Goal: Find contact information: Find contact information

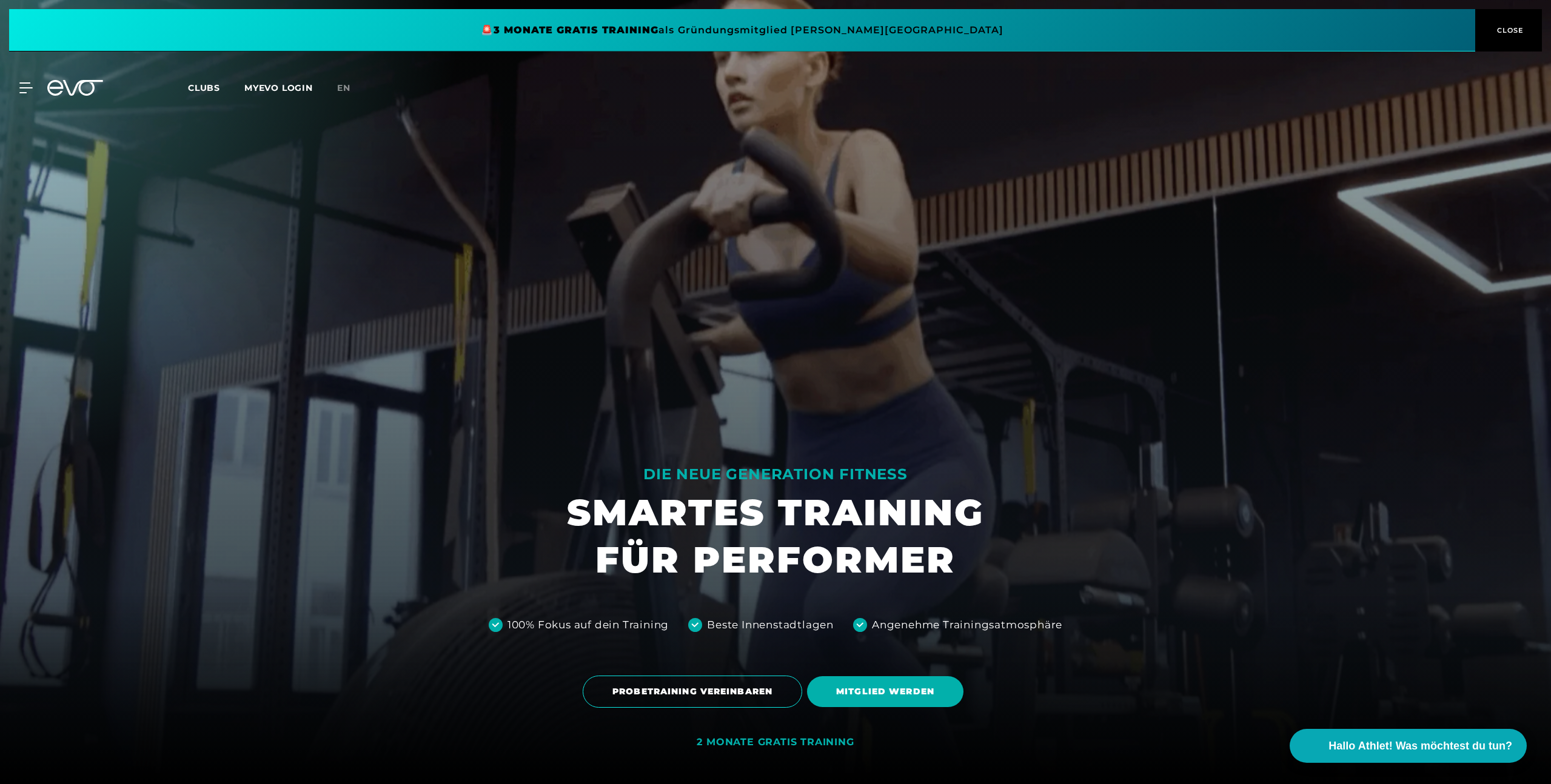
click at [1498, 35] on span "CLOSE" at bounding box center [1508, 30] width 29 height 11
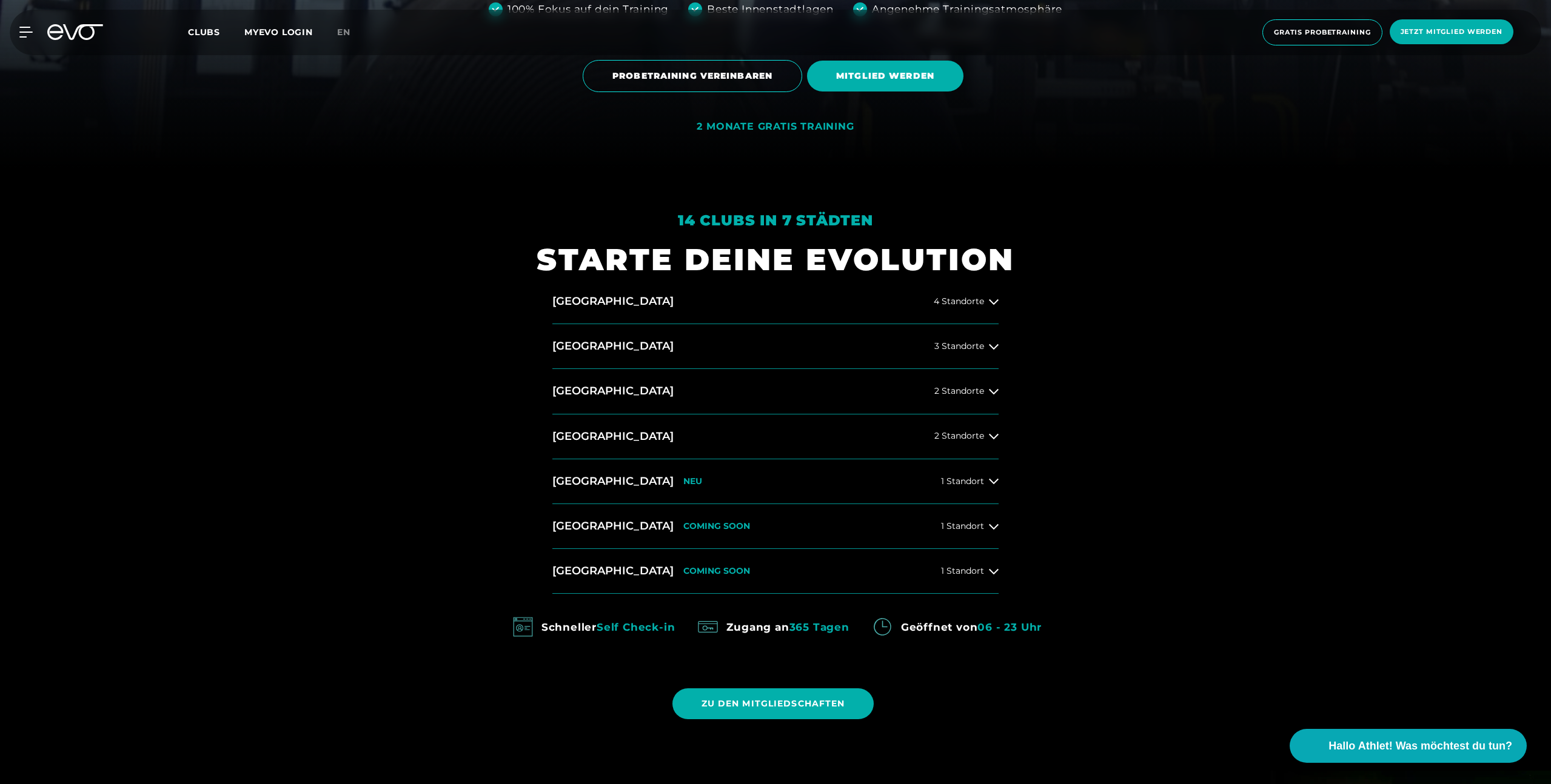
scroll to position [622, 0]
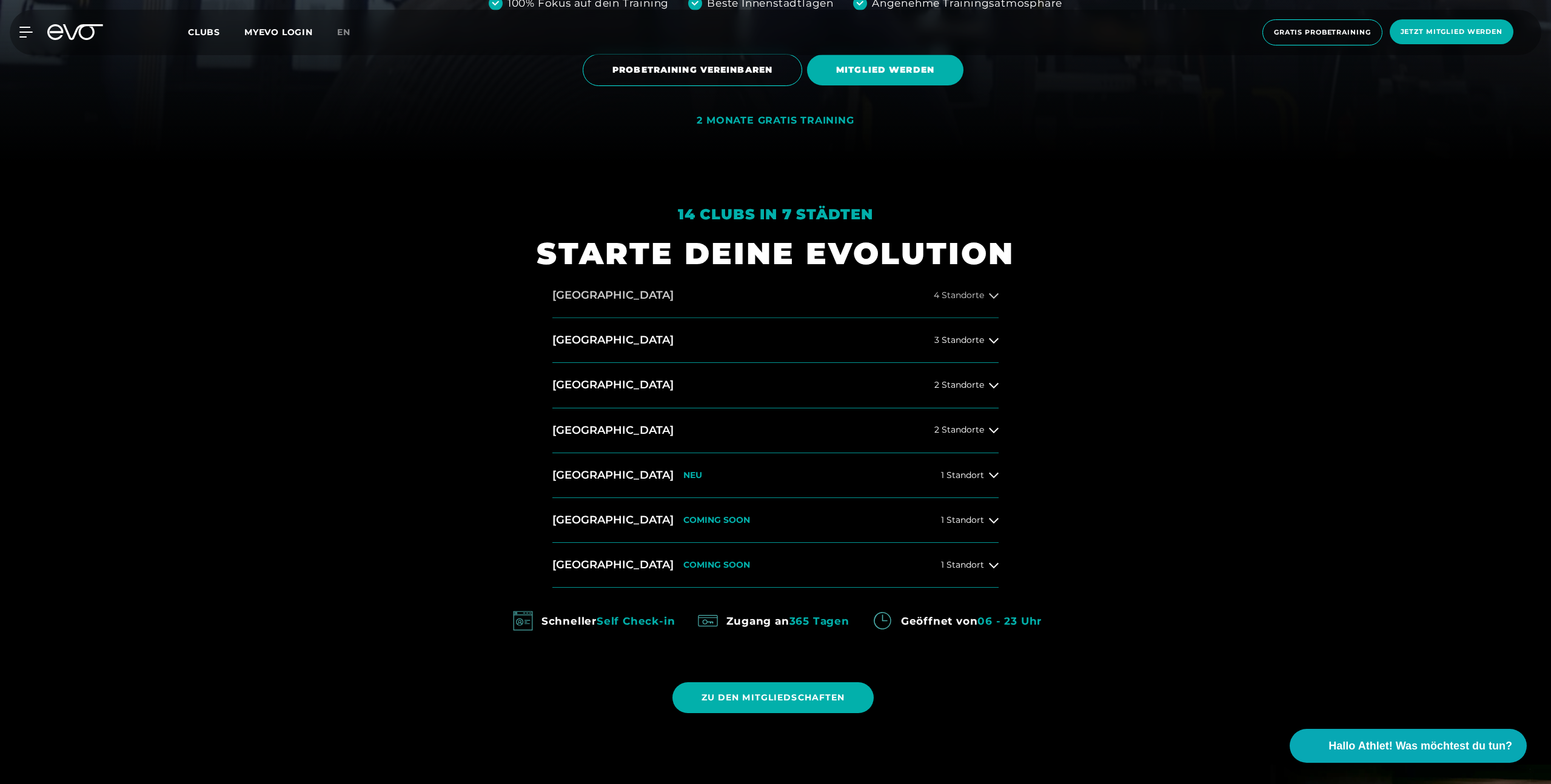
click at [995, 302] on button "Hamburg 4 Standorte" at bounding box center [776, 295] width 446 height 45
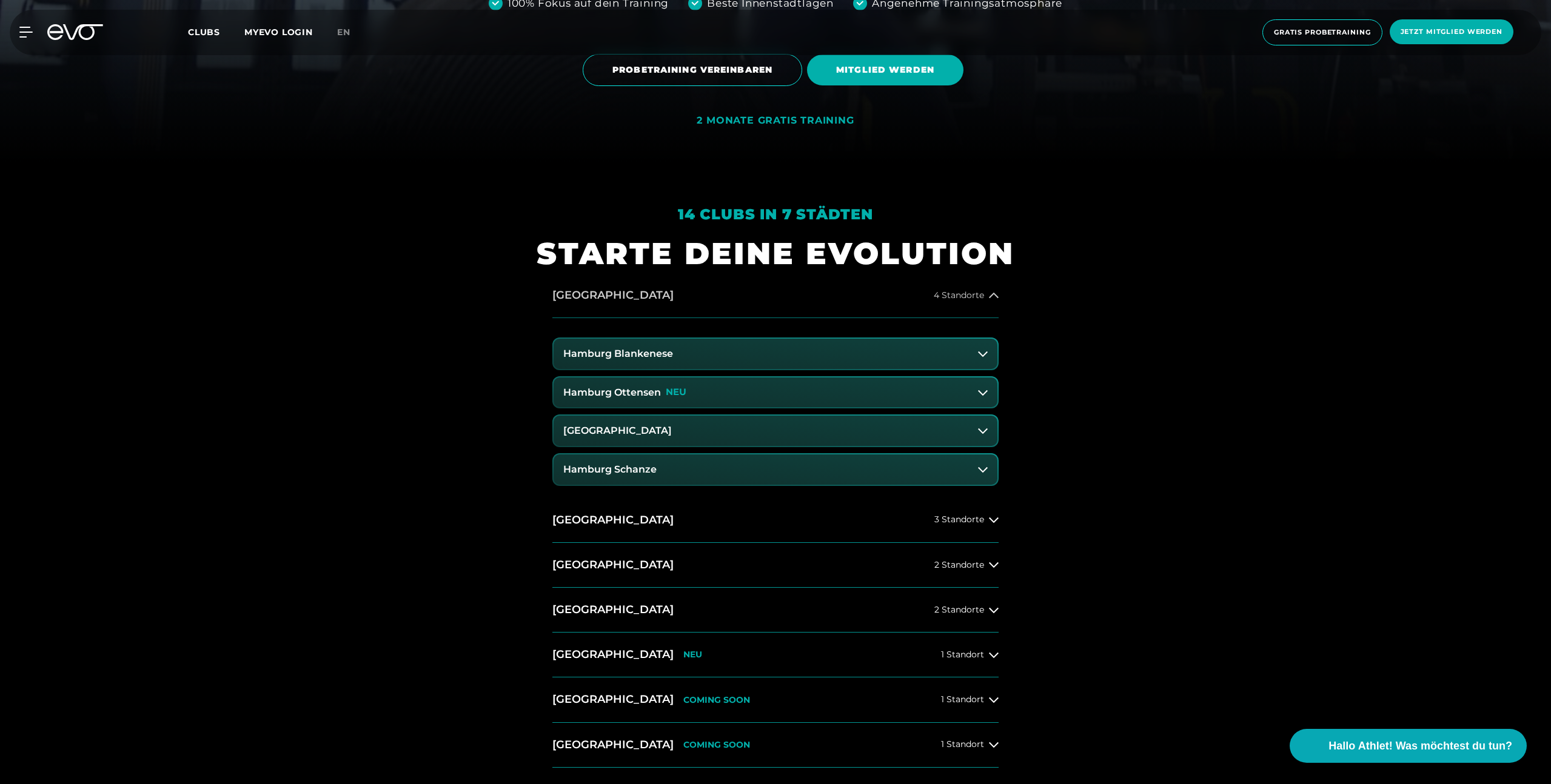
click at [994, 298] on icon at bounding box center [994, 296] width 10 height 10
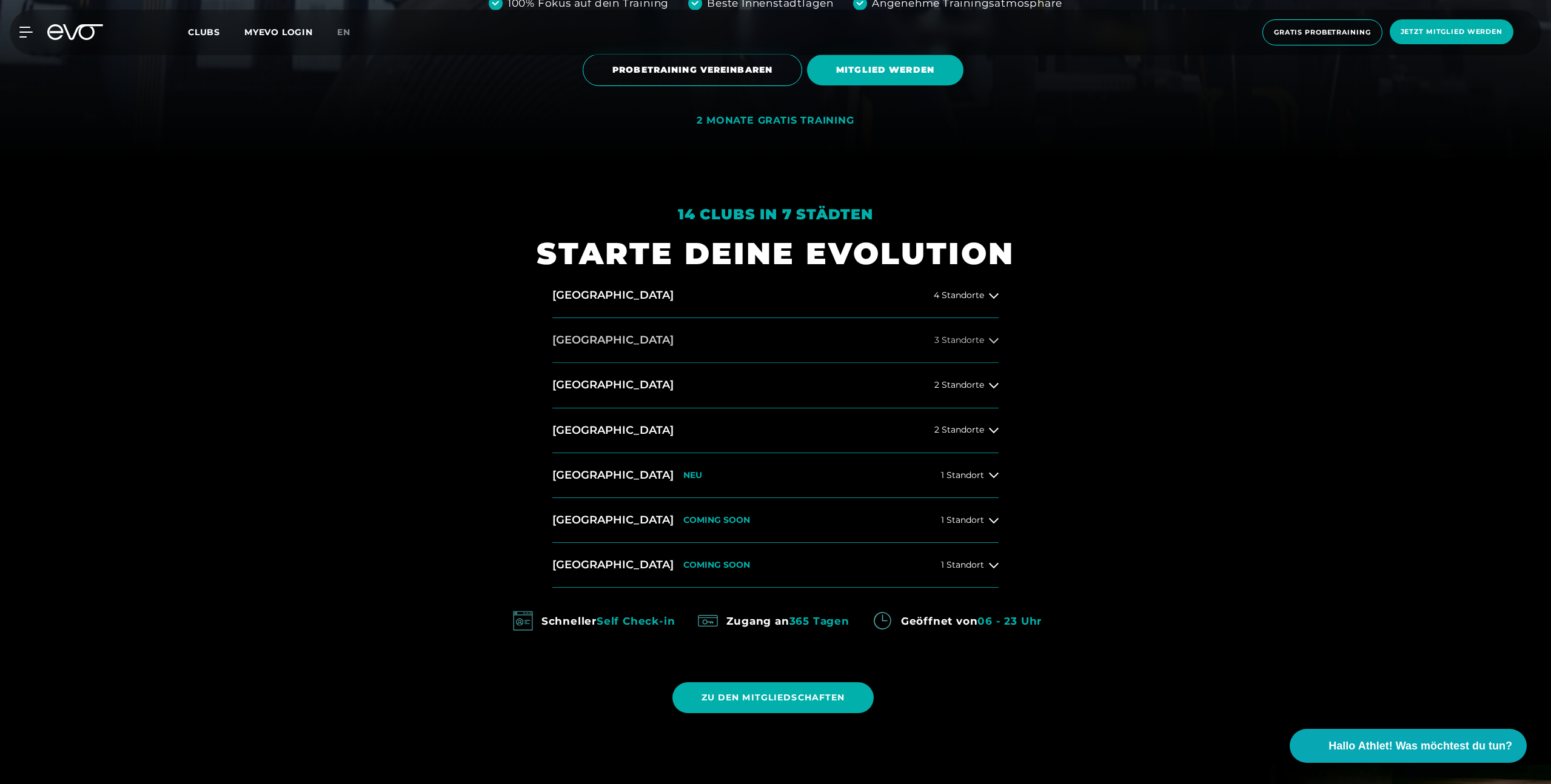
click at [996, 344] on icon at bounding box center [994, 340] width 10 height 10
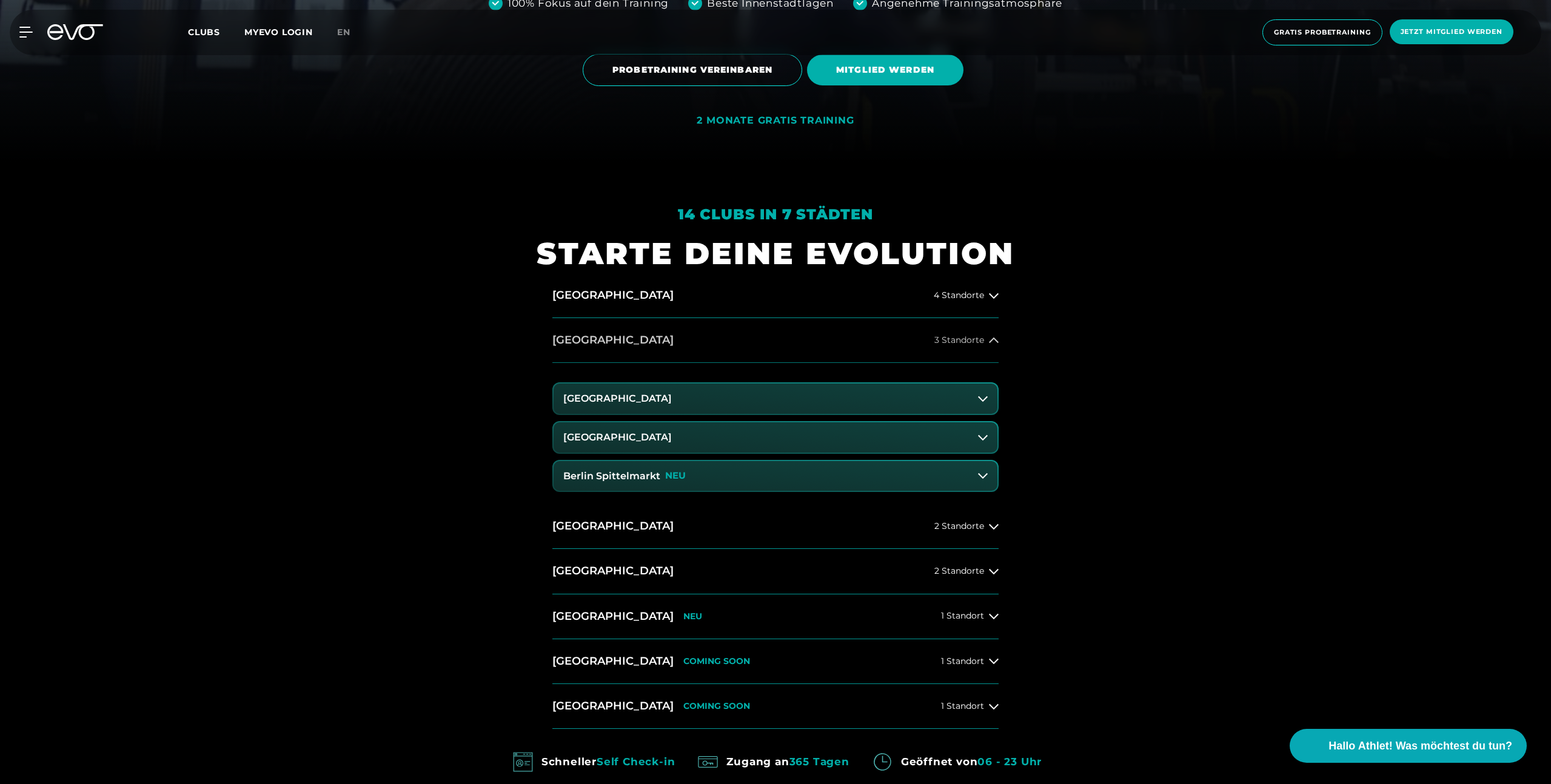
click at [995, 343] on icon at bounding box center [994, 340] width 10 height 10
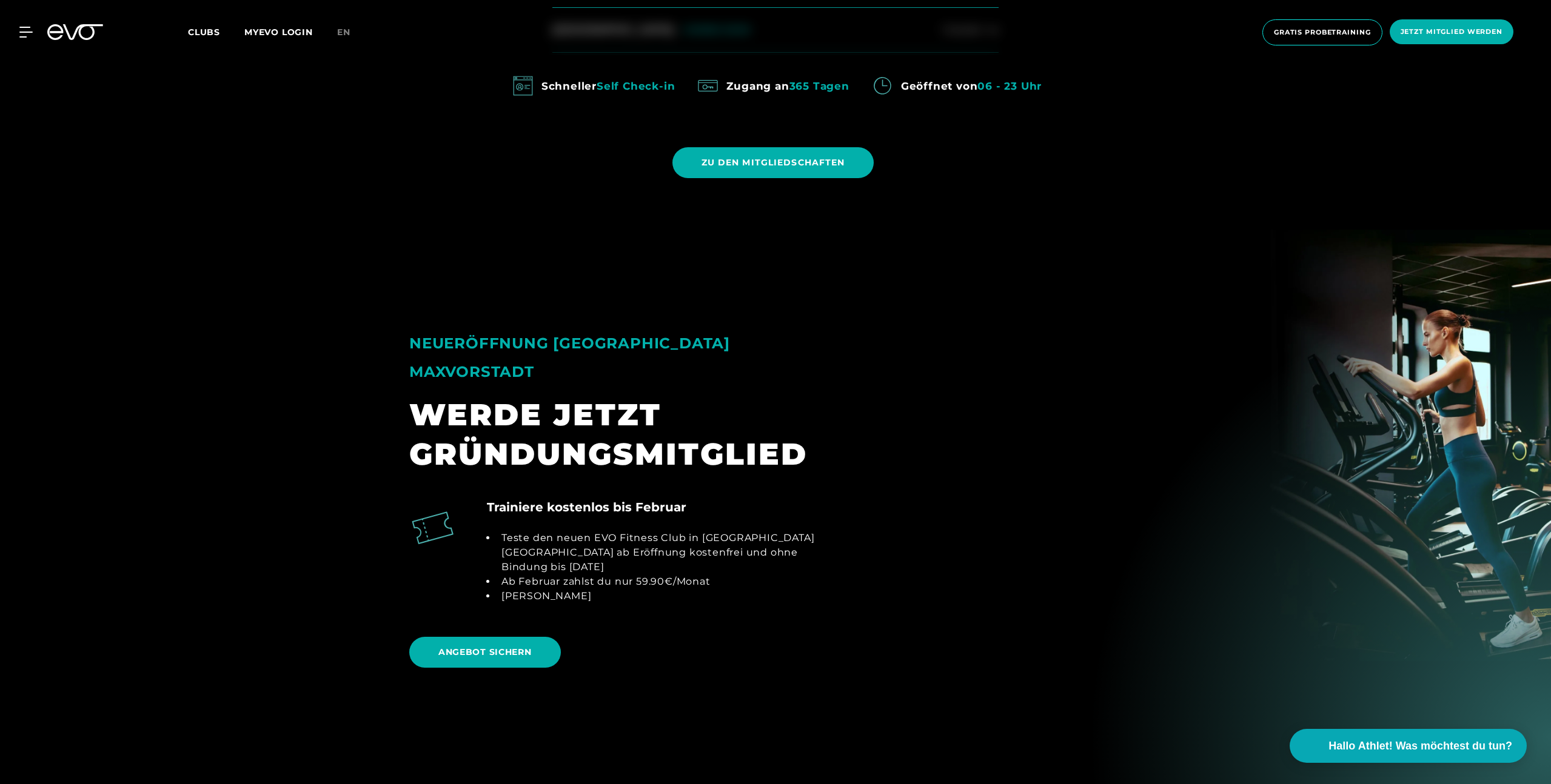
scroll to position [1159, 0]
drag, startPoint x: 1378, startPoint y: 420, endPoint x: 1017, endPoint y: 459, distance: 363.1
click at [1017, 459] on section "NEUERÖFFNUNG MÜNCHEN MAXVORSTADT WERDE JETZT GRÜNDUNGSMITGLIED Trainiere kosten…" at bounding box center [776, 482] width 1551 height 508
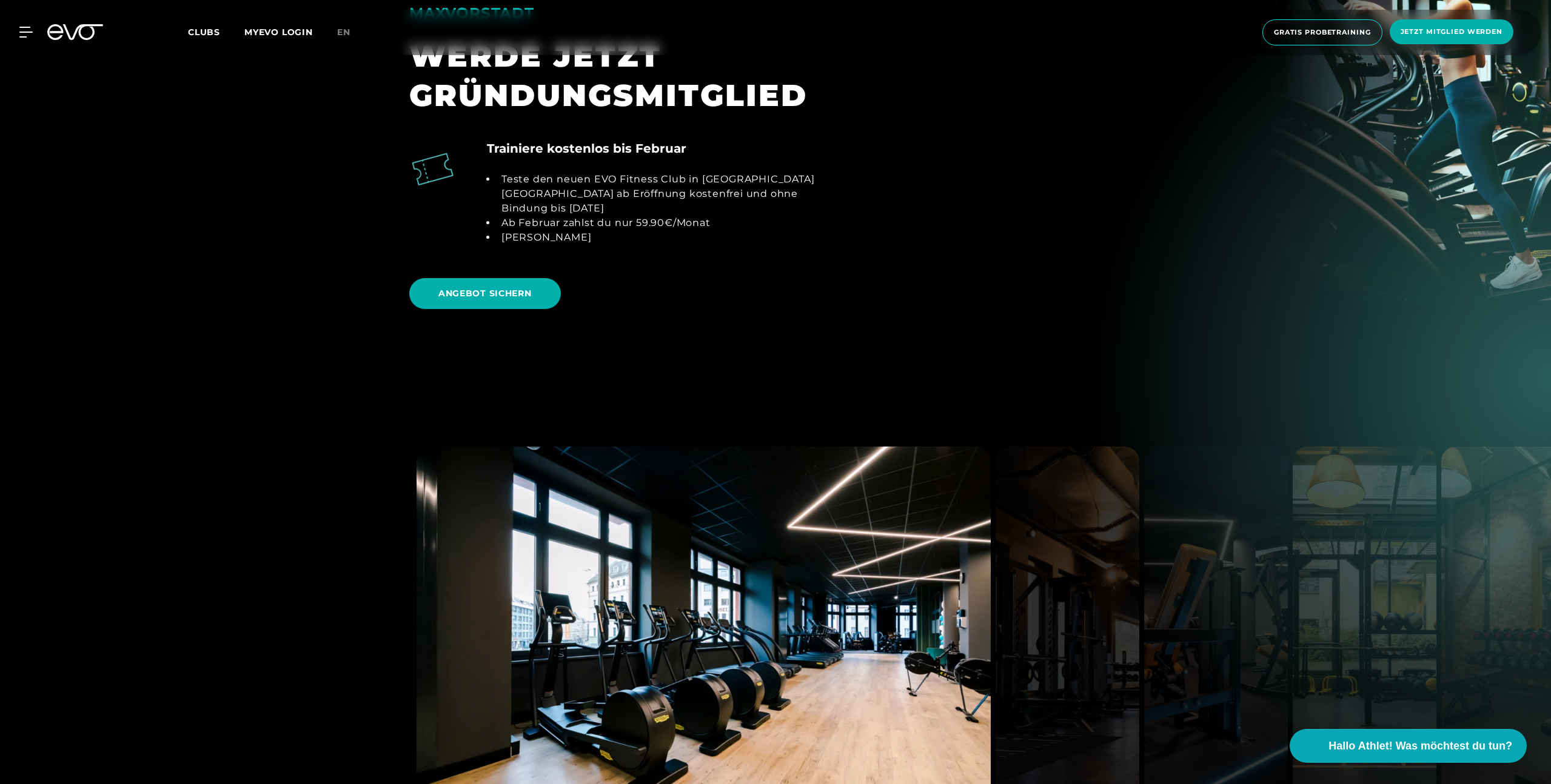
scroll to position [1703, 0]
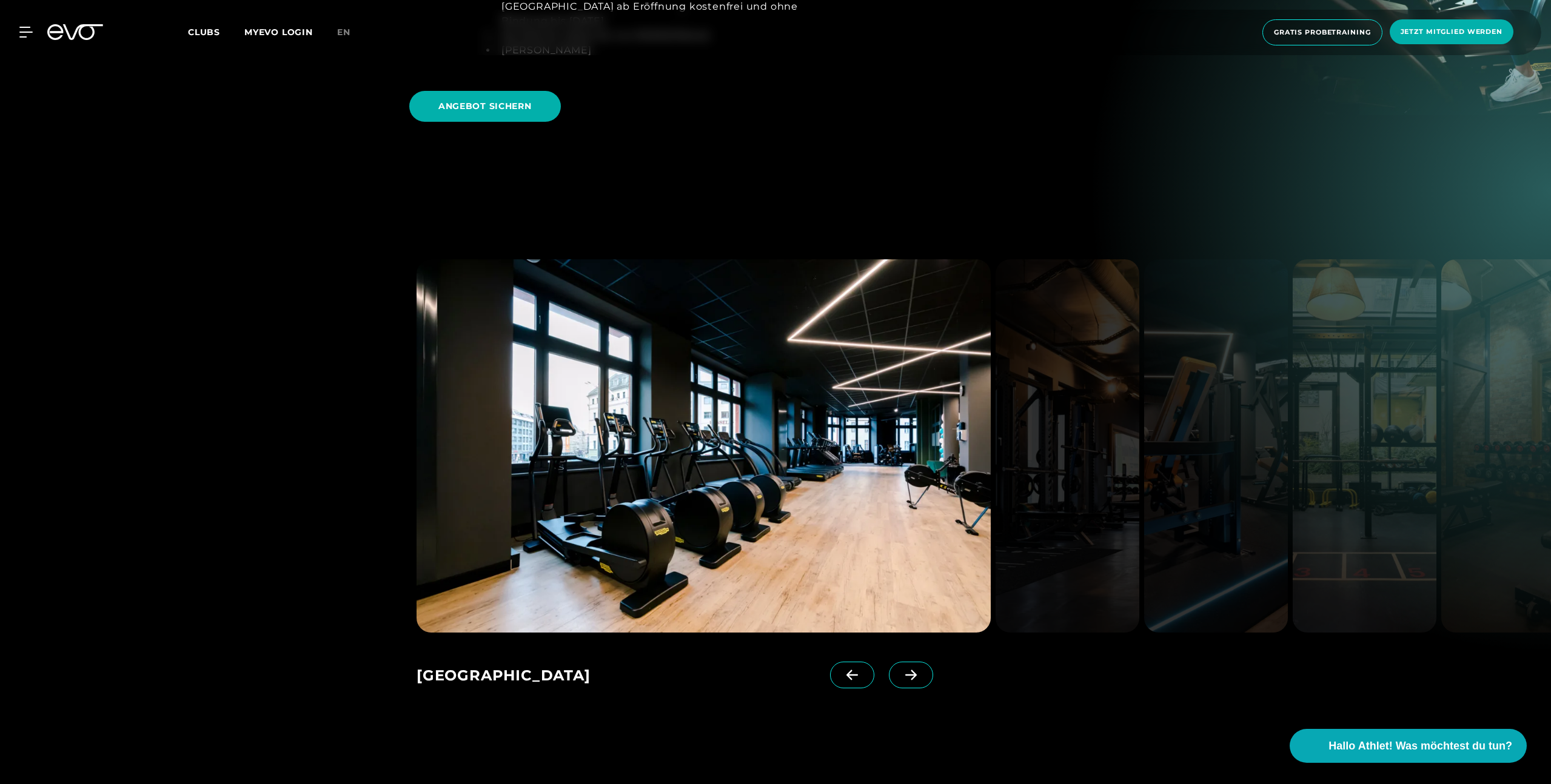
click at [900, 670] on icon at bounding box center [910, 675] width 21 height 11
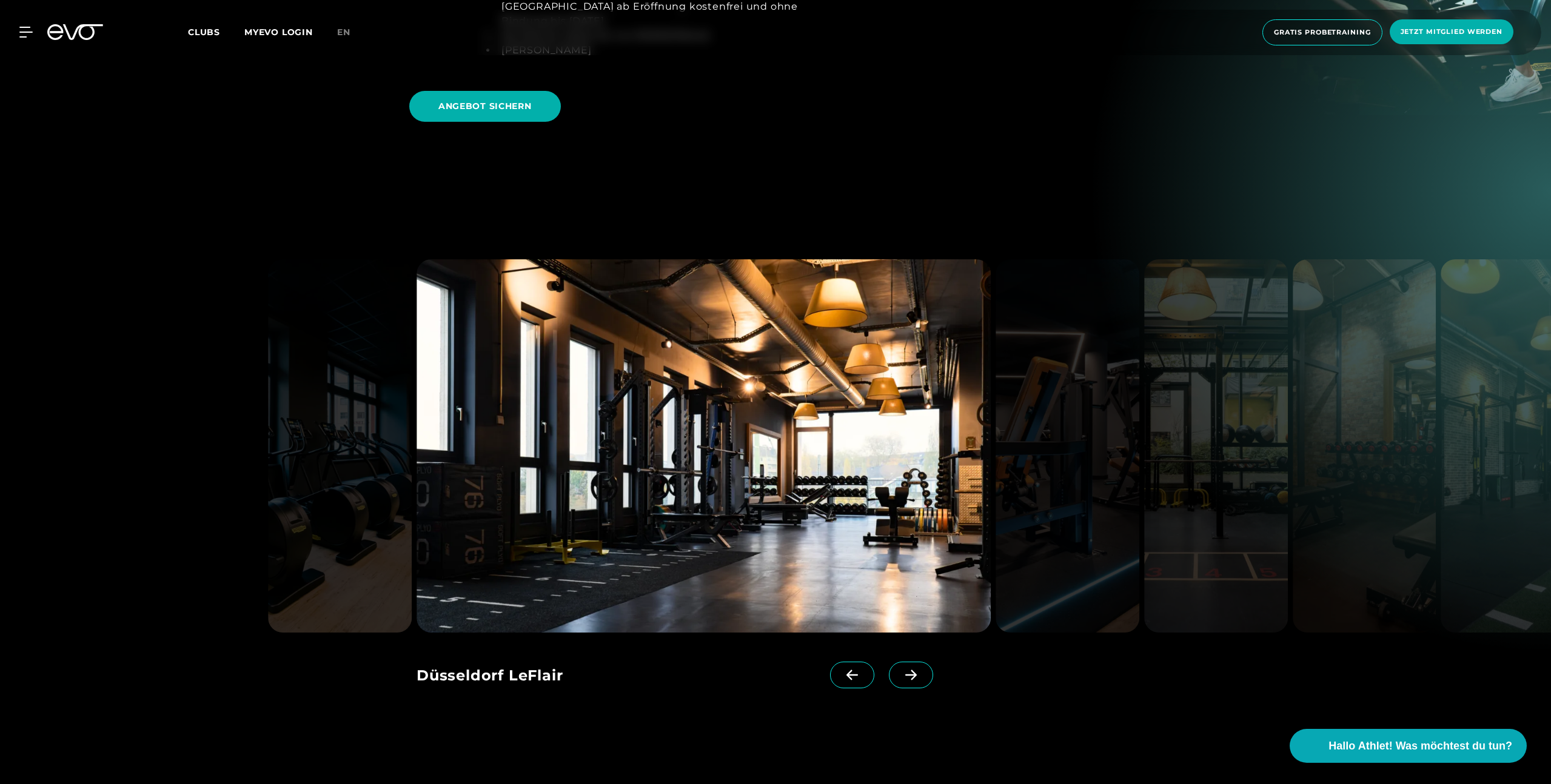
click at [900, 670] on icon at bounding box center [910, 675] width 21 height 11
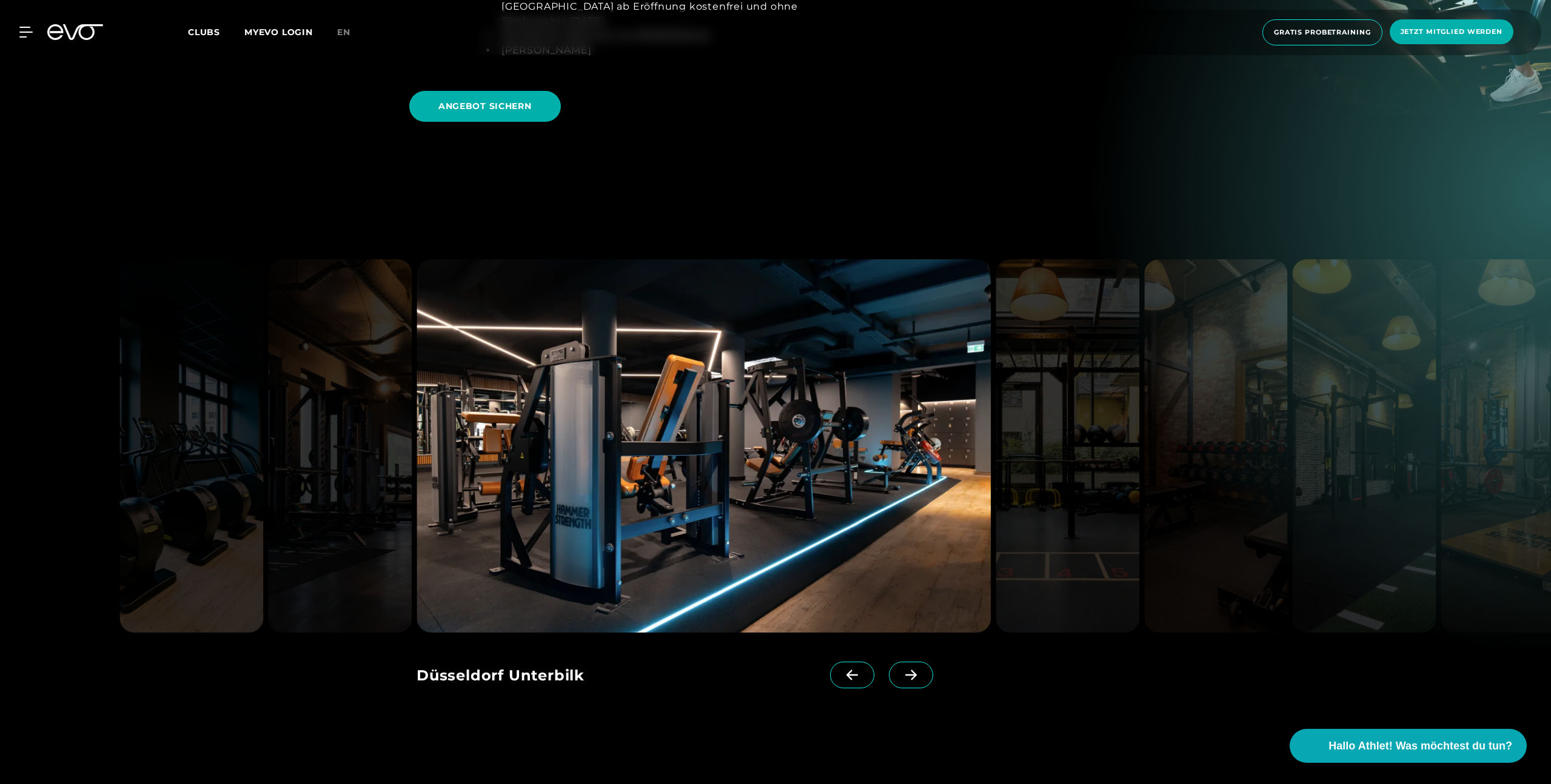
click at [900, 670] on icon at bounding box center [910, 675] width 21 height 11
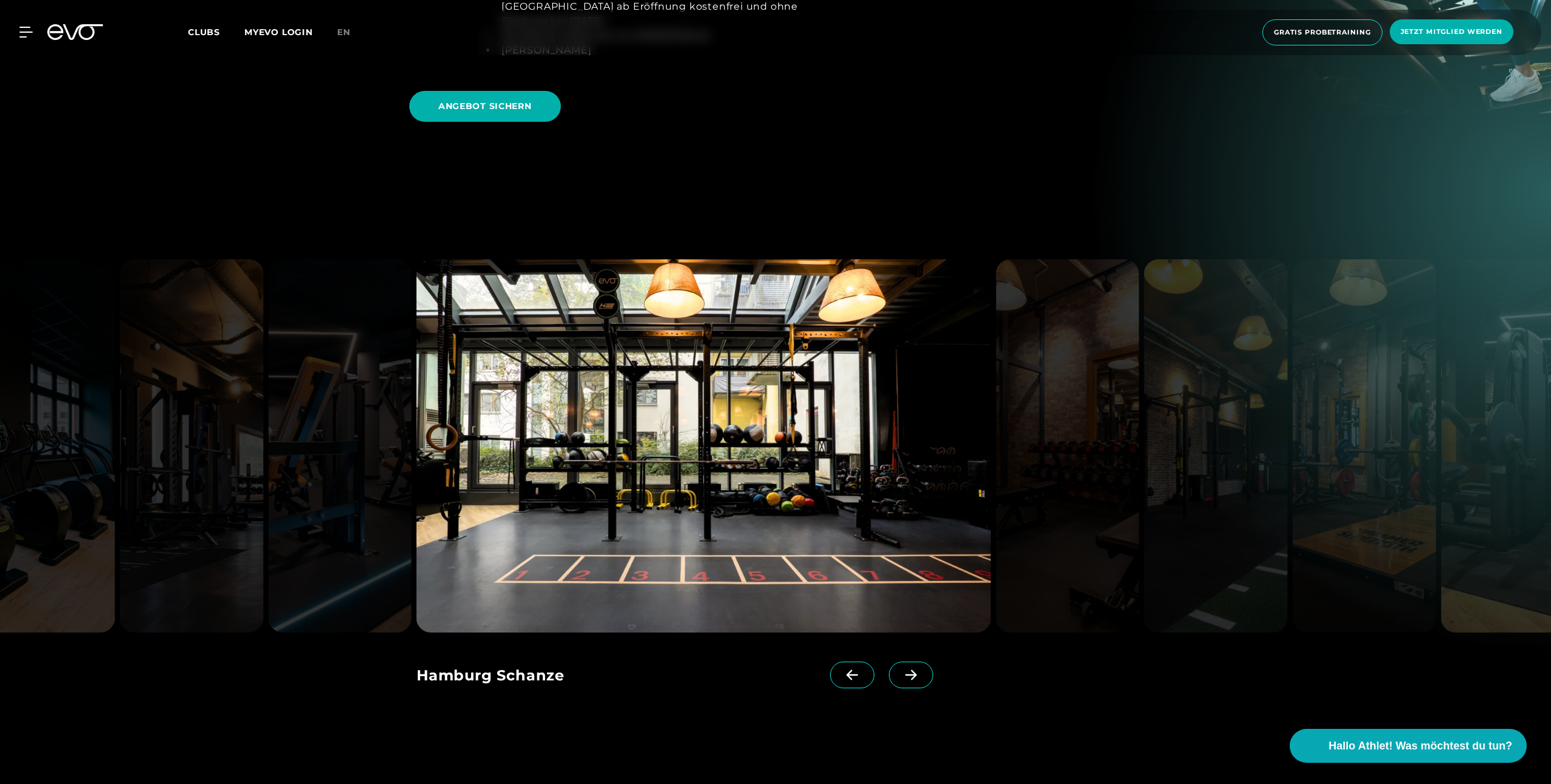
click at [900, 670] on icon at bounding box center [910, 675] width 21 height 11
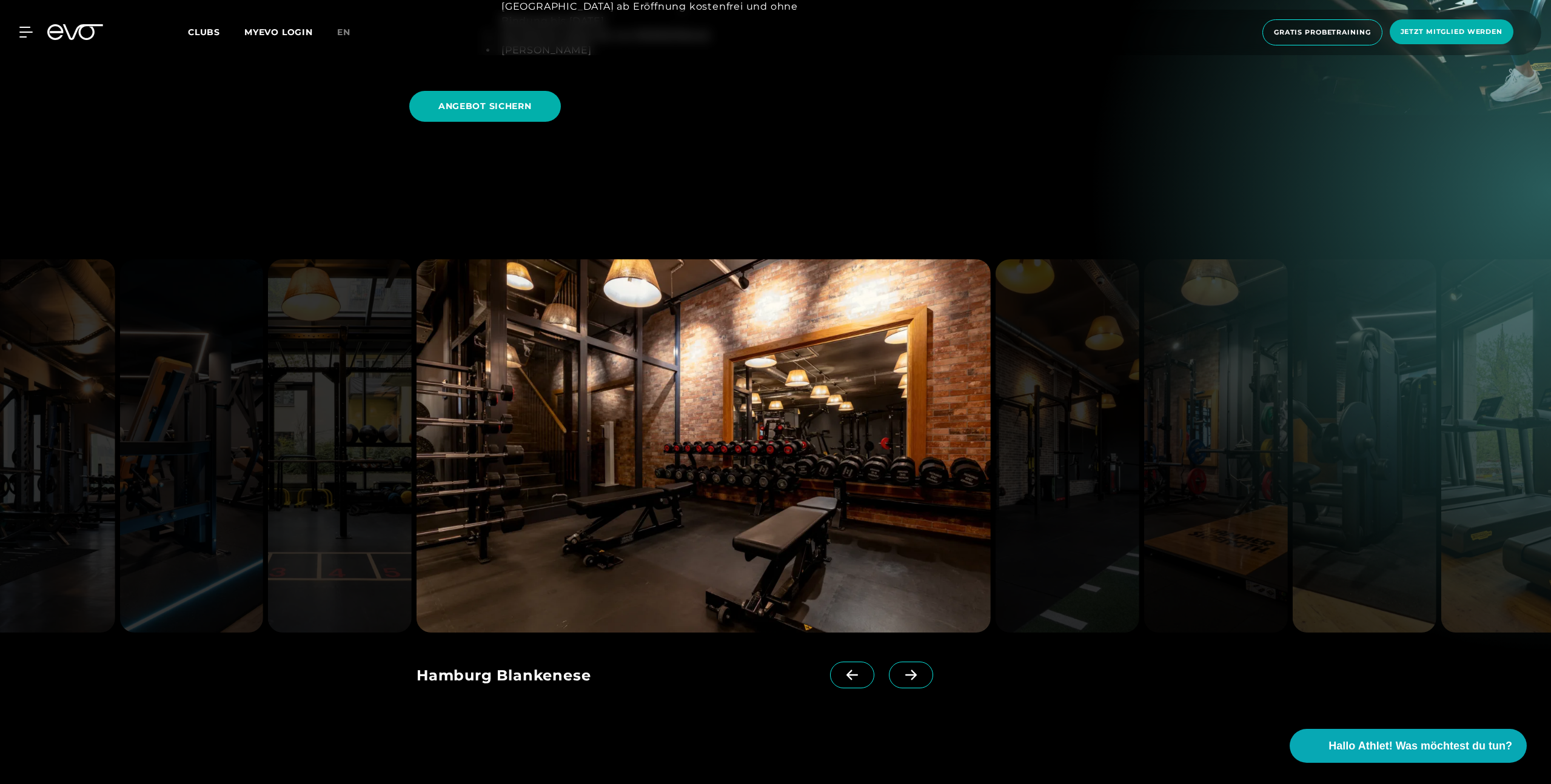
click at [900, 670] on icon at bounding box center [910, 675] width 21 height 11
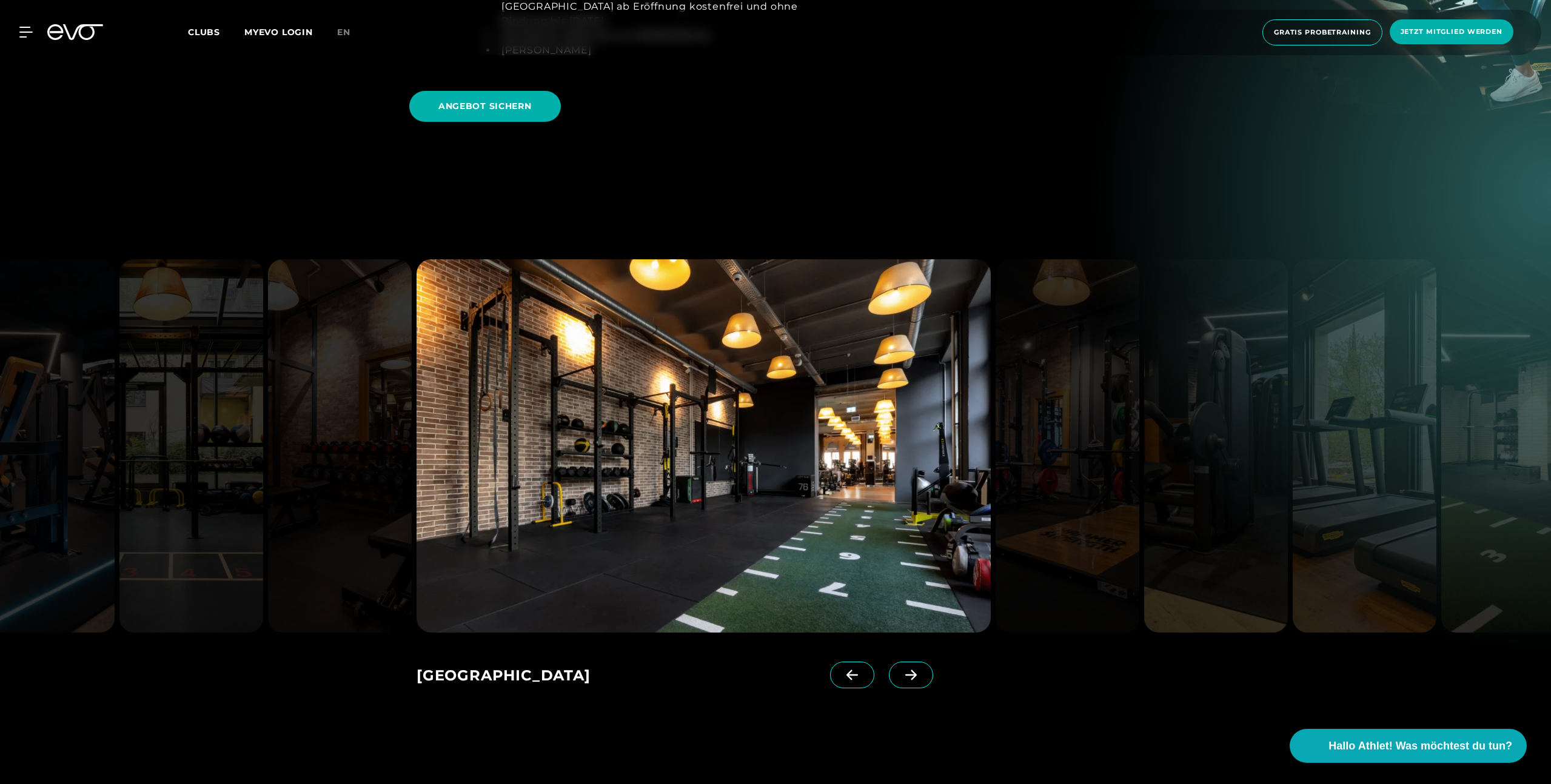
click at [900, 670] on icon at bounding box center [910, 675] width 21 height 11
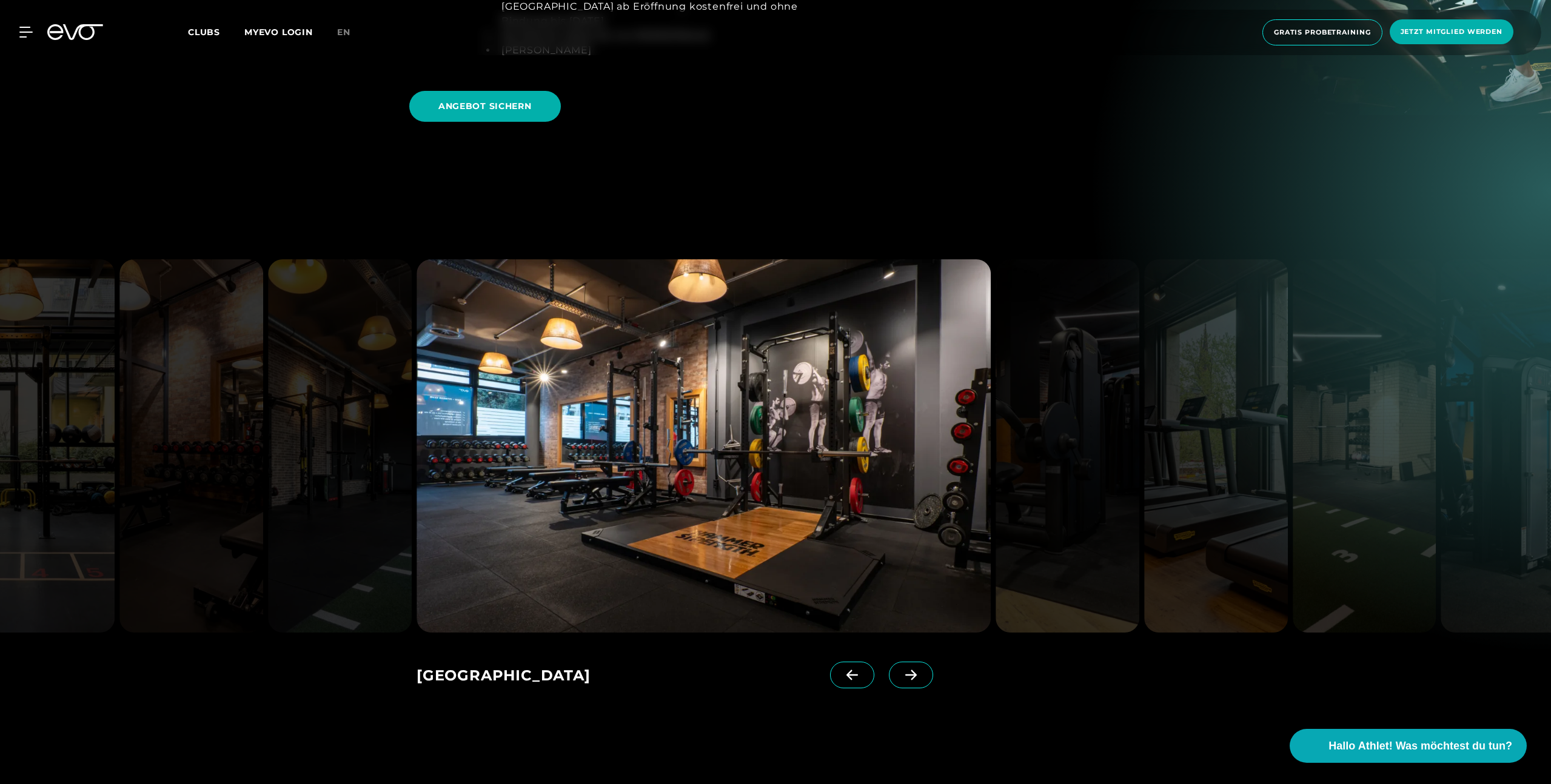
click at [900, 670] on icon at bounding box center [910, 675] width 21 height 11
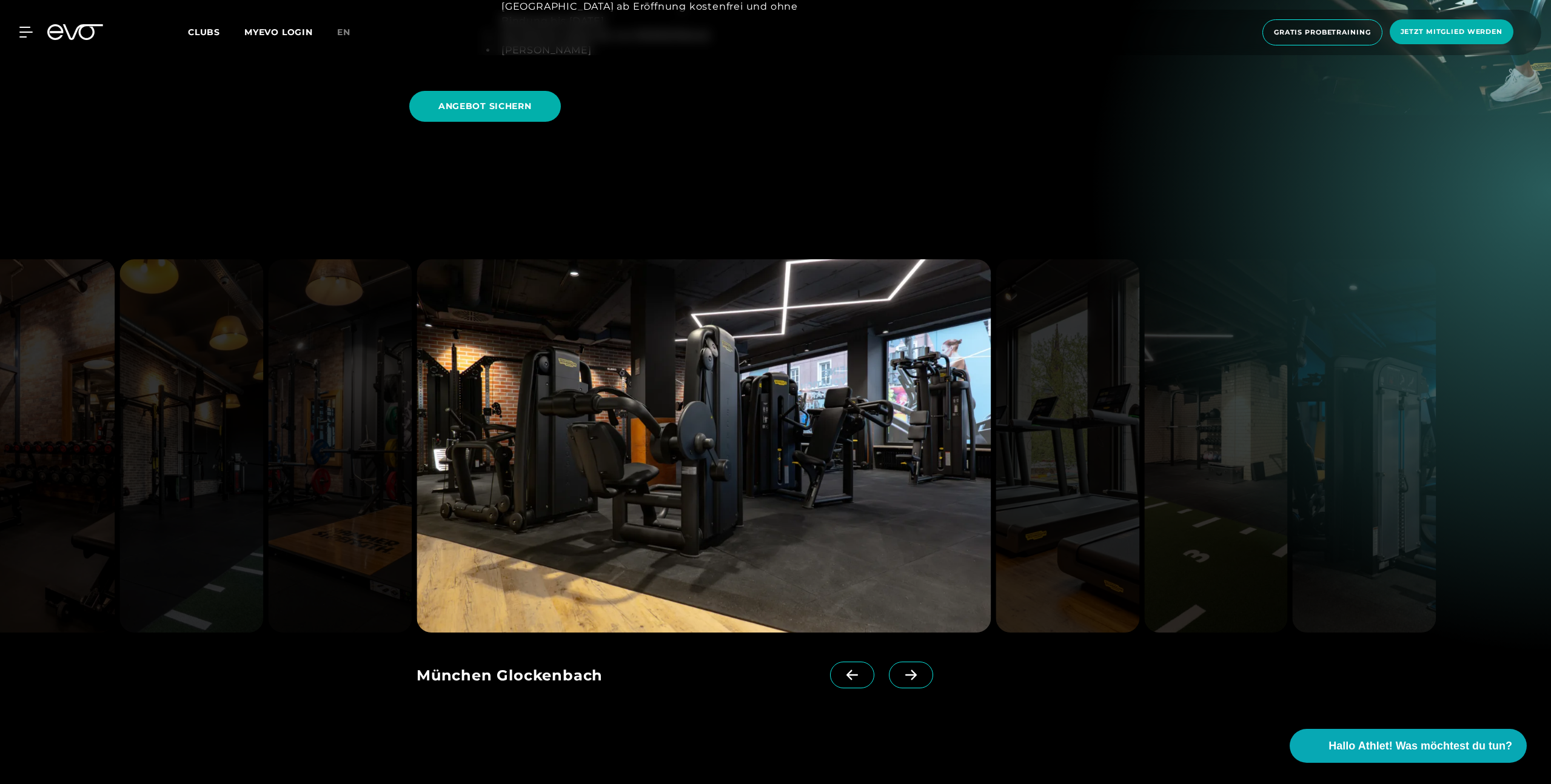
click at [900, 670] on icon at bounding box center [910, 675] width 21 height 11
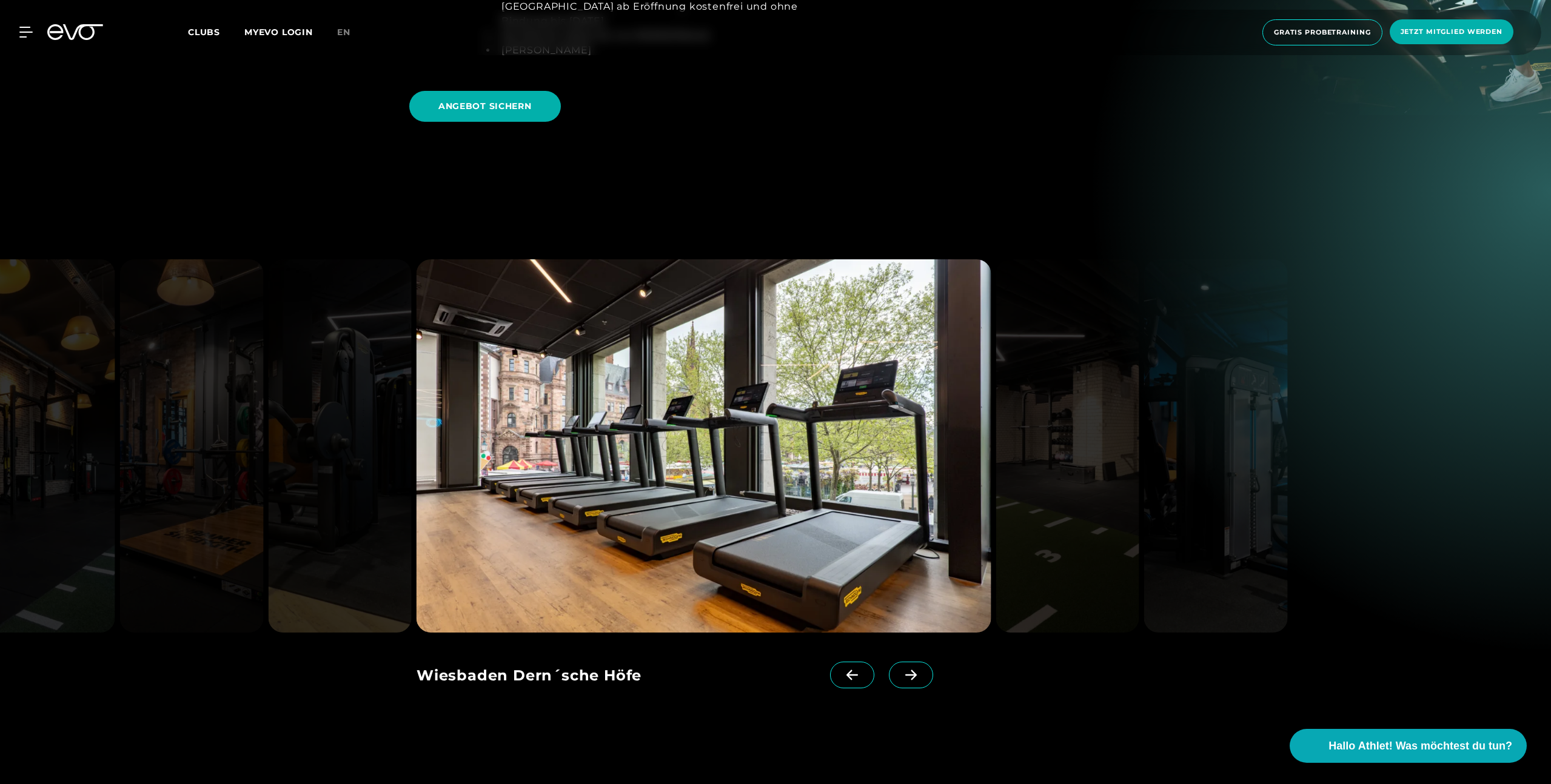
click at [900, 670] on icon at bounding box center [910, 675] width 21 height 11
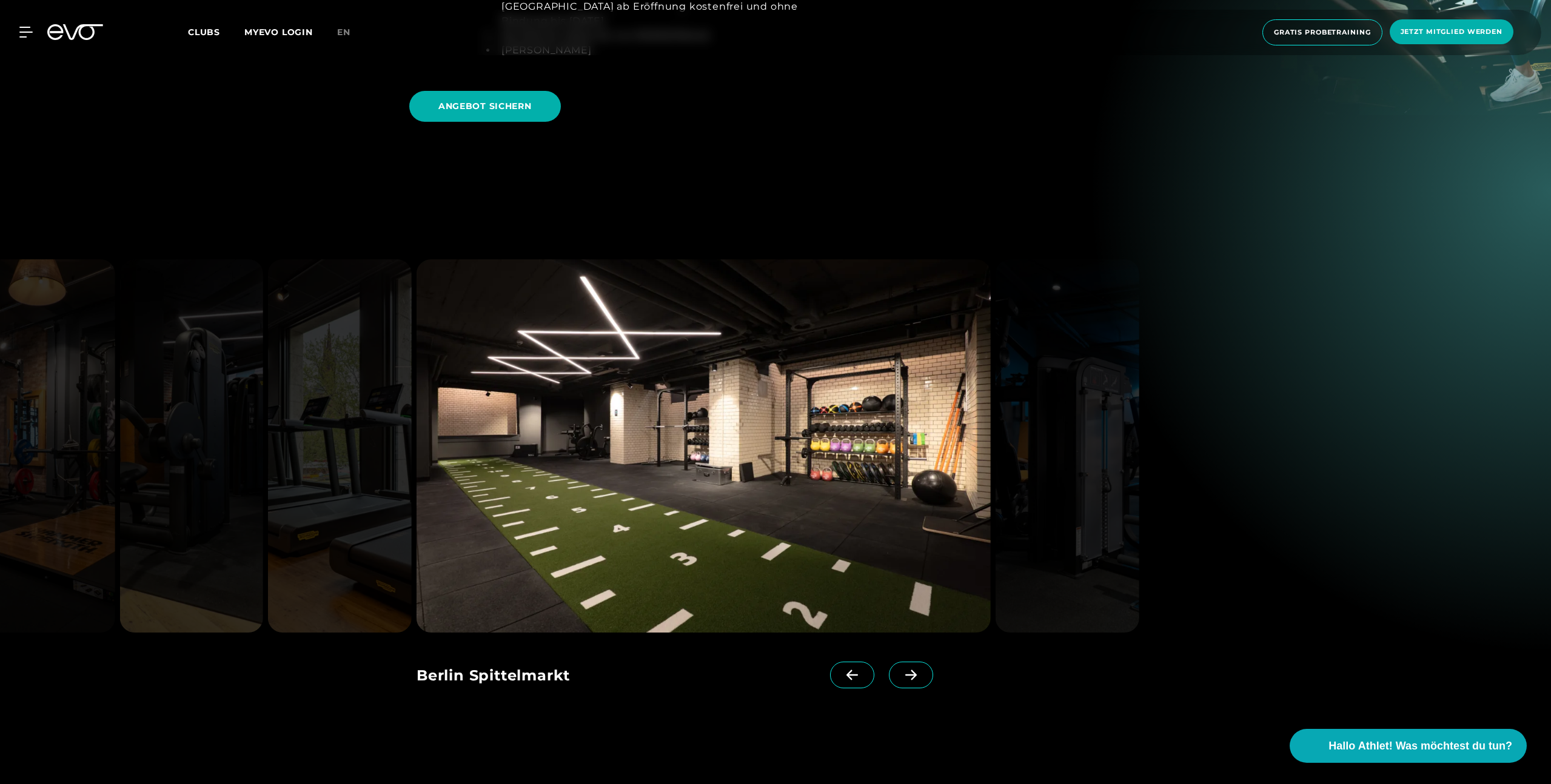
click at [900, 670] on icon at bounding box center [910, 675] width 21 height 11
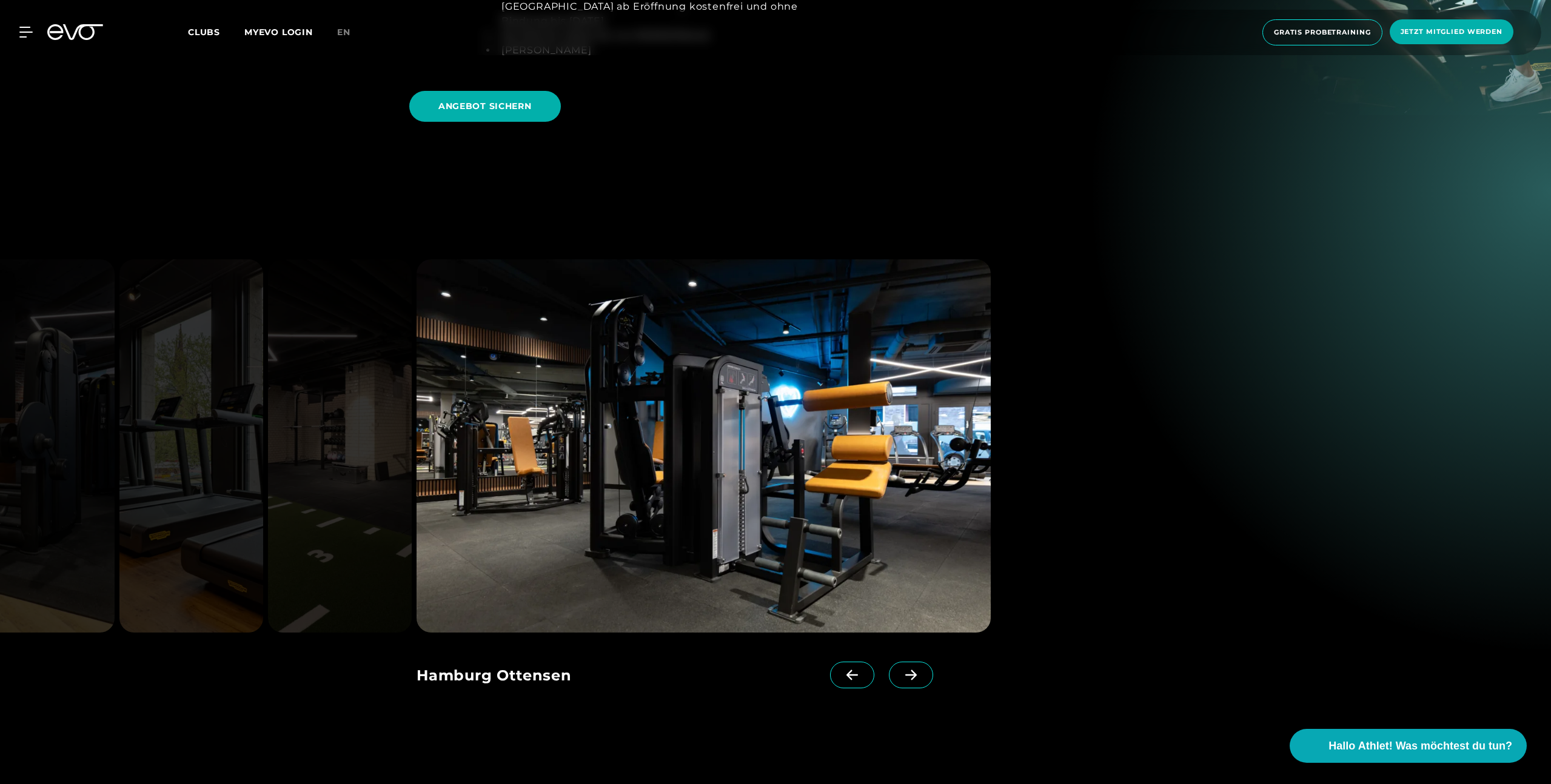
click at [900, 670] on icon at bounding box center [910, 675] width 21 height 11
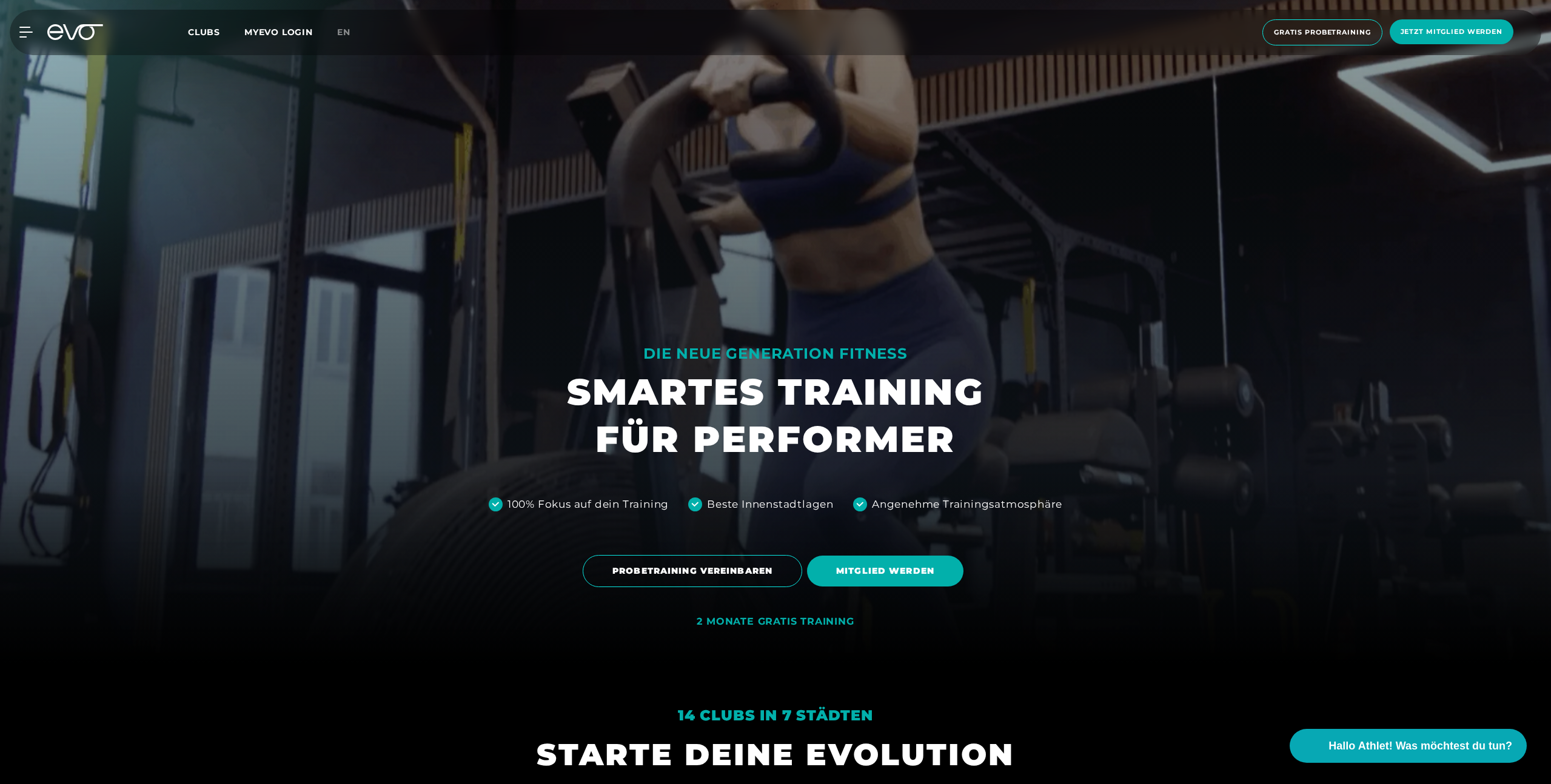
scroll to position [0, 0]
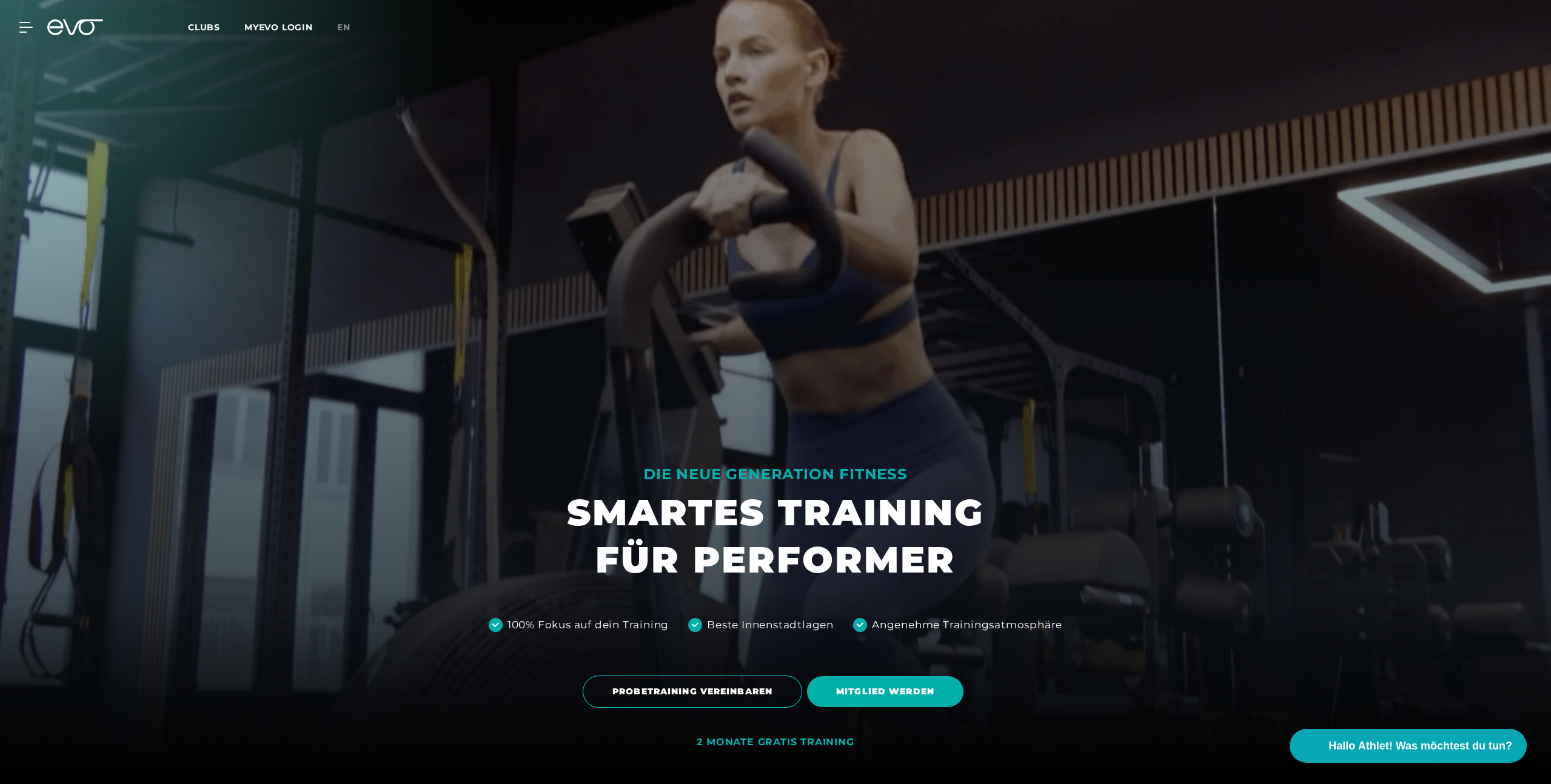
click at [796, 738] on div "2 MONATE GRATIS TRAINING" at bounding box center [776, 743] width 157 height 13
click at [19, 30] on div at bounding box center [19, 27] width 37 height 11
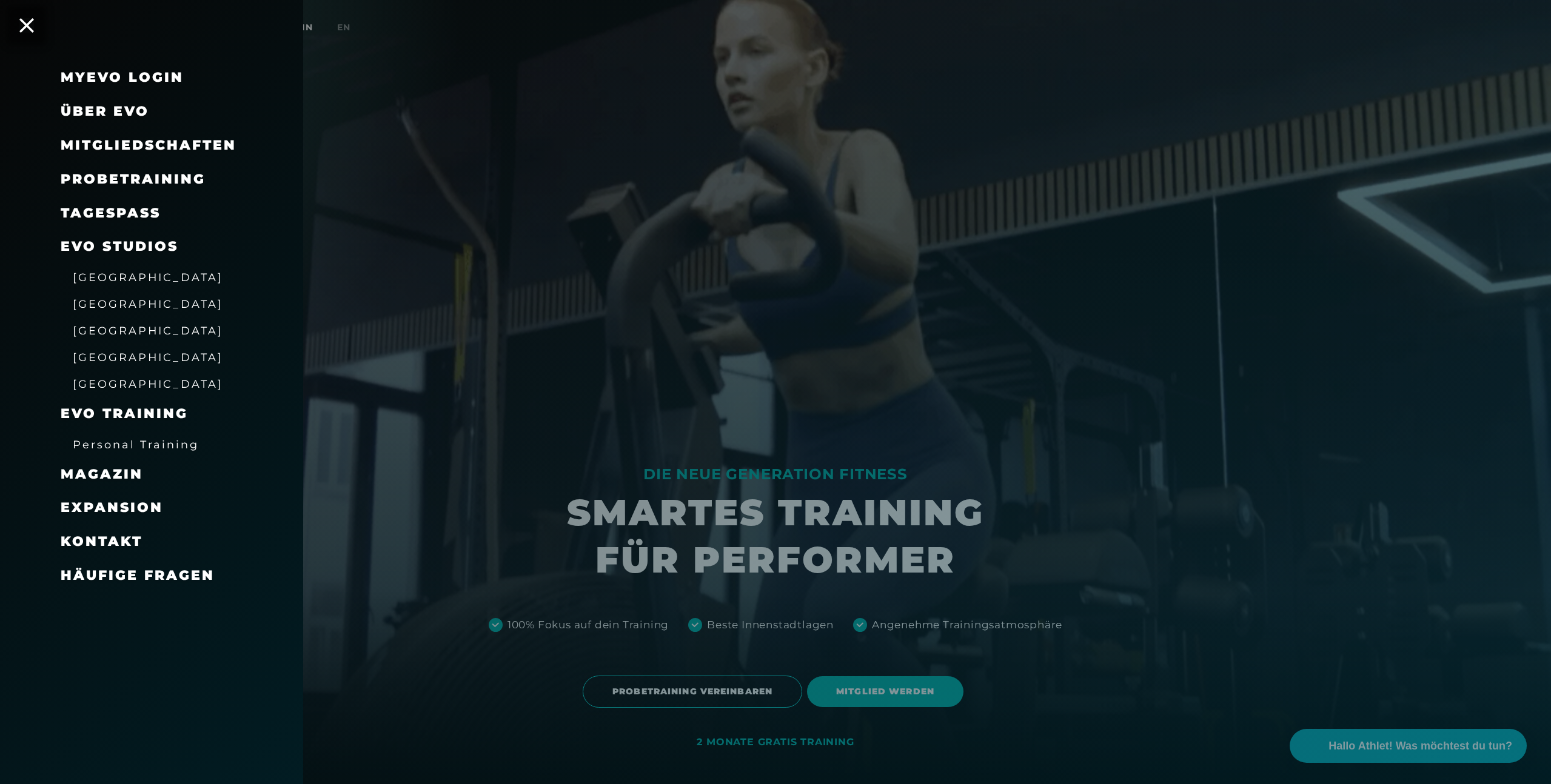
click at [133, 216] on link "TAGESPASS" at bounding box center [110, 213] width 100 height 17
click at [21, 23] on icon at bounding box center [27, 25] width 16 height 16
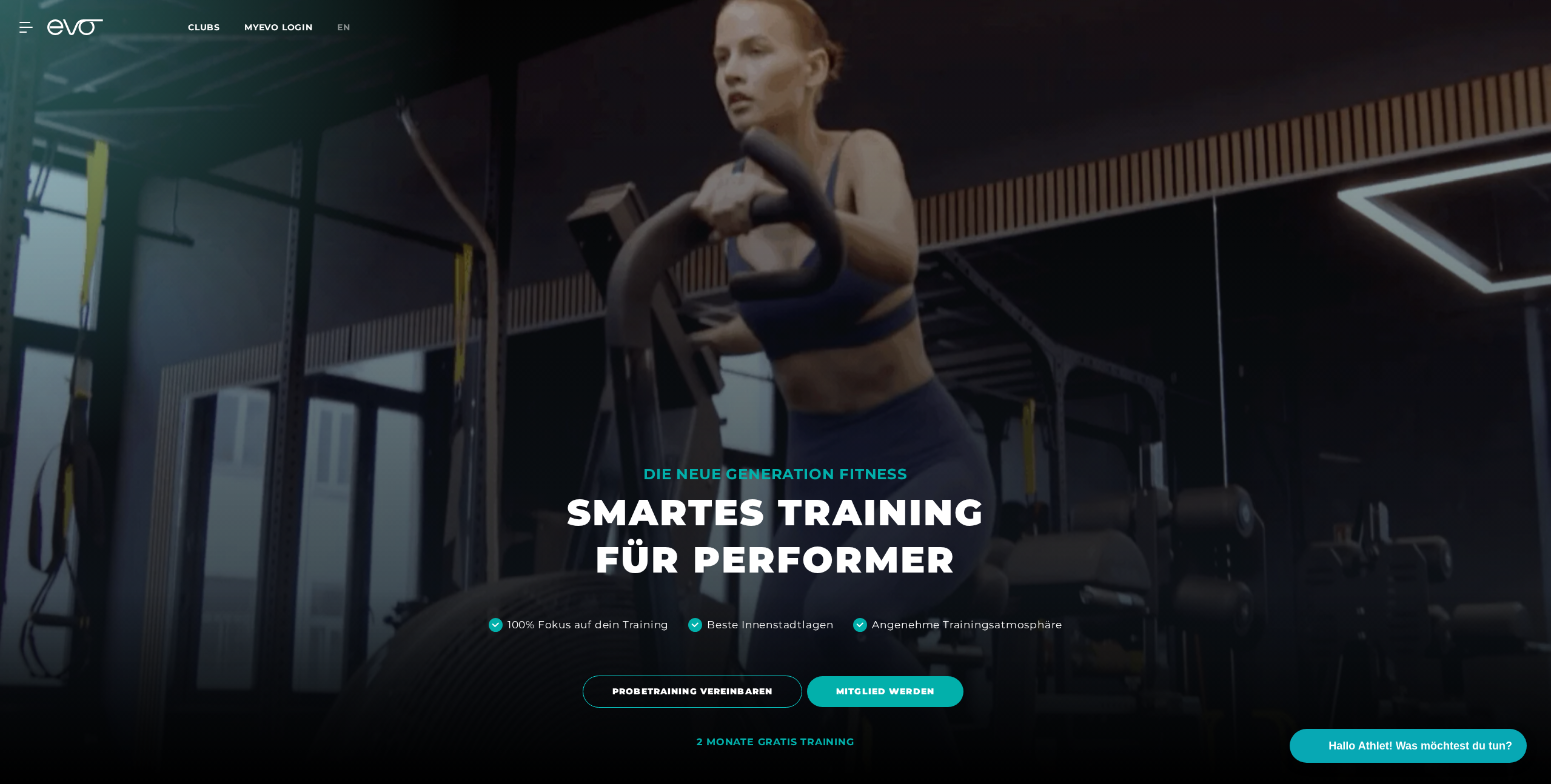
click at [208, 21] on span "Clubs" at bounding box center [204, 27] width 32 height 11
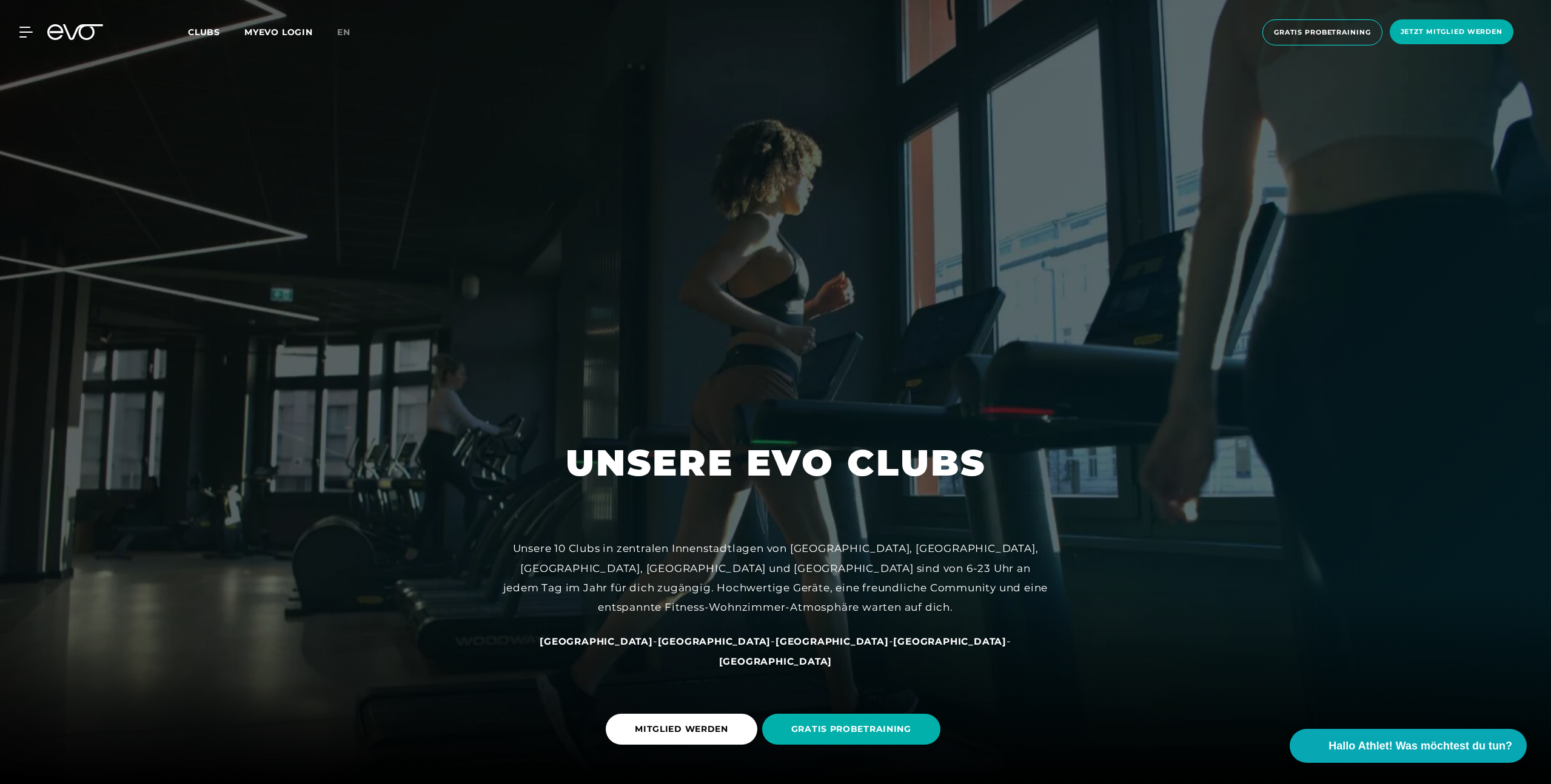
click at [213, 34] on span "Clubs" at bounding box center [204, 33] width 32 height 11
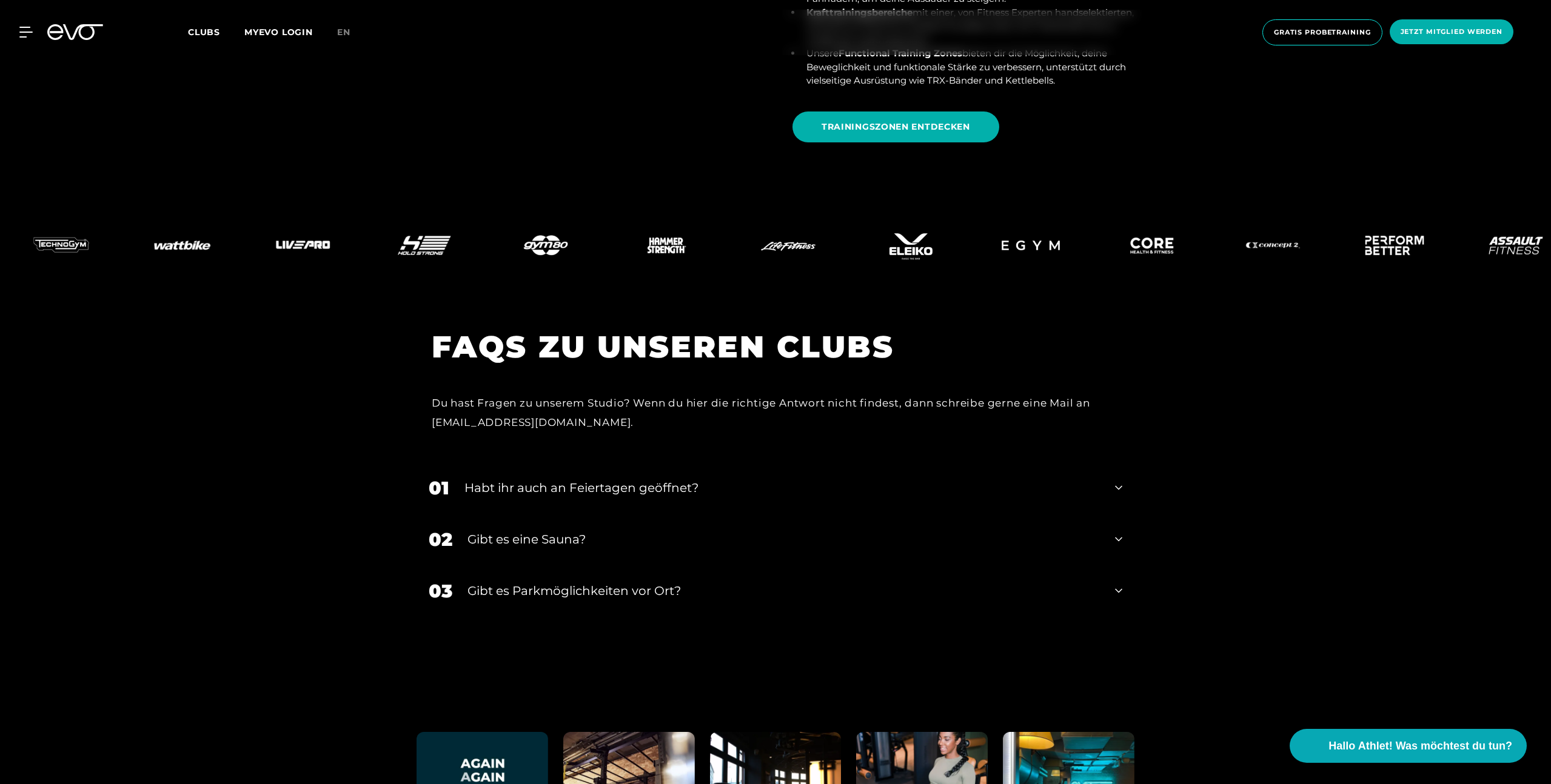
scroll to position [5010, 0]
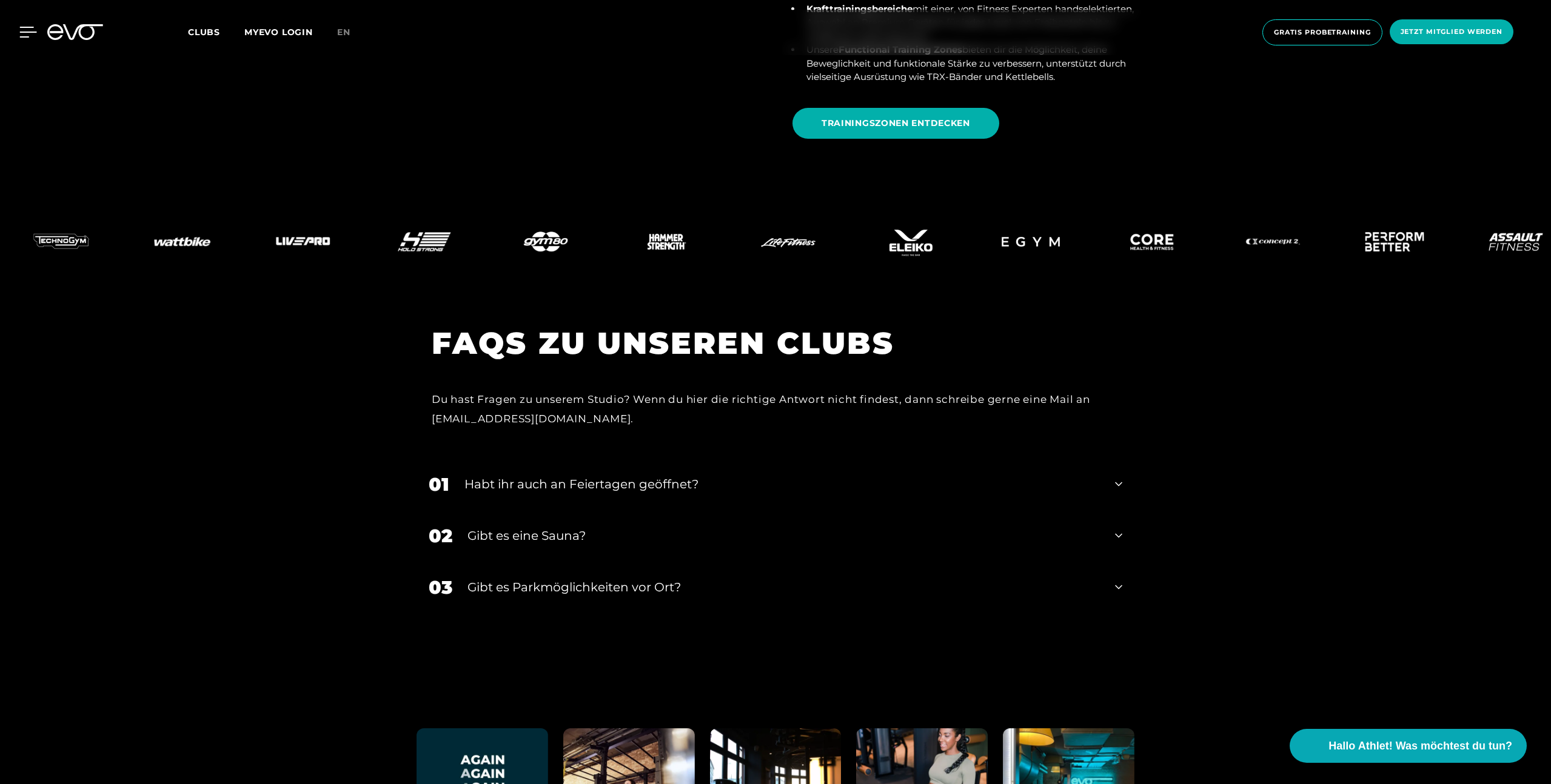
click at [27, 32] on icon at bounding box center [28, 32] width 17 height 10
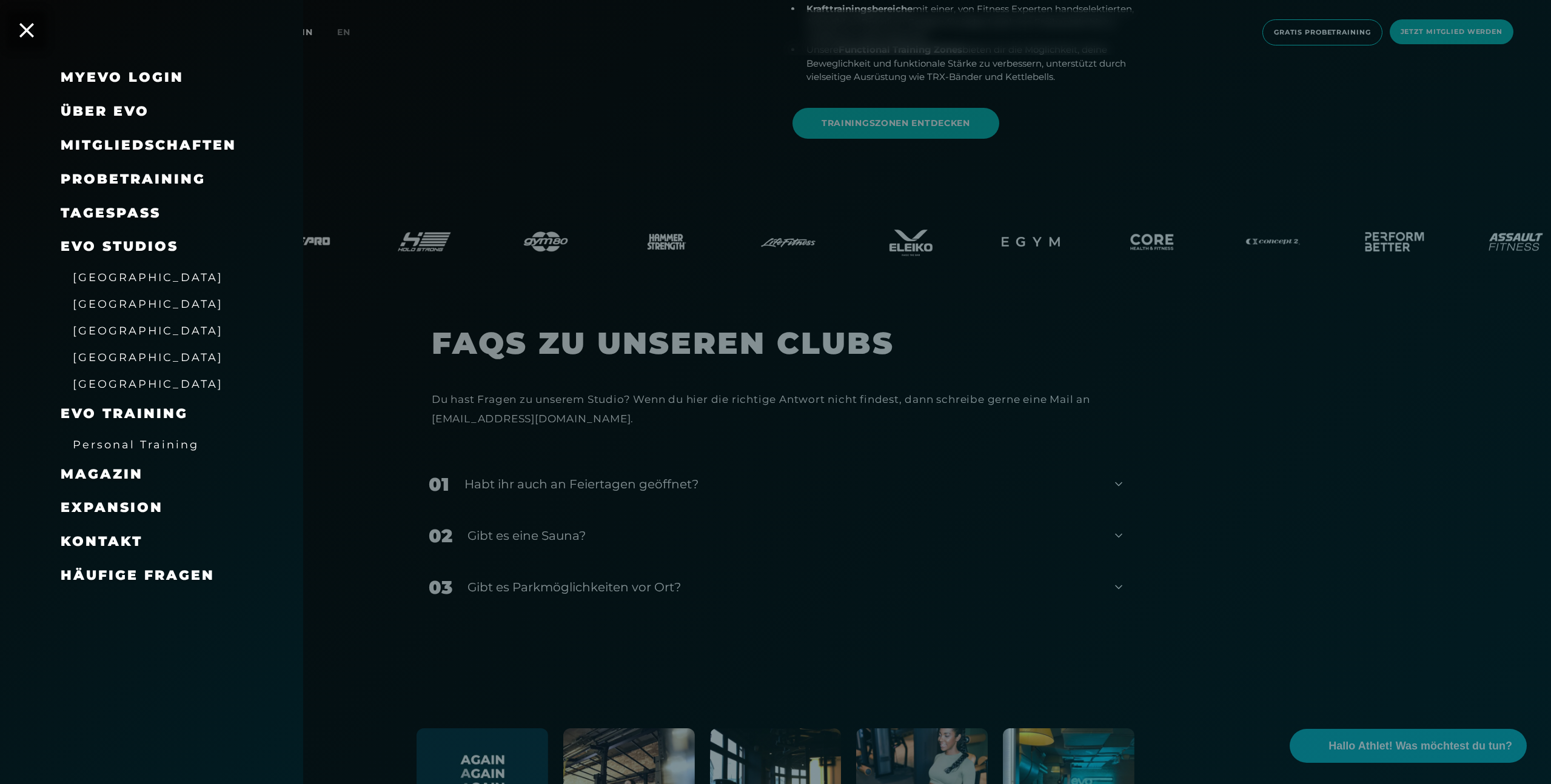
click at [333, 39] on div at bounding box center [776, 392] width 1551 height 784
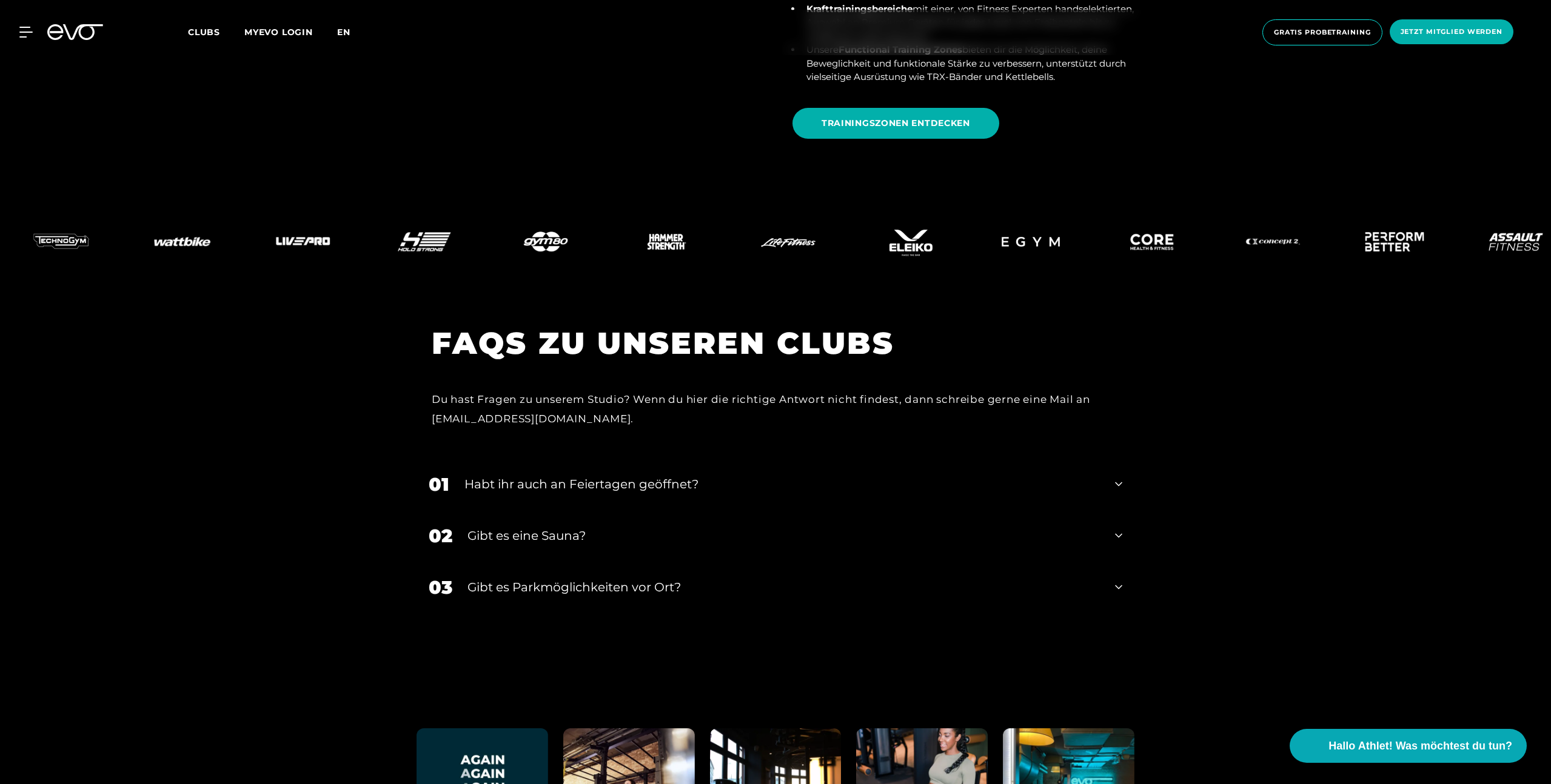
click at [342, 37] on span "en" at bounding box center [344, 33] width 13 height 11
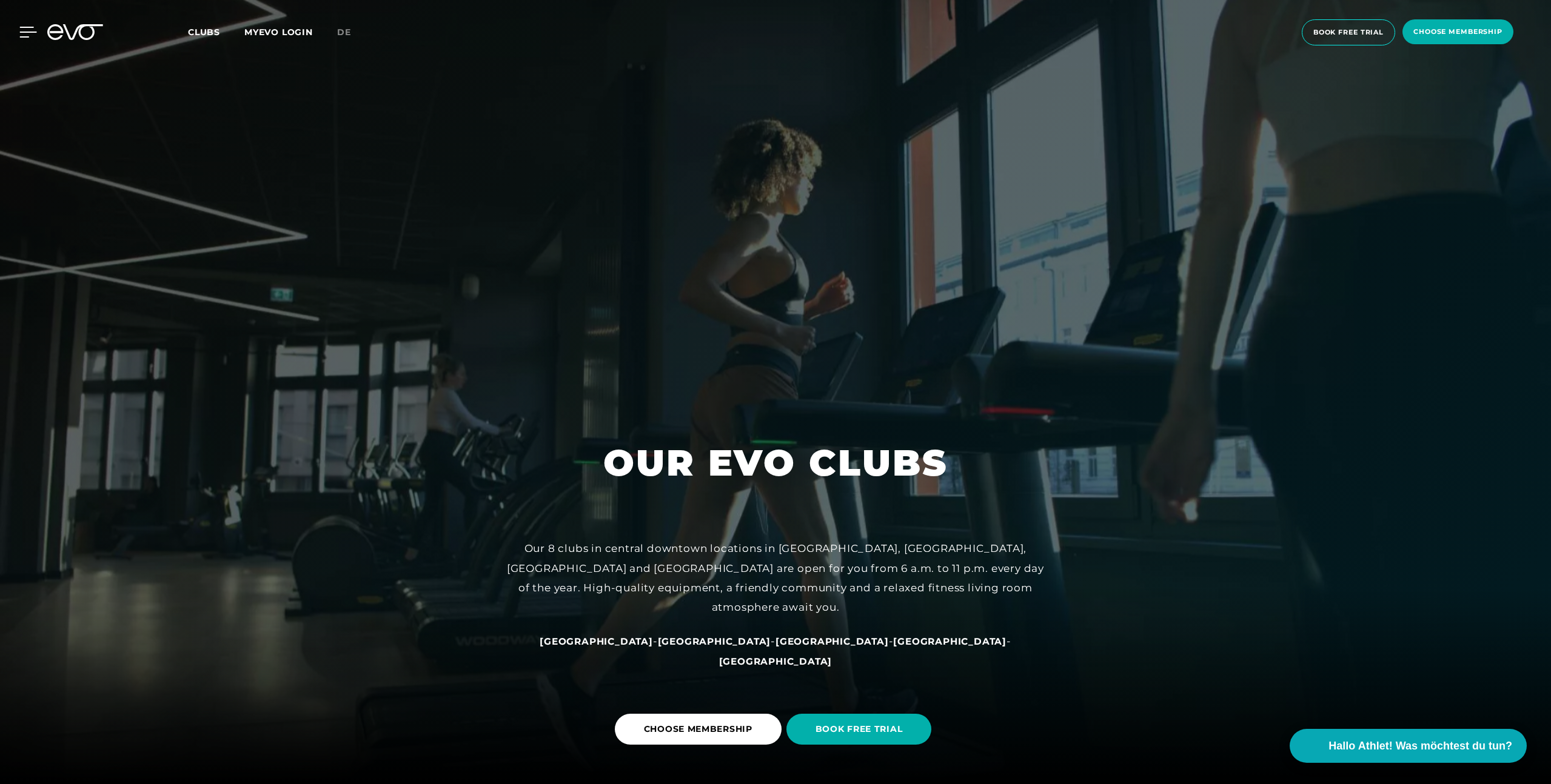
click at [33, 33] on icon at bounding box center [28, 33] width 17 height 11
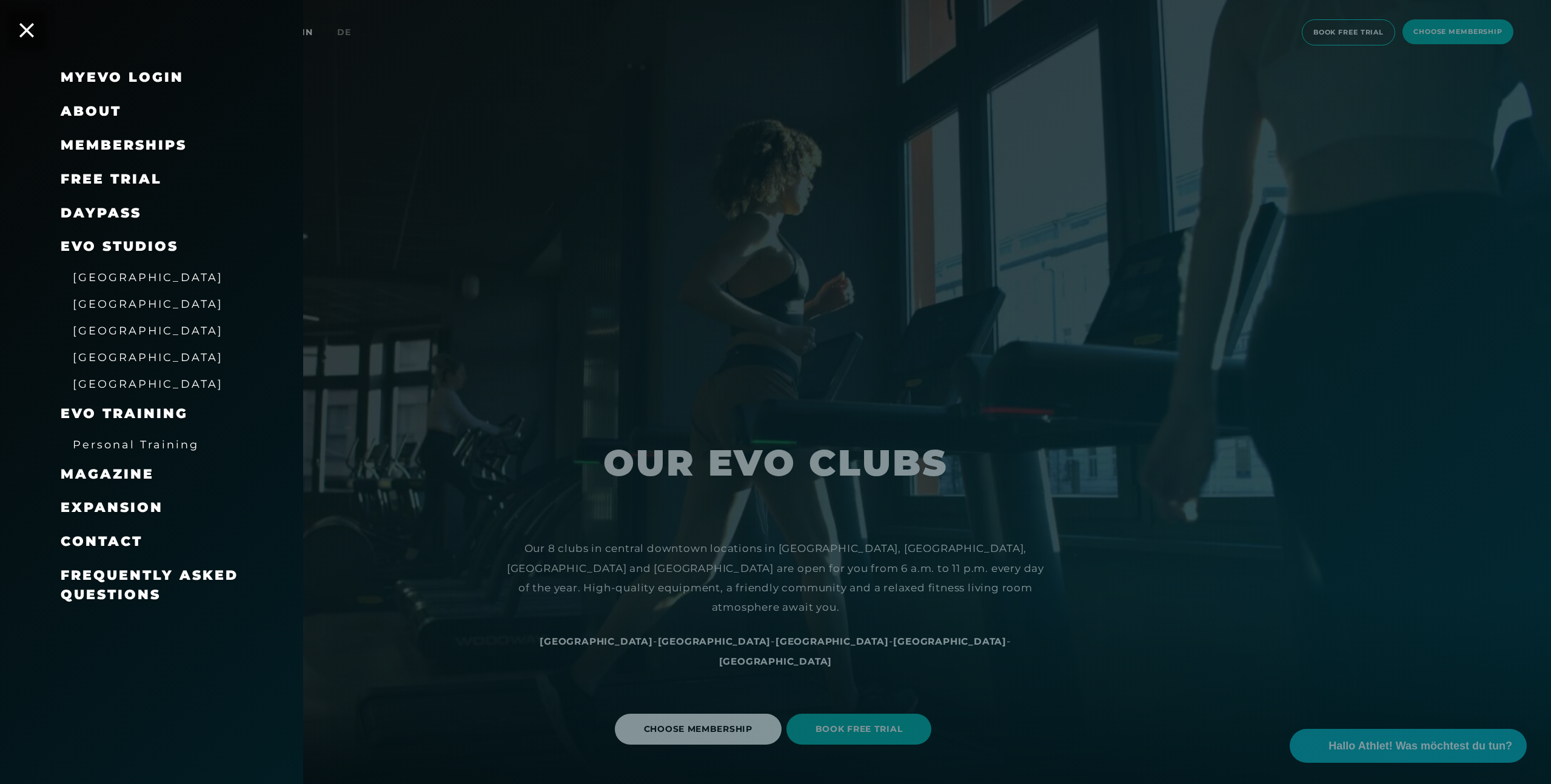
click at [97, 112] on span "About" at bounding box center [90, 111] width 60 height 17
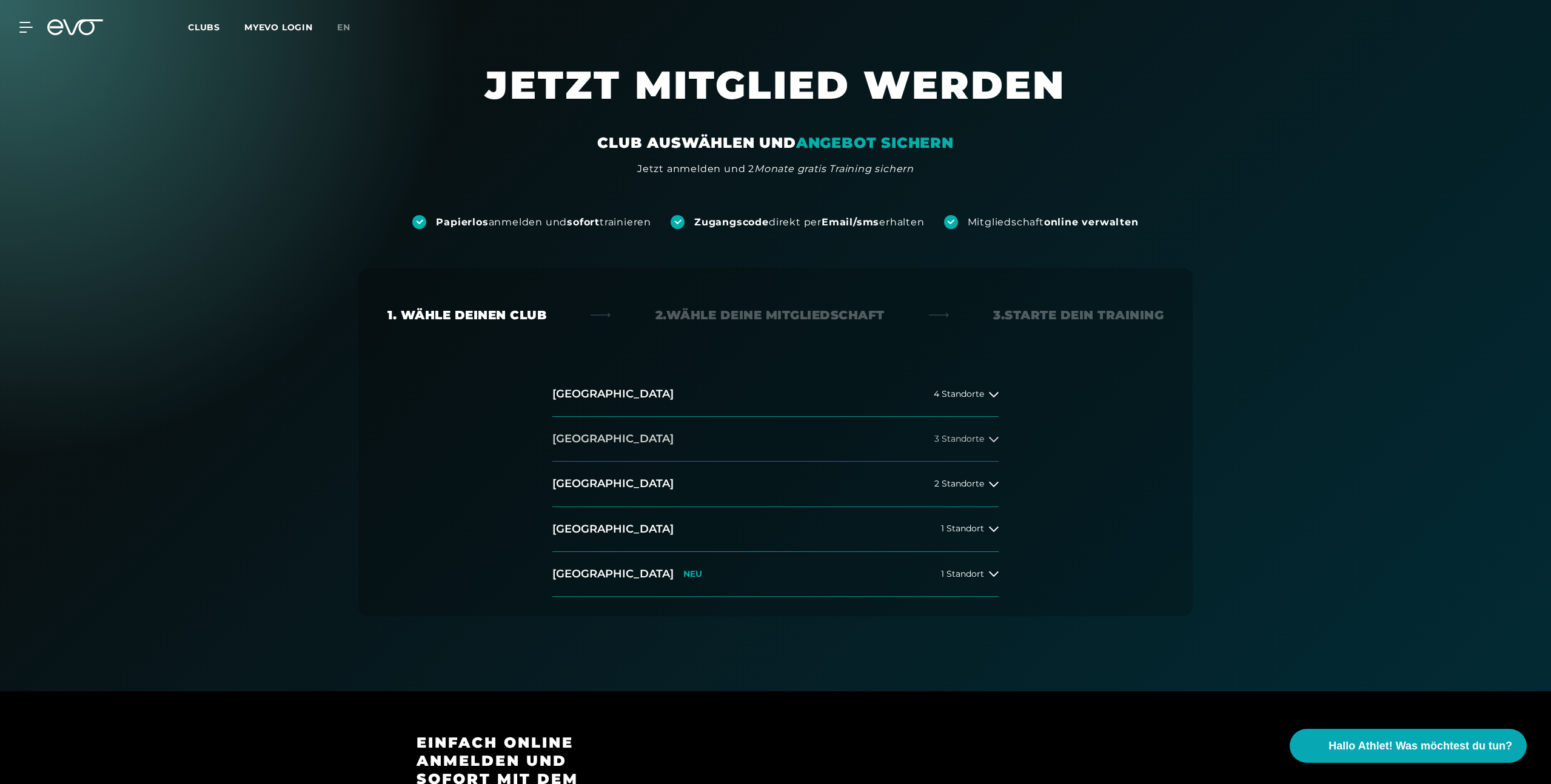
click at [714, 439] on button "Berlin 3 Standorte" at bounding box center [776, 439] width 446 height 45
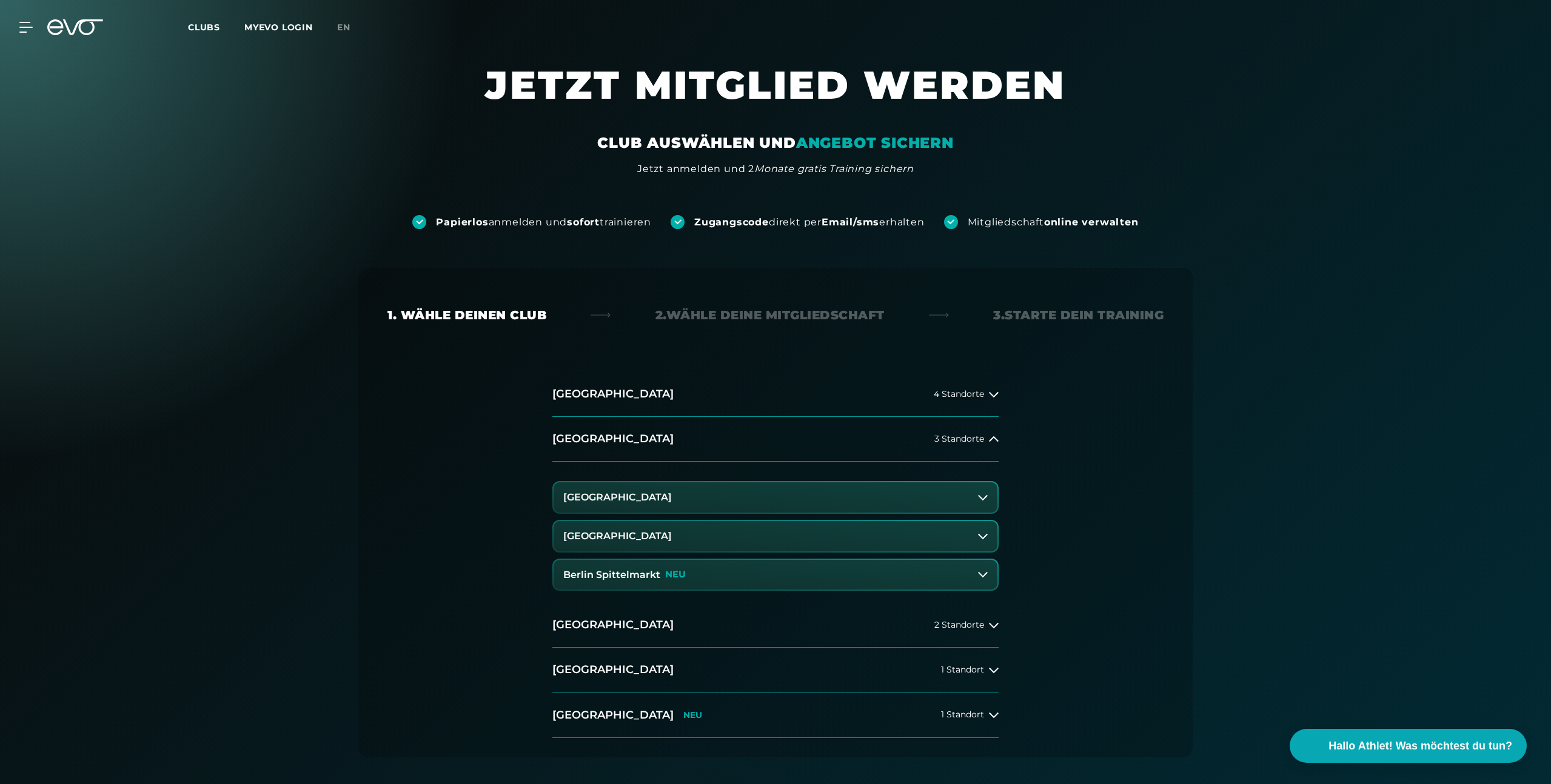
click at [708, 493] on button "[GEOGRAPHIC_DATA]" at bounding box center [775, 498] width 444 height 30
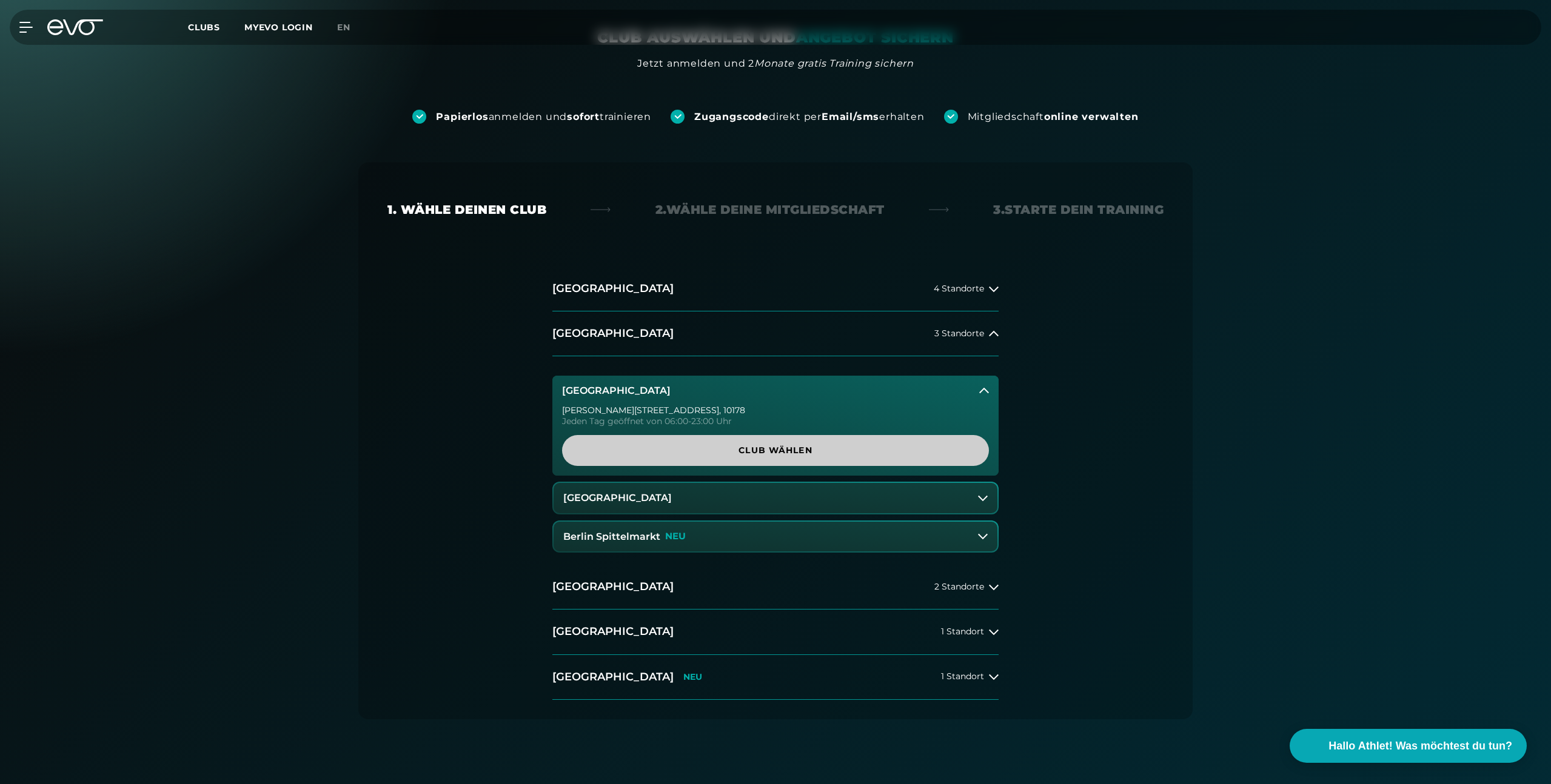
click at [770, 455] on span "Club wählen" at bounding box center [776, 451] width 368 height 13
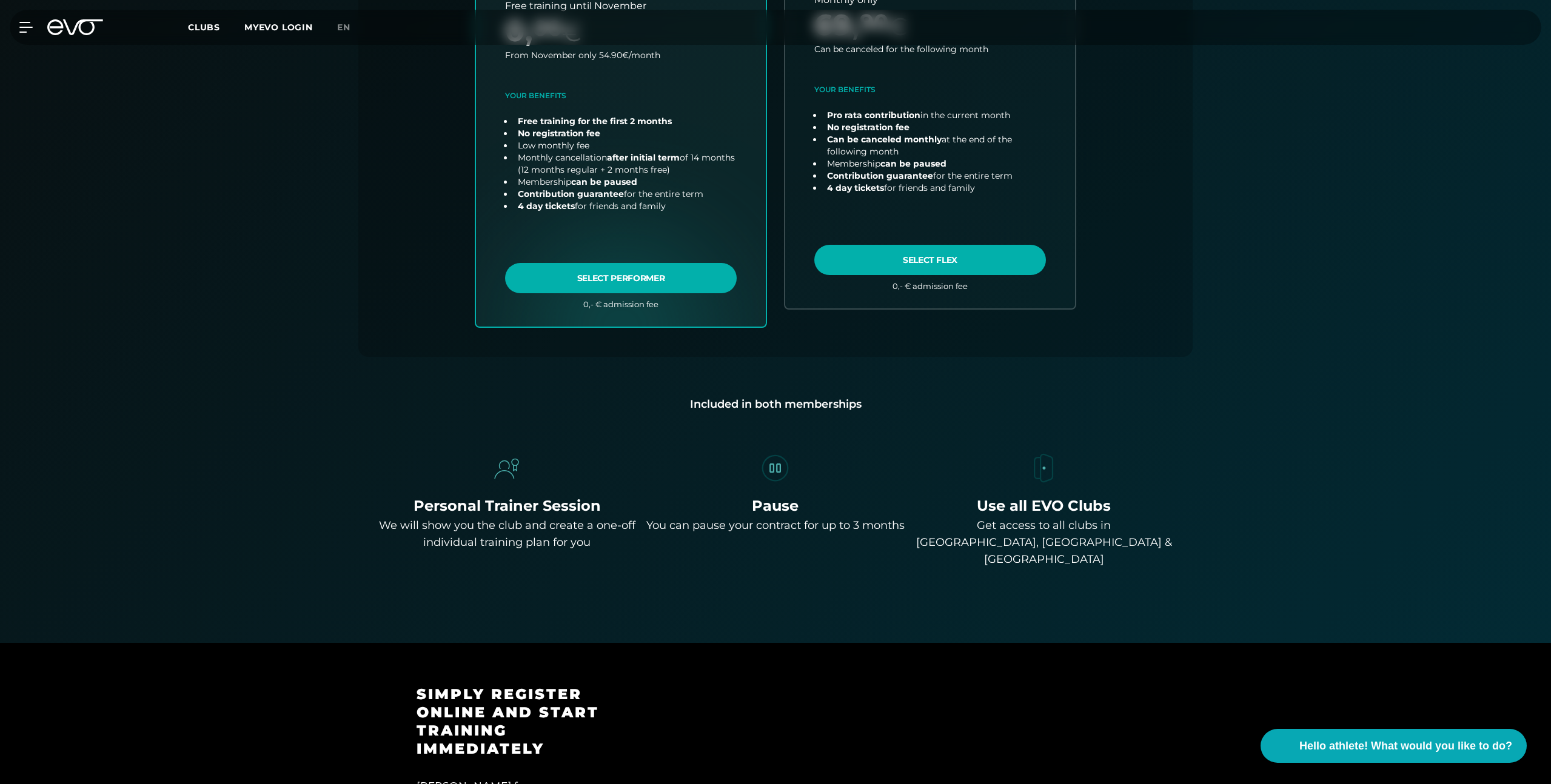
scroll to position [566, 0]
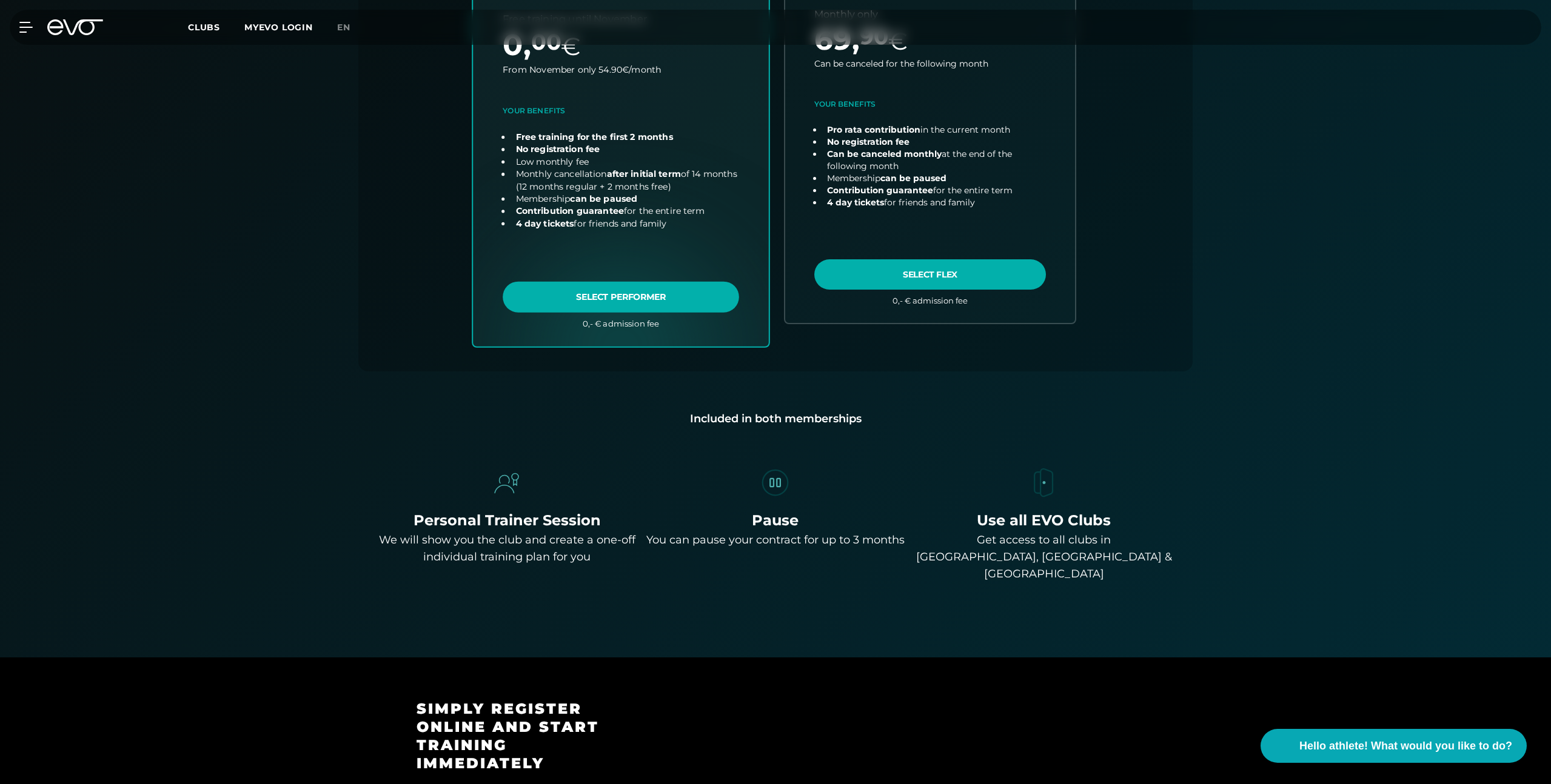
click at [626, 291] on link "choose plan" at bounding box center [621, 107] width 296 height 477
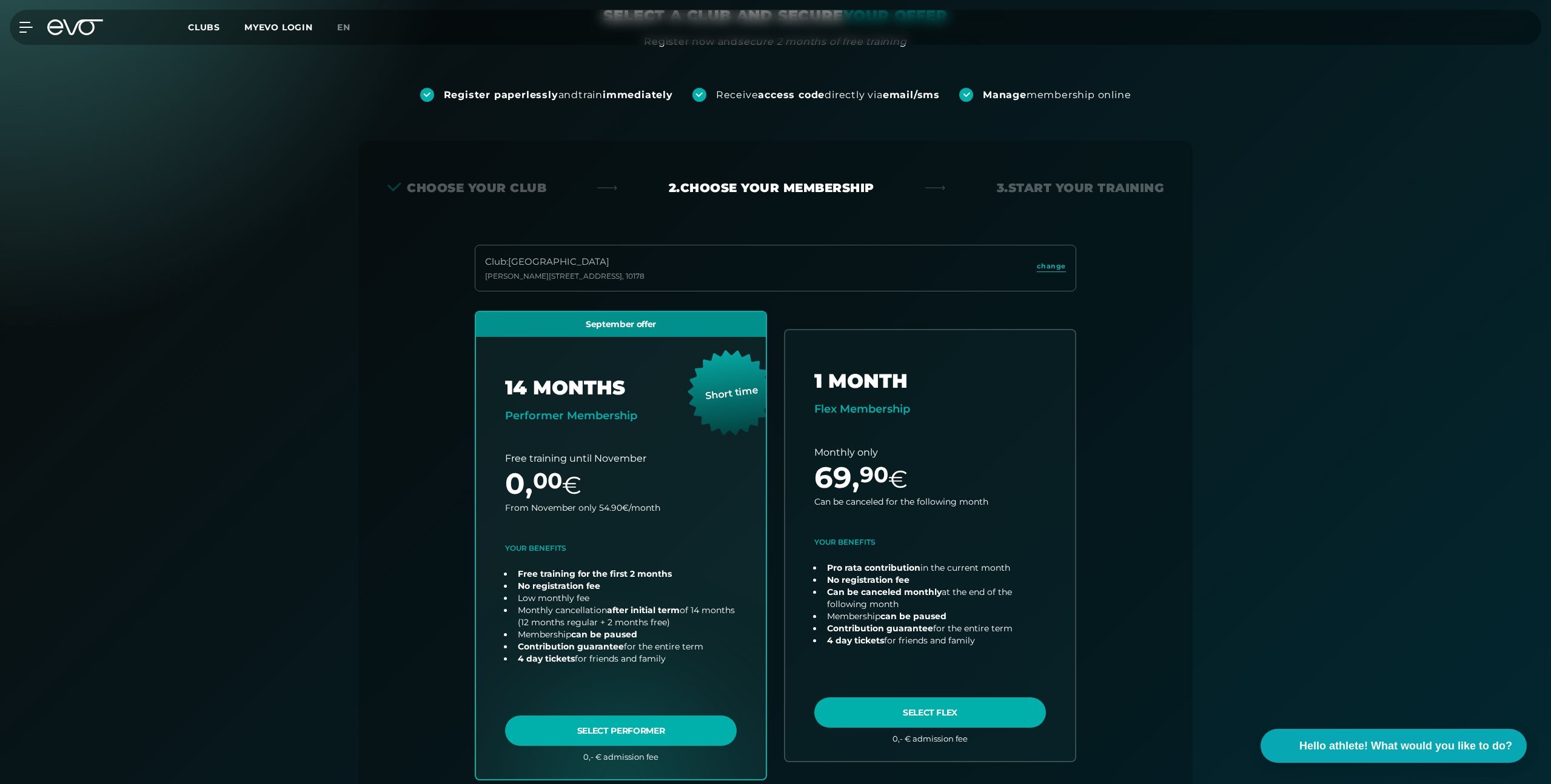
scroll to position [0, 0]
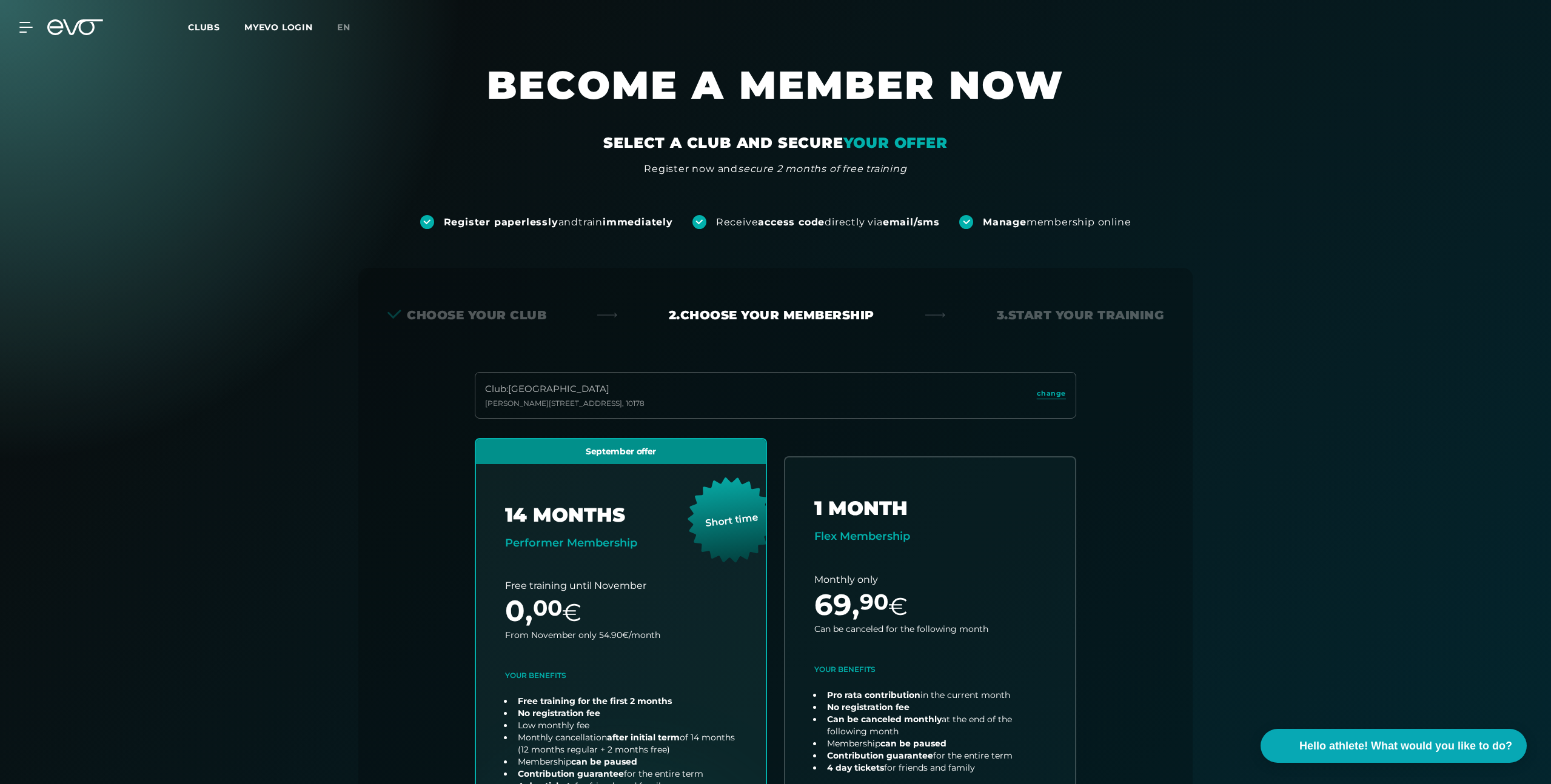
click at [67, 33] on icon at bounding box center [75, 27] width 56 height 16
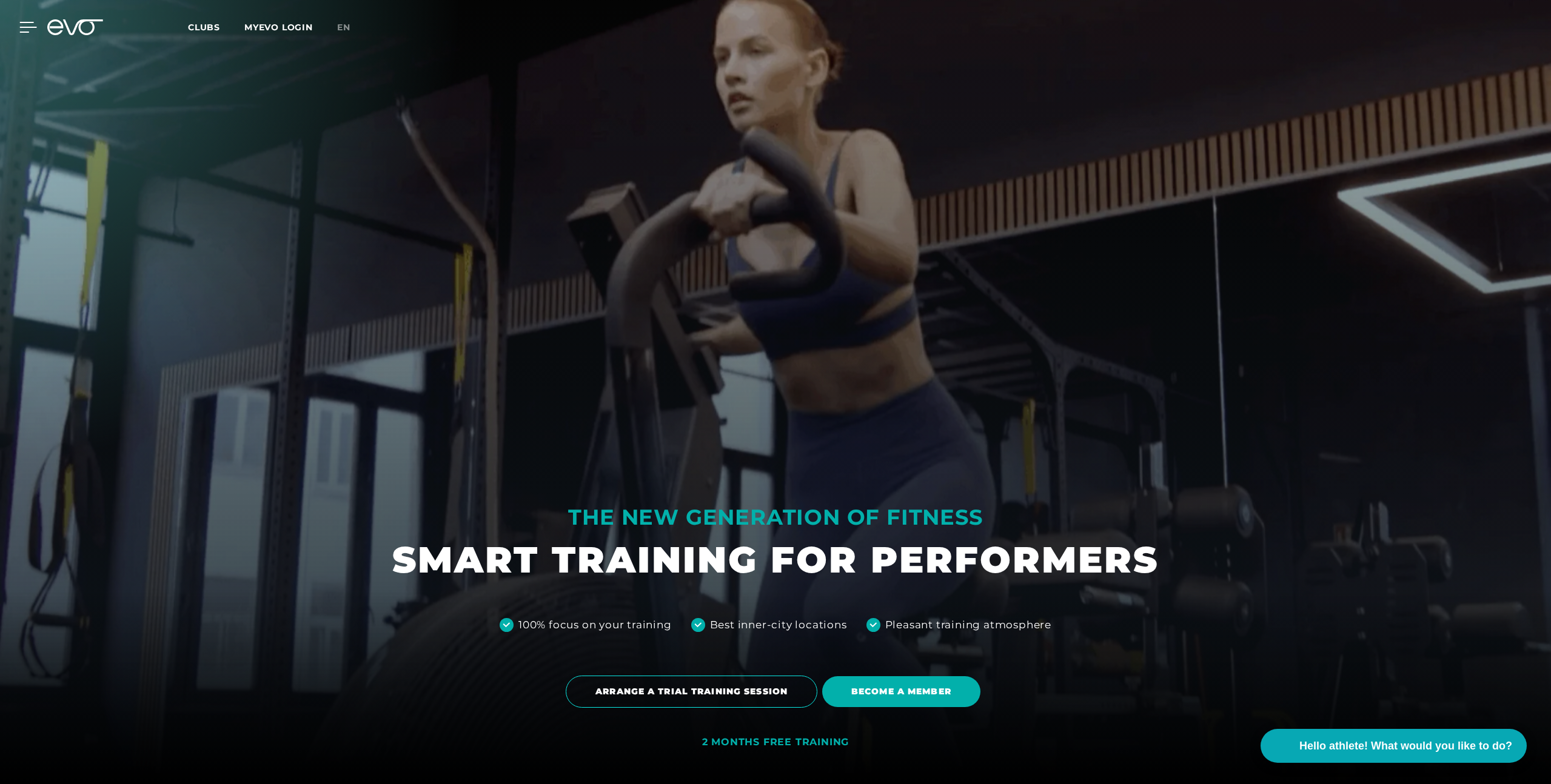
click at [25, 25] on icon at bounding box center [28, 27] width 17 height 11
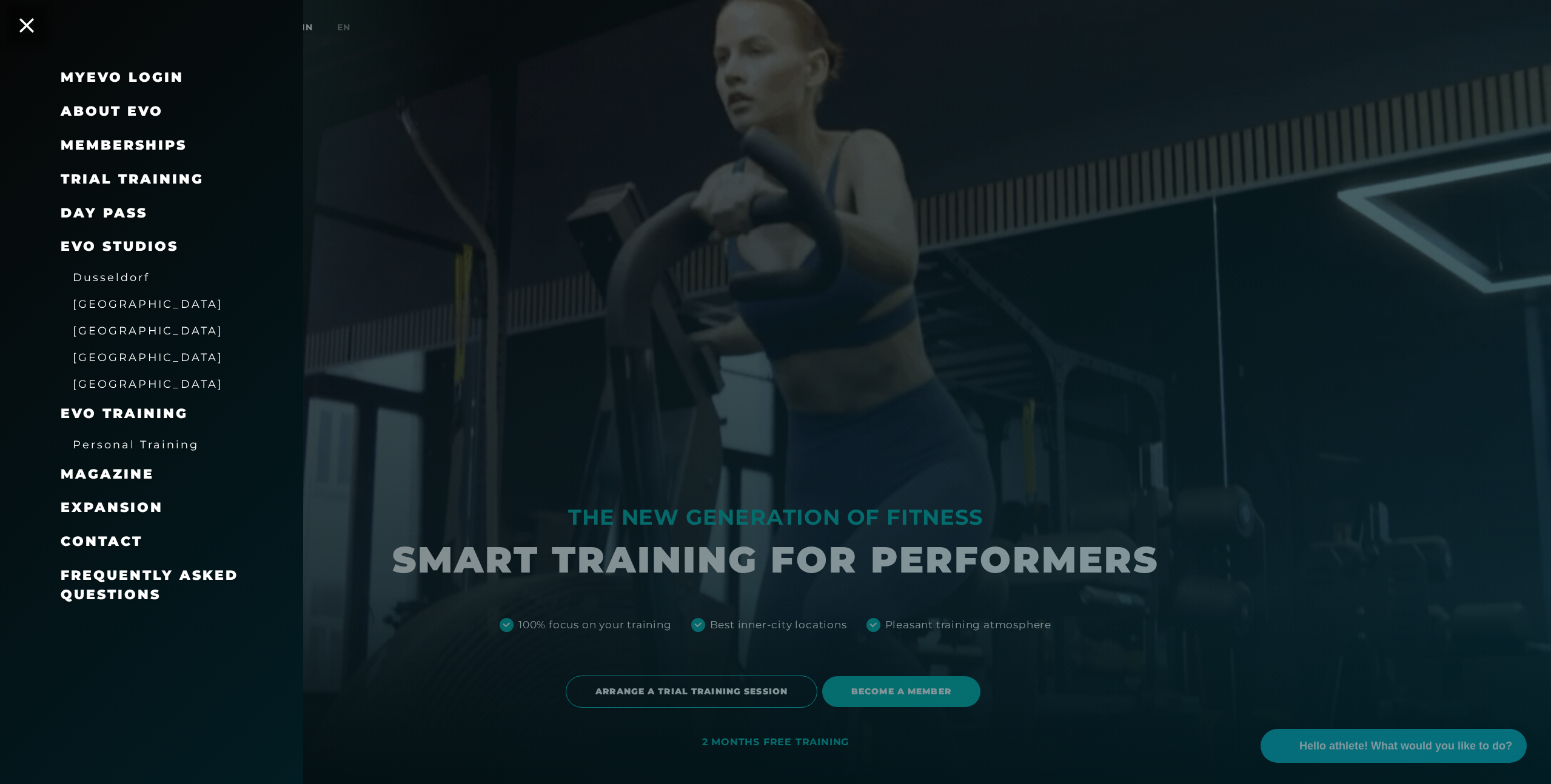
click at [105, 312] on div "[GEOGRAPHIC_DATA]" at bounding box center [148, 303] width 150 height 19
click at [137, 140] on font "Memberships" at bounding box center [123, 145] width 126 height 17
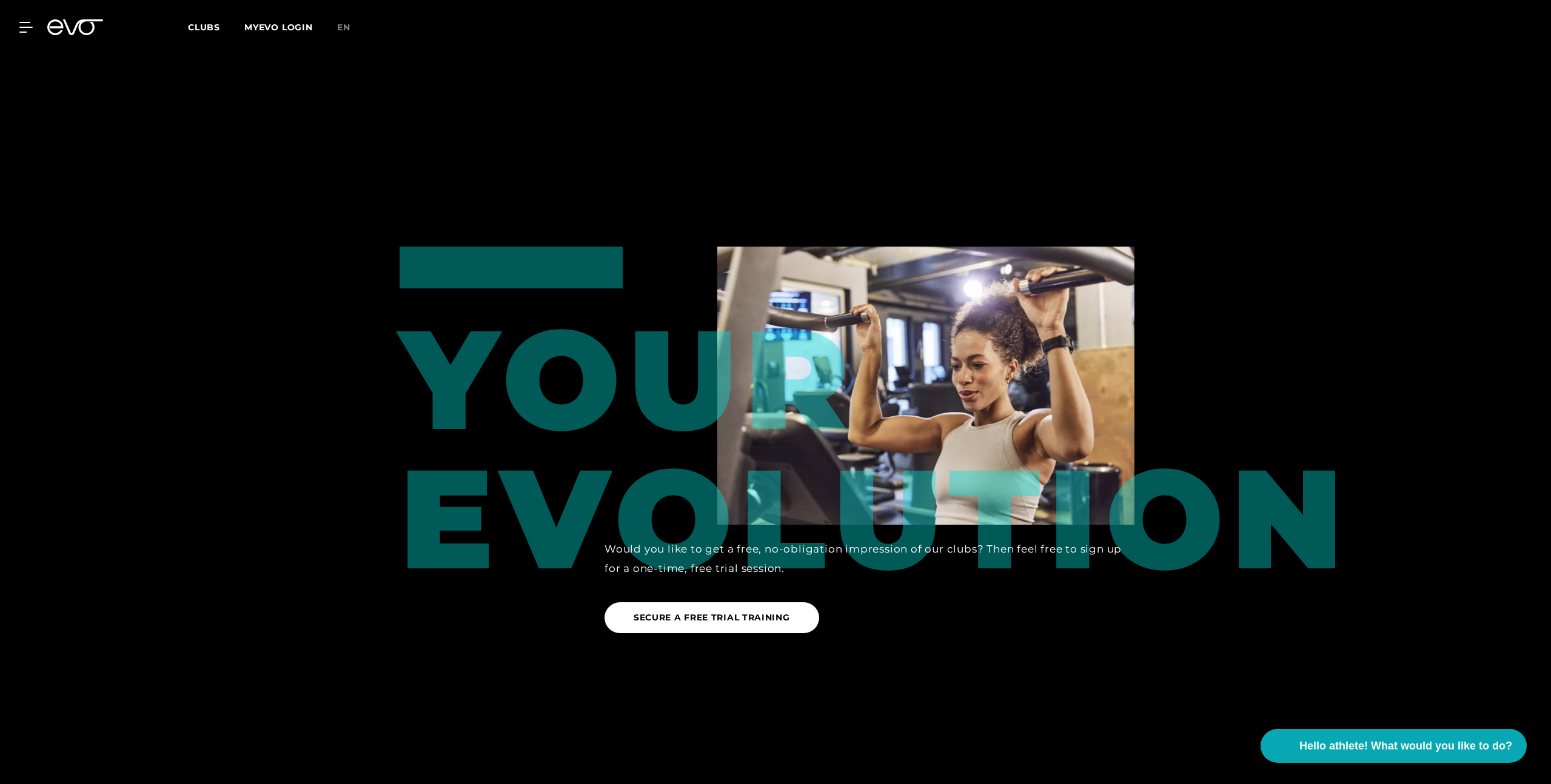
scroll to position [1665, 0]
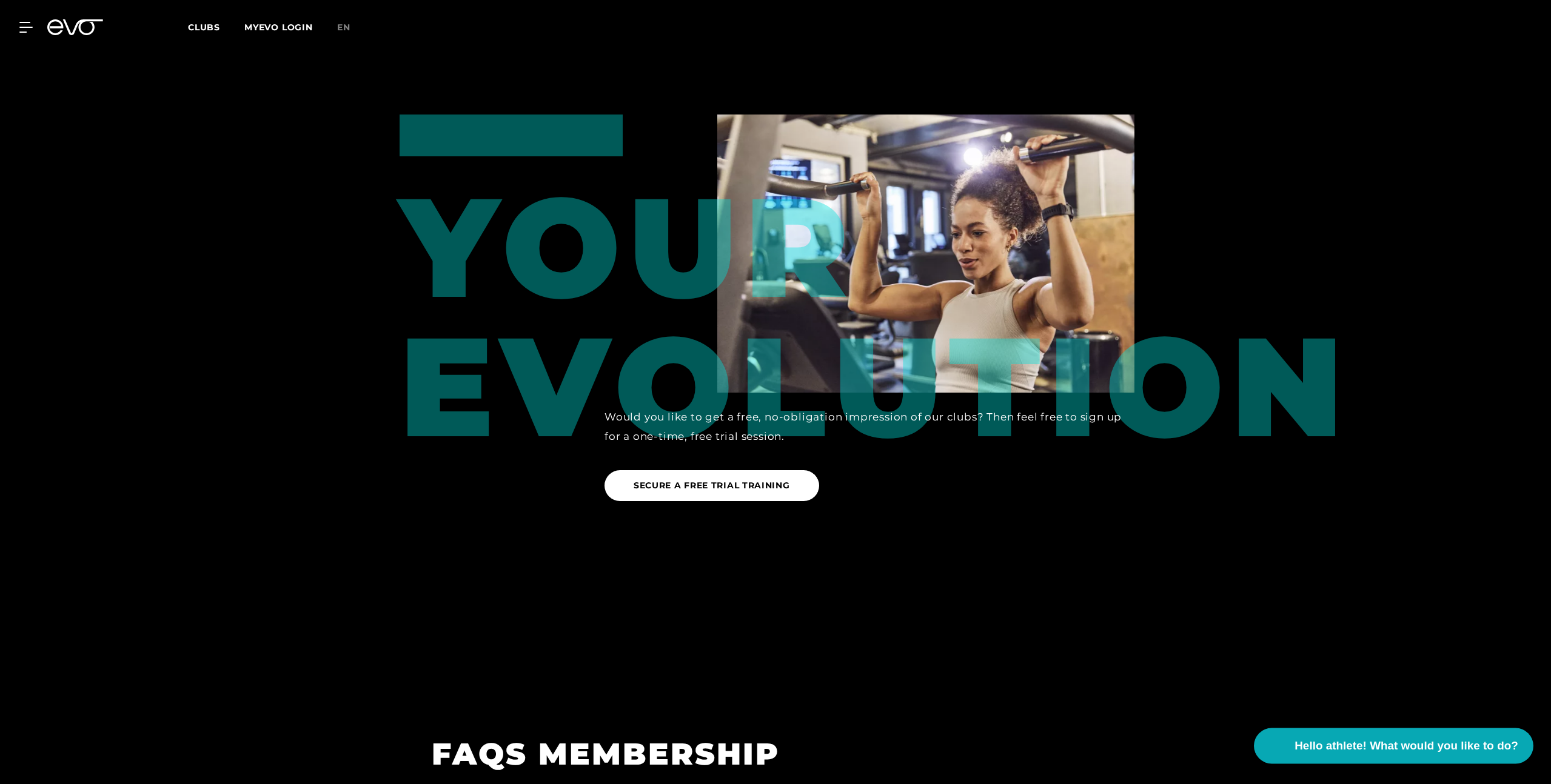
click at [1403, 755] on span "Hello athlete! What would you like to do?" at bounding box center [1407, 746] width 224 height 17
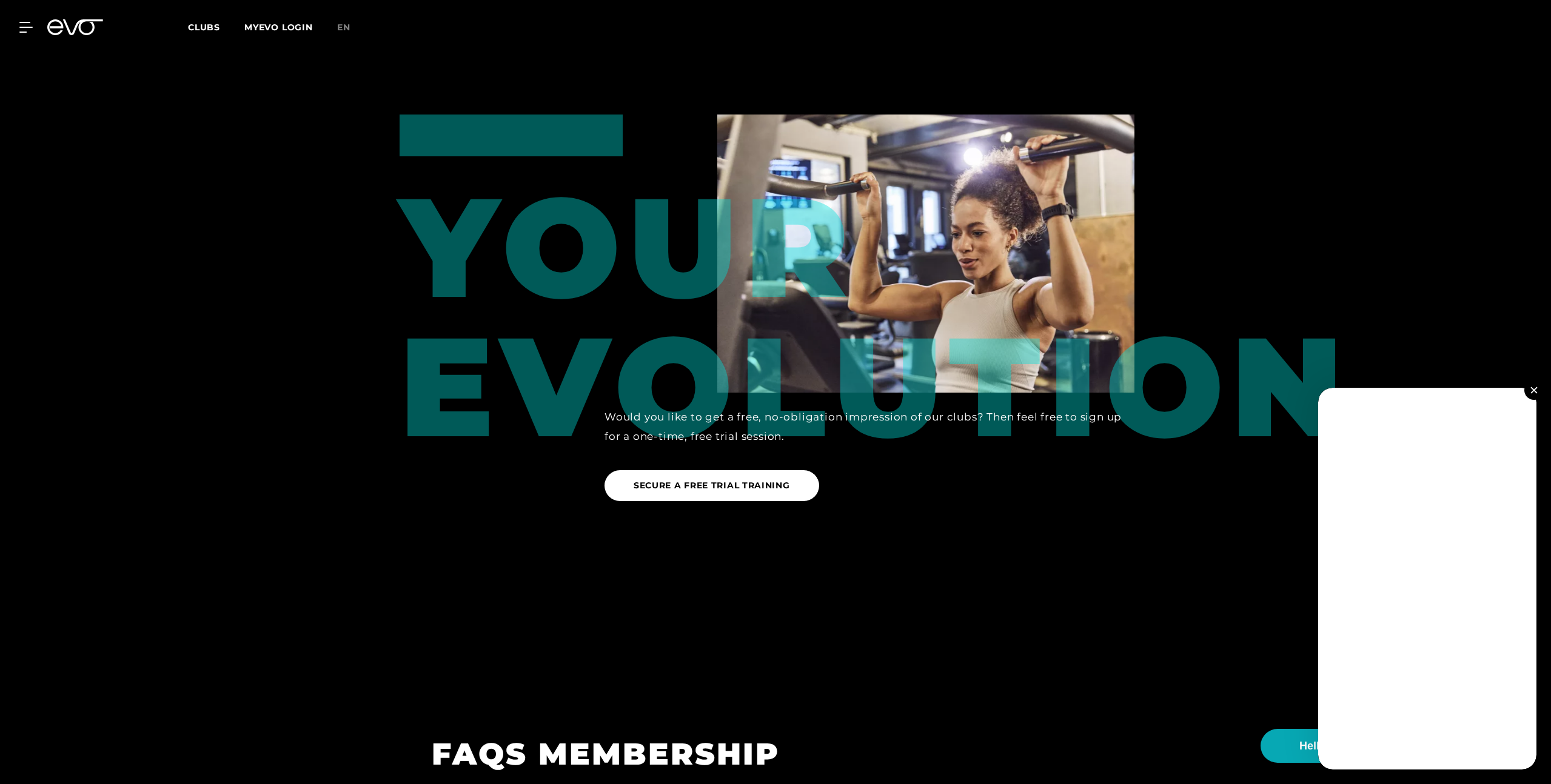
click at [1535, 383] on button at bounding box center [1534, 390] width 19 height 19
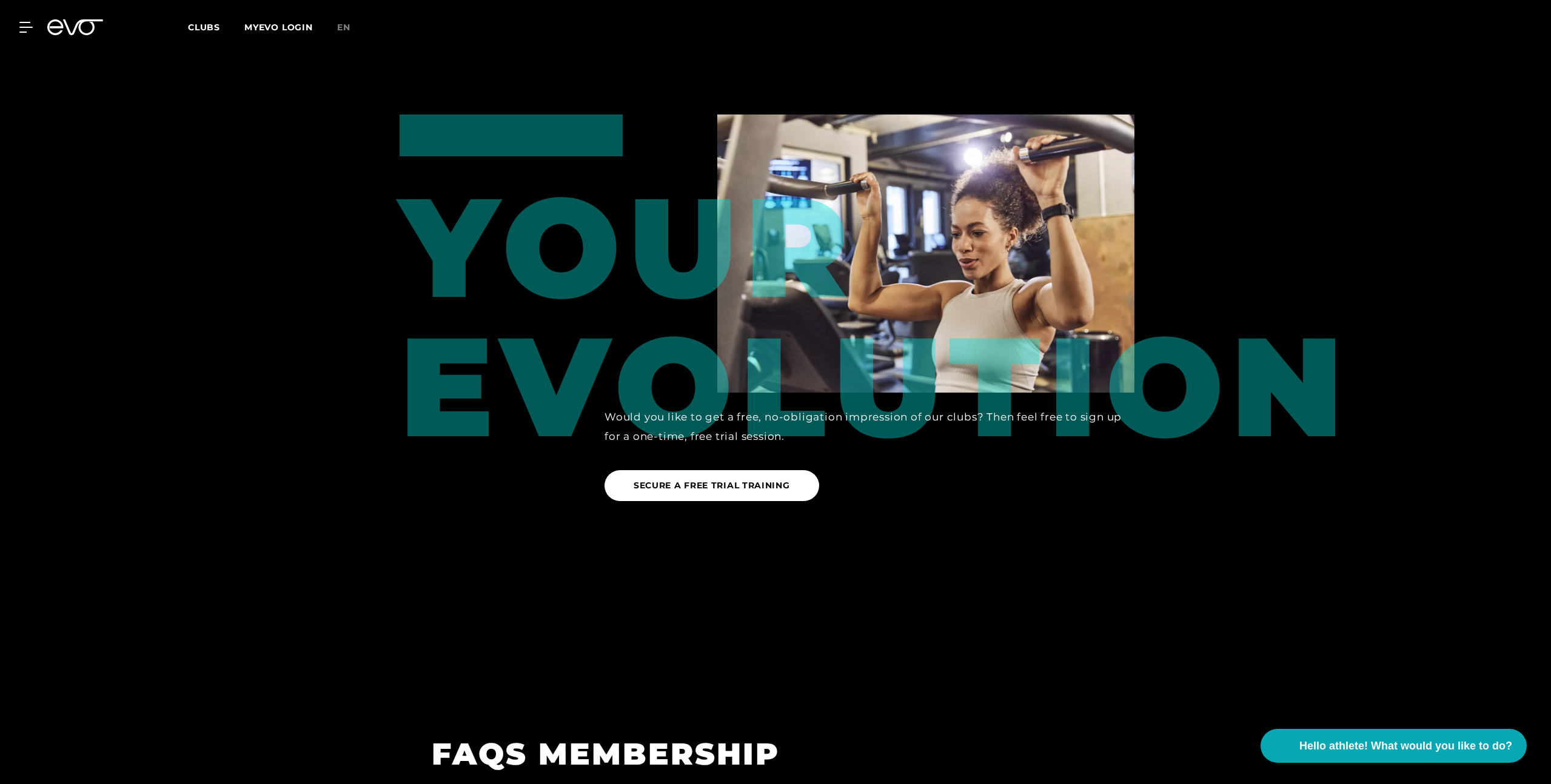
click at [1450, 334] on div at bounding box center [776, 312] width 1551 height 784
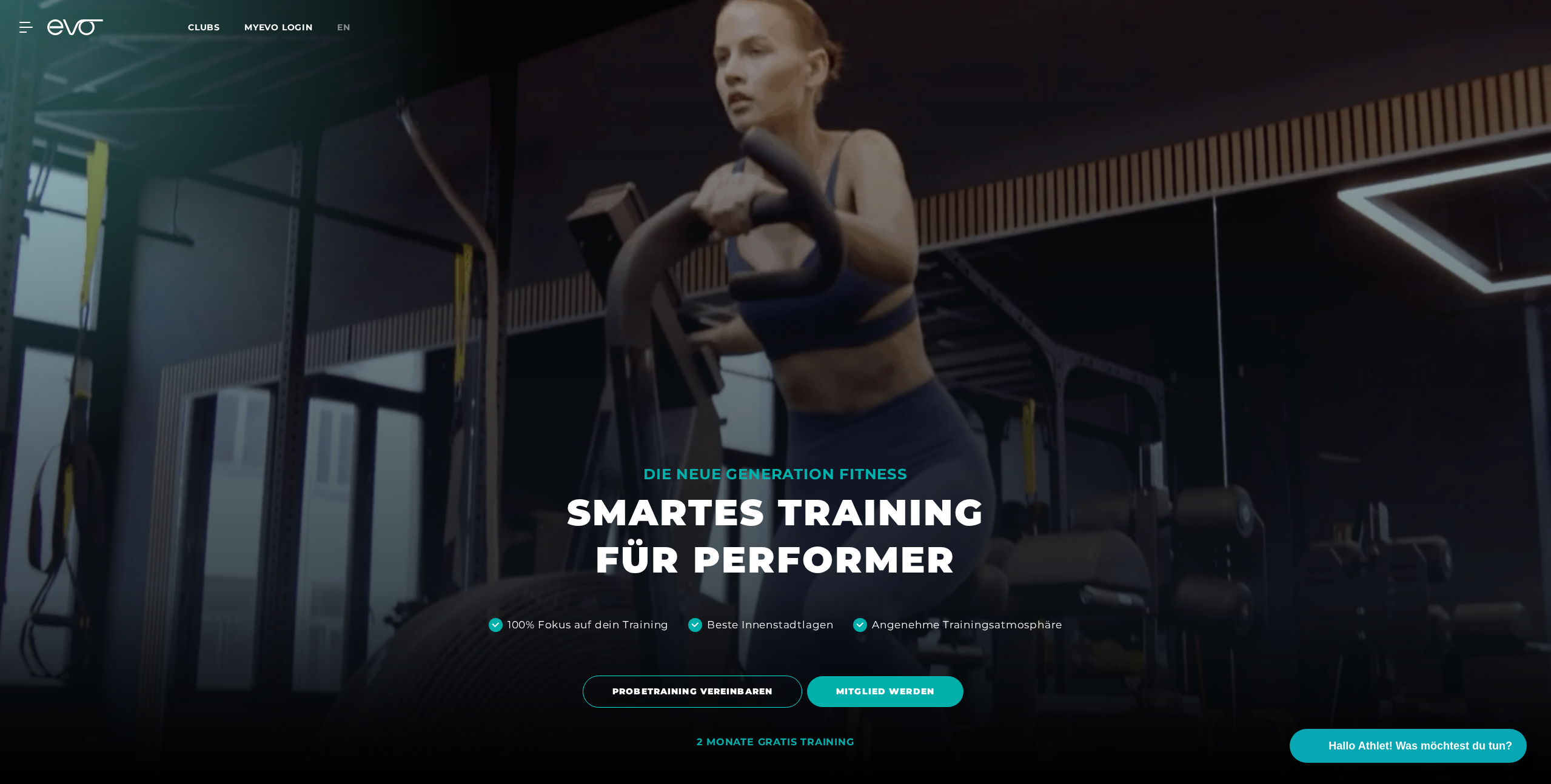
click at [799, 300] on div at bounding box center [776, 392] width 1551 height 784
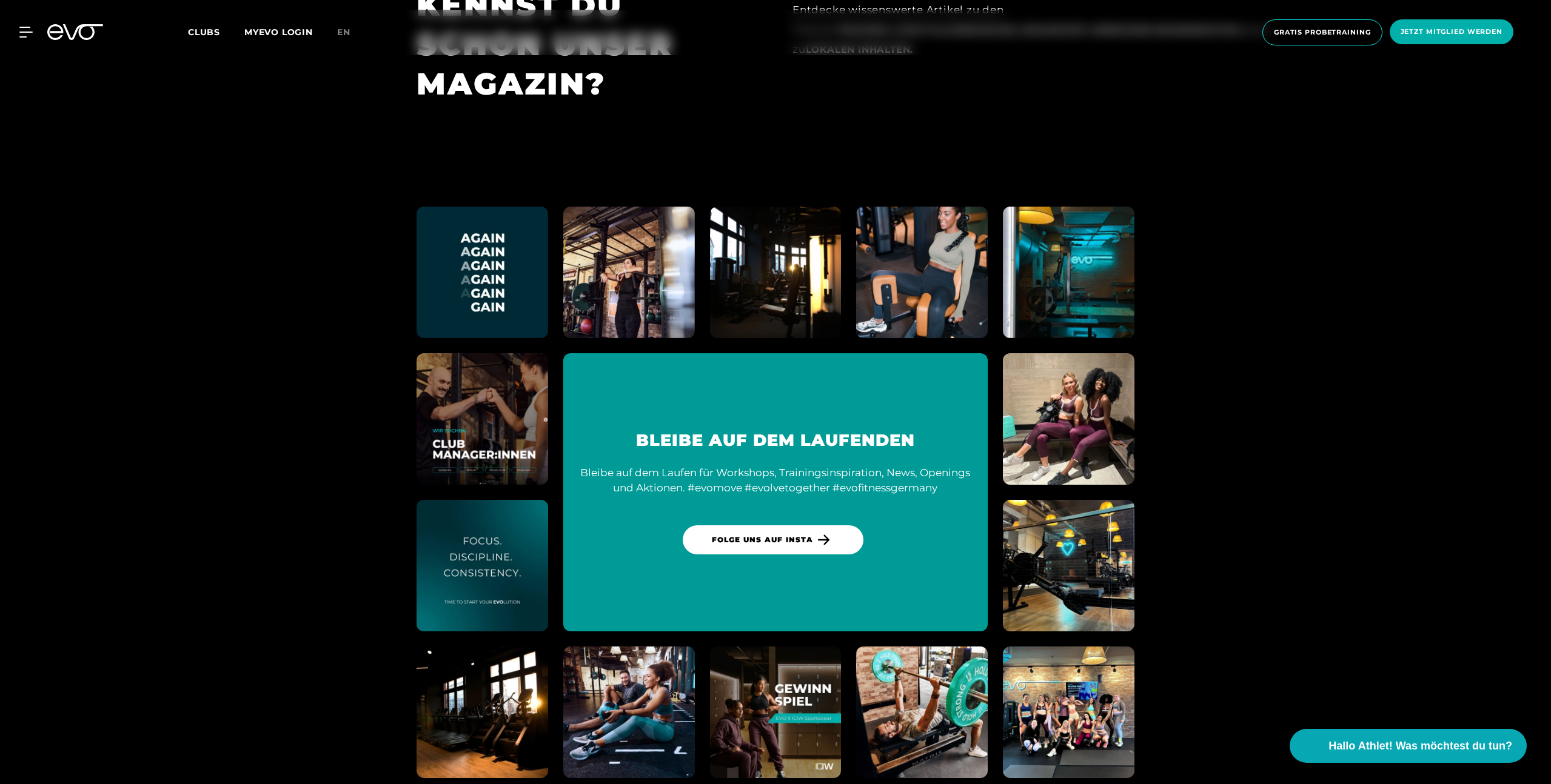
scroll to position [7239, 0]
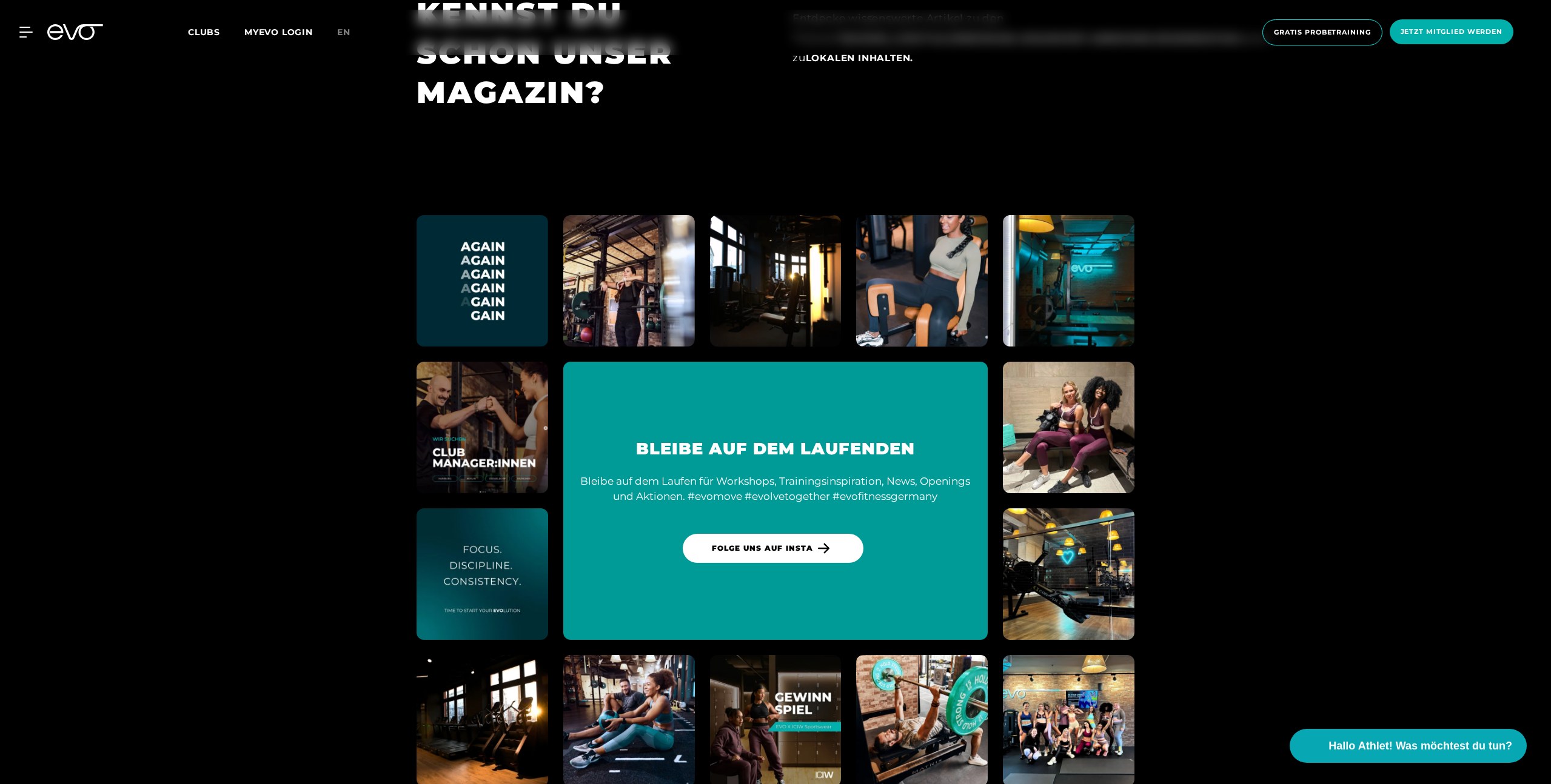
click at [919, 258] on img at bounding box center [922, 282] width 144 height 144
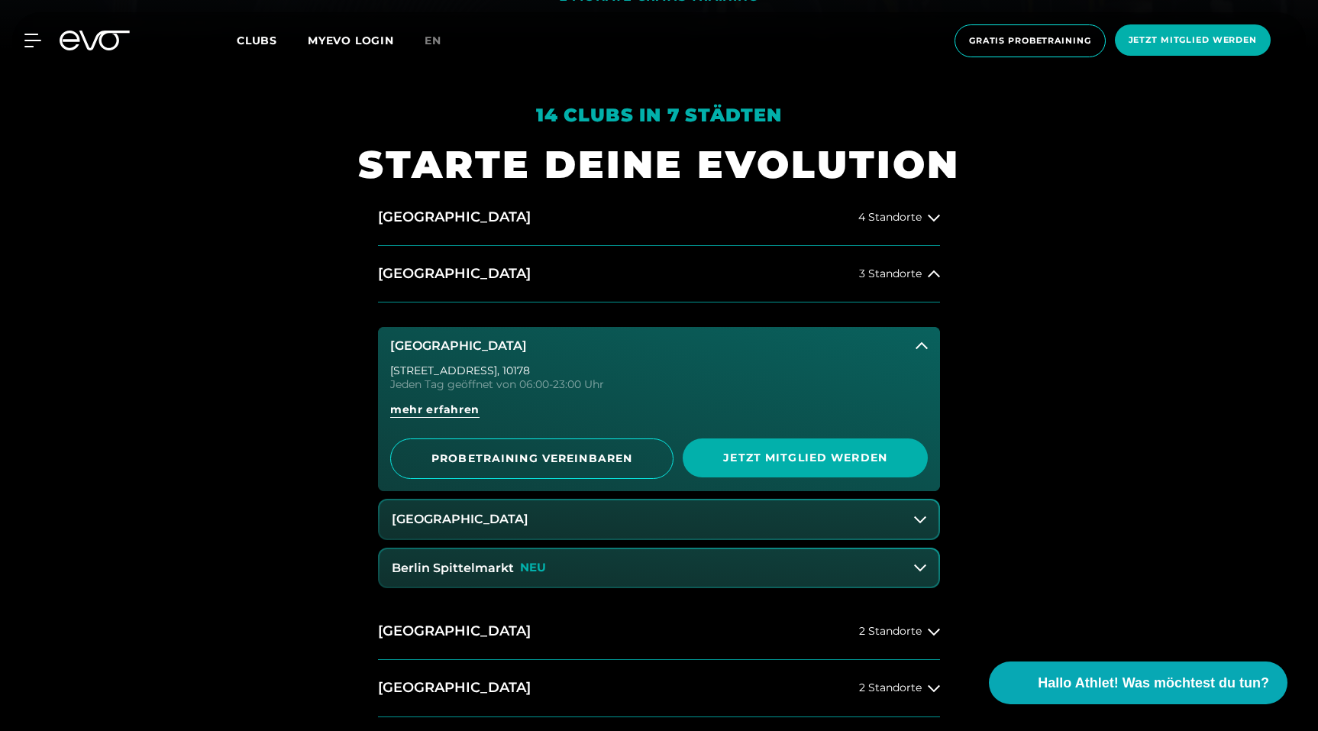
scroll to position [689, 0]
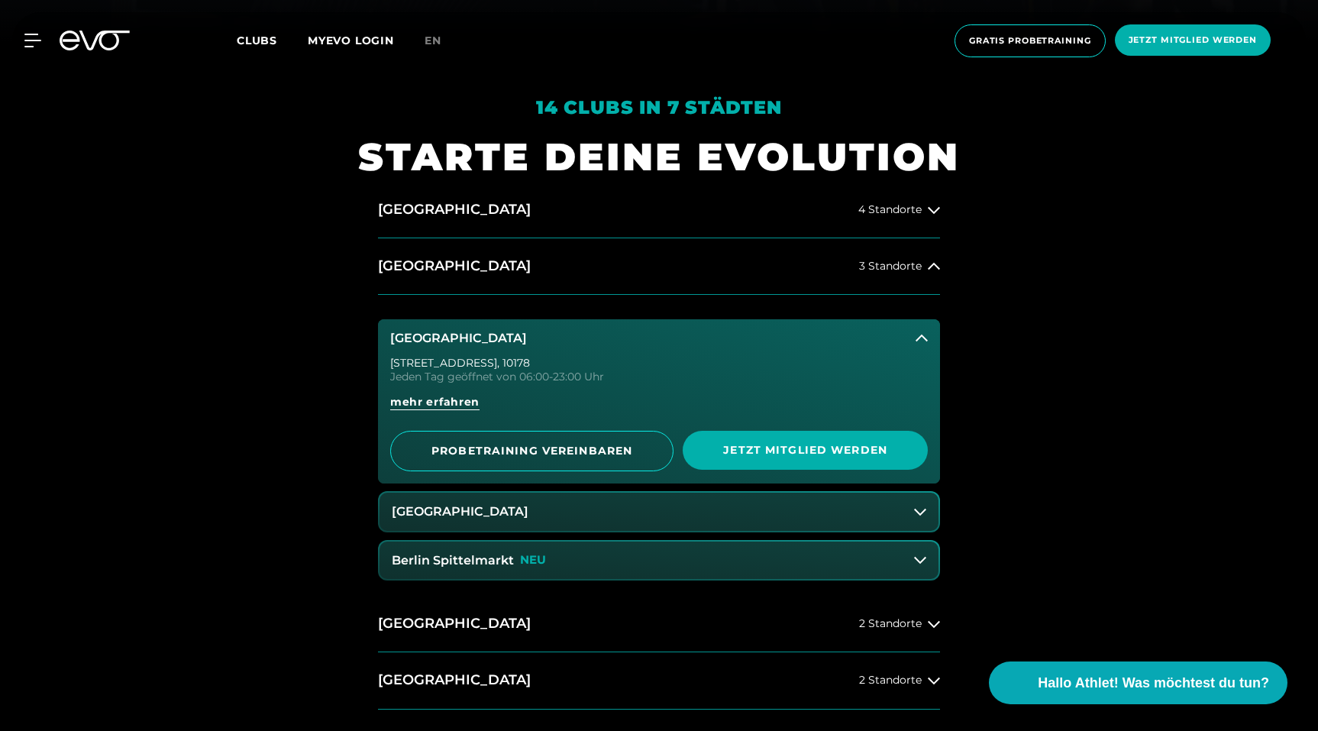
click at [921, 338] on icon at bounding box center [922, 338] width 12 height 12
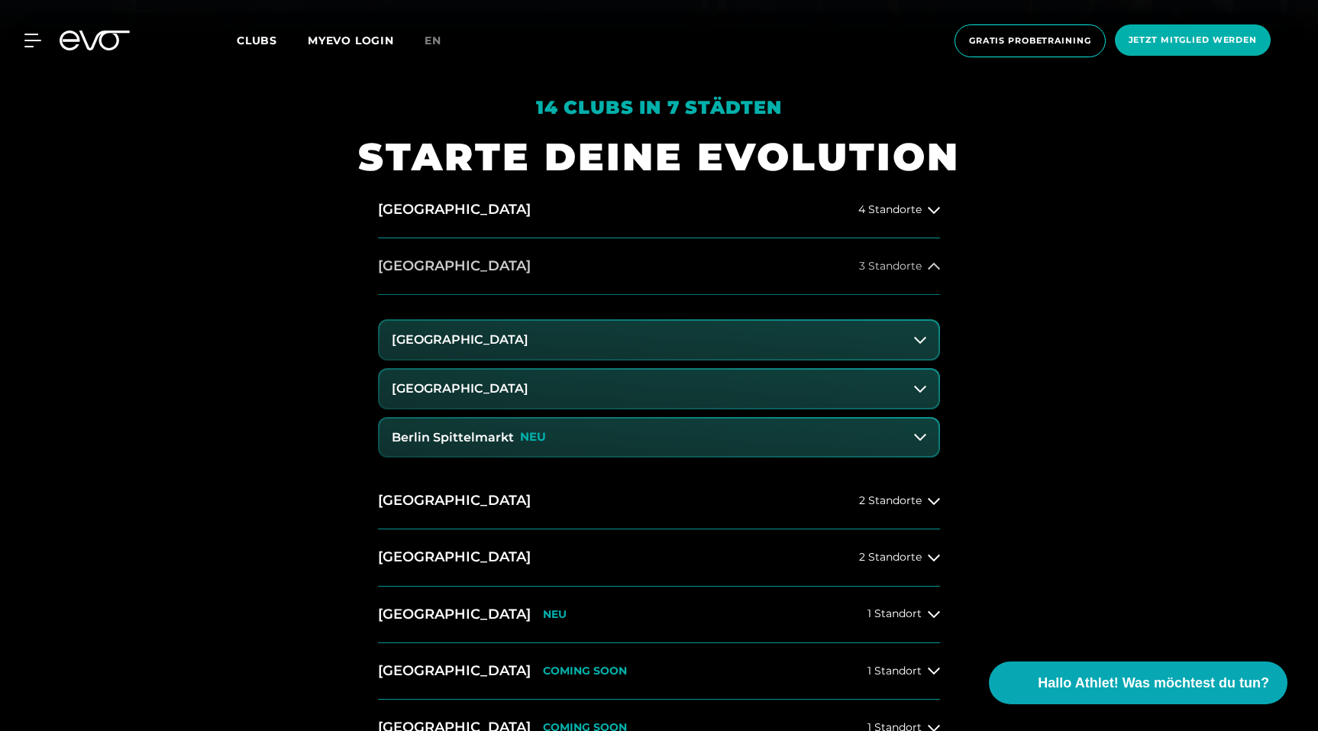
click at [927, 265] on div "3 Standorte" at bounding box center [899, 266] width 81 height 12
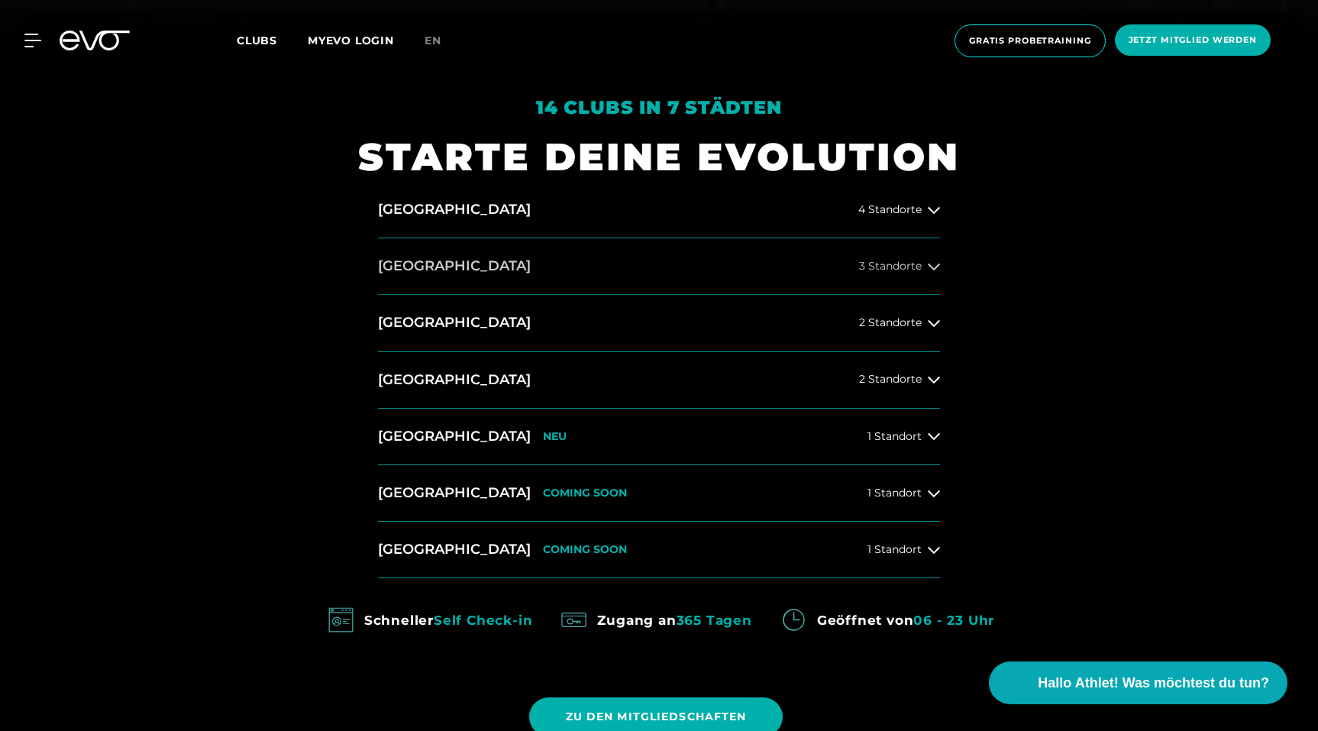
click at [927, 265] on div "3 Standorte" at bounding box center [899, 266] width 81 height 12
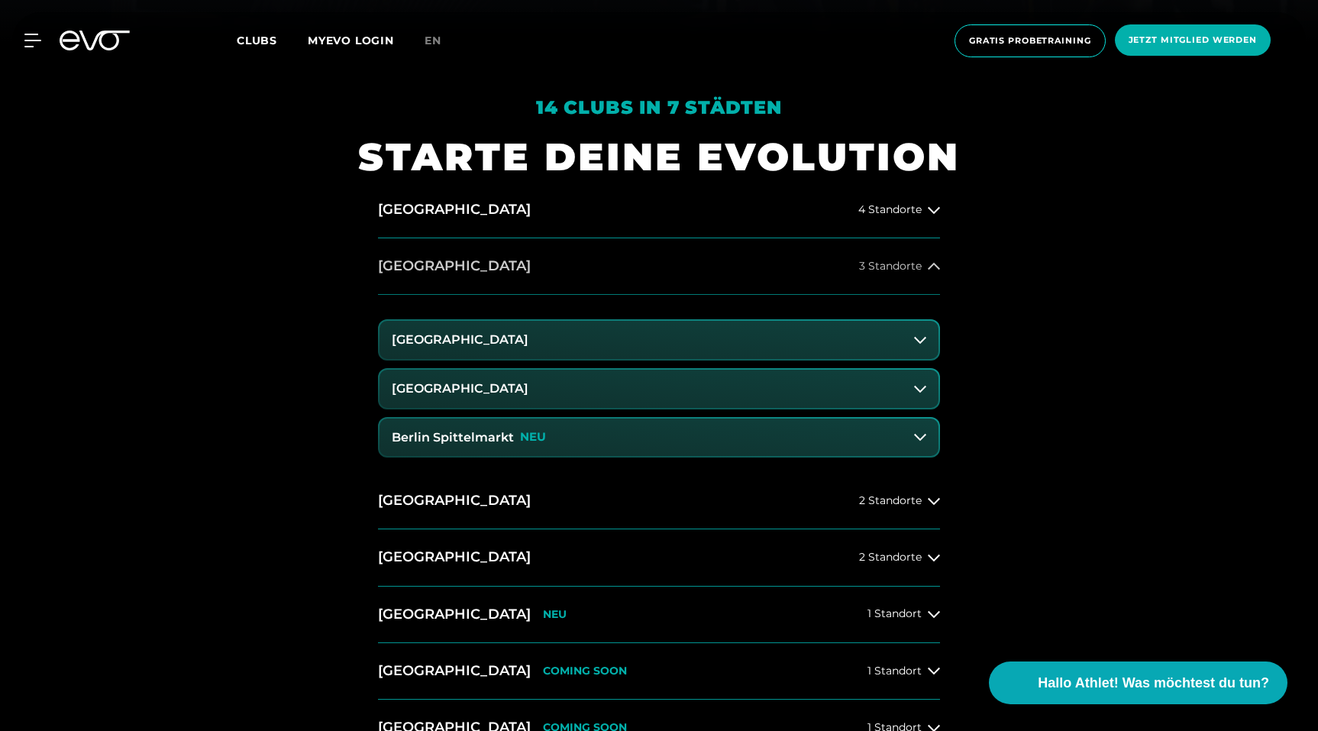
click at [927, 265] on div "3 Standorte" at bounding box center [899, 266] width 81 height 12
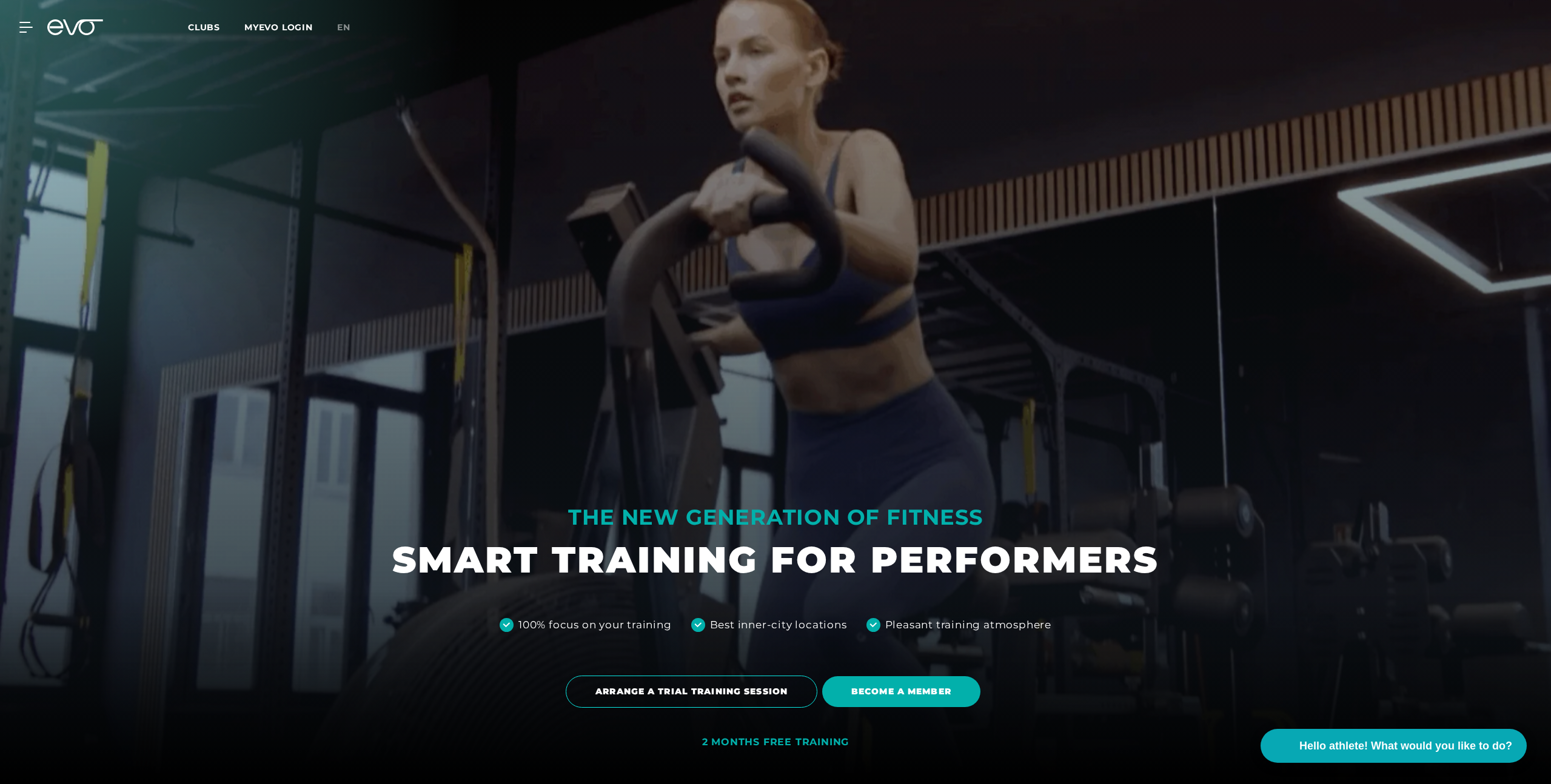
click at [205, 28] on font "Clubs" at bounding box center [204, 27] width 32 height 11
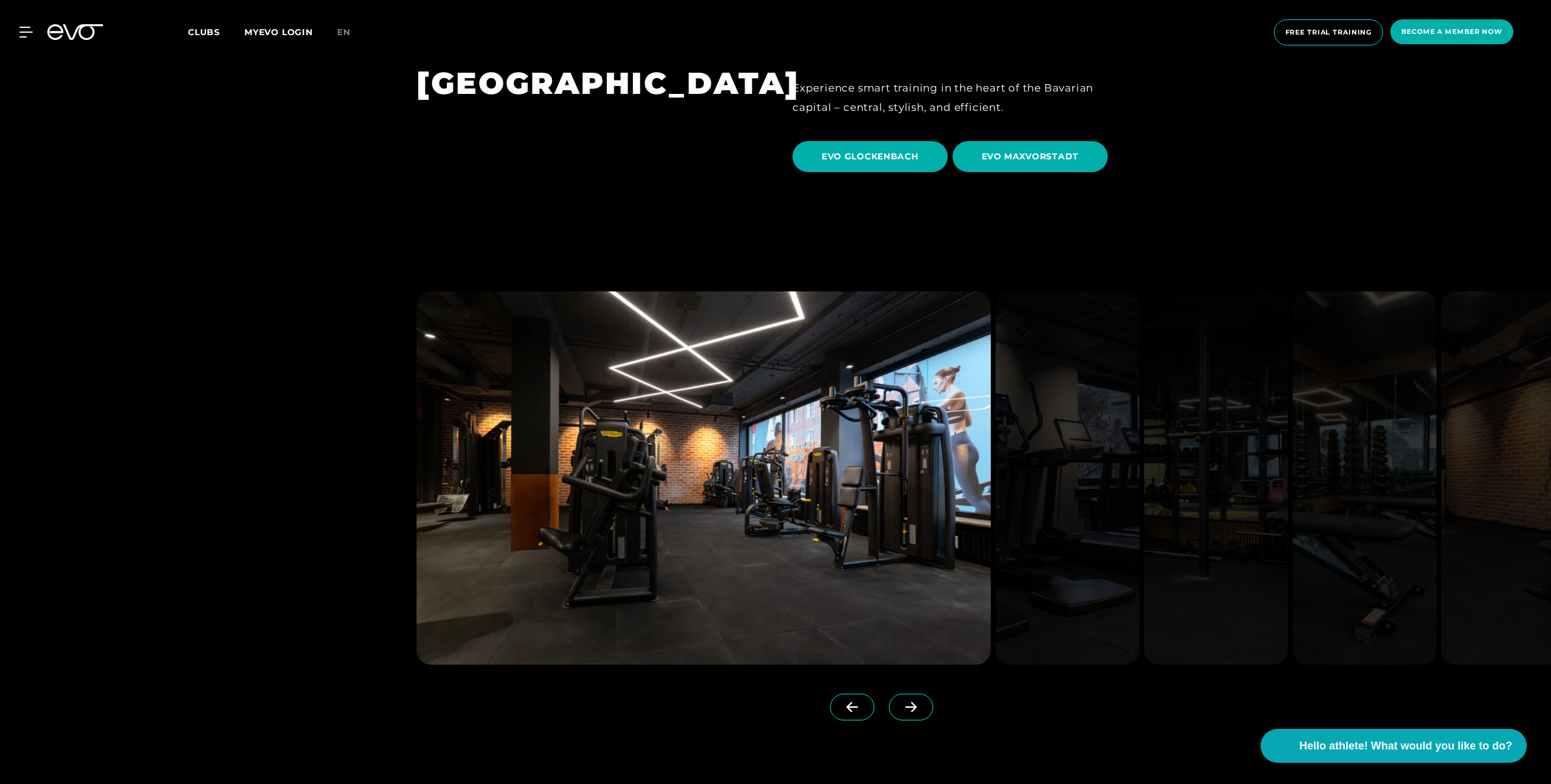
scroll to position [3906, 0]
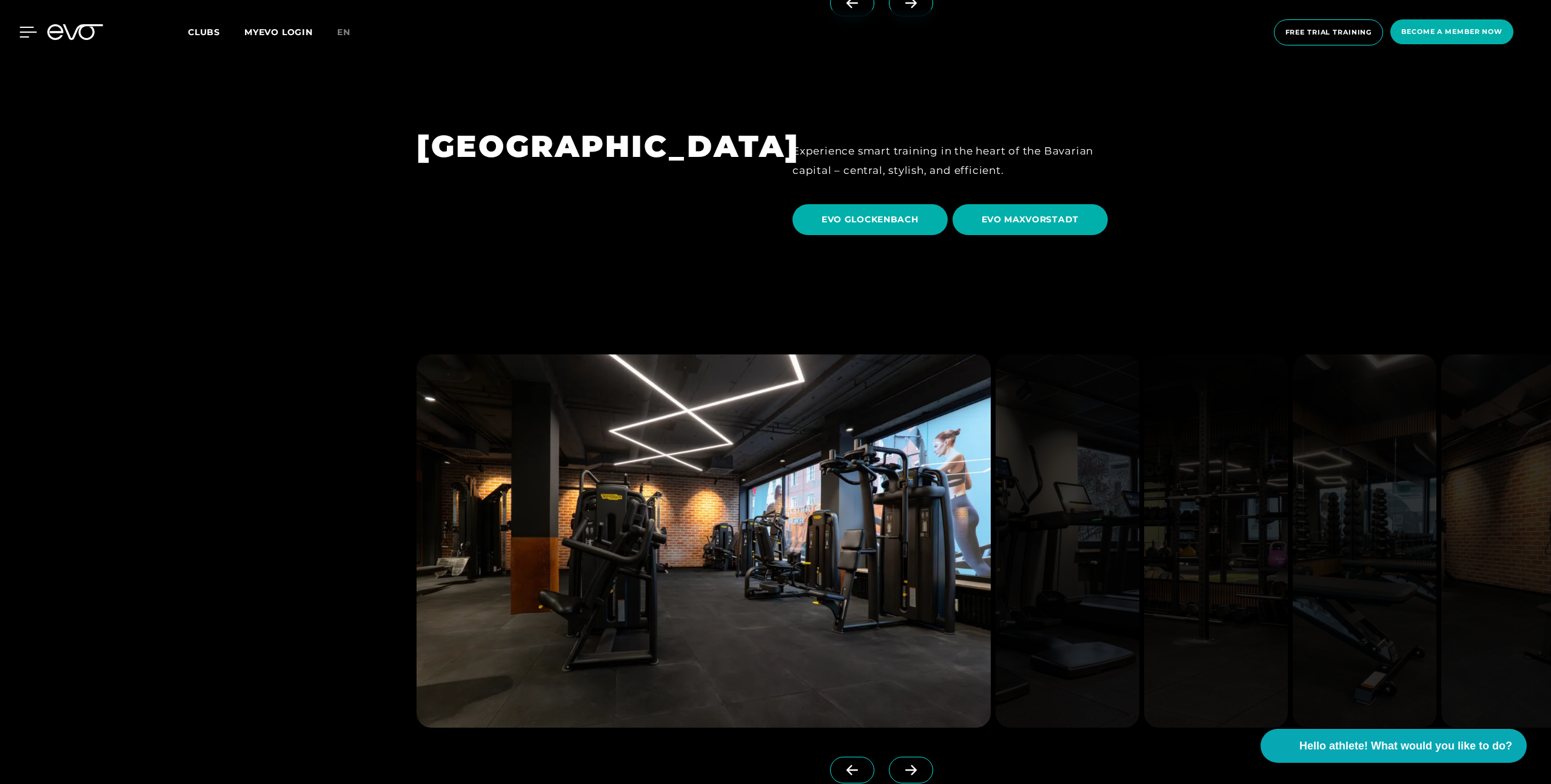
click at [19, 37] on div at bounding box center [19, 33] width 37 height 11
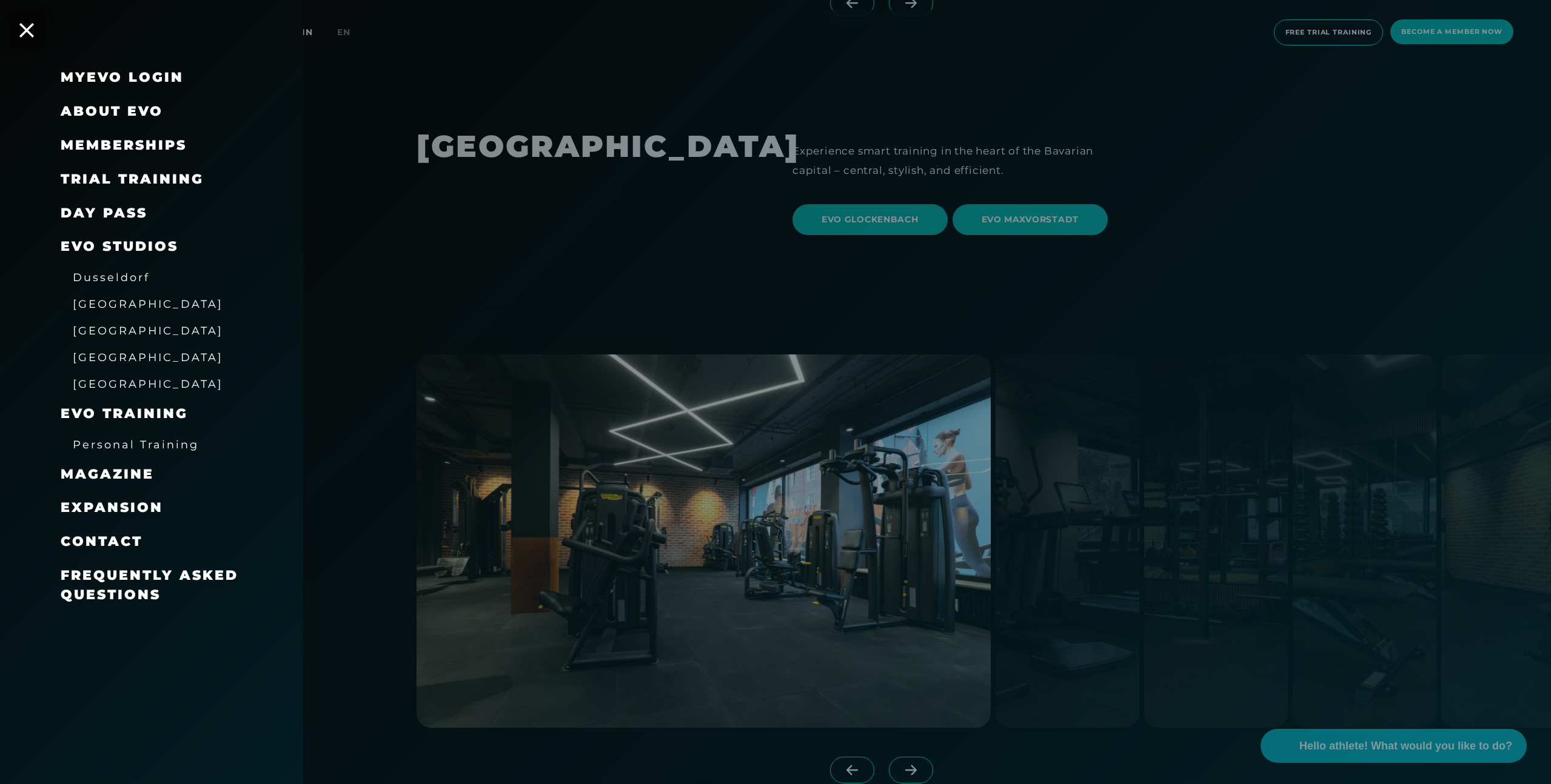
click at [133, 113] on font "About EVO" at bounding box center [111, 111] width 102 height 17
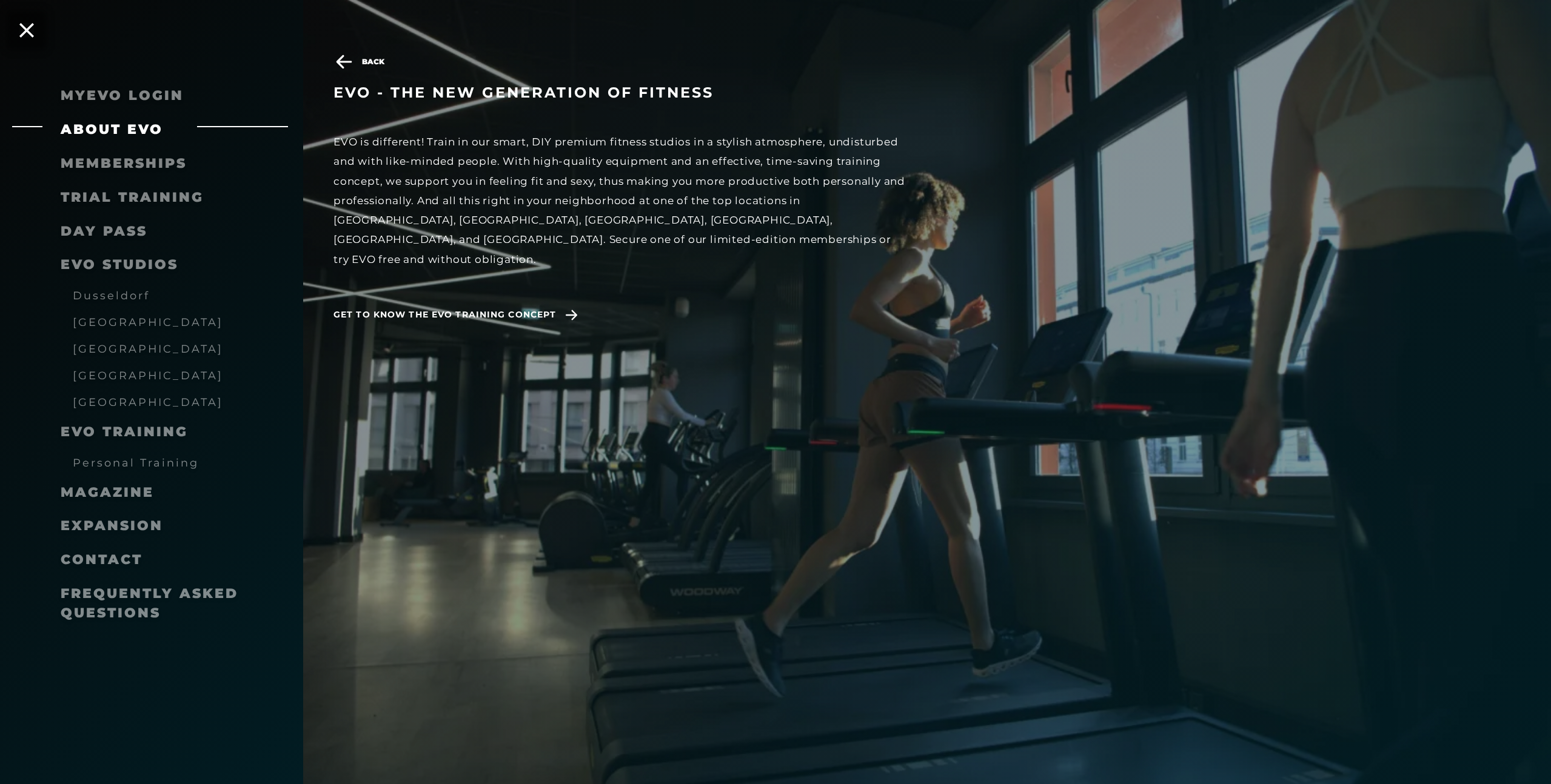
click at [117, 163] on font "Memberships" at bounding box center [123, 163] width 126 height 17
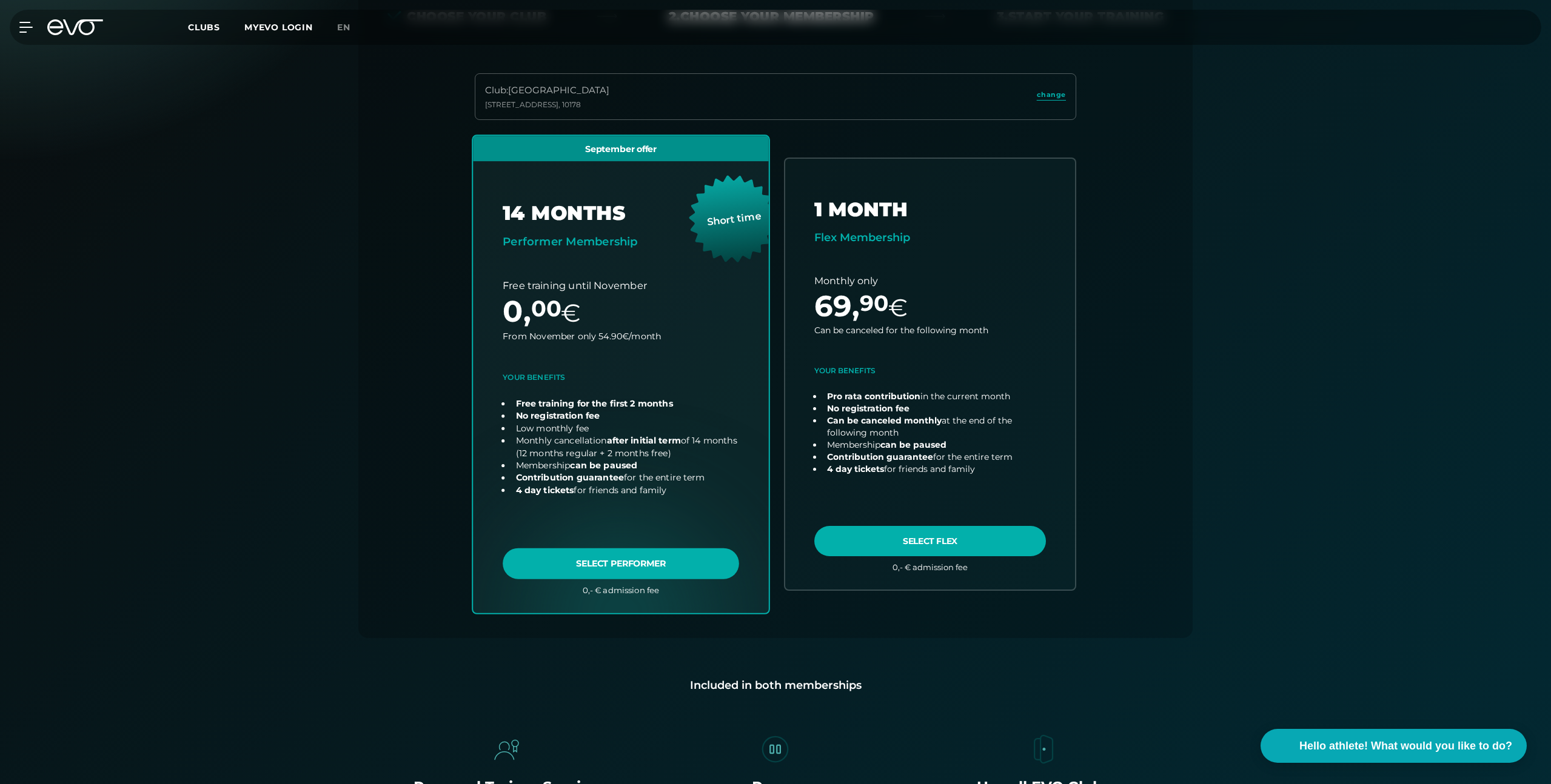
scroll to position [305, 0]
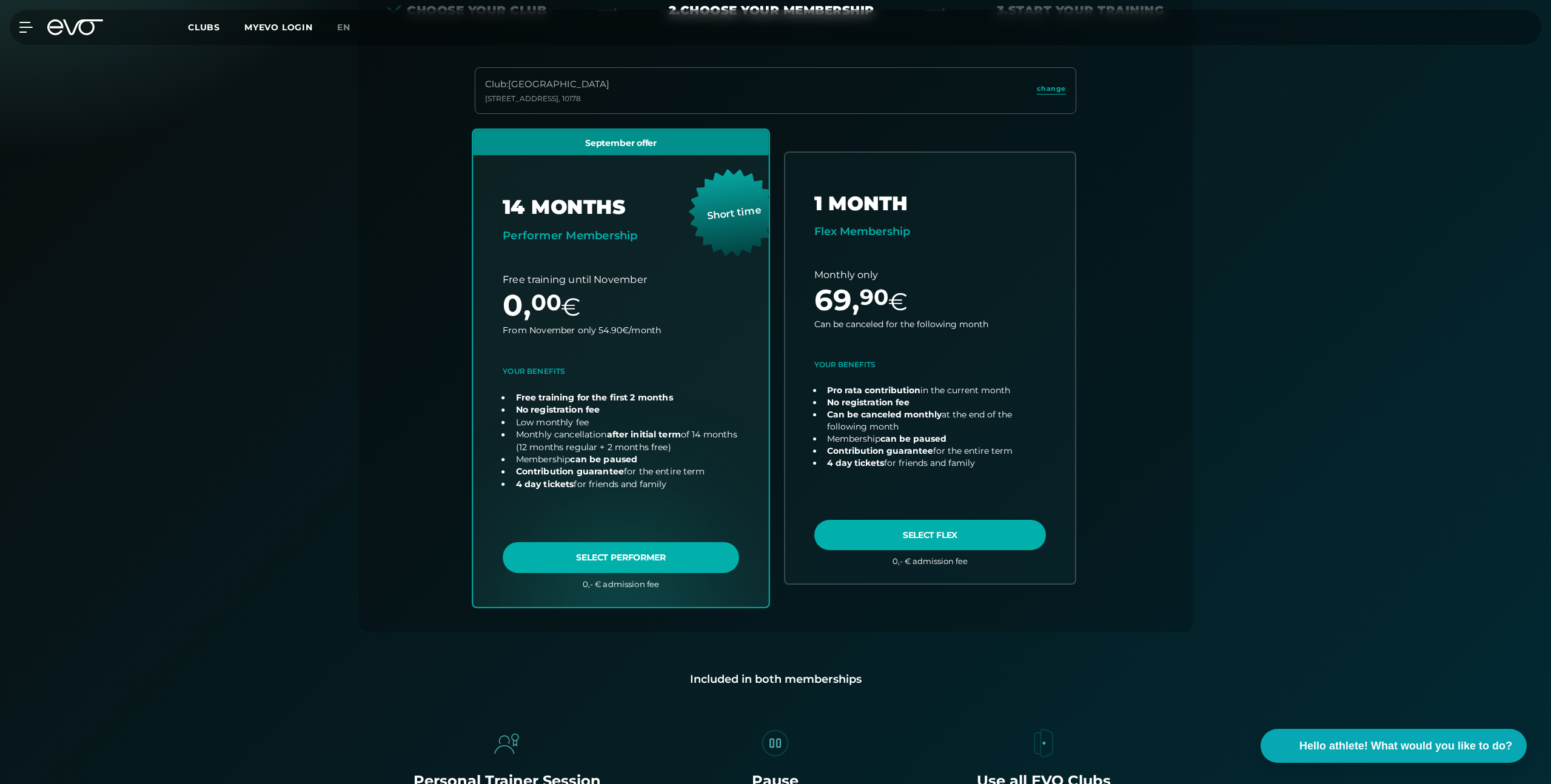
click at [669, 559] on link "choose plan" at bounding box center [621, 367] width 296 height 477
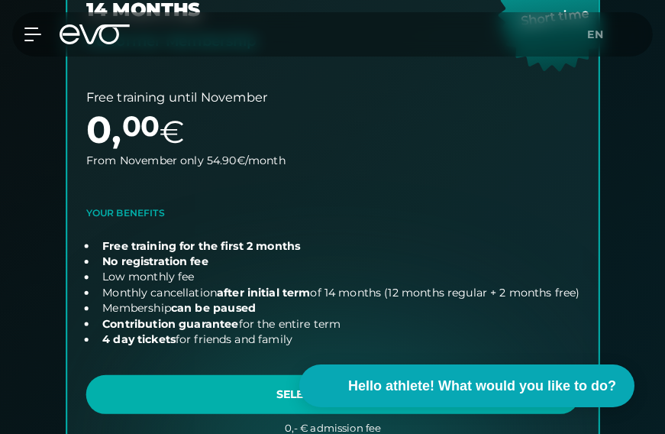
scroll to position [588, 0]
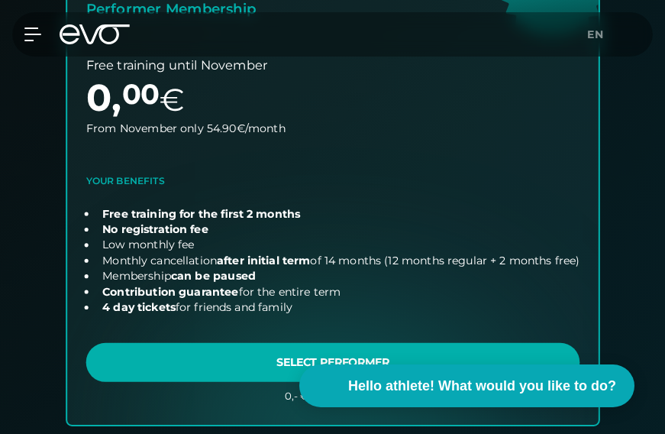
scroll to position [3982, 0]
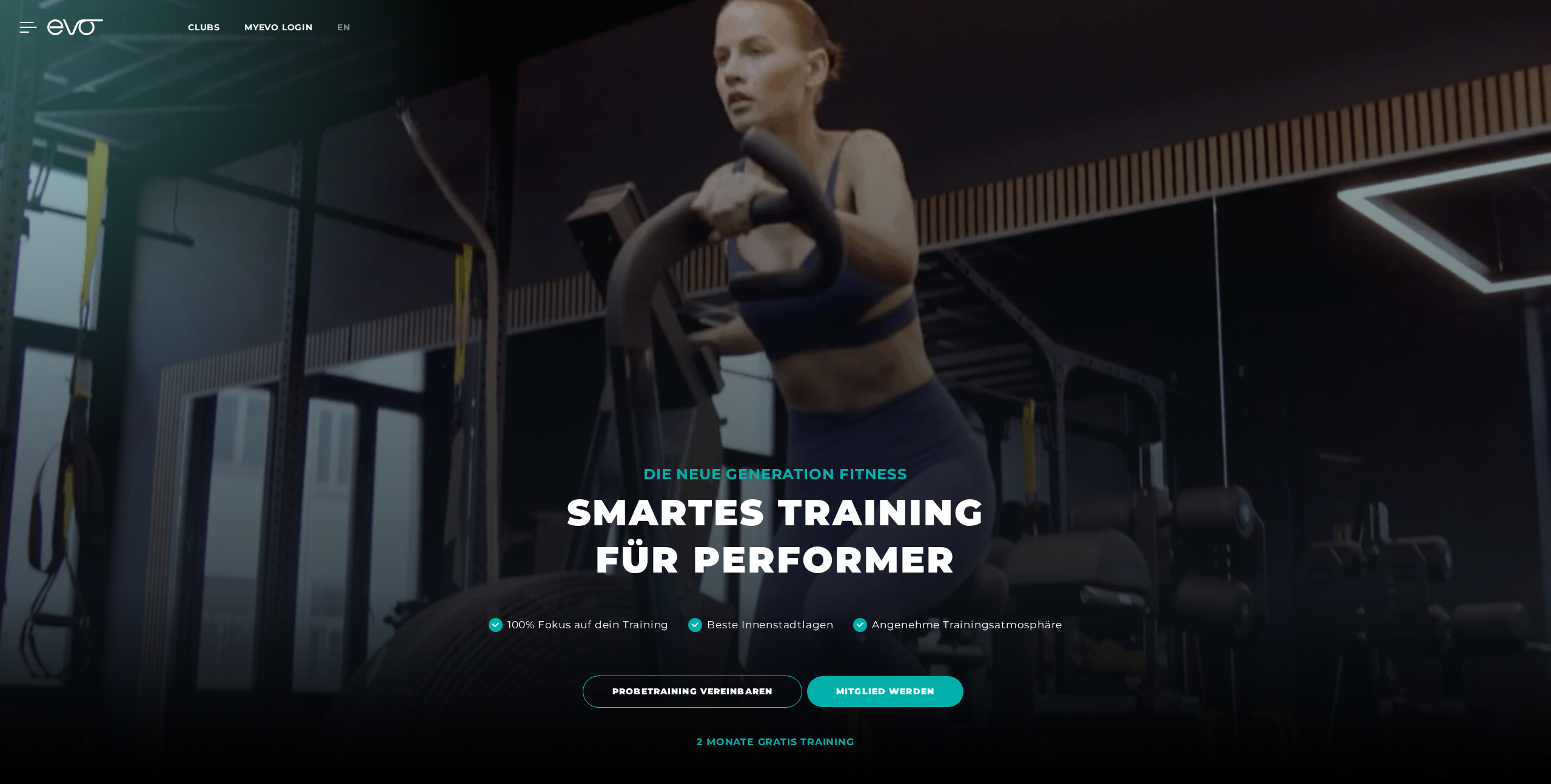
click at [22, 27] on icon at bounding box center [28, 27] width 17 height 10
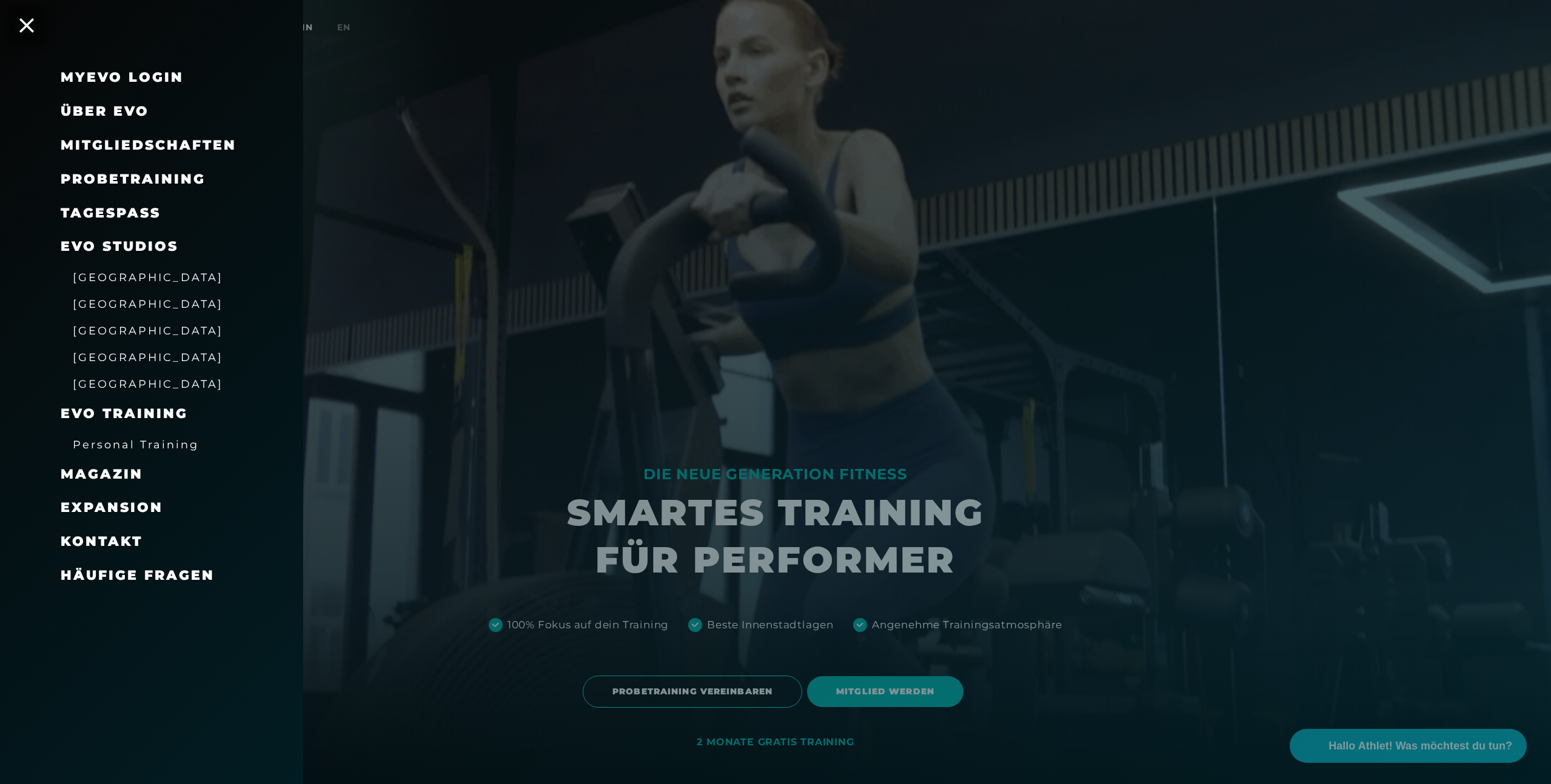
click at [131, 145] on span "Mitgliedschaften" at bounding box center [148, 145] width 175 height 17
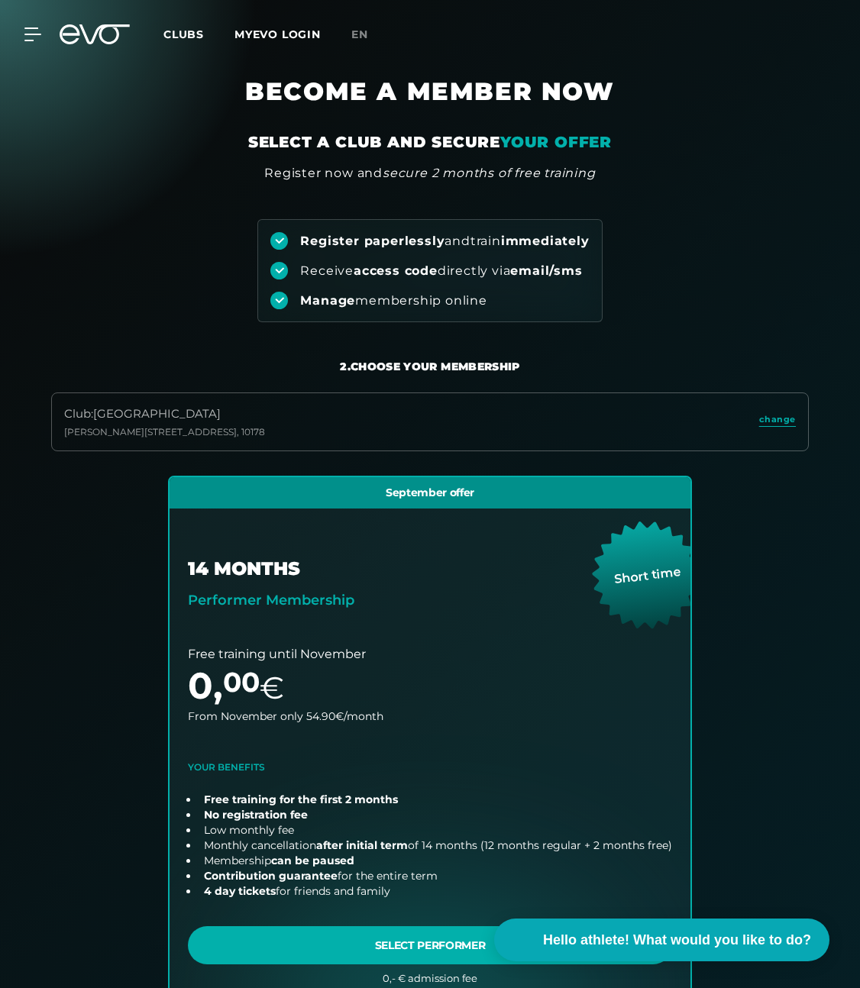
click at [94, 39] on icon at bounding box center [104, 34] width 50 height 20
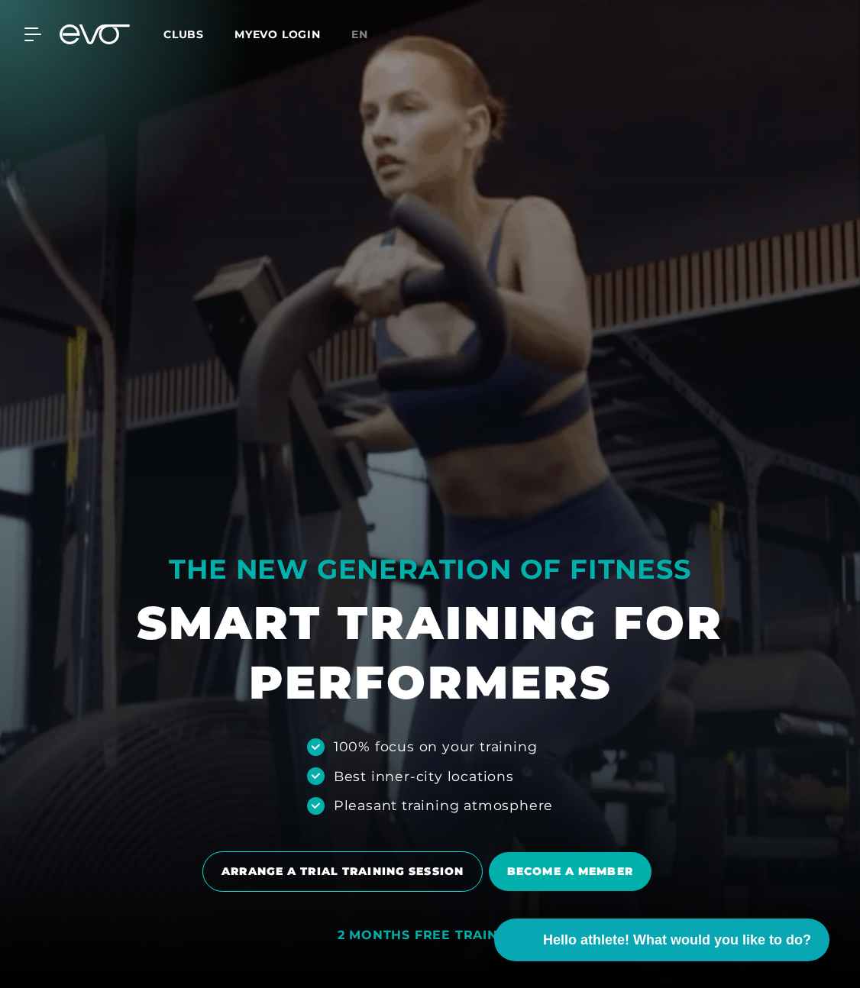
click at [98, 31] on icon at bounding box center [95, 34] width 70 height 20
click at [39, 34] on icon at bounding box center [35, 34] width 21 height 12
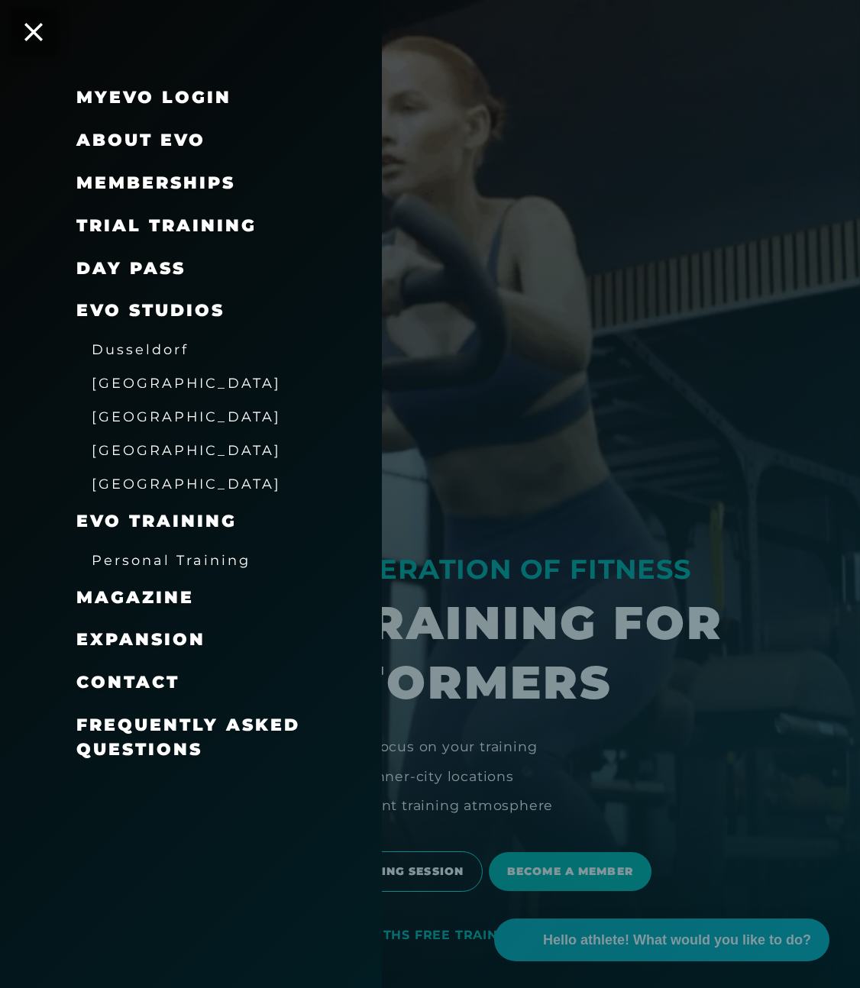
click at [524, 236] on div at bounding box center [430, 494] width 860 height 988
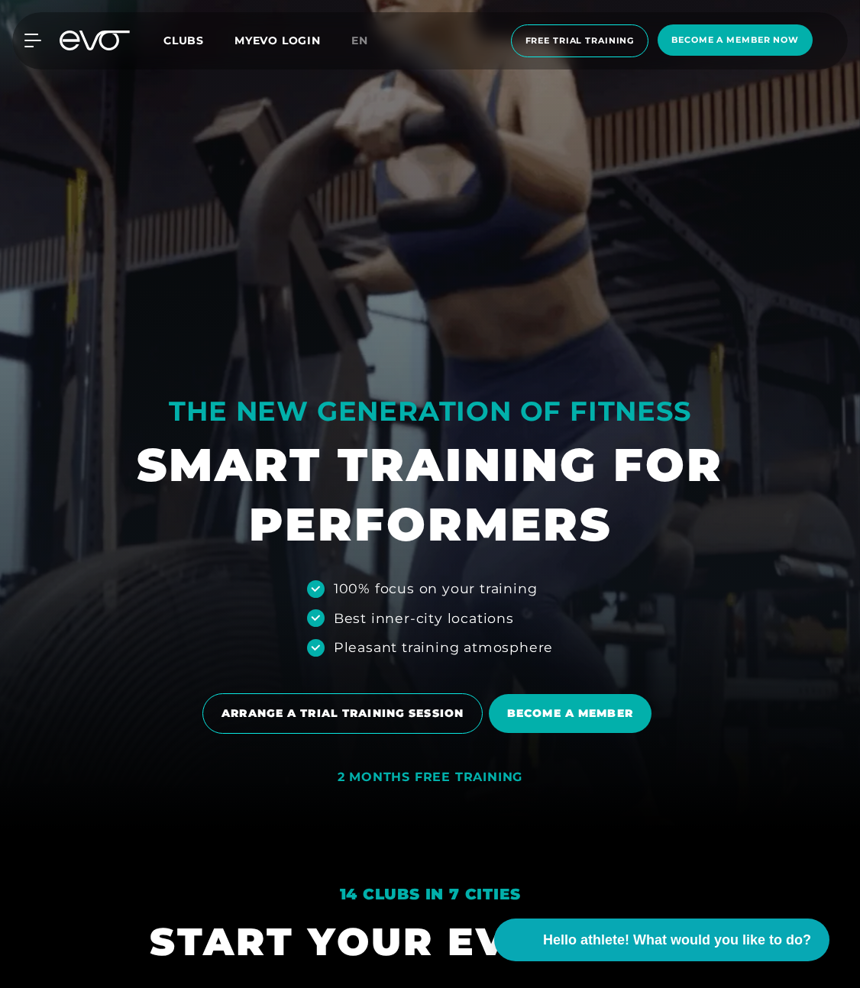
scroll to position [210, 0]
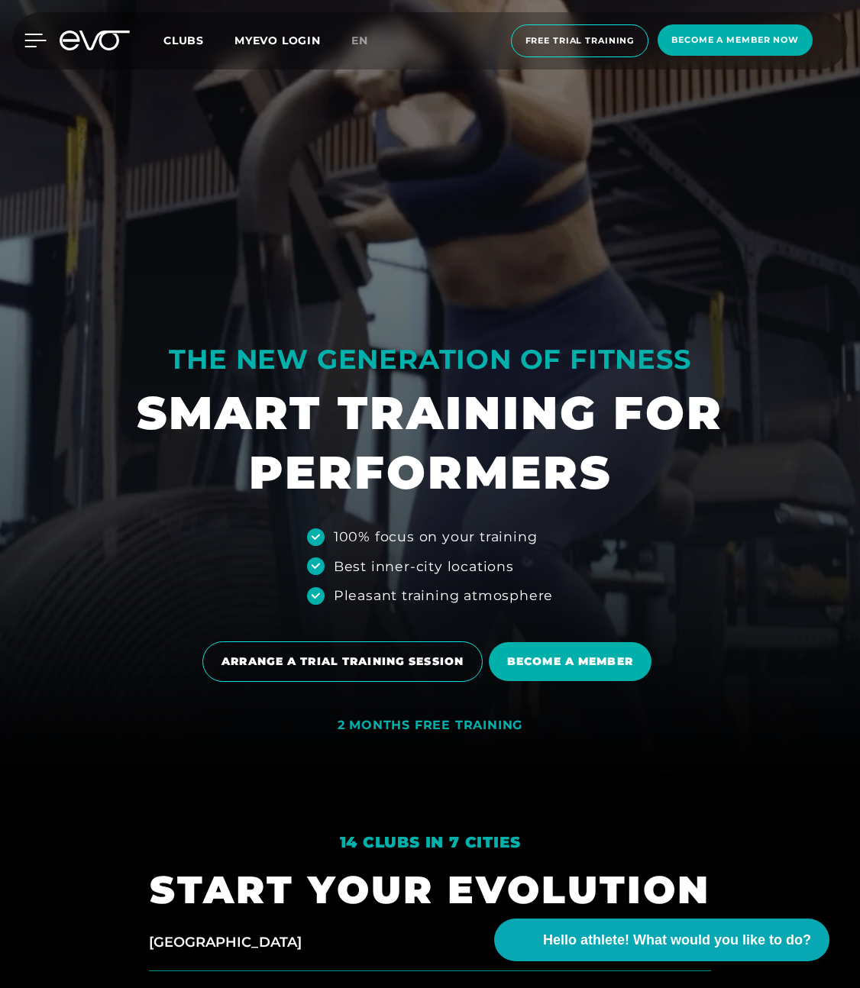
click at [16, 40] on div at bounding box center [24, 41] width 46 height 14
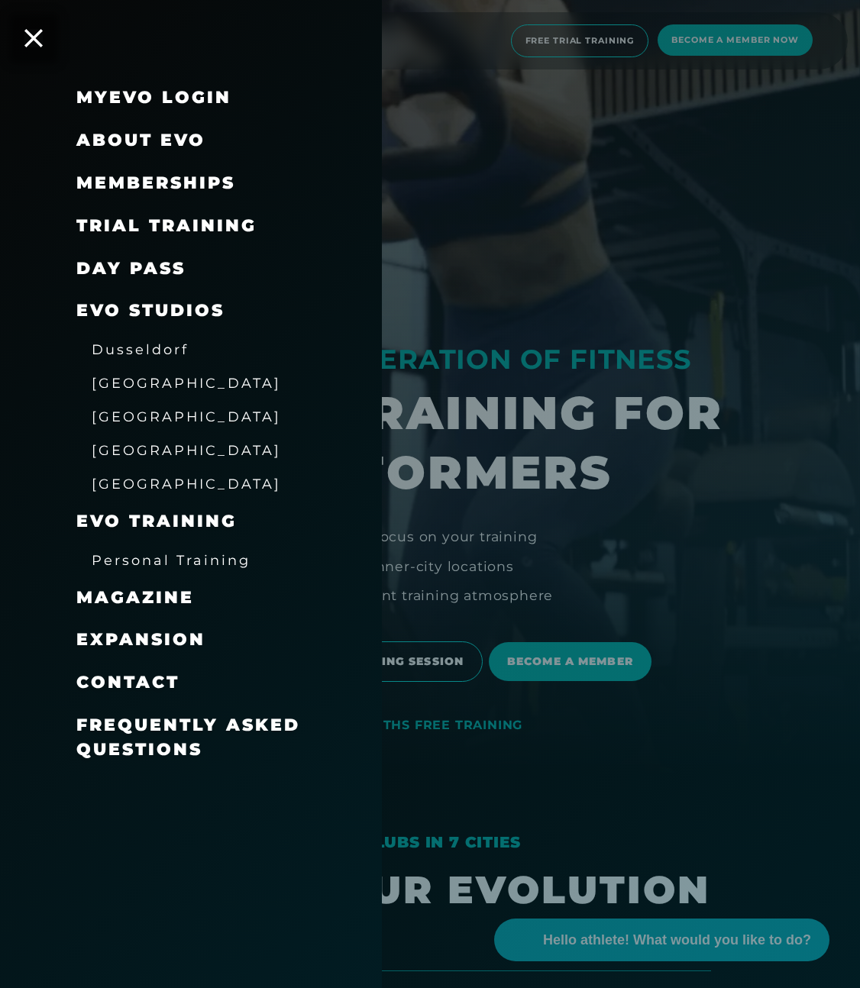
click at [120, 134] on font "About EVO" at bounding box center [140, 140] width 129 height 21
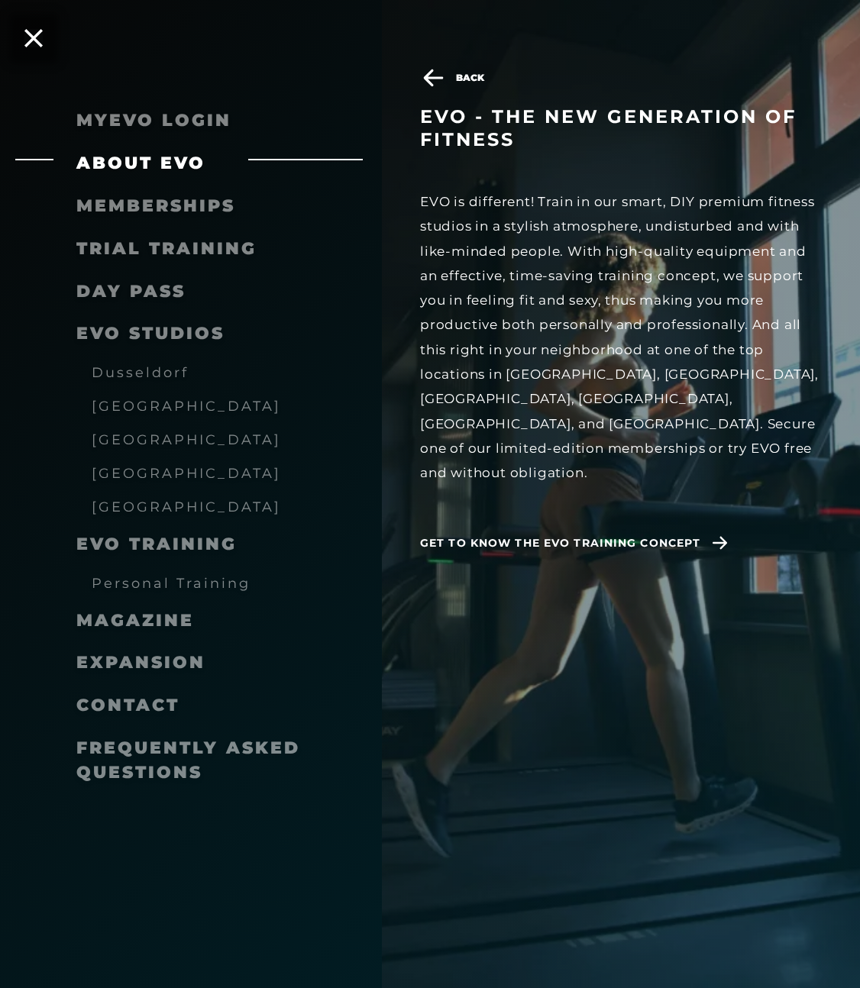
scroll to position [477, 0]
click at [641, 535] on span "Get to know the EVO training concept" at bounding box center [560, 543] width 280 height 16
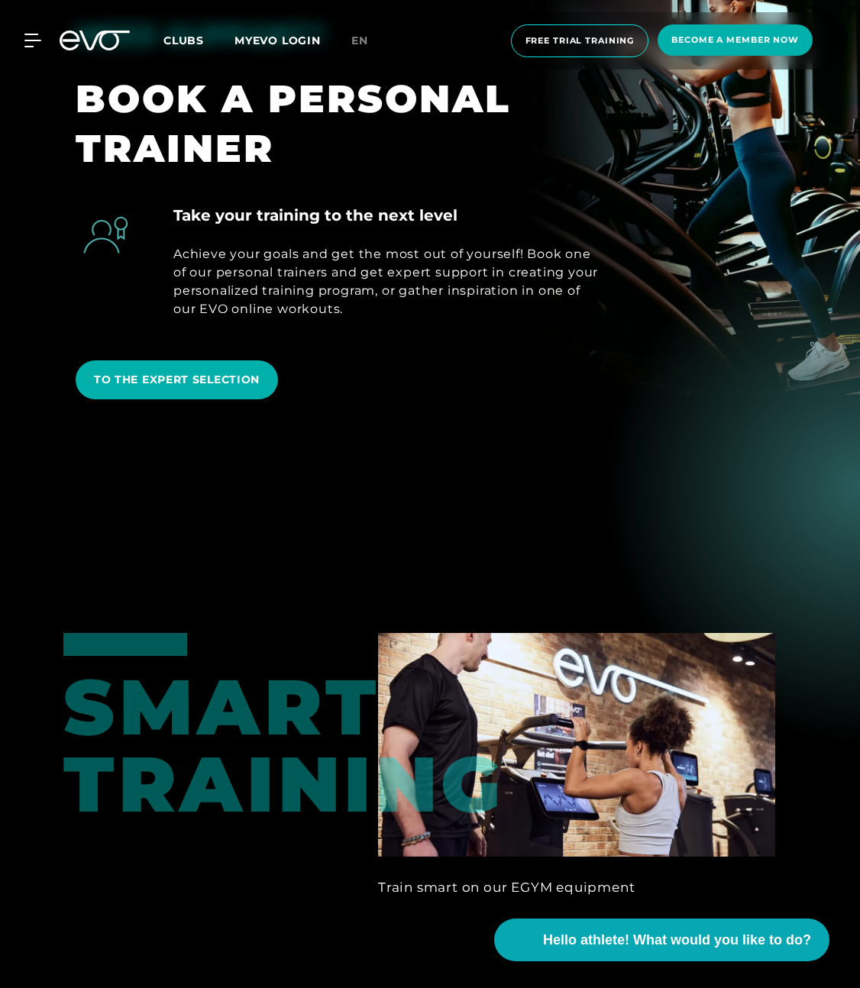
scroll to position [1084, 0]
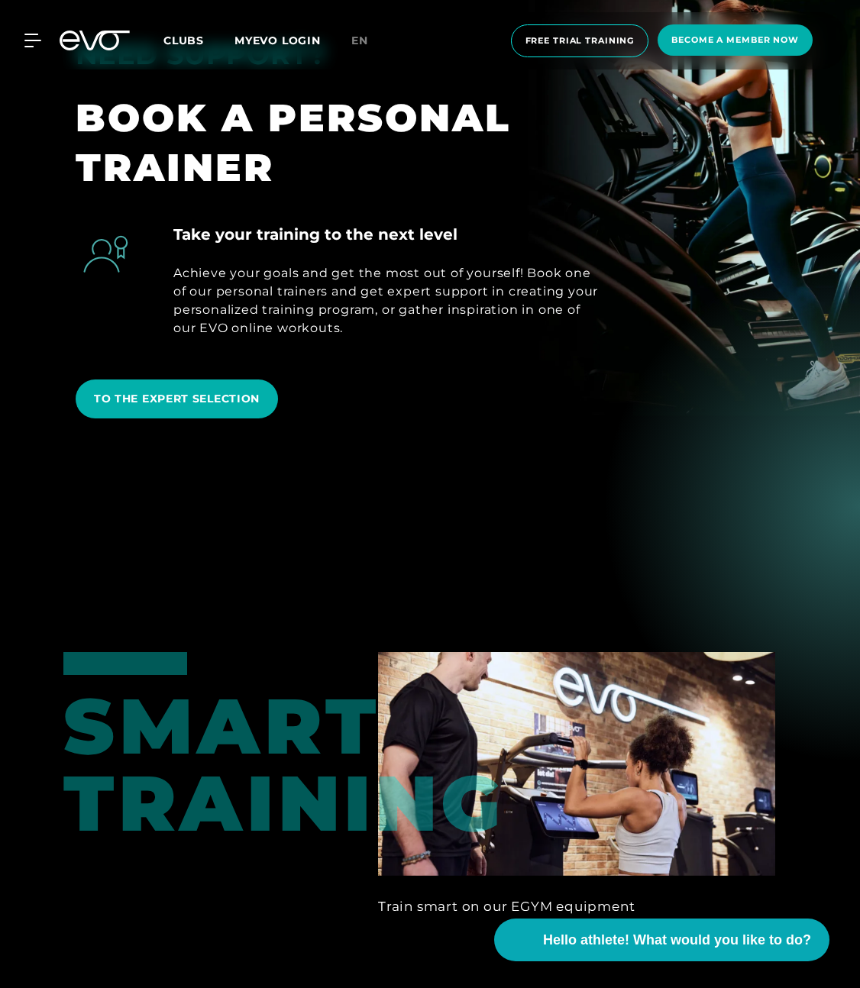
click at [668, 529] on div at bounding box center [430, 1000] width 860 height 988
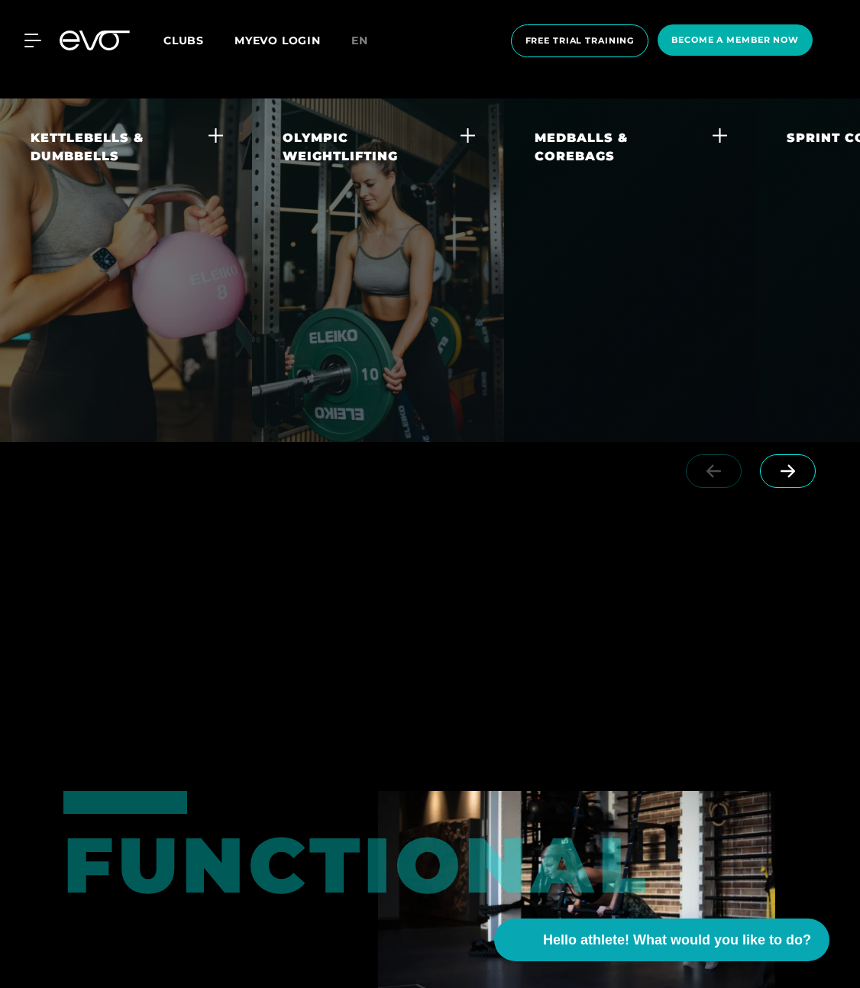
scroll to position [5213, 0]
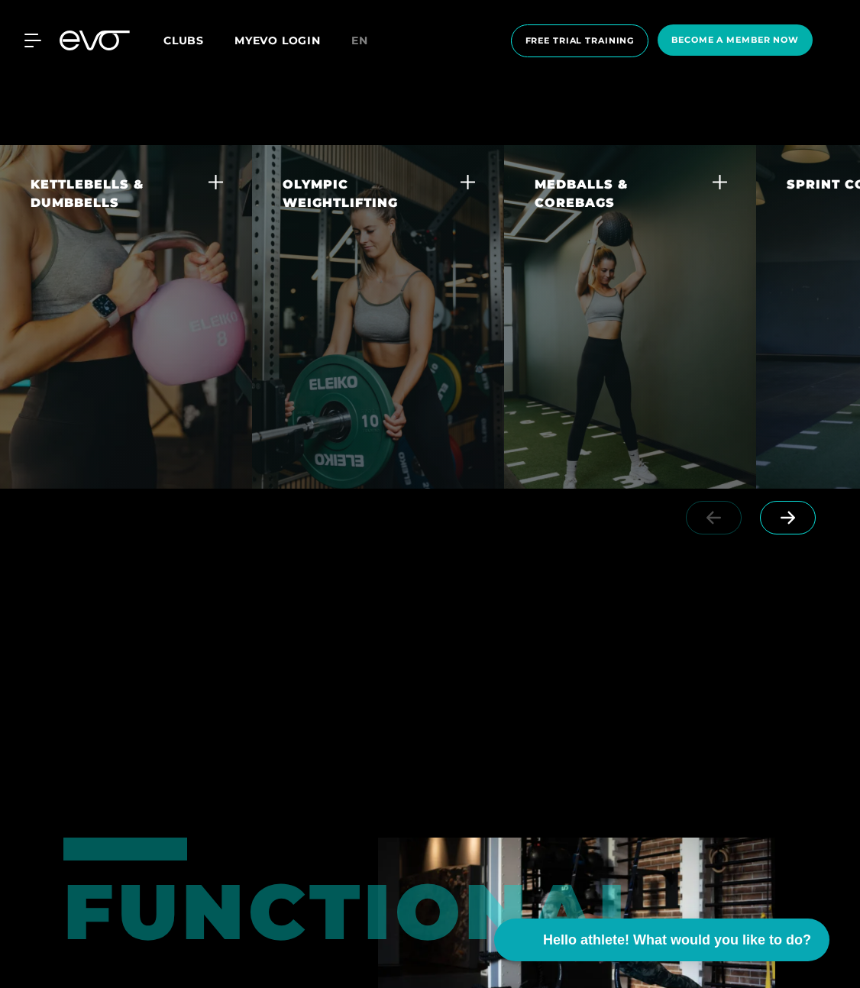
click at [811, 535] on span at bounding box center [788, 518] width 56 height 34
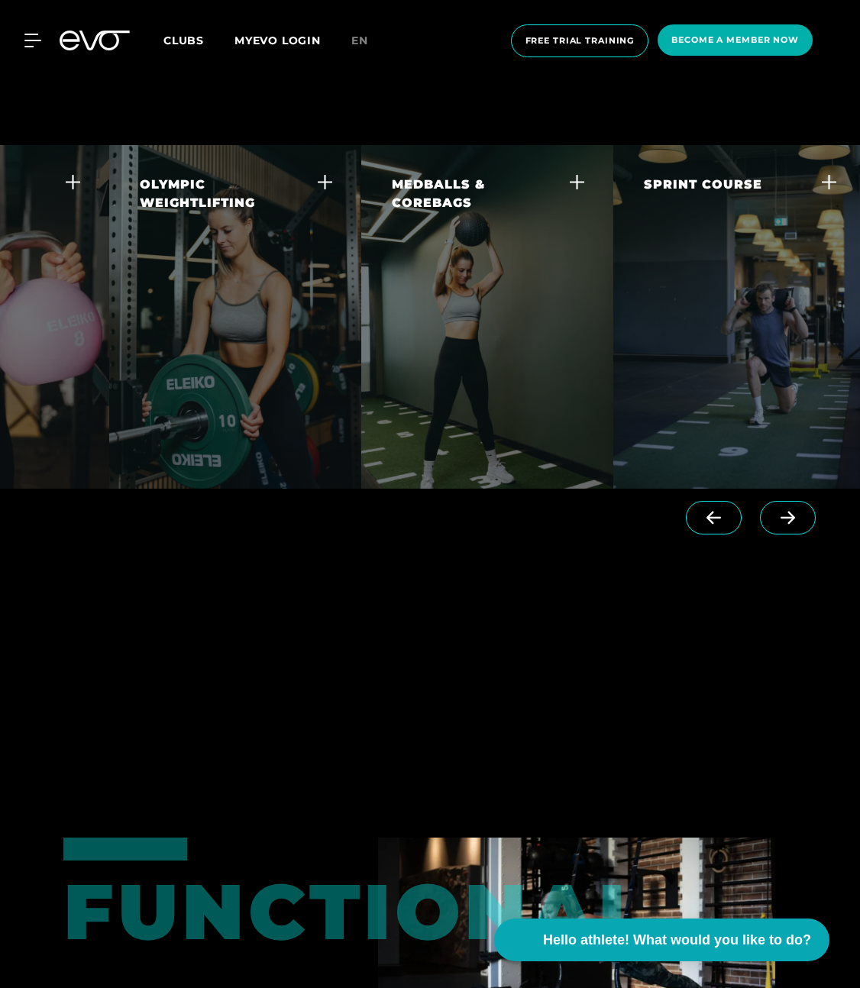
scroll to position [0, 148]
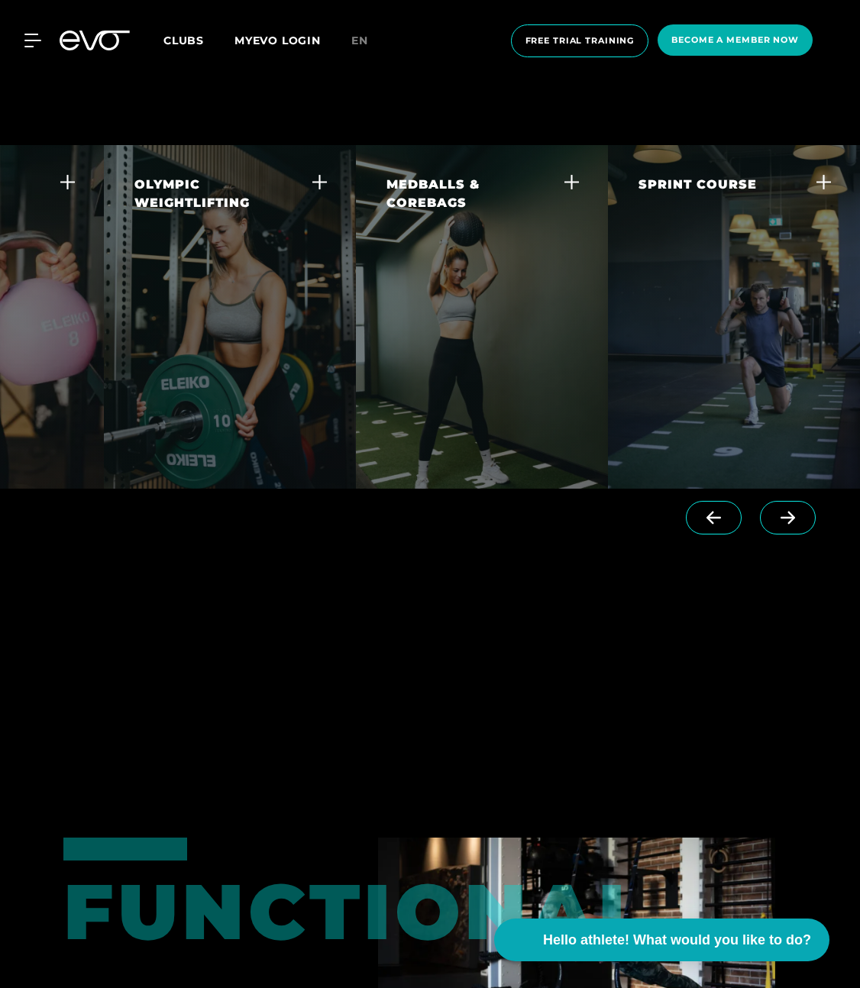
click at [805, 543] on div at bounding box center [754, 532] width 212 height 86
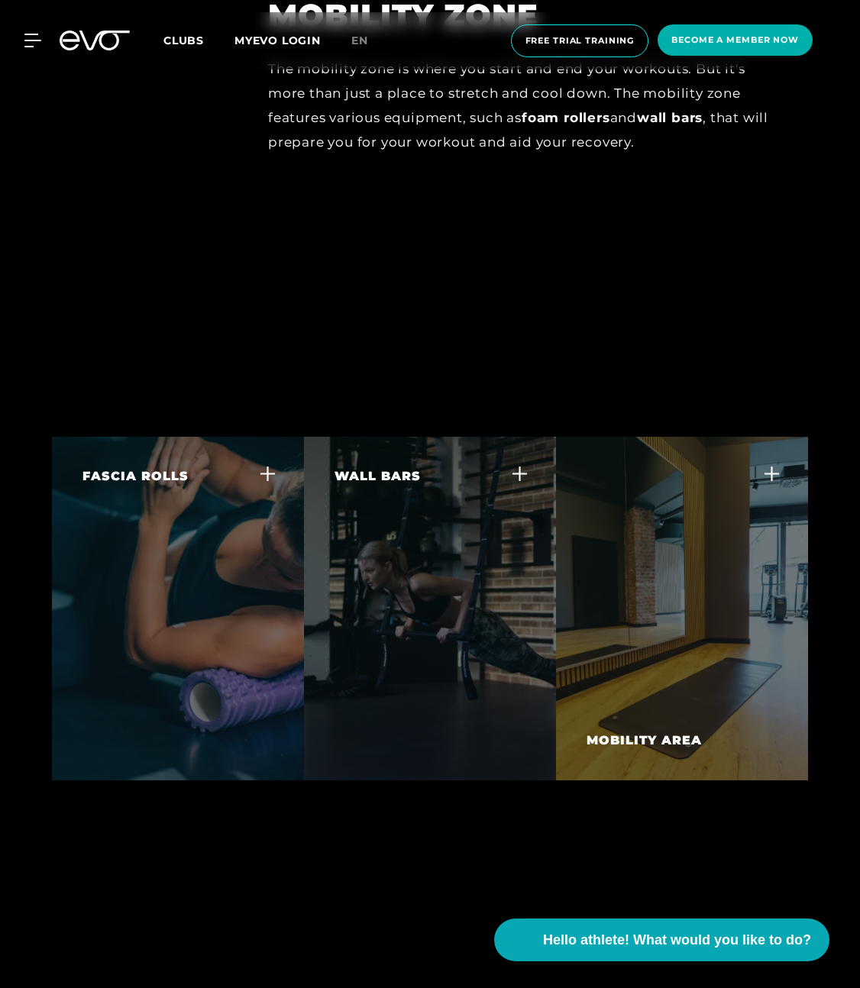
scroll to position [8199, 0]
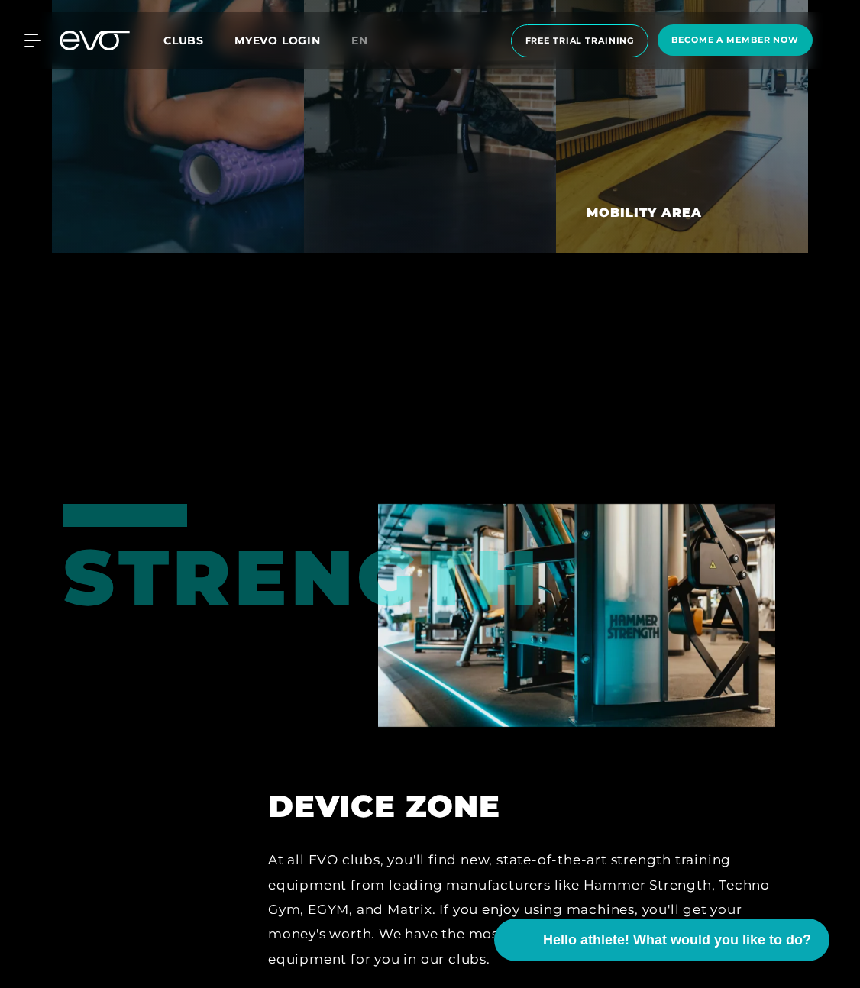
click at [86, 44] on icon at bounding box center [104, 41] width 50 height 20
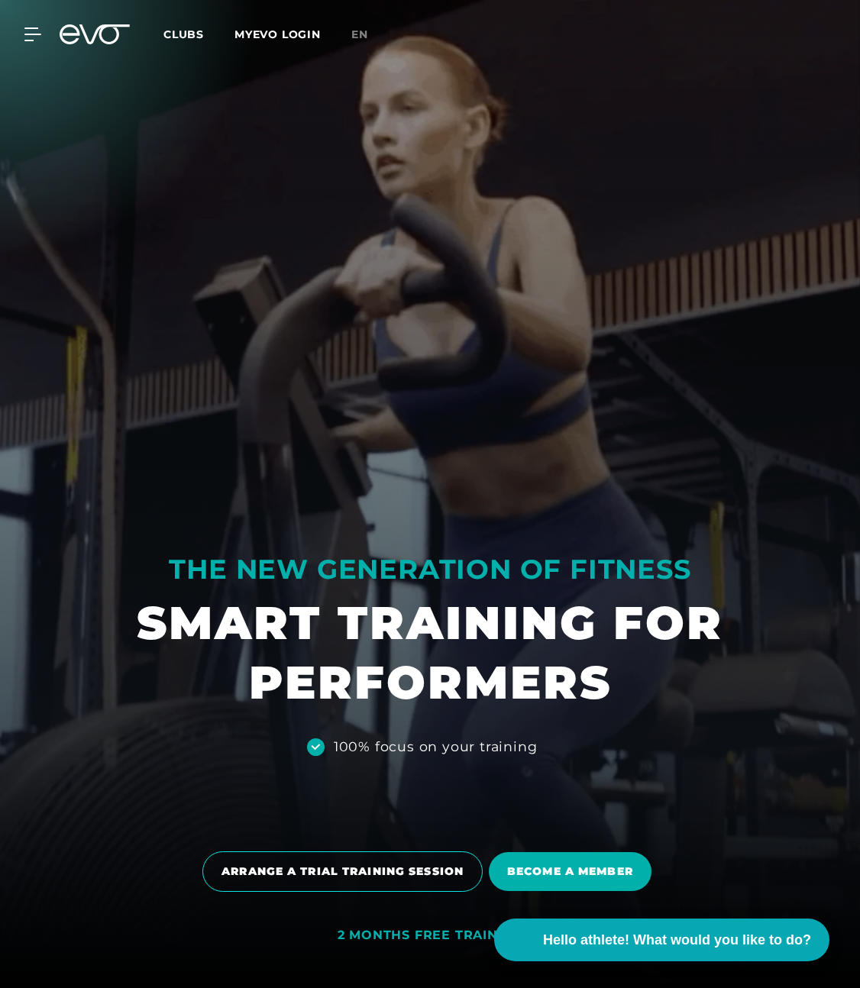
click at [29, 44] on div "MyEVO Login About EVO Memberships Trial training DAY PASS EVO Studios Dusseldor…" at bounding box center [430, 34] width 854 height 44
click at [28, 37] on icon at bounding box center [35, 34] width 22 height 14
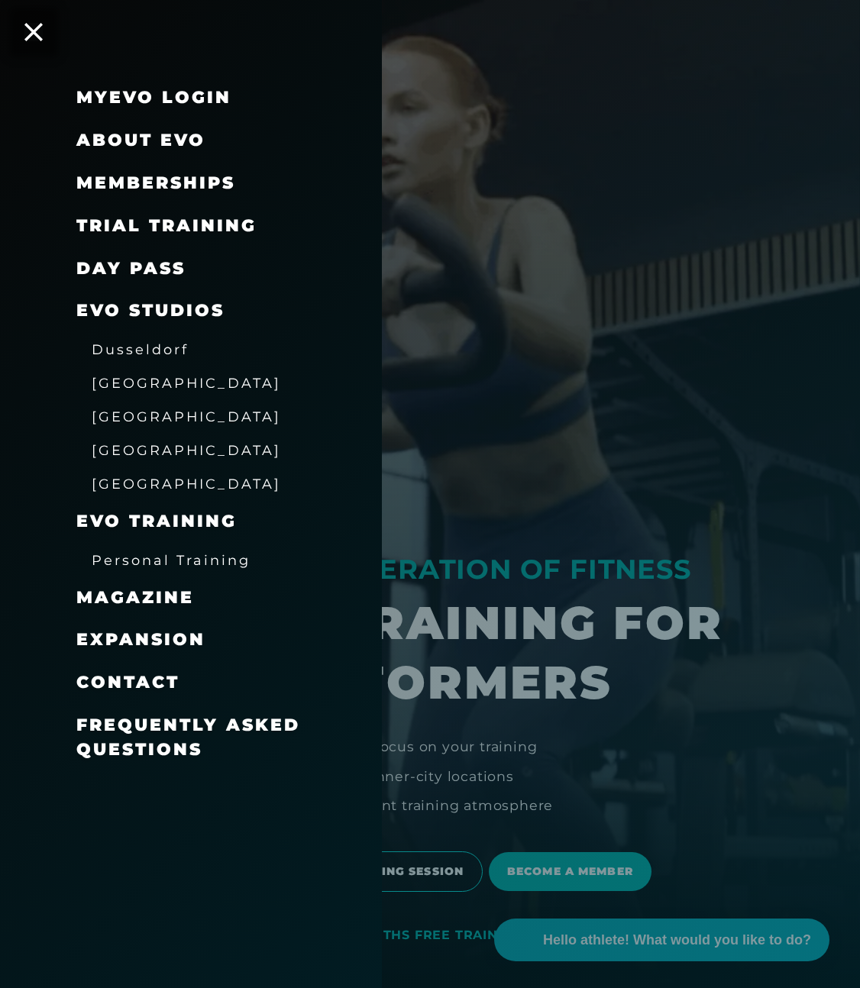
click at [578, 477] on div at bounding box center [430, 494] width 860 height 988
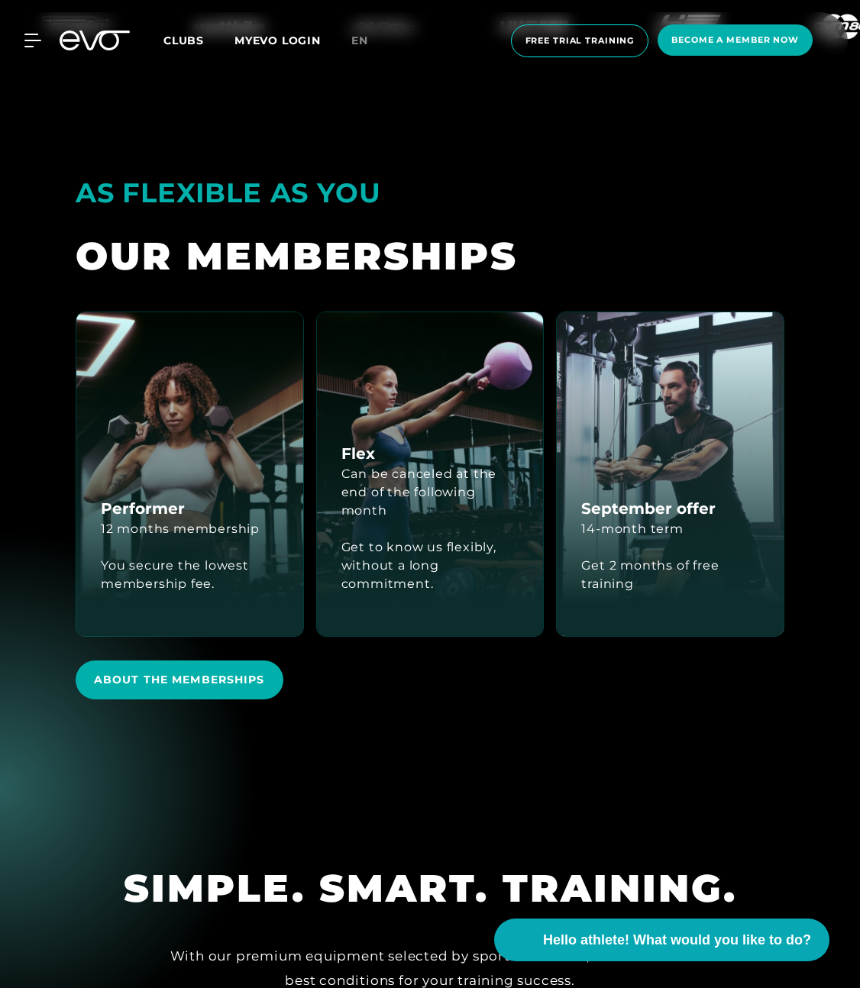
scroll to position [4507, 0]
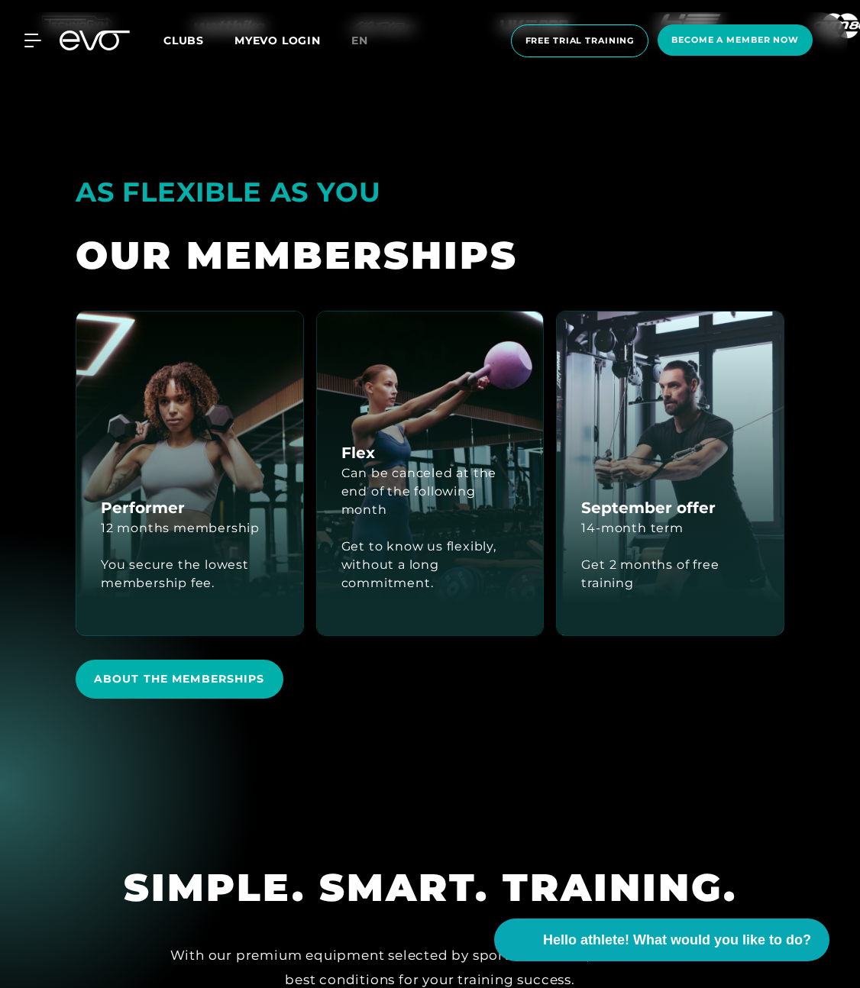
click at [687, 668] on section "AS FLEXIBLE AS YOU OUR MEMBERSHIPS Performer 12 months membership You secure th…" at bounding box center [430, 439] width 860 height 696
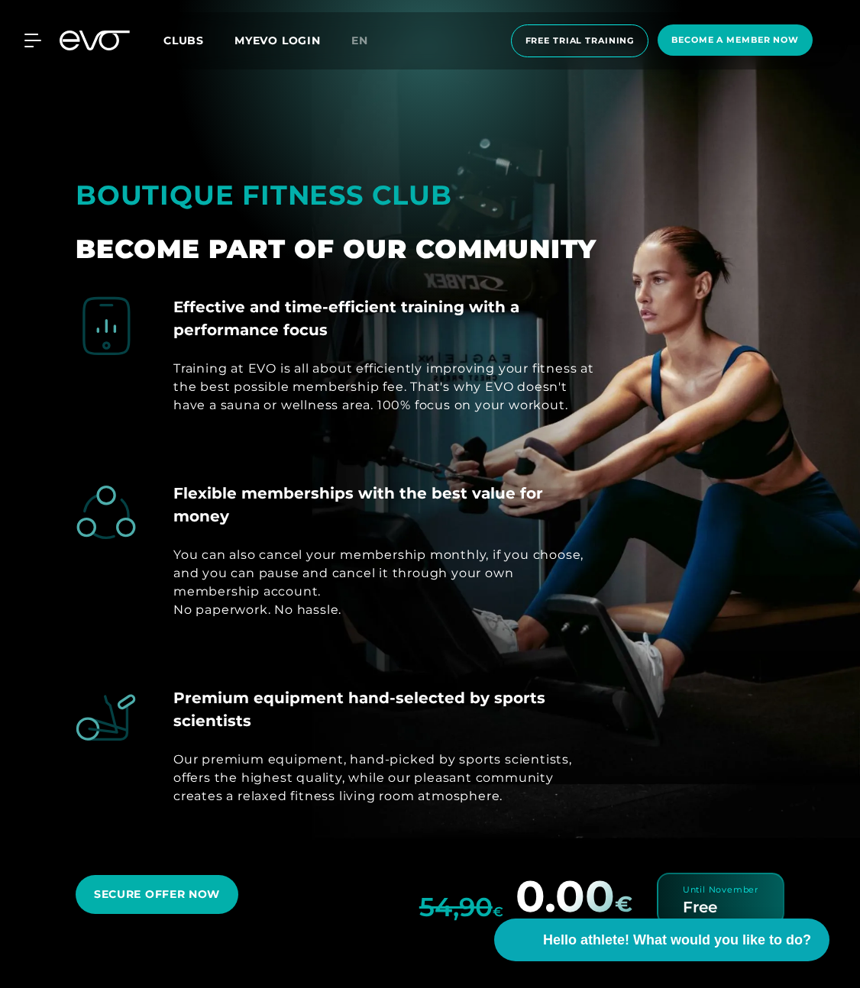
scroll to position [6395, 0]
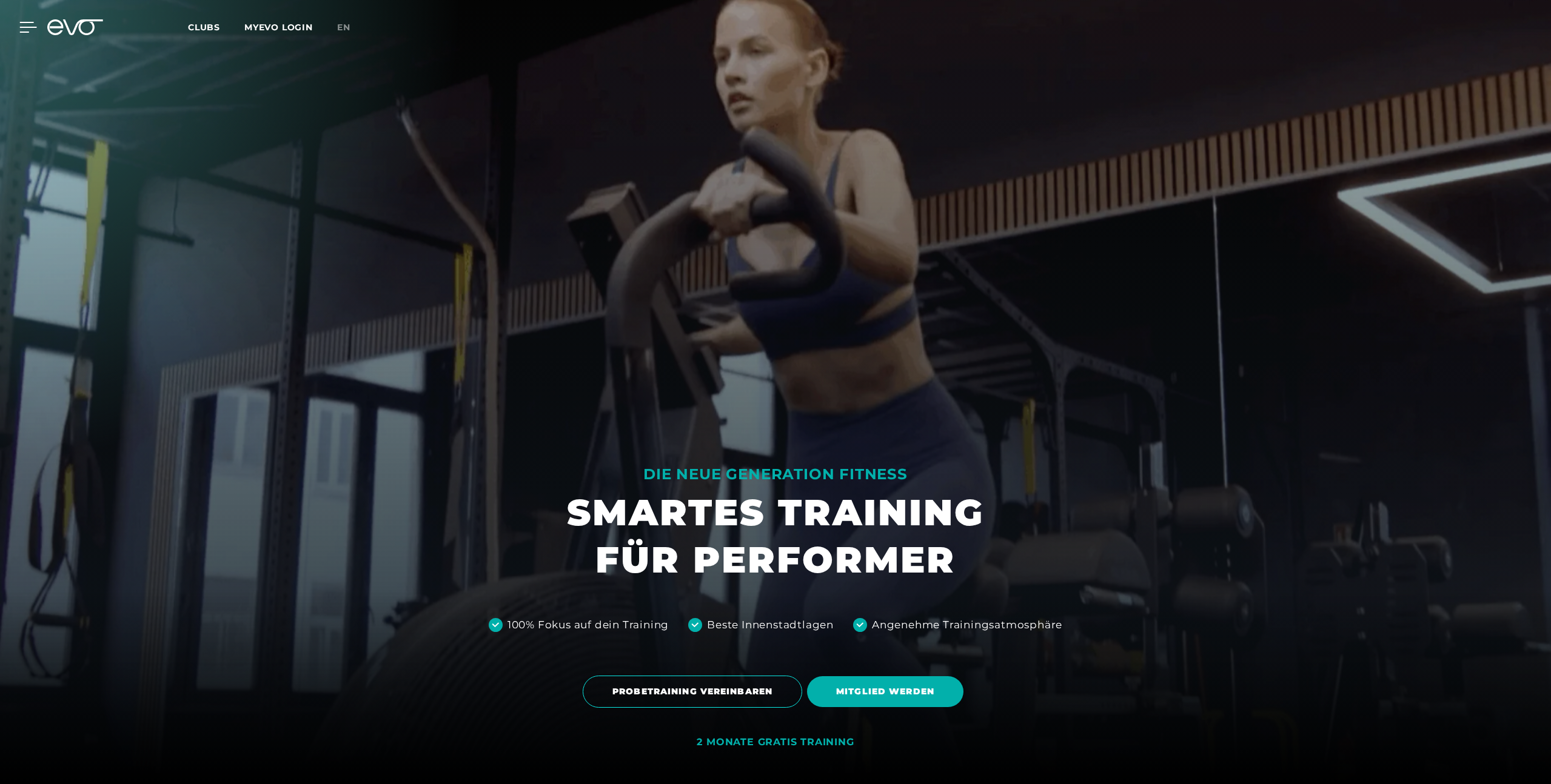
click at [25, 27] on icon at bounding box center [28, 27] width 17 height 10
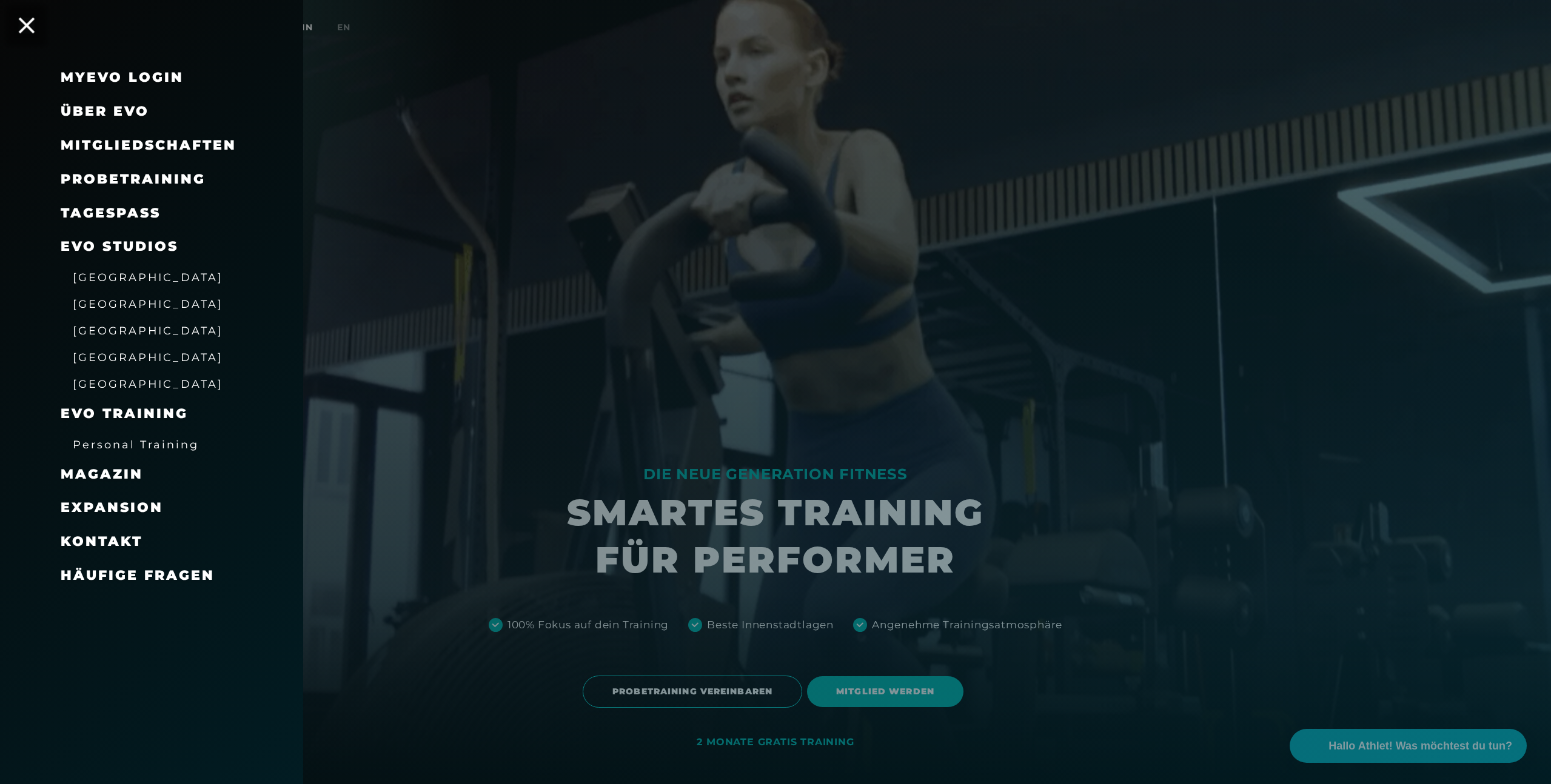
click at [19, 29] on div "MyEVO Login Über EVO Mitgliedschaften Probetraining TAGESPASS EVO Studios [GEOG…" at bounding box center [18, 27] width 42 height 11
click at [102, 277] on span "[GEOGRAPHIC_DATA]" at bounding box center [148, 277] width 150 height 13
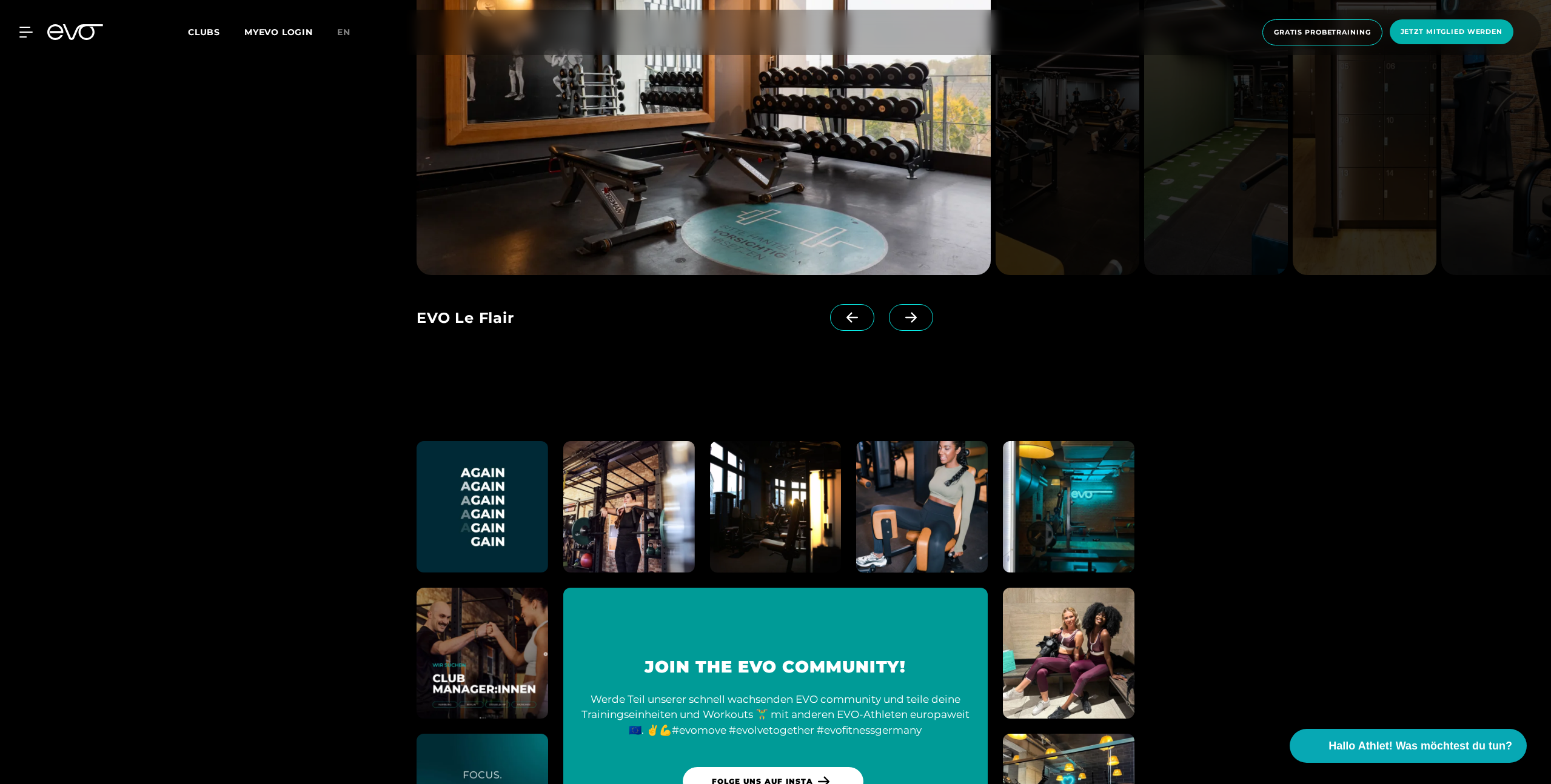
scroll to position [3048, 0]
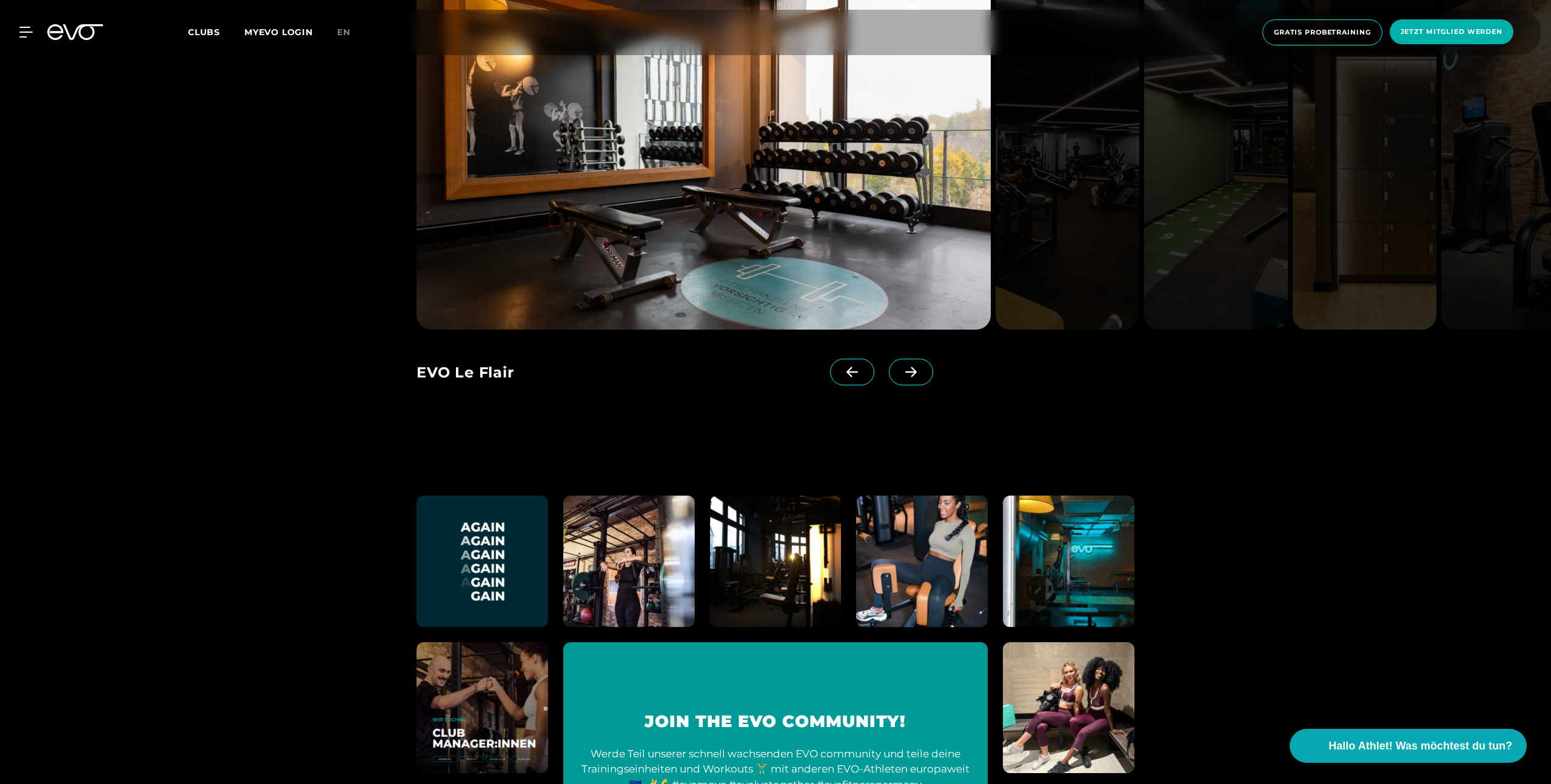
click at [904, 379] on span at bounding box center [911, 372] width 44 height 27
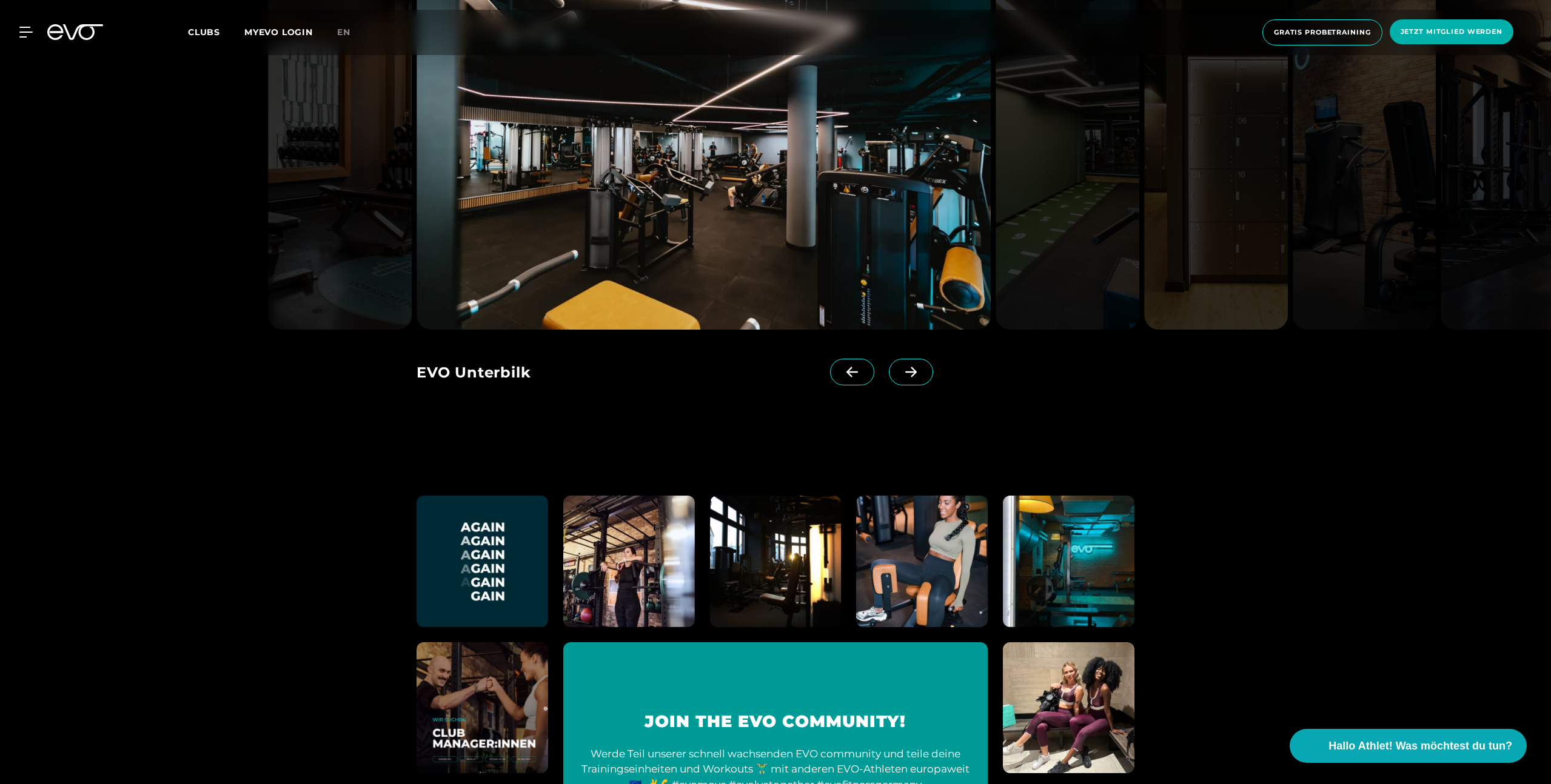
click at [904, 379] on span at bounding box center [911, 372] width 44 height 27
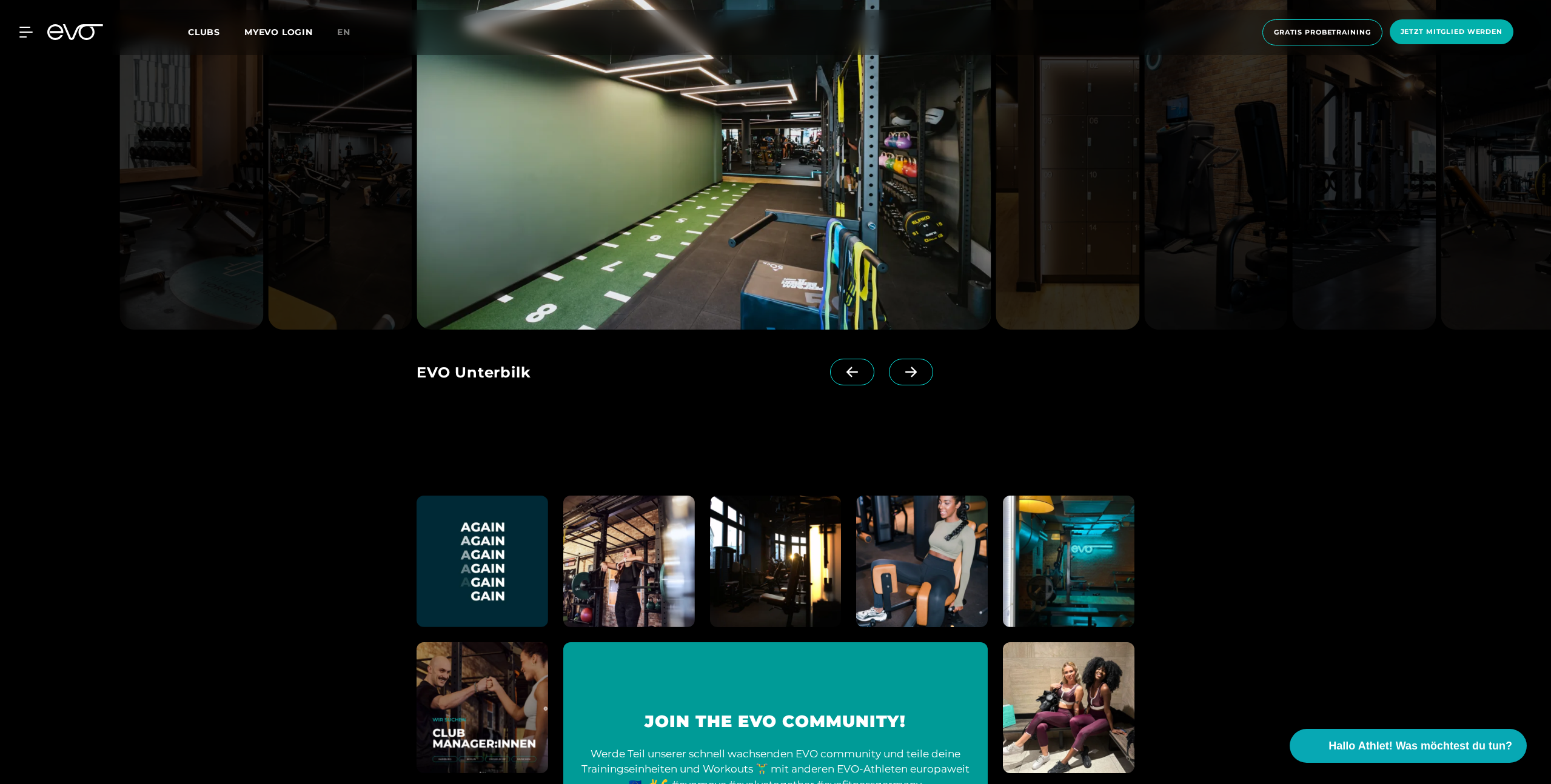
click at [904, 379] on span at bounding box center [911, 372] width 44 height 27
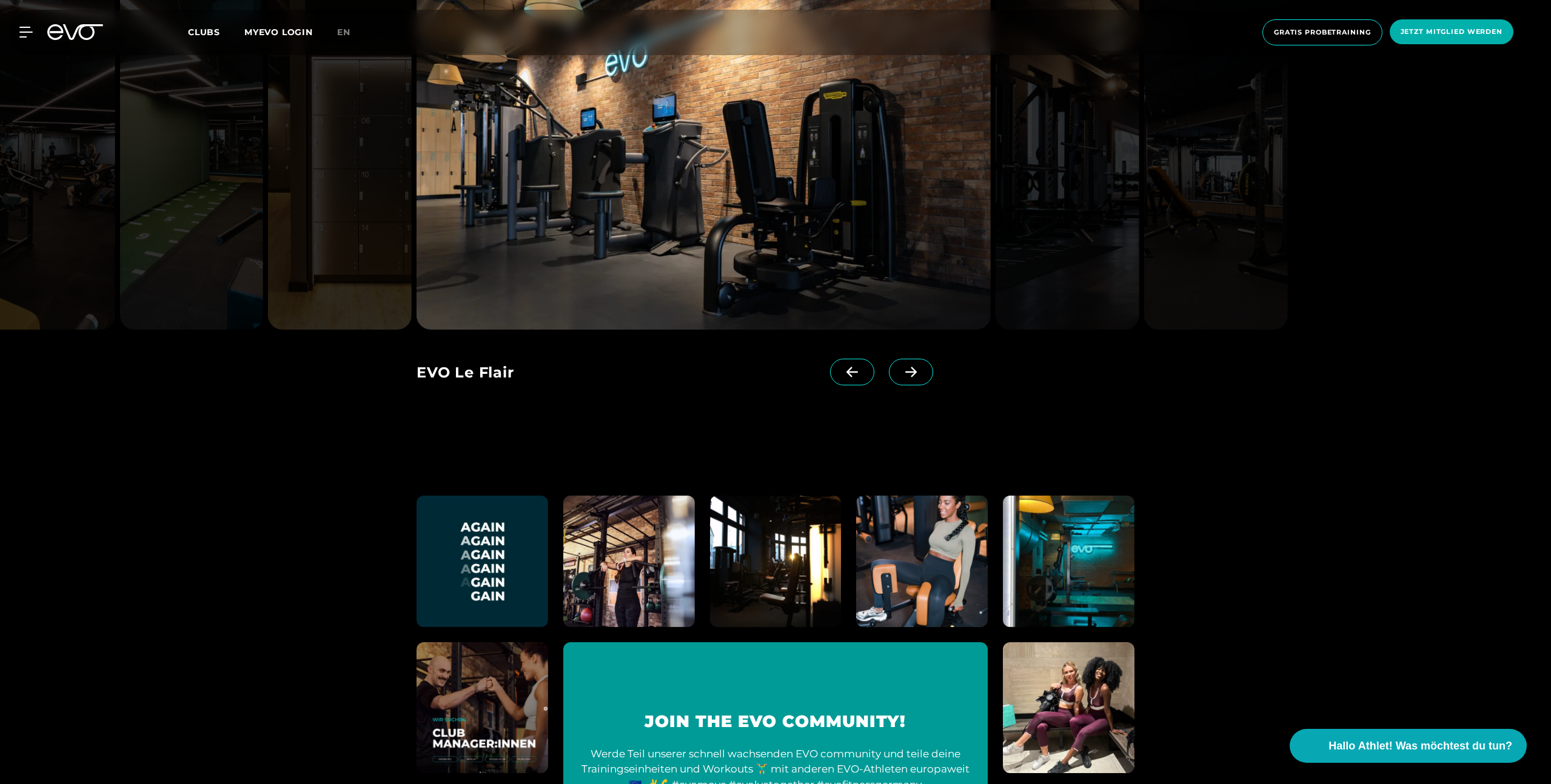
click at [904, 379] on span at bounding box center [911, 372] width 44 height 27
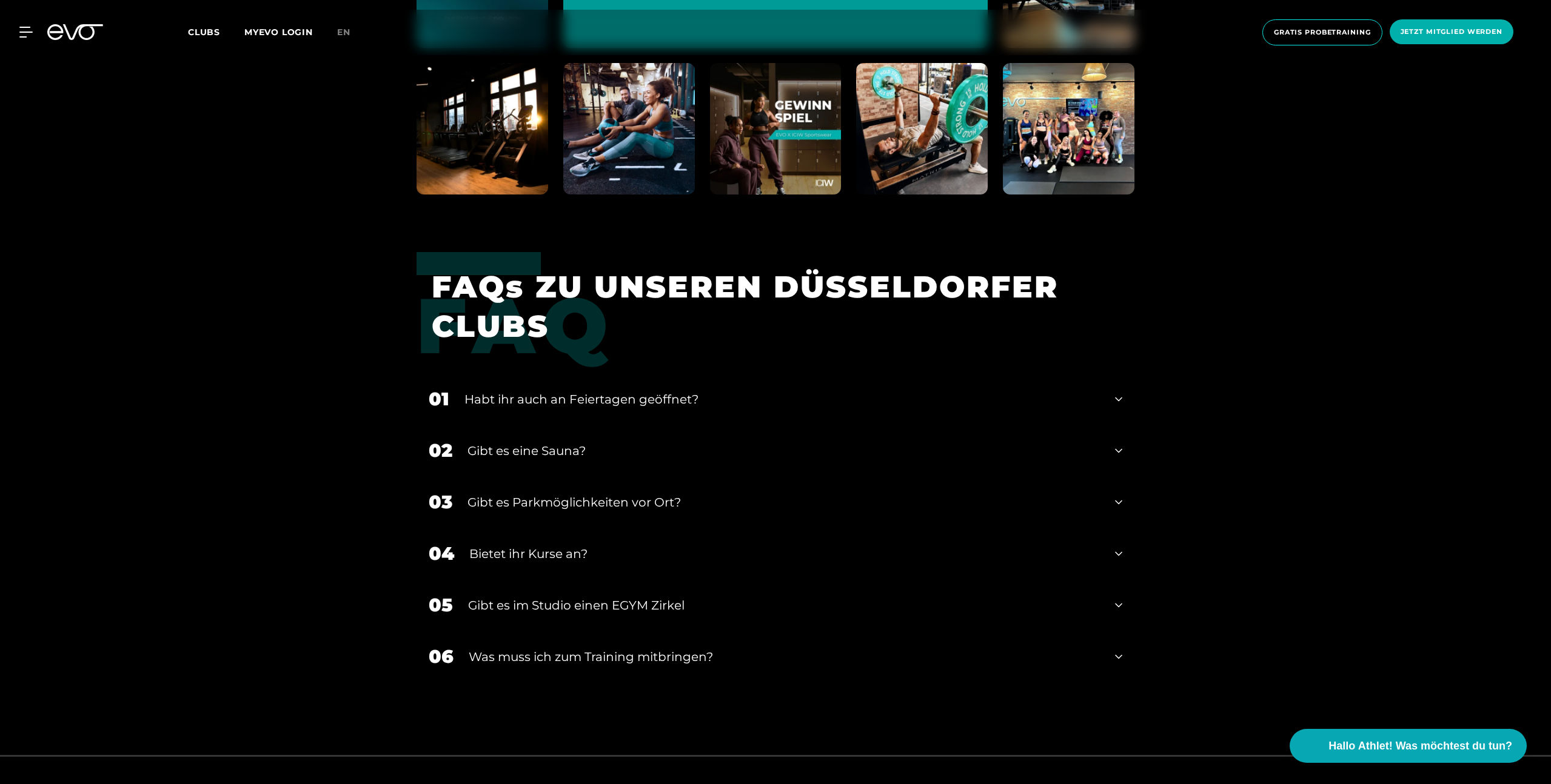
scroll to position [4022, 0]
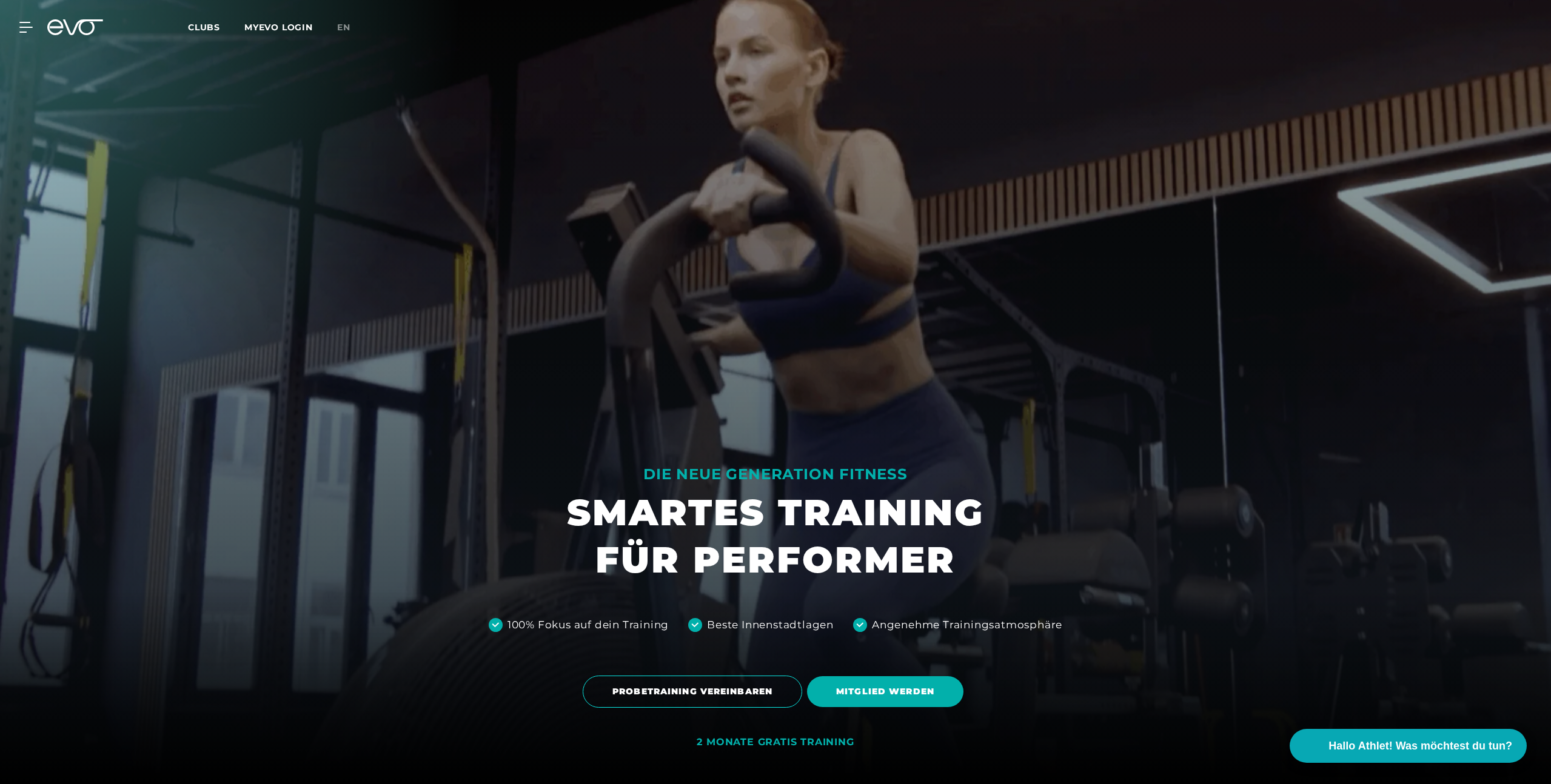
click at [4, 24] on div "MyEVO Login Über EVO Mitgliedschaften Probetraining TAGESPASS EVO Studios [GEOG…" at bounding box center [776, 27] width 1551 height 55
click at [24, 29] on icon at bounding box center [28, 27] width 17 height 11
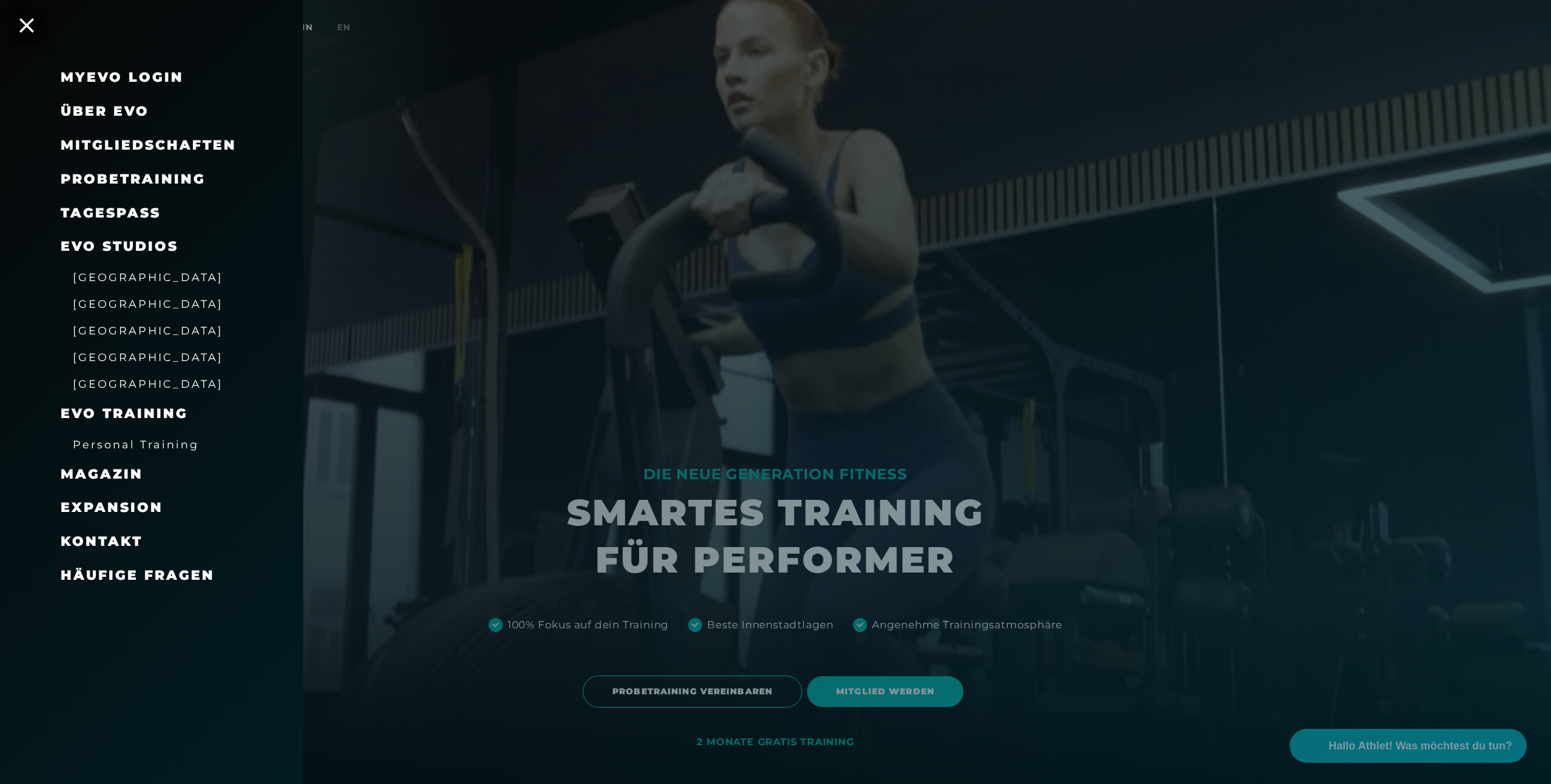
click at [91, 310] on span "[GEOGRAPHIC_DATA]" at bounding box center [148, 304] width 150 height 13
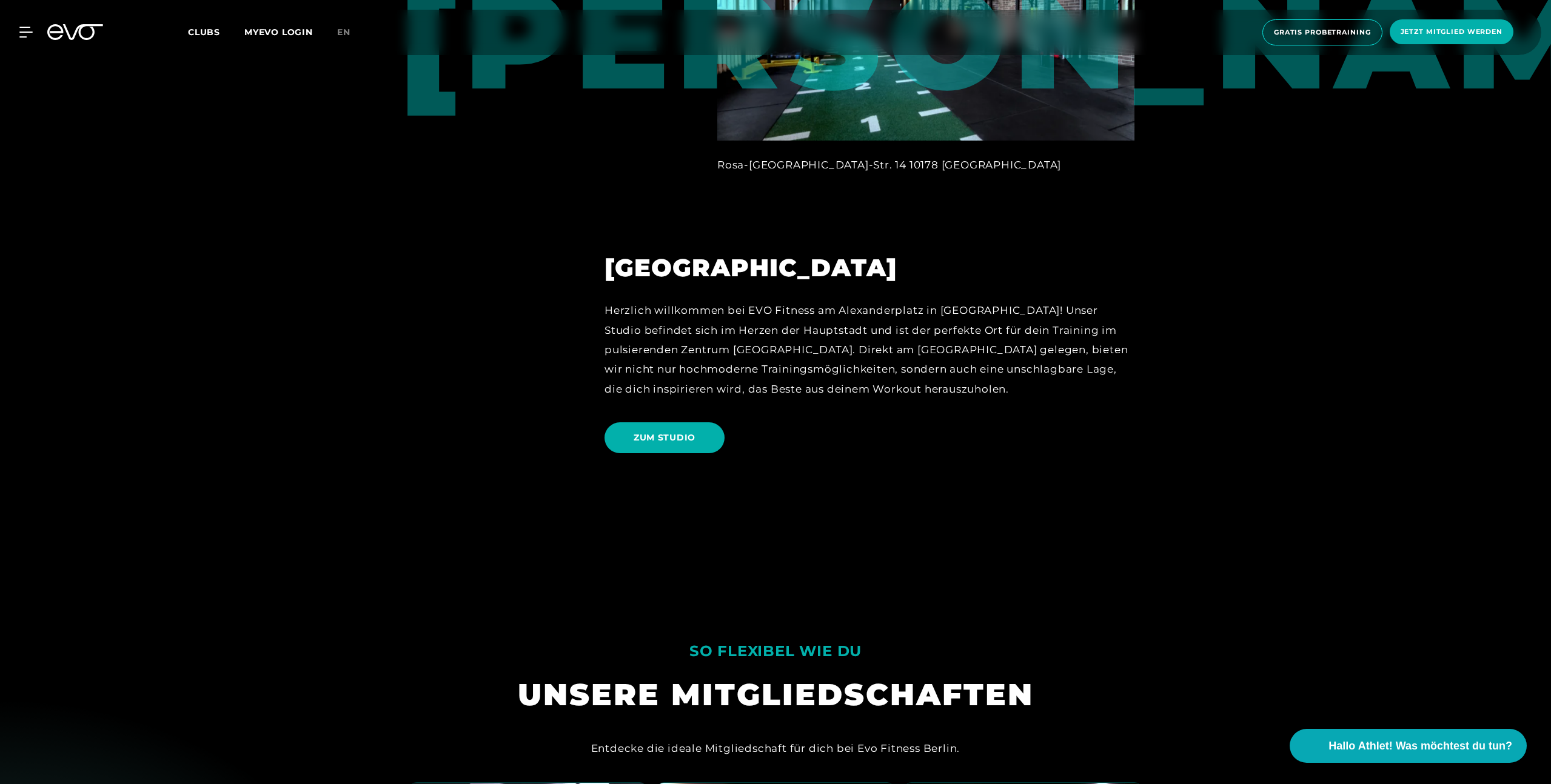
scroll to position [1835, 0]
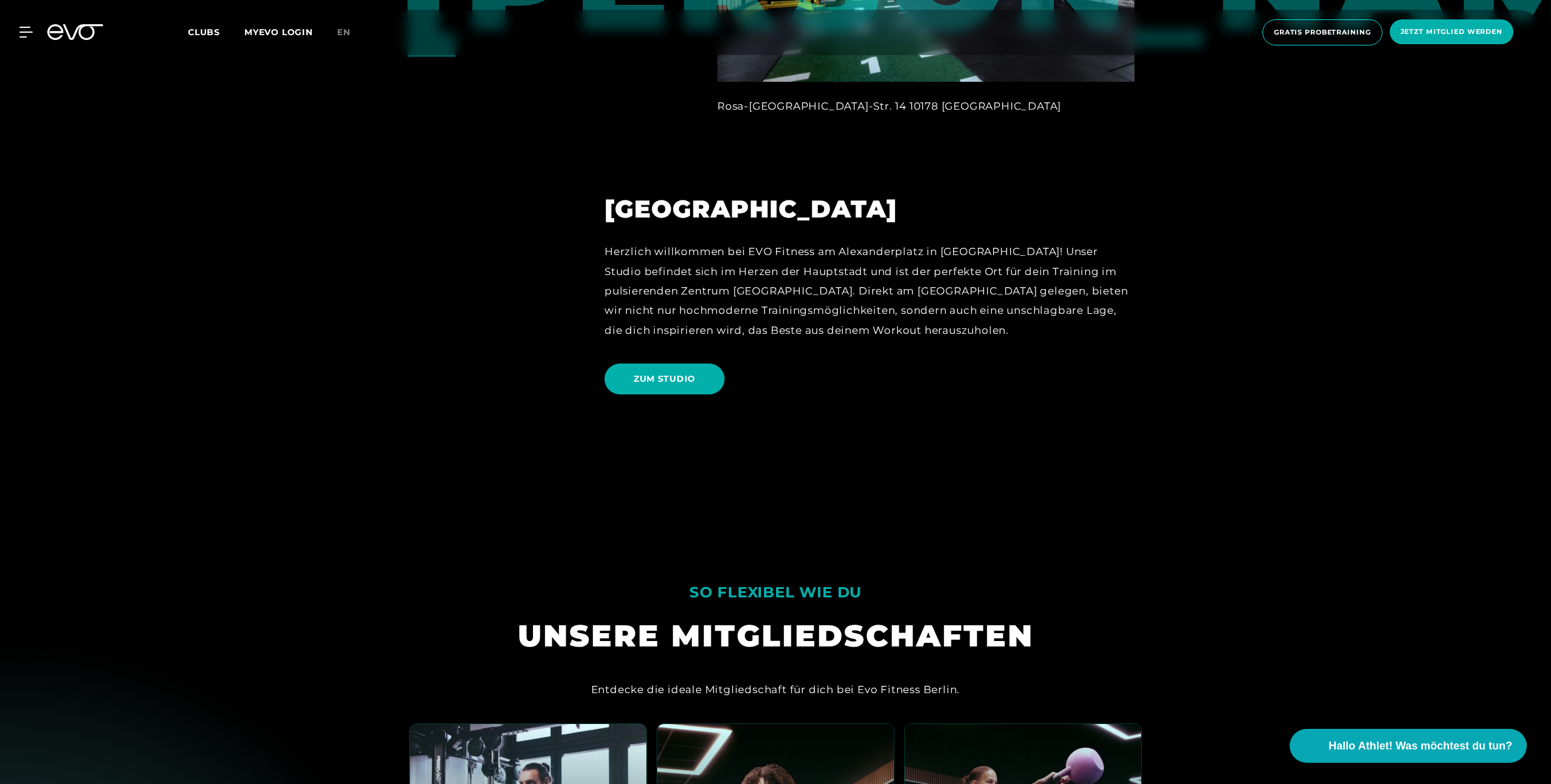
click at [676, 400] on link "ZUM STUDIO" at bounding box center [666, 379] width 125 height 49
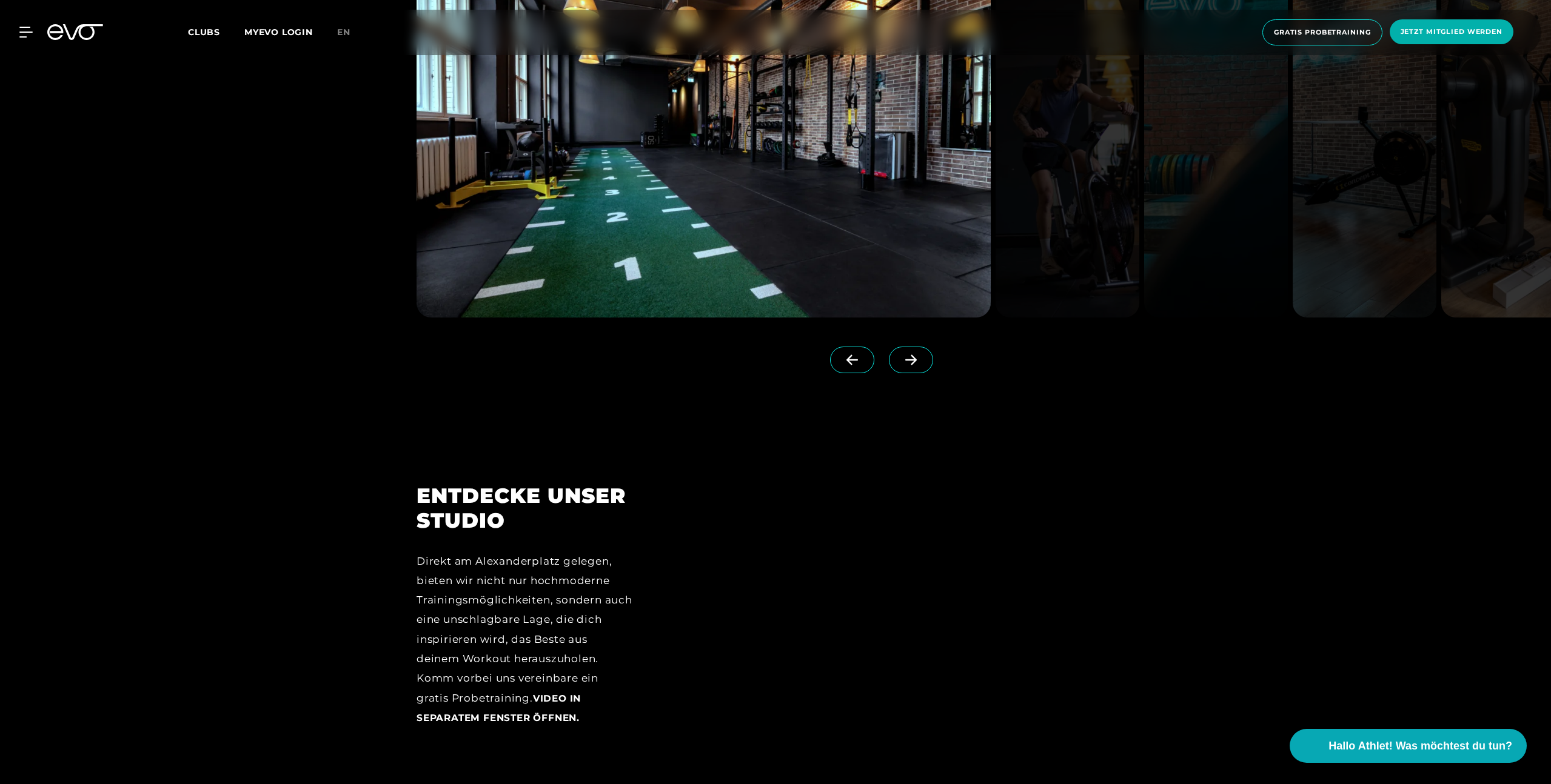
scroll to position [1316, 0]
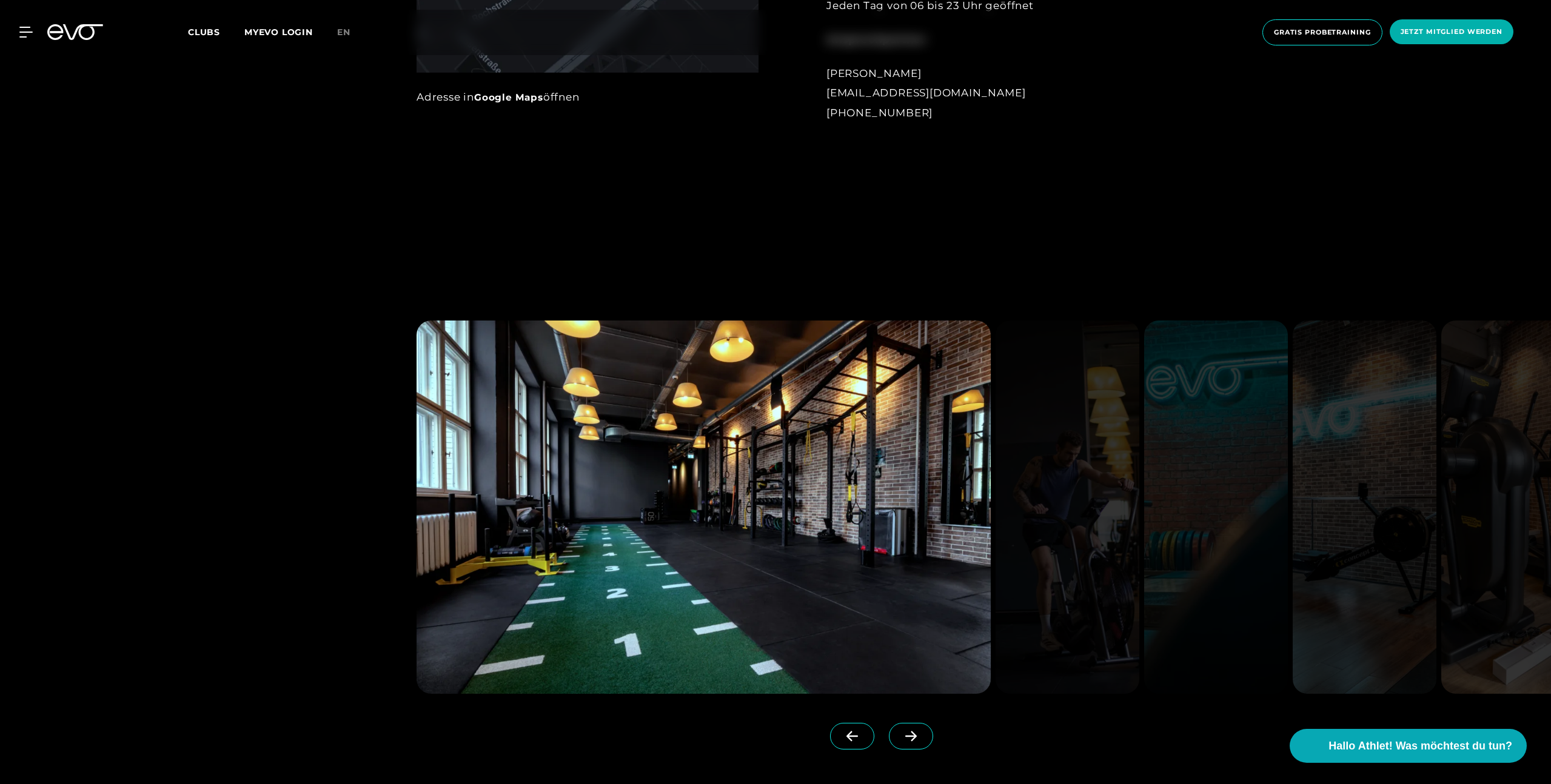
click at [85, 39] on icon at bounding box center [83, 33] width 40 height 16
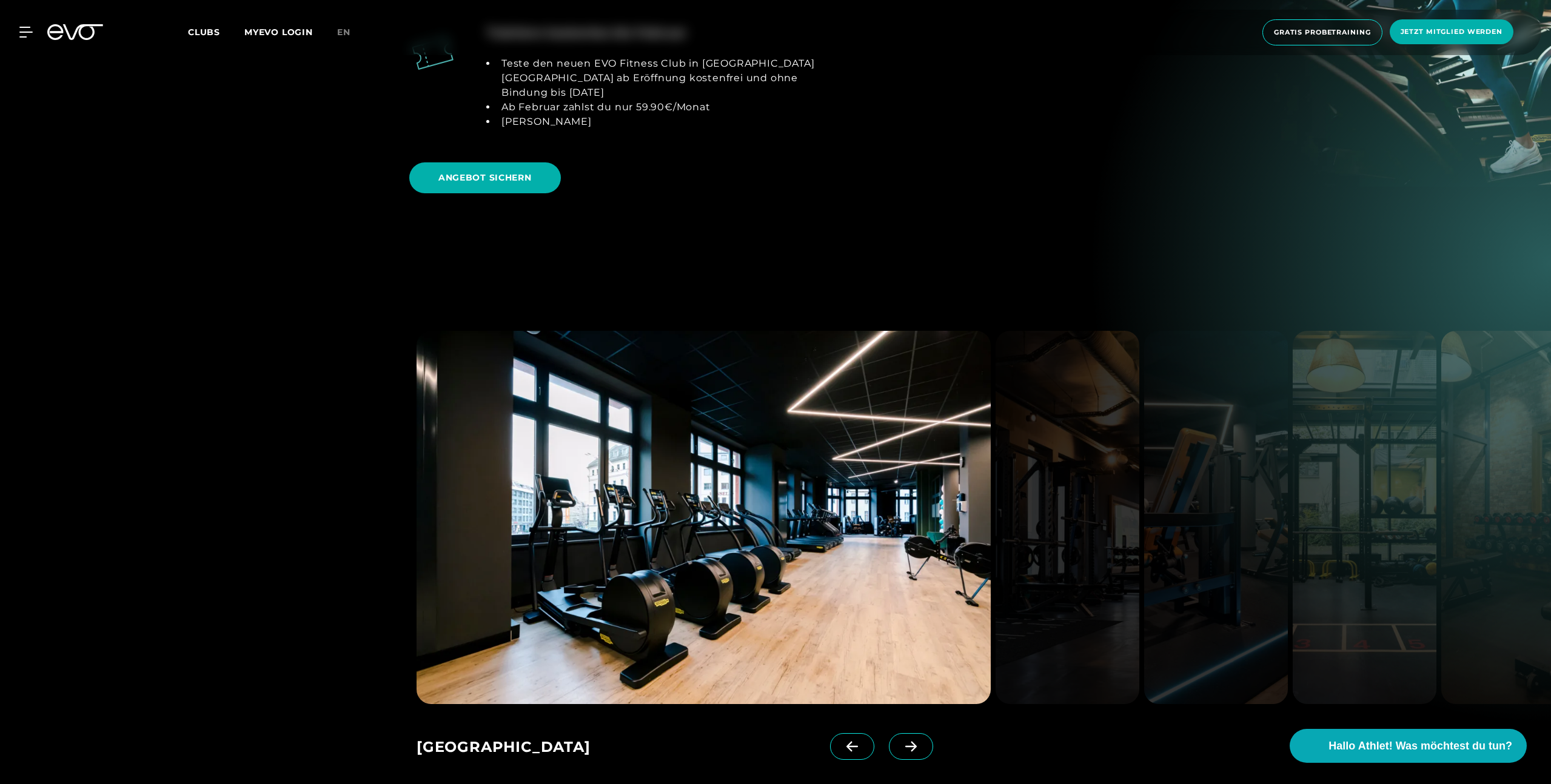
scroll to position [1878, 0]
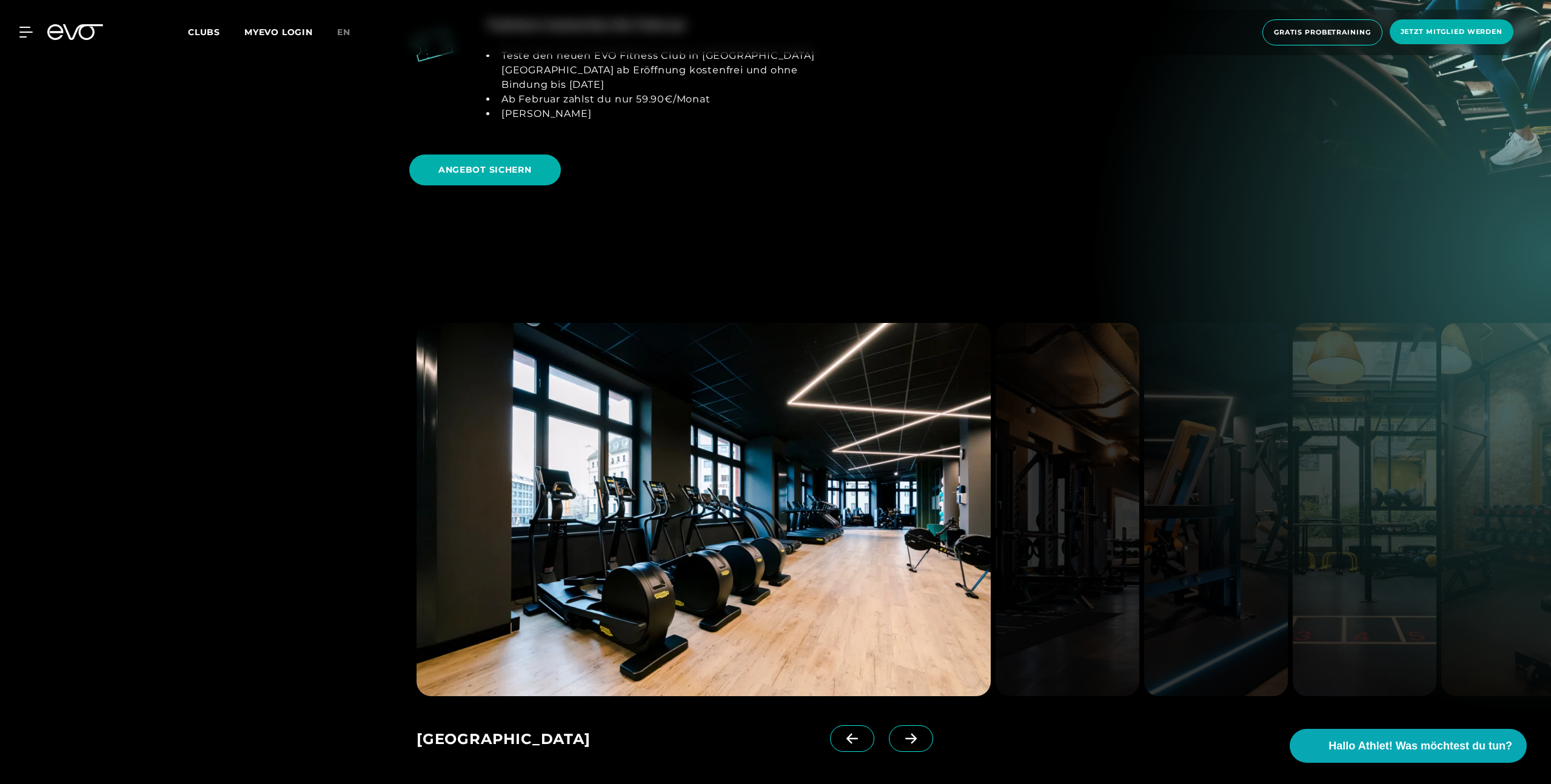
click at [903, 725] on span at bounding box center [911, 739] width 44 height 27
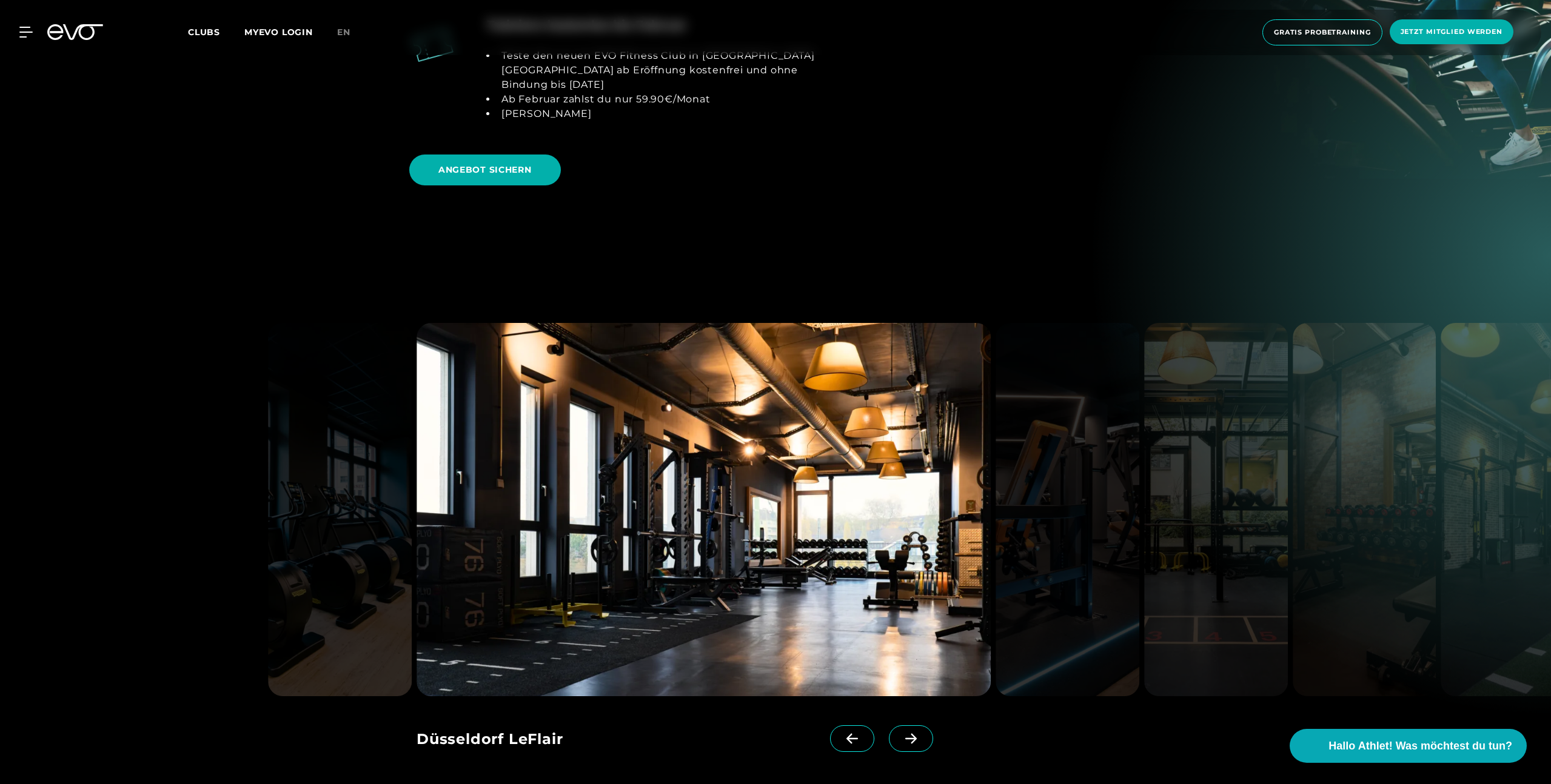
click at [900, 733] on icon at bounding box center [910, 739] width 21 height 11
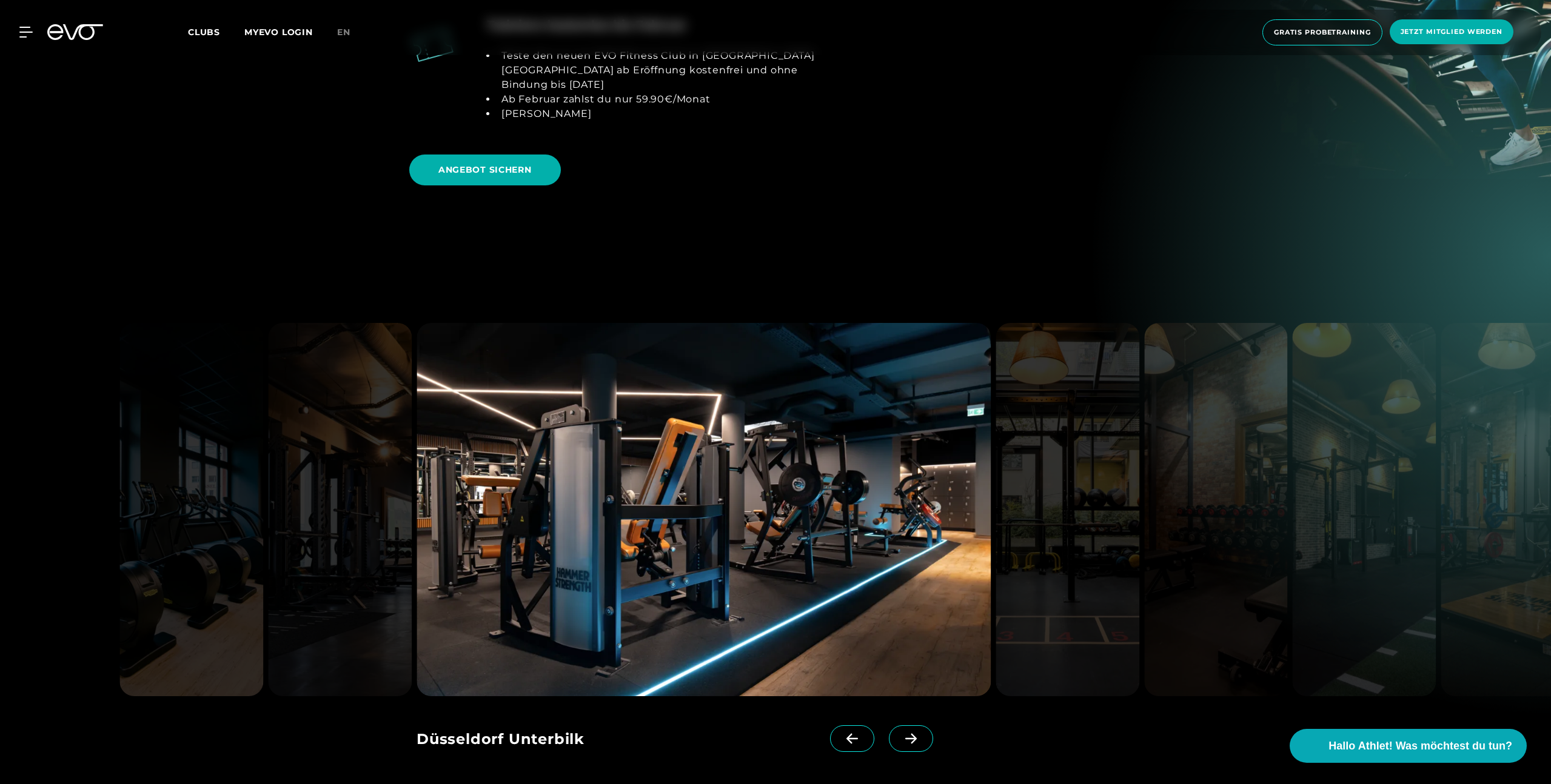
click at [892, 725] on span at bounding box center [911, 739] width 44 height 27
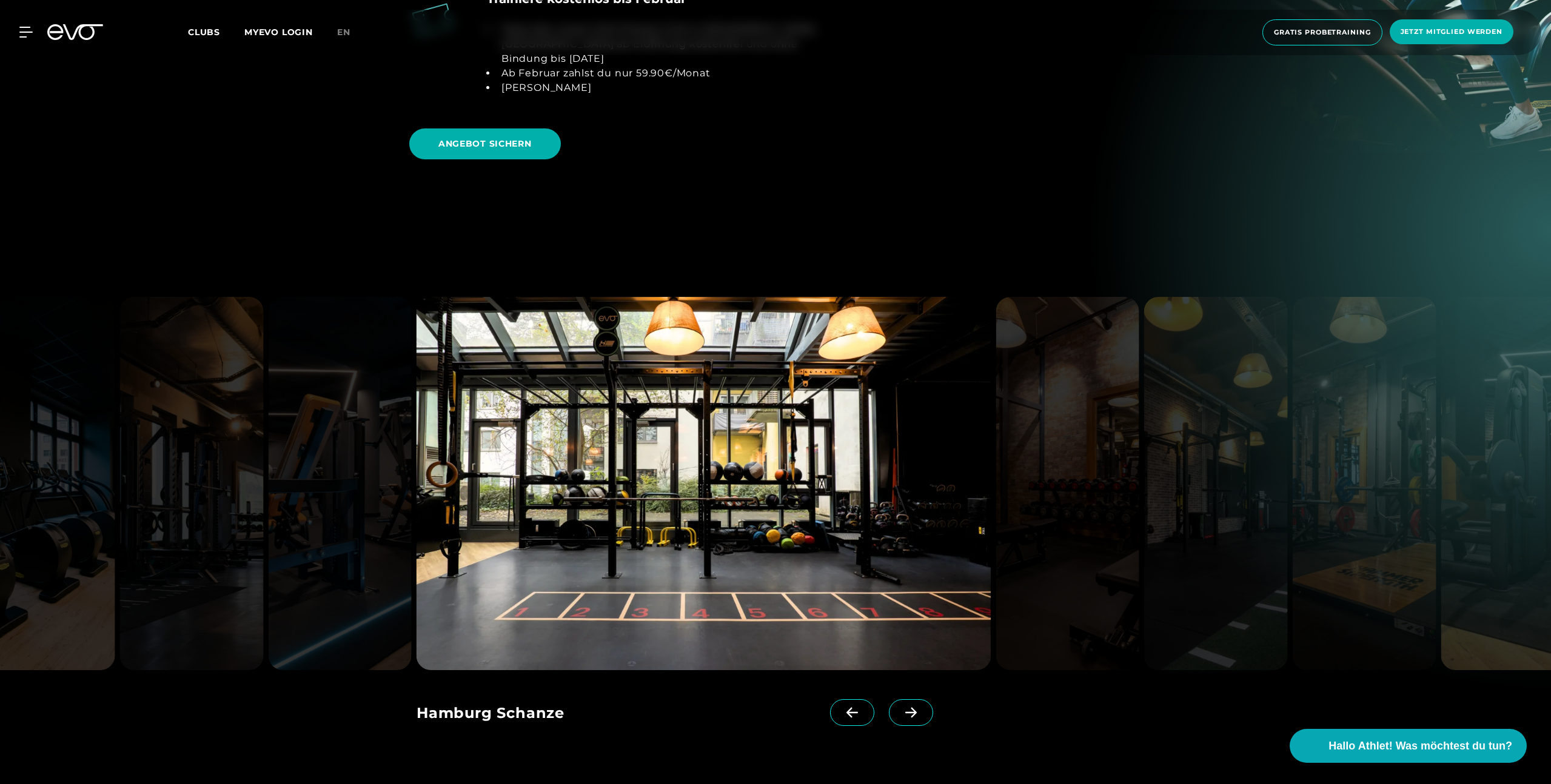
scroll to position [1918, 0]
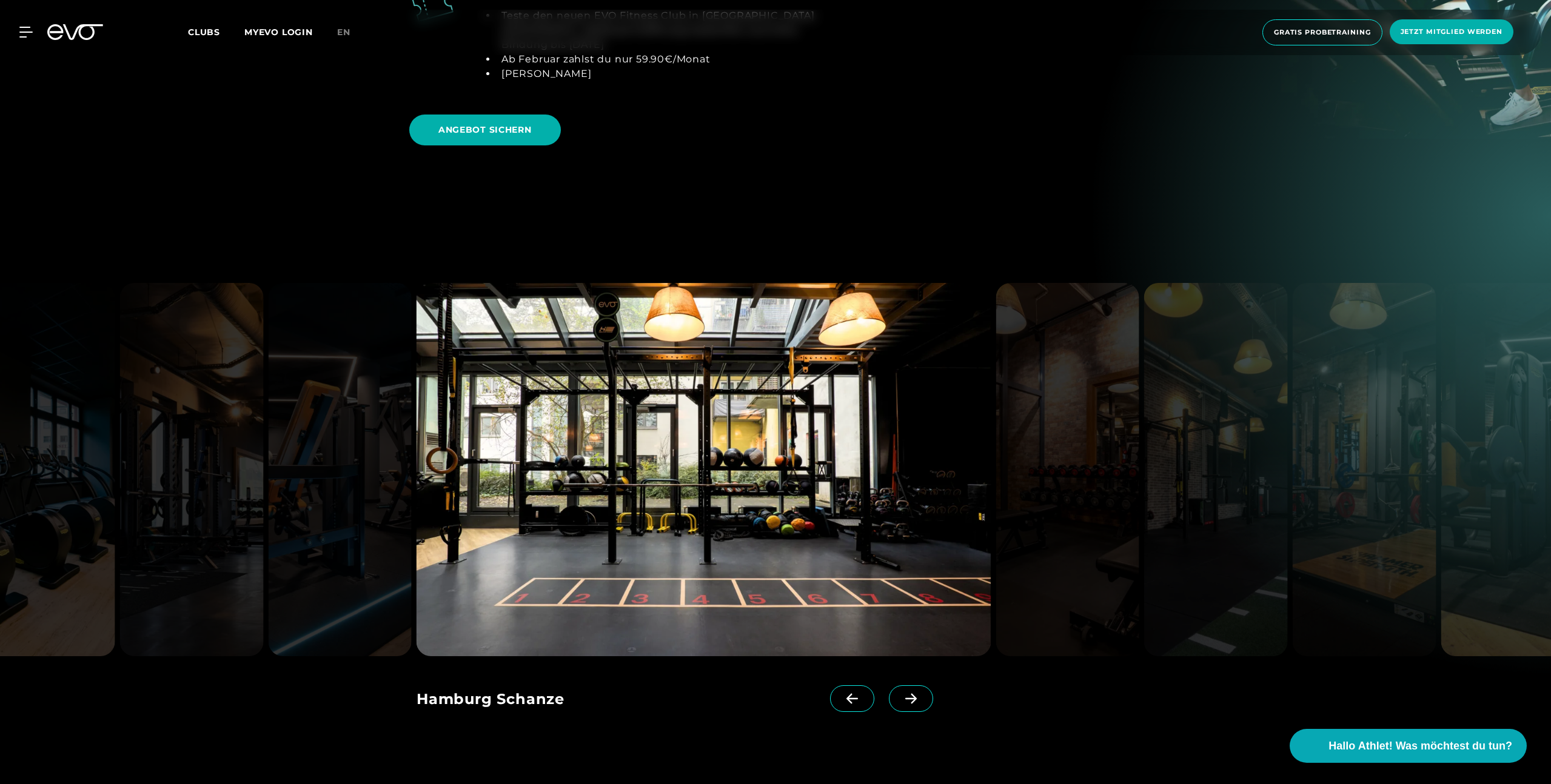
click at [893, 686] on span at bounding box center [911, 699] width 44 height 27
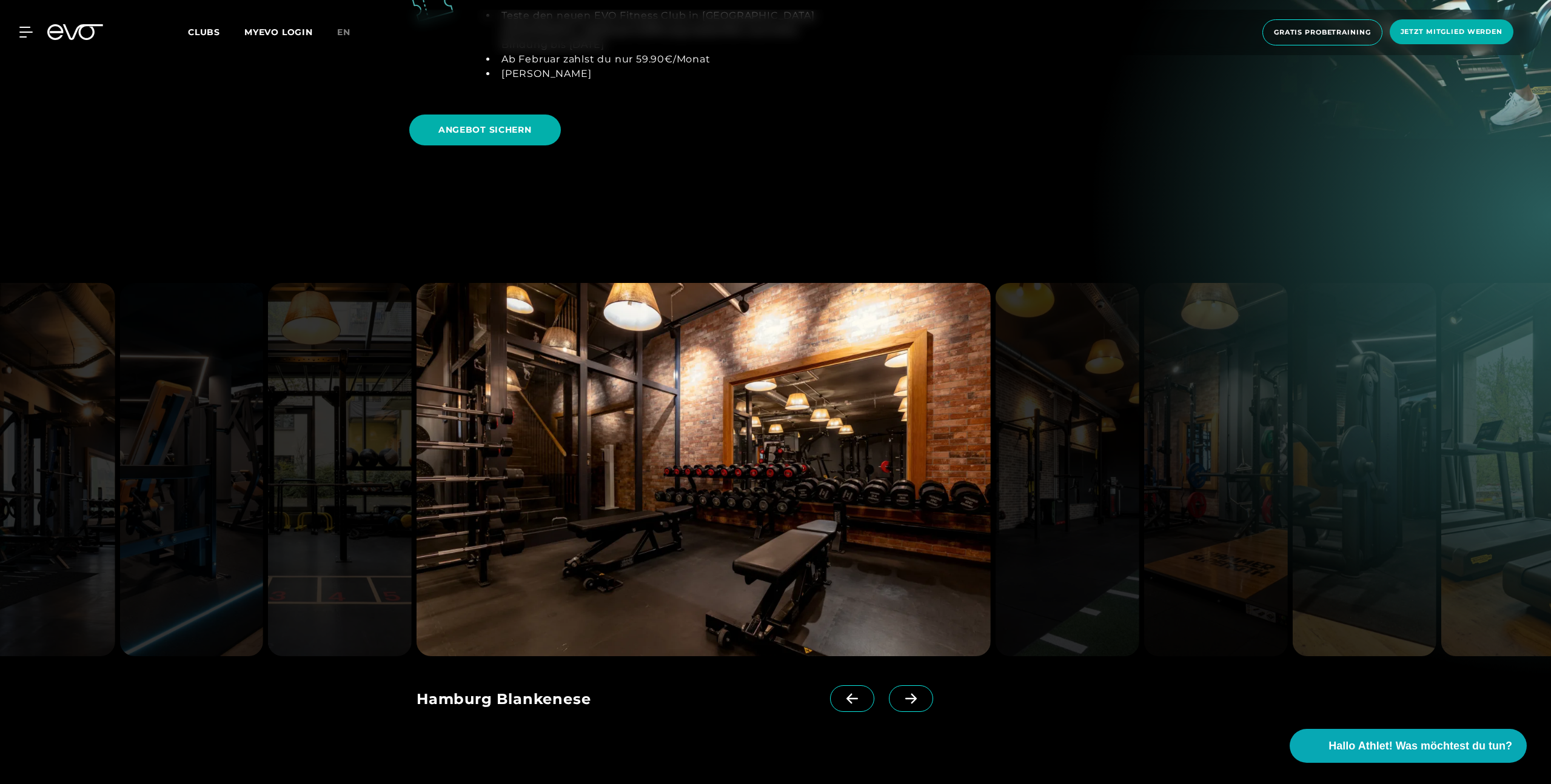
click at [893, 686] on span at bounding box center [911, 699] width 44 height 27
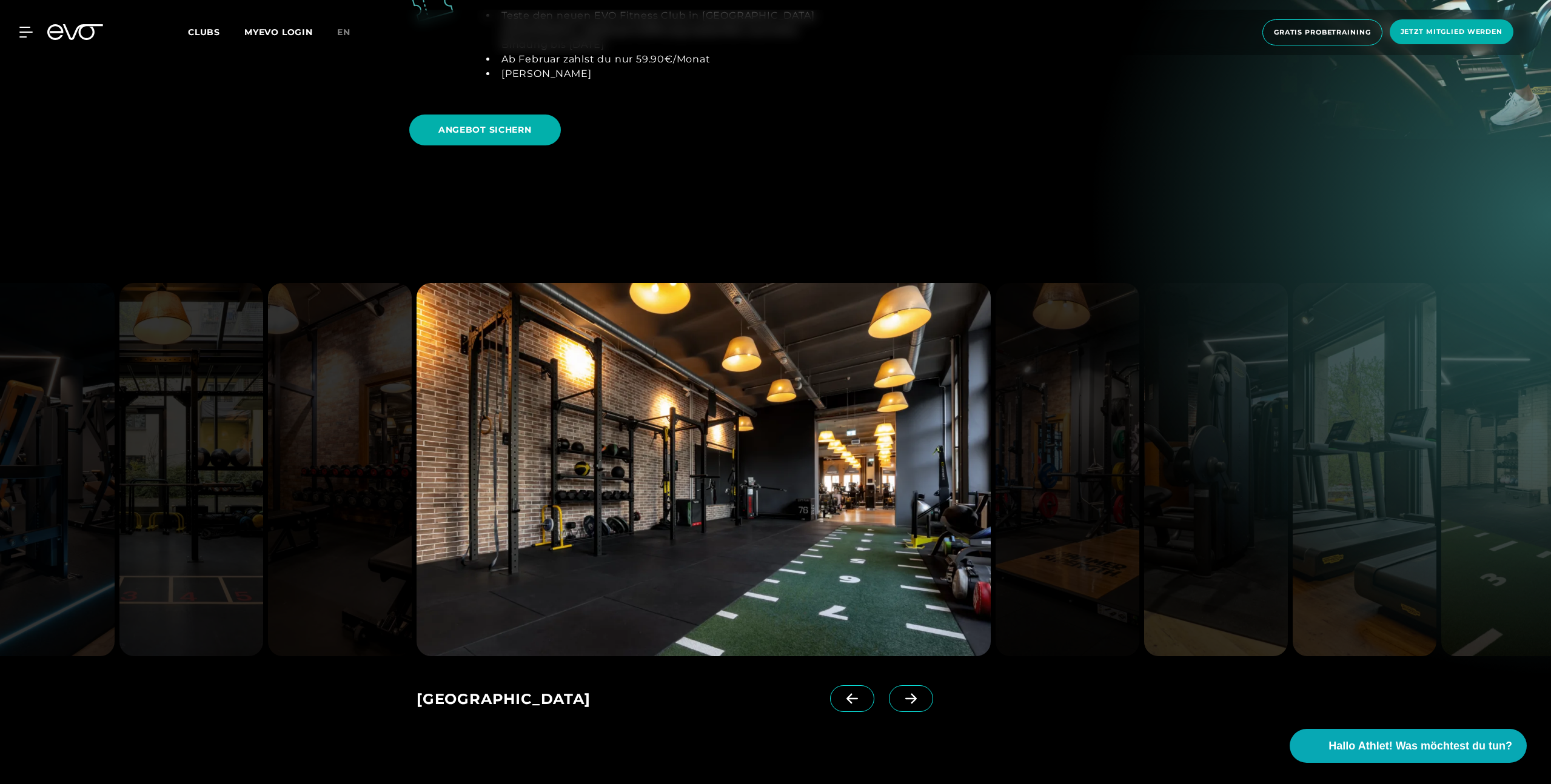
click at [893, 686] on span at bounding box center [911, 699] width 44 height 27
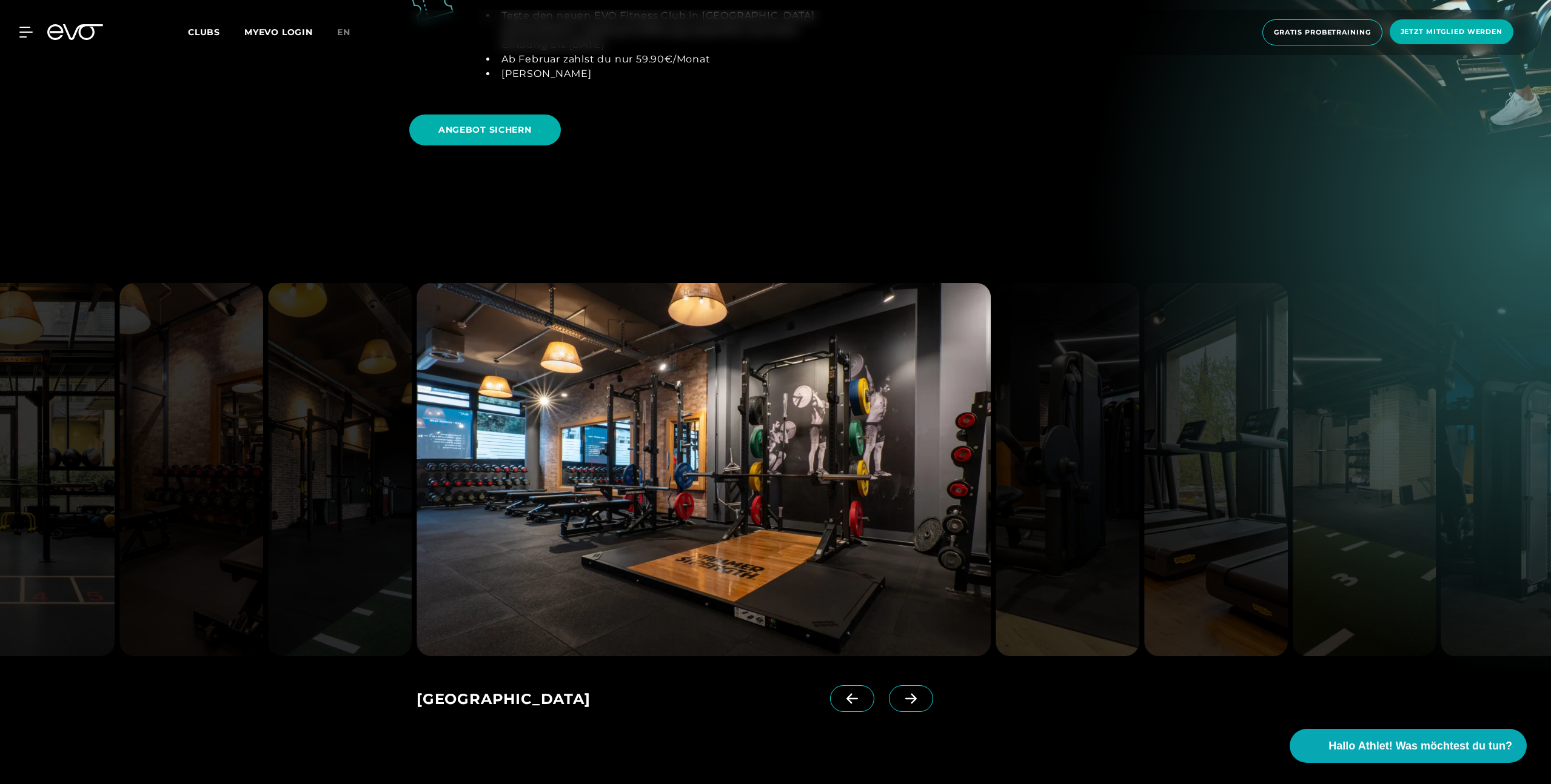
click at [892, 686] on span at bounding box center [911, 699] width 44 height 27
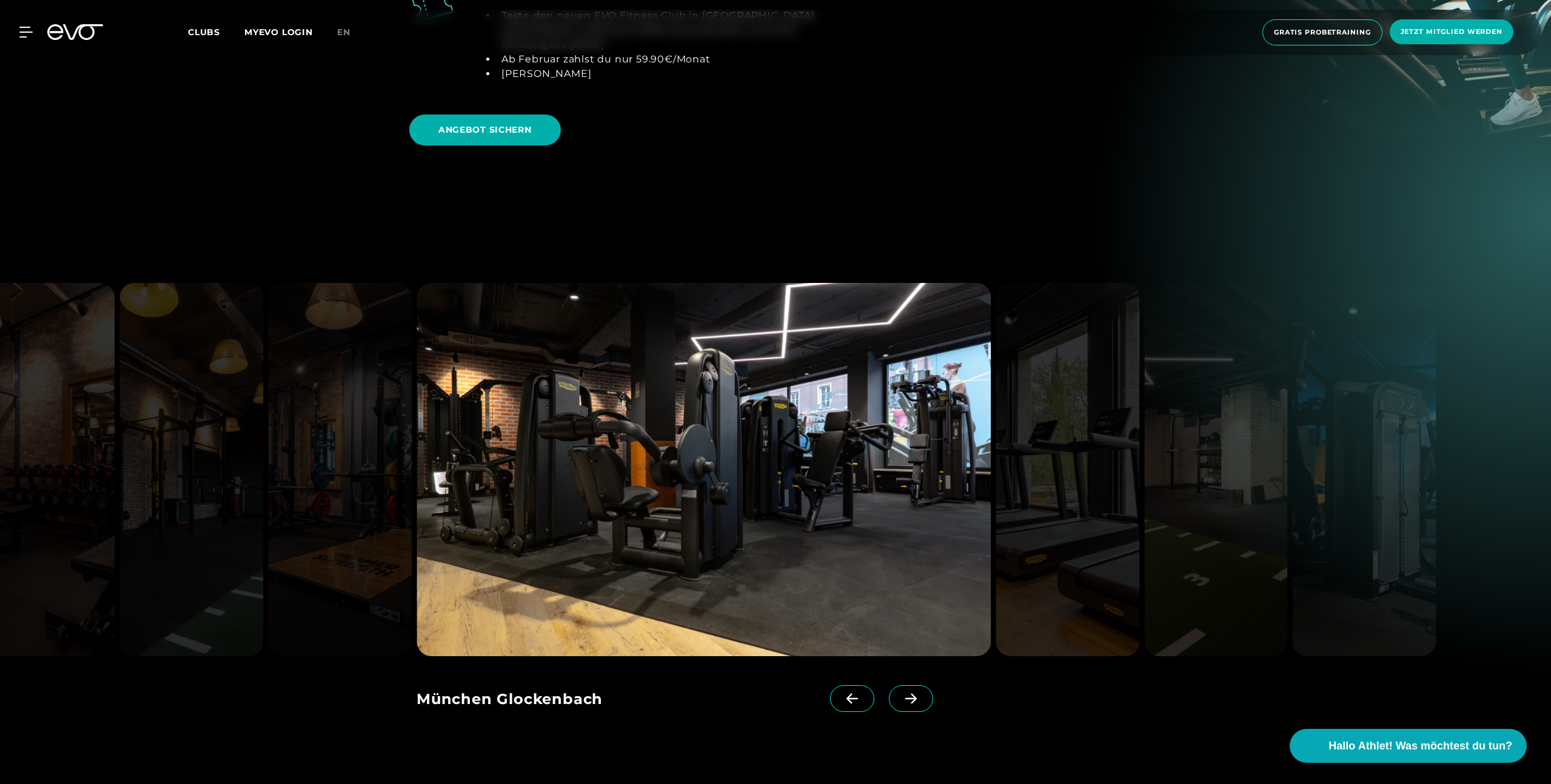
click at [892, 686] on span at bounding box center [911, 699] width 44 height 27
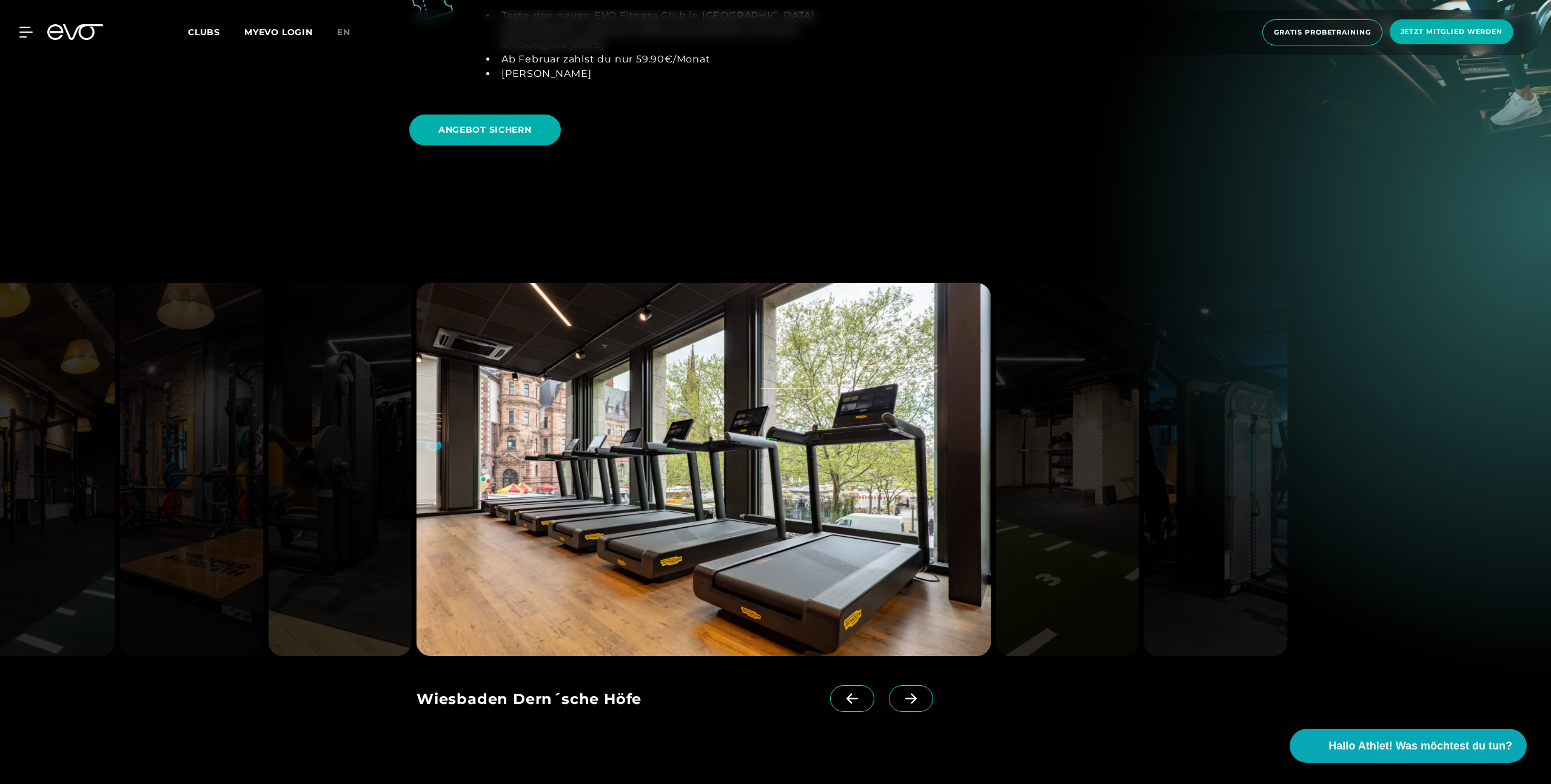
click at [892, 686] on span at bounding box center [911, 699] width 44 height 27
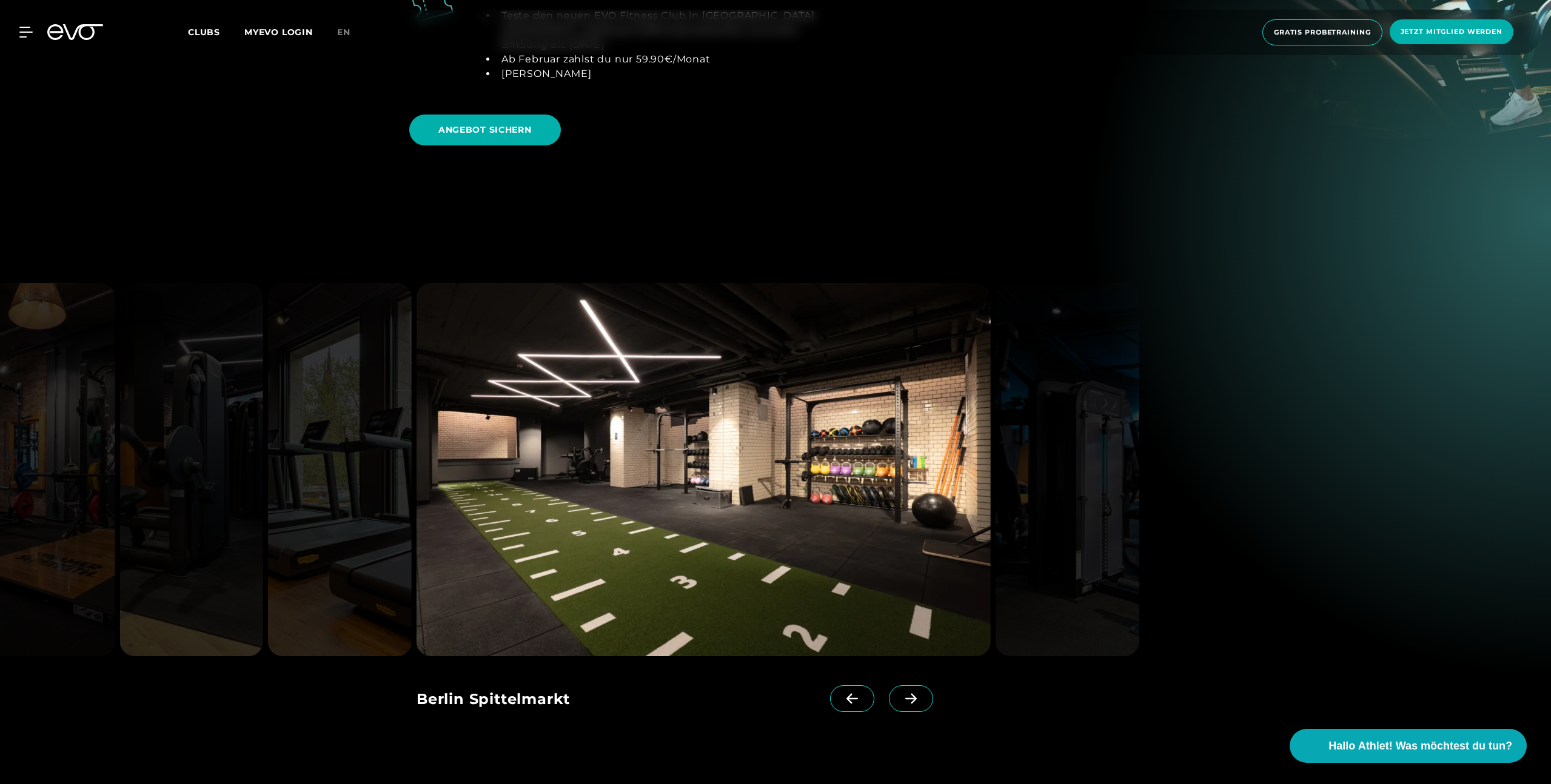
click at [892, 686] on span at bounding box center [911, 699] width 44 height 27
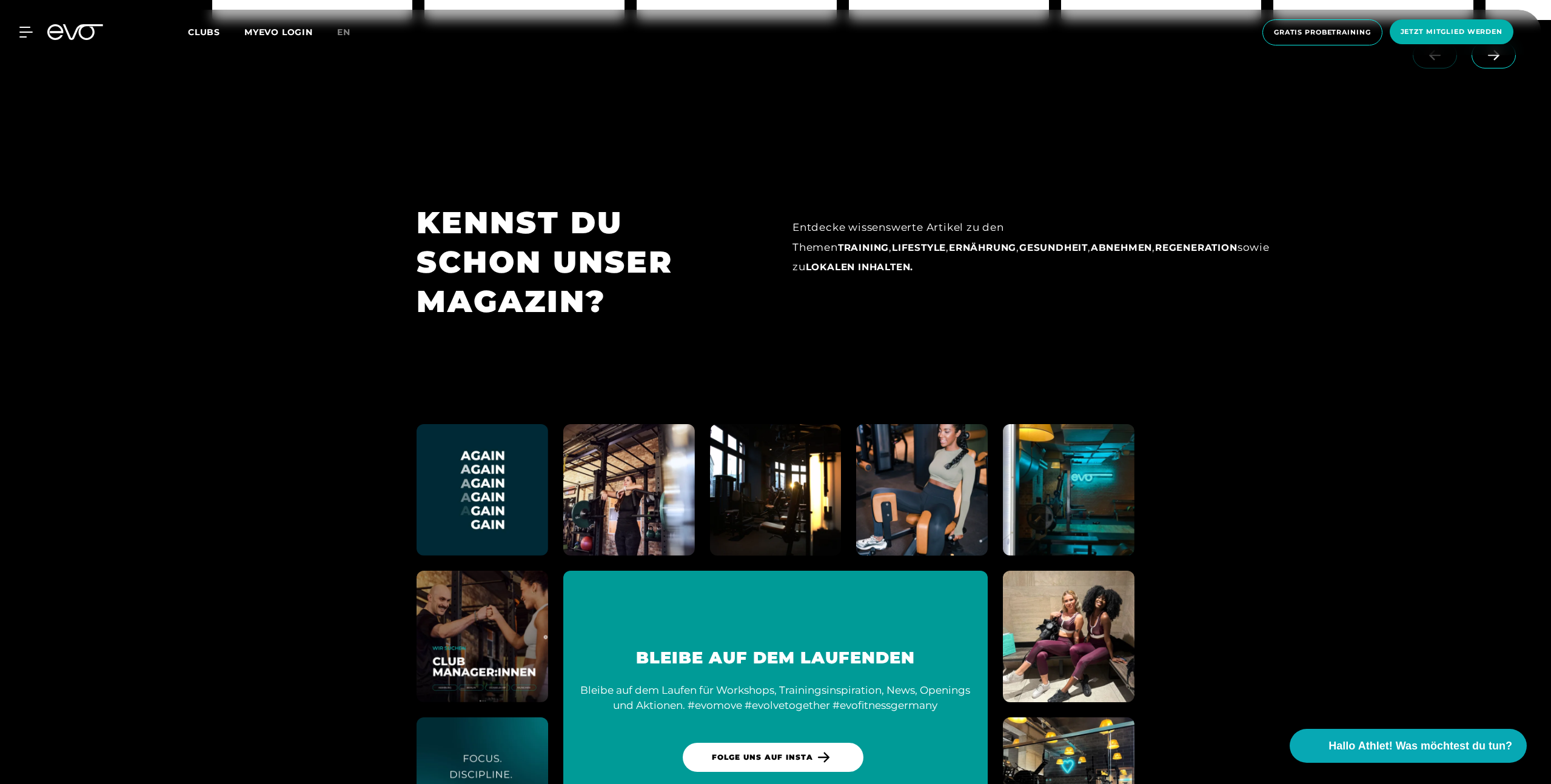
scroll to position [7058, 0]
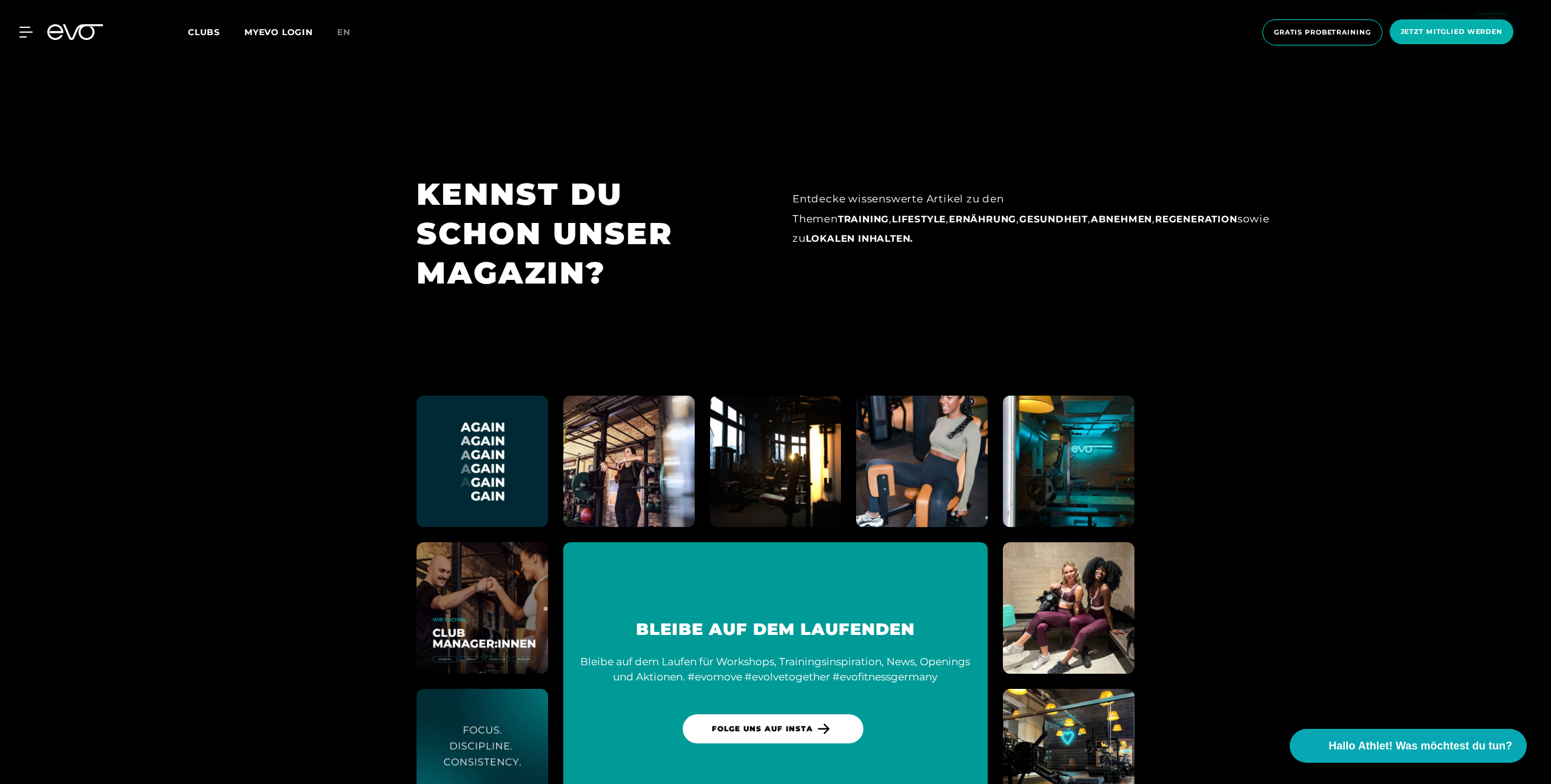
click at [933, 427] on img at bounding box center [922, 462] width 144 height 144
click at [1252, 501] on section "BLEIBE AUF DEM LAUFENDEN Bleibe auf dem Laufen für Workshops, Trainingsinspirat…" at bounding box center [776, 681] width 1551 height 655
click at [1295, 410] on section "BLEIBE AUF DEM LAUFENDEN Bleibe auf dem Laufen für Workshops, Trainingsinspirat…" at bounding box center [776, 681] width 1551 height 655
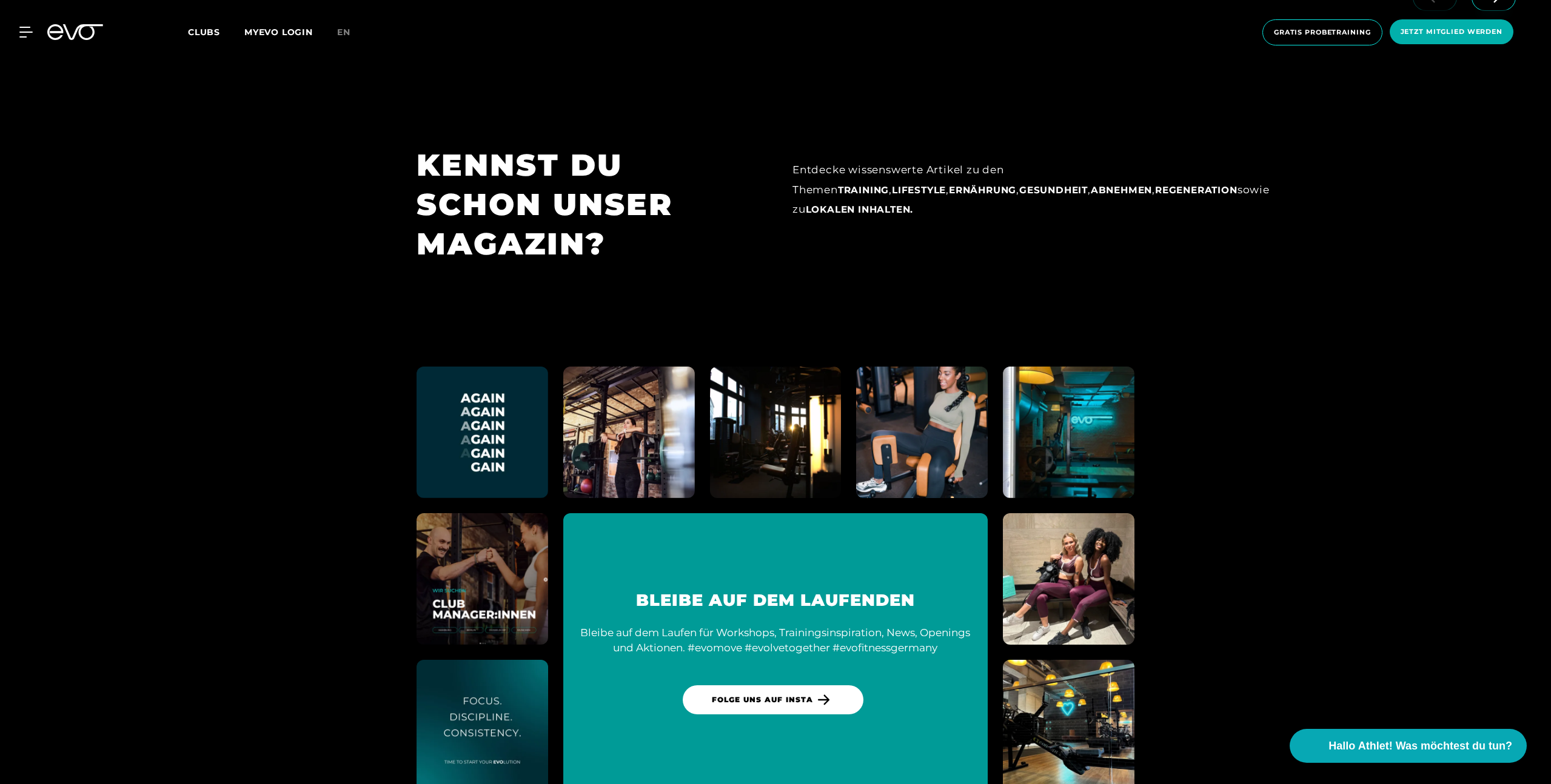
scroll to position [7062, 0]
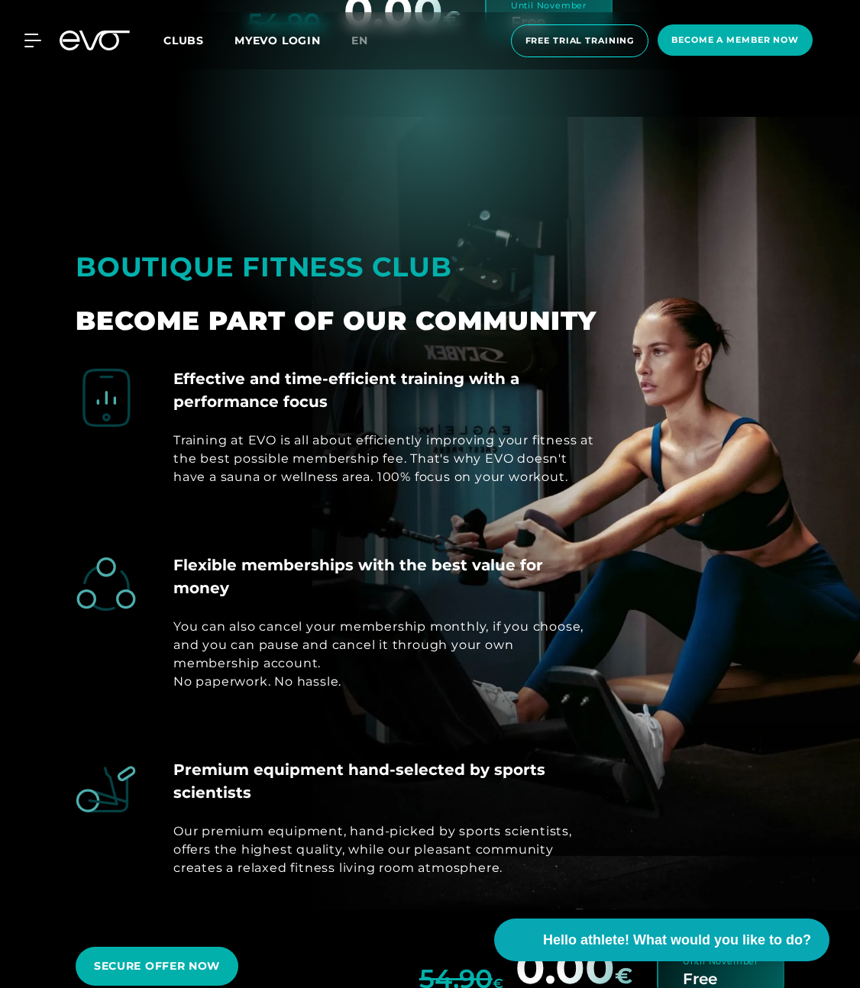
click at [32, 51] on div "MyEVO Login About EVO Memberships Trial training DAY PASS EVO Studios Dusseldor…" at bounding box center [430, 40] width 854 height 57
click at [27, 37] on icon at bounding box center [35, 41] width 22 height 14
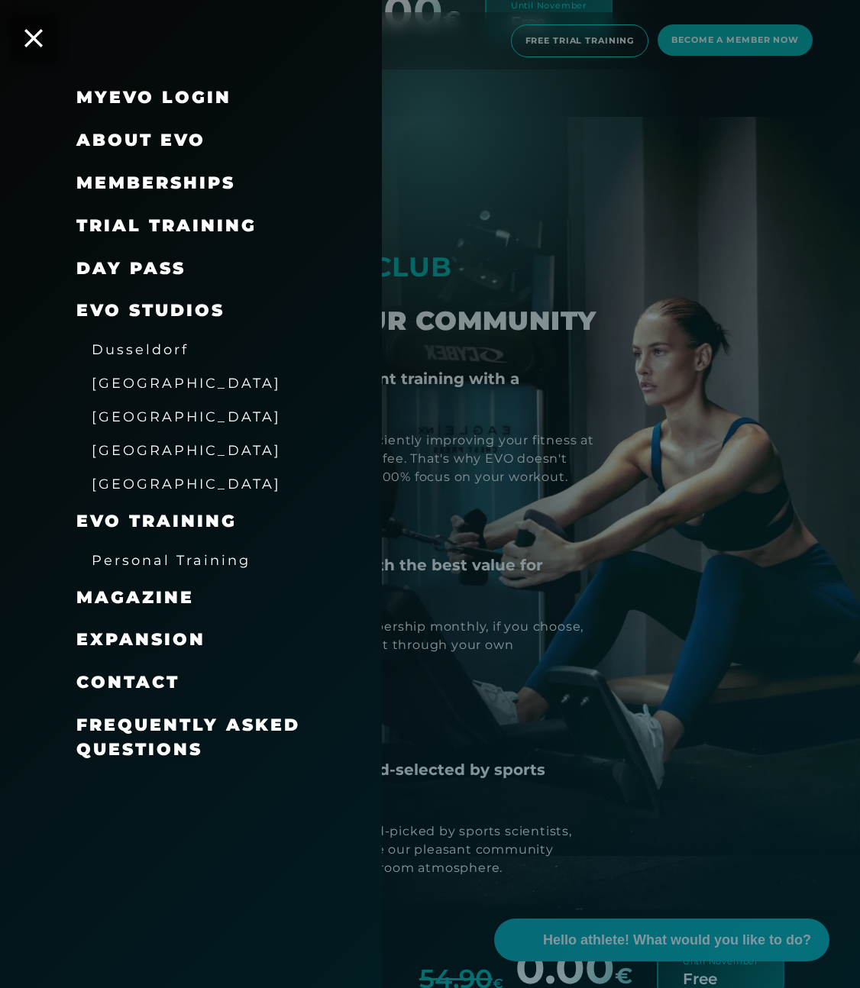
click at [138, 393] on div "[GEOGRAPHIC_DATA]" at bounding box center [186, 382] width 189 height 24
click at [123, 383] on font "[GEOGRAPHIC_DATA]" at bounding box center [186, 383] width 189 height 16
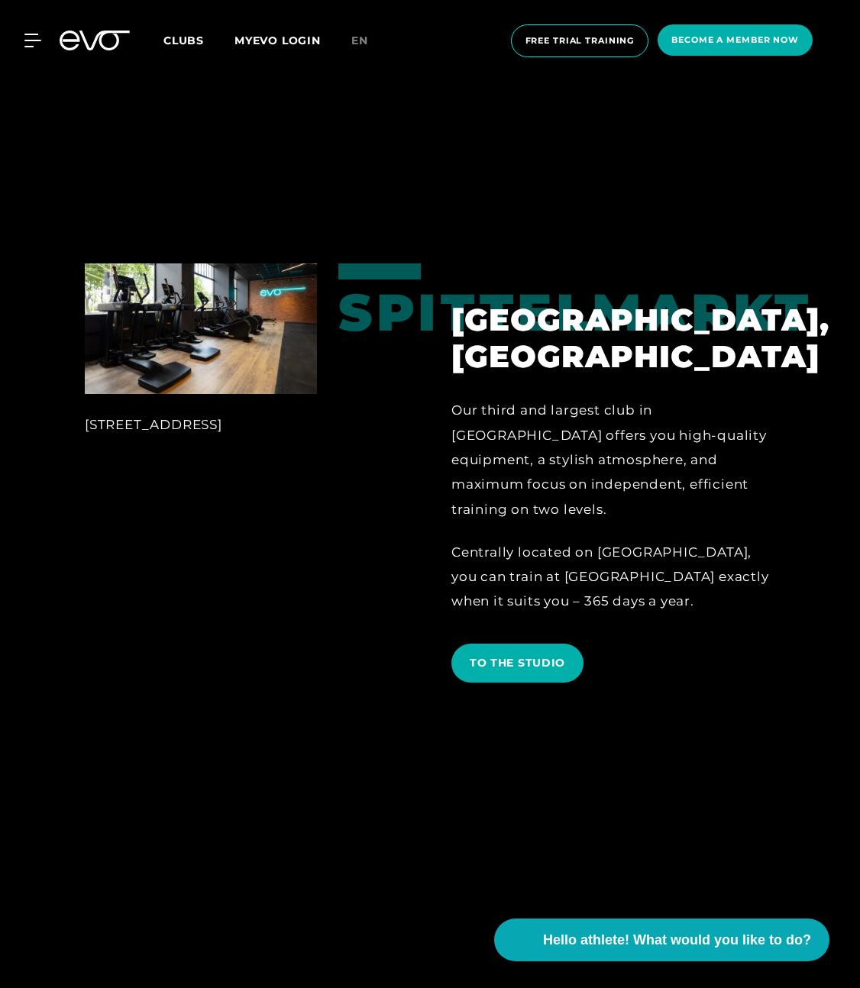
scroll to position [1008, 0]
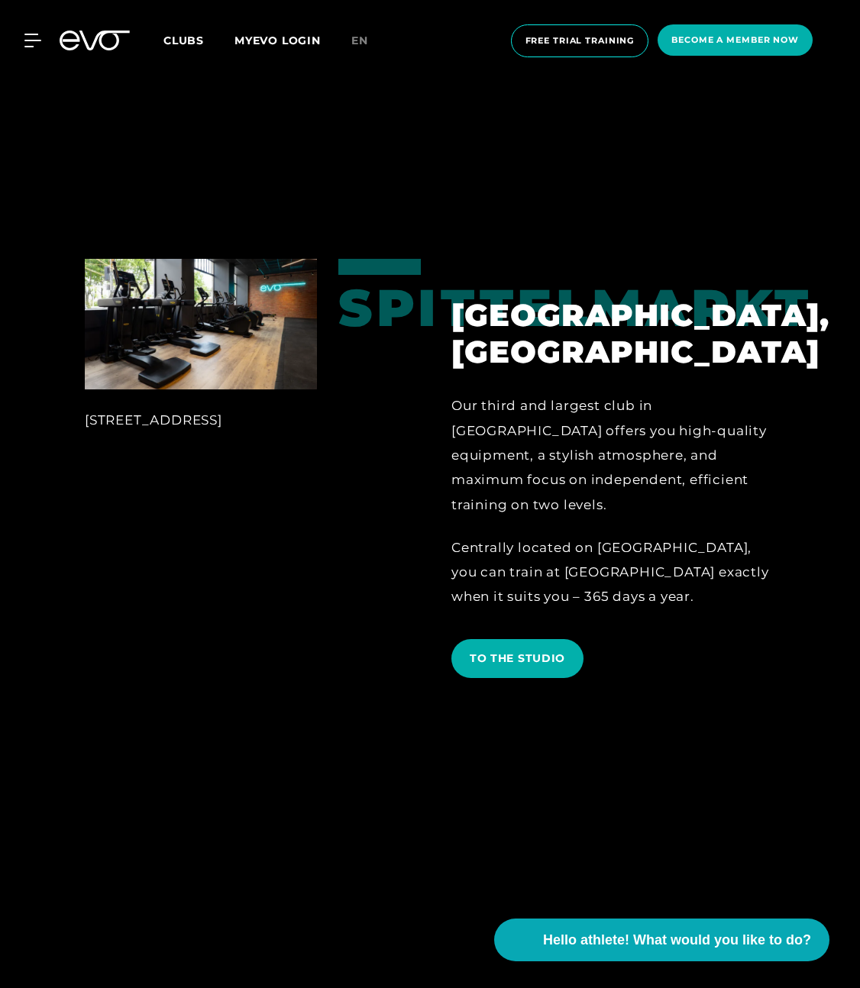
drag, startPoint x: 73, startPoint y: 430, endPoint x: 311, endPoint y: 430, distance: 238.3
click at [311, 430] on div "Wallstraße 27, 10179 Berlin" at bounding box center [200, 474] width 275 height 430
copy font "Wallstraße 27, 10179 Berlin"
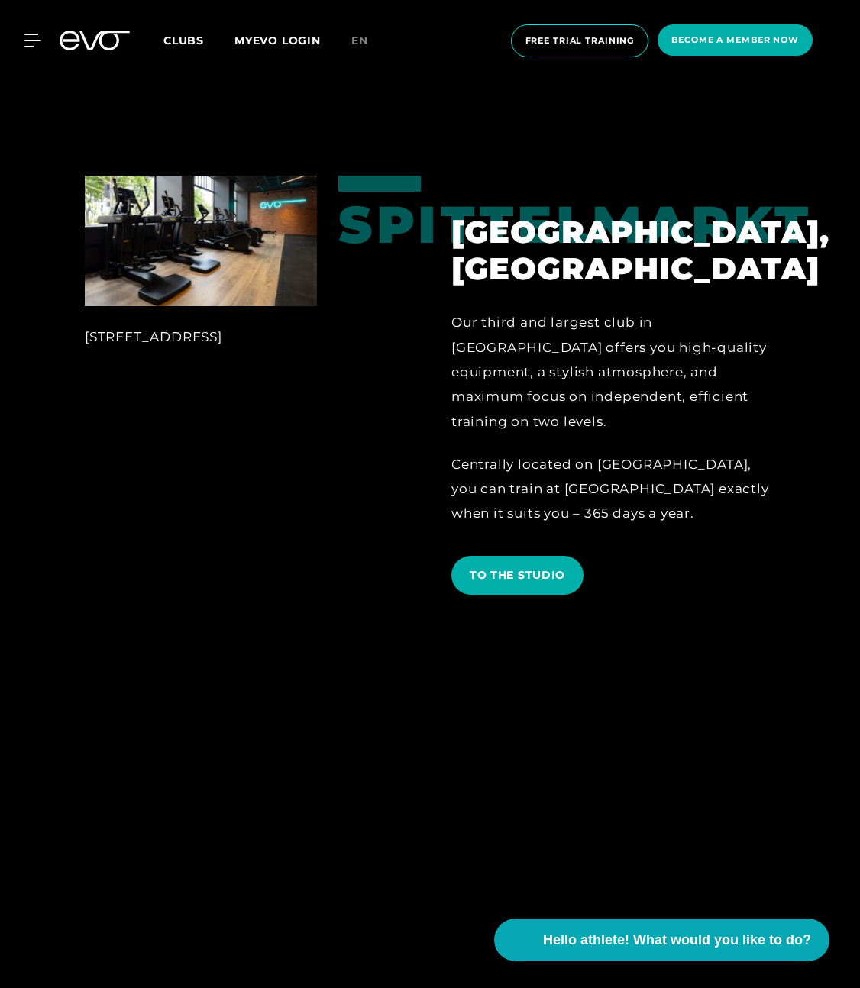
click at [199, 344] on font "Wallstraße 27, 10179 Berlin" at bounding box center [153, 336] width 137 height 15
copy div "Wallstraße 27, 10179 Berlin Spittelmarkt"
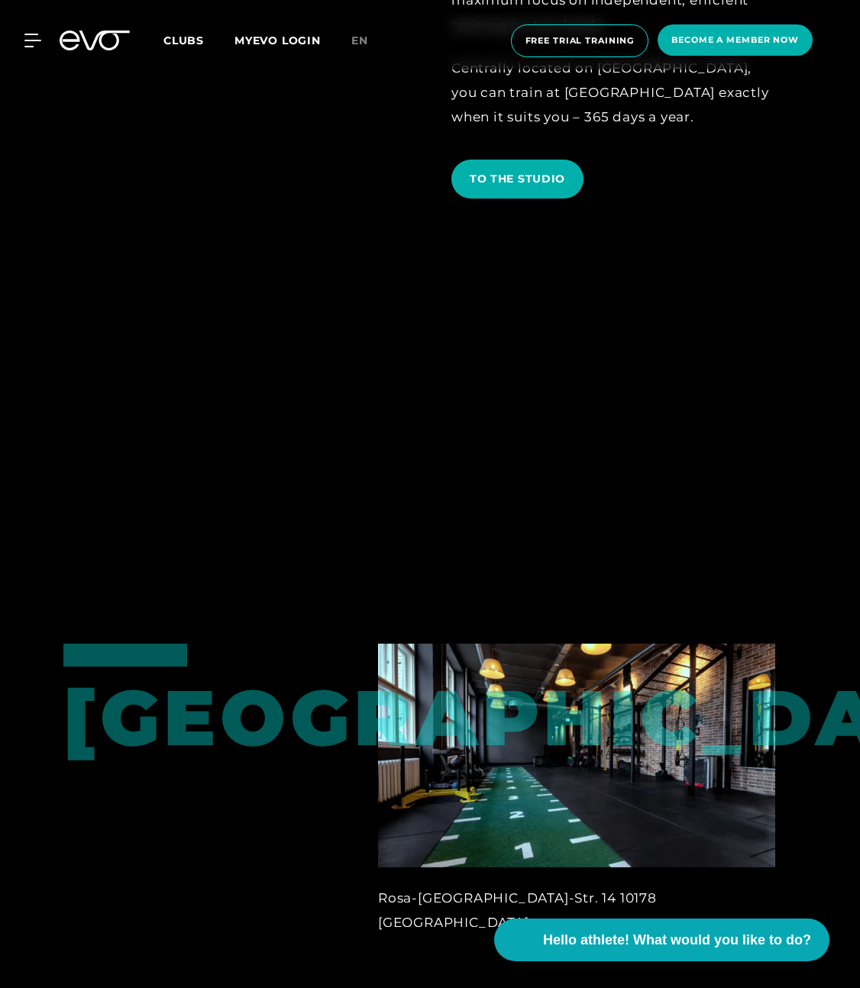
scroll to position [1204, 0]
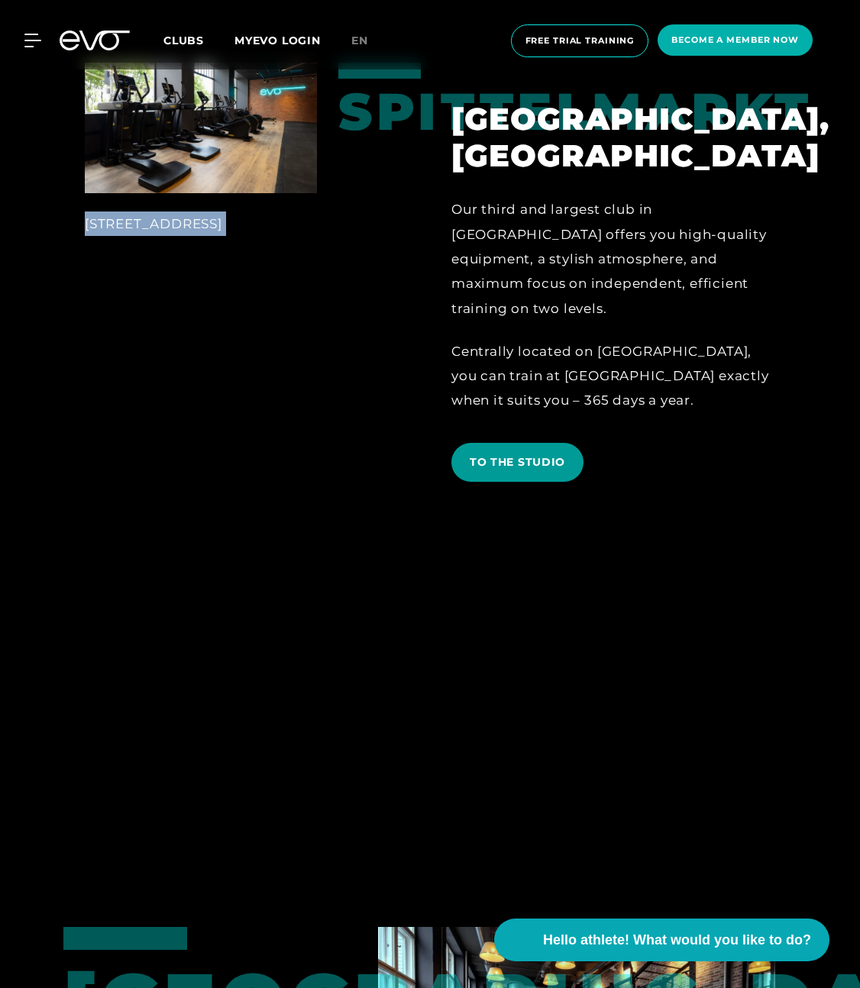
click at [535, 462] on span "TO THE STUDIO" at bounding box center [517, 462] width 132 height 39
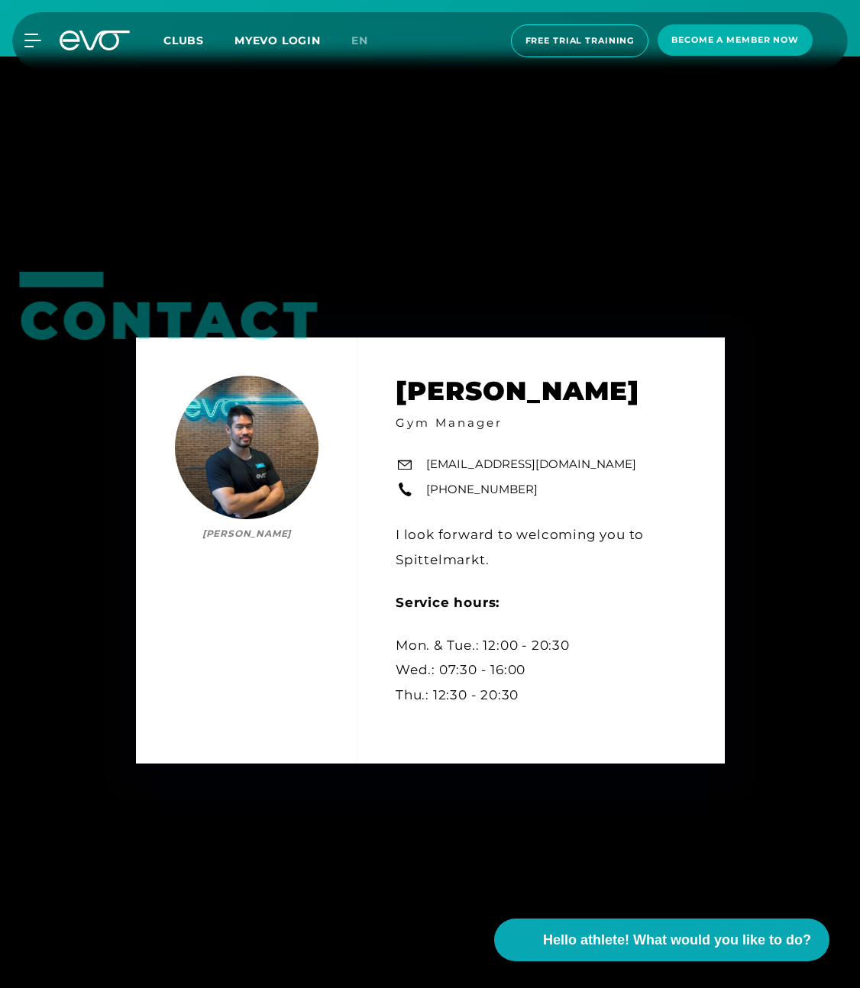
scroll to position [6368, 0]
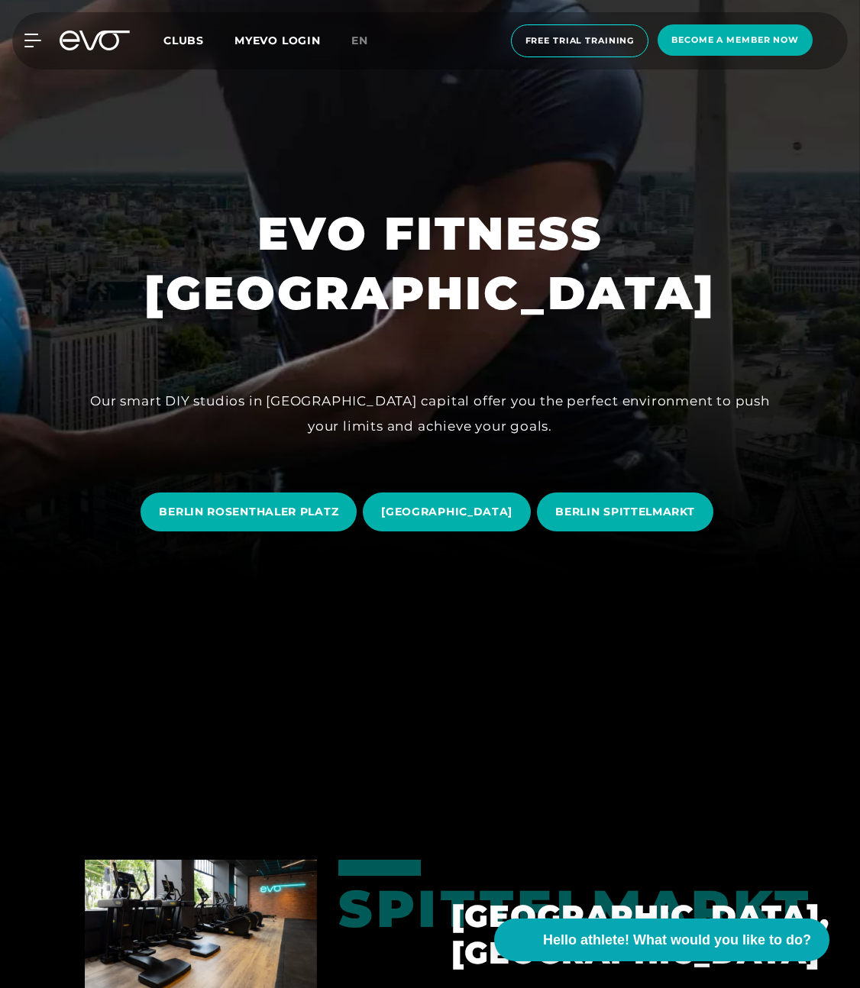
scroll to position [435, 0]
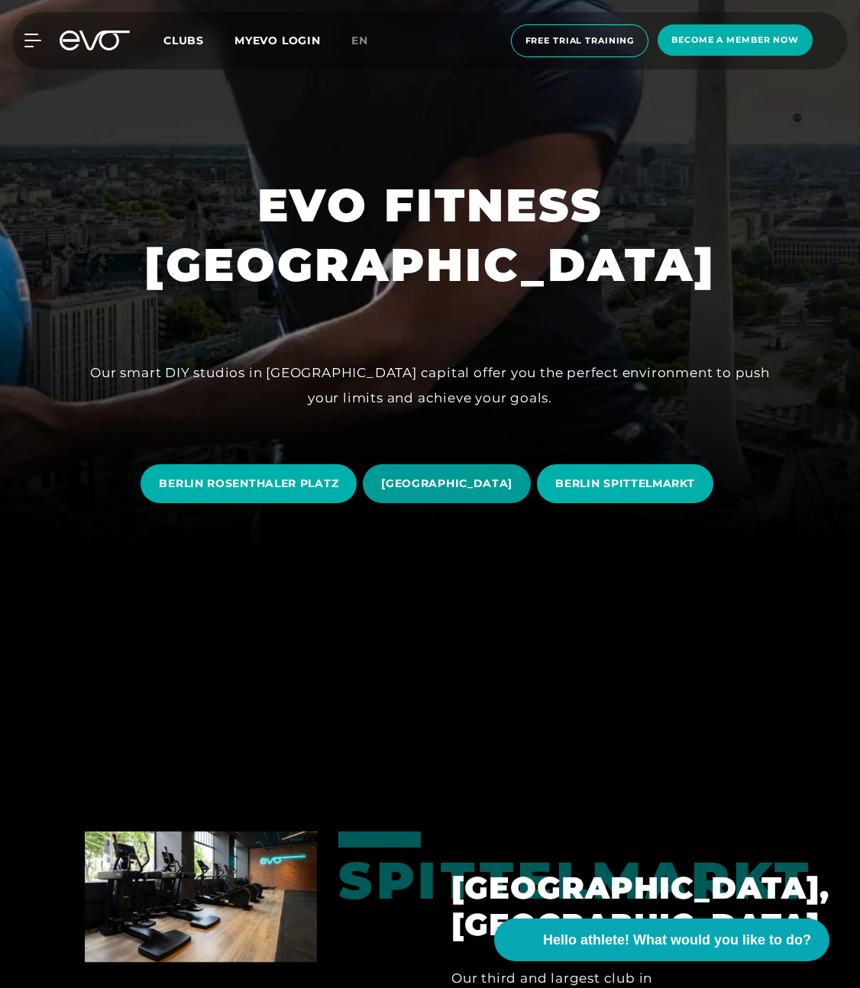
click at [469, 482] on font "[GEOGRAPHIC_DATA]" at bounding box center [446, 484] width 131 height 14
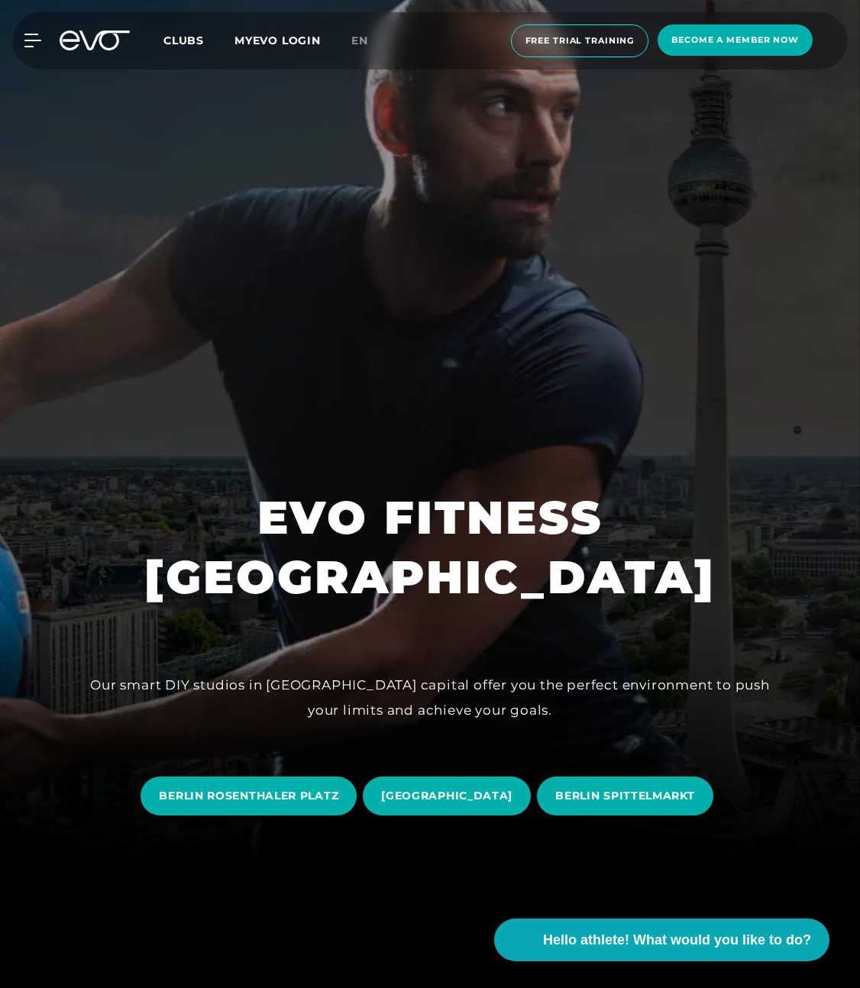
scroll to position [186, 0]
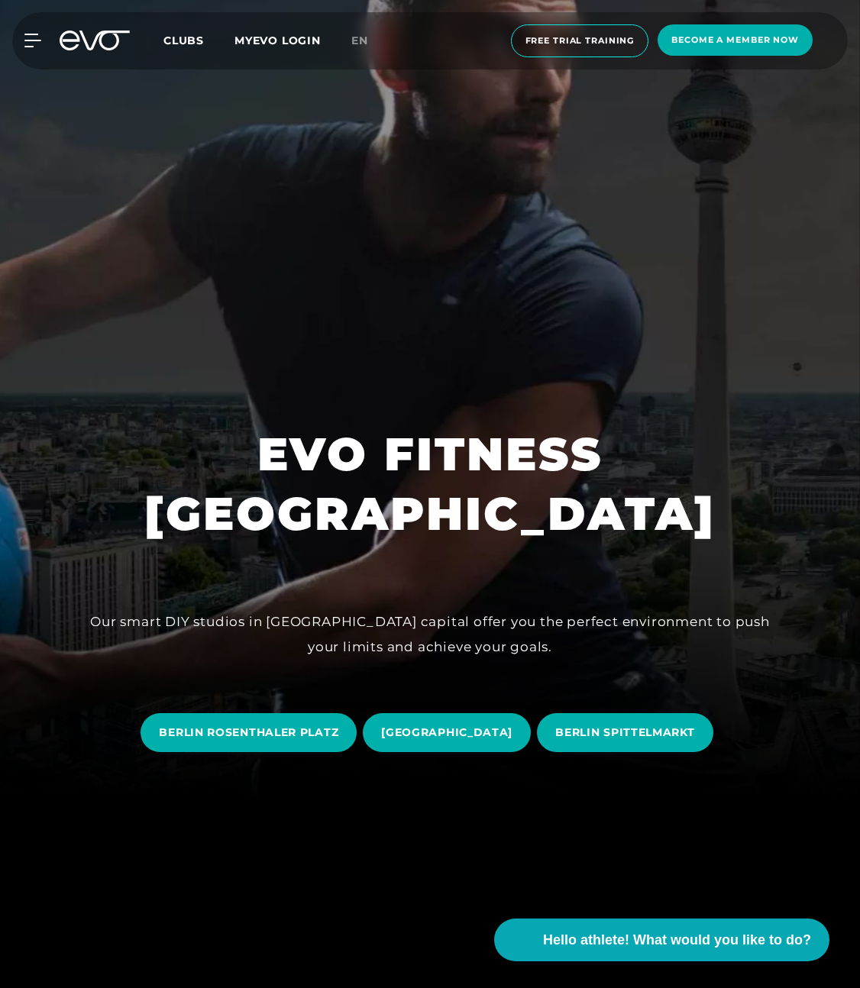
click at [661, 757] on link "BERLIN SPITTELMARKT" at bounding box center [628, 733] width 182 height 62
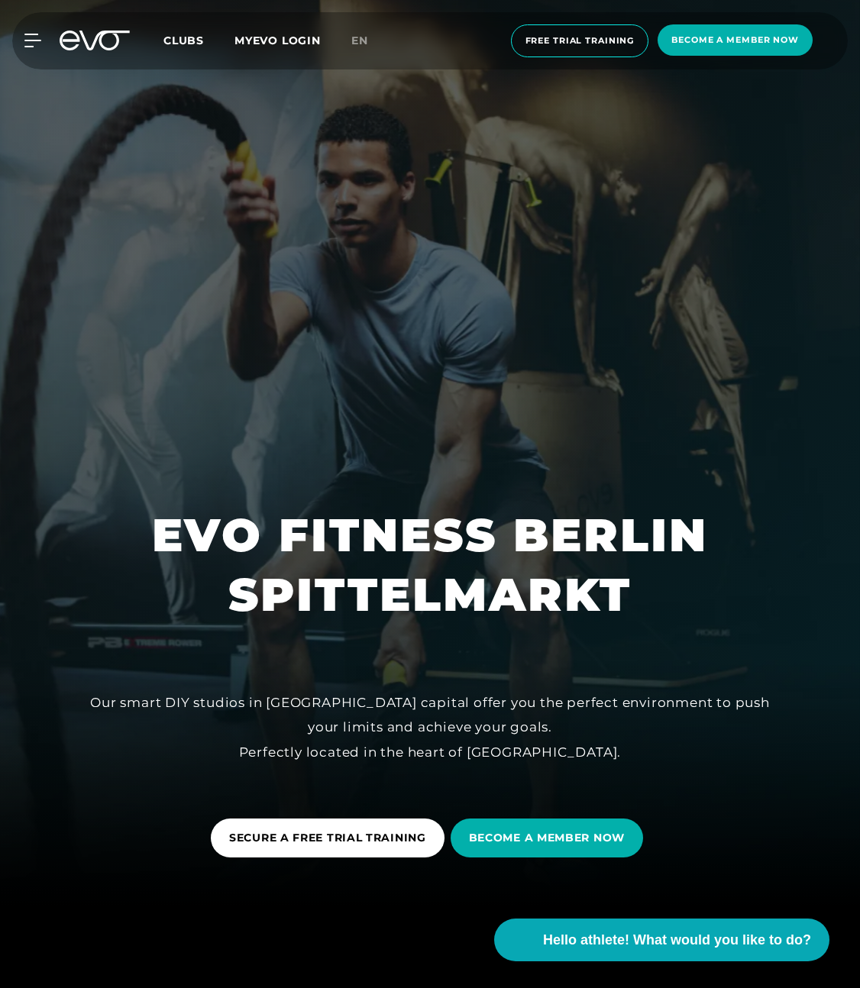
scroll to position [86, 0]
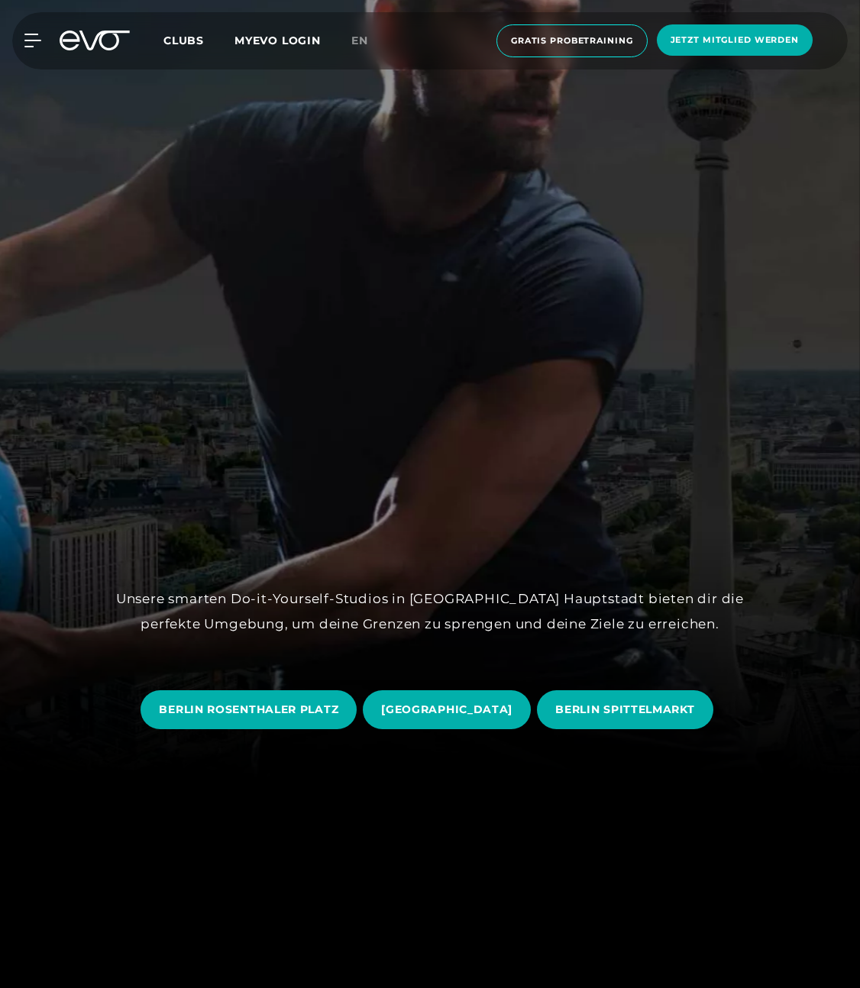
scroll to position [243, 0]
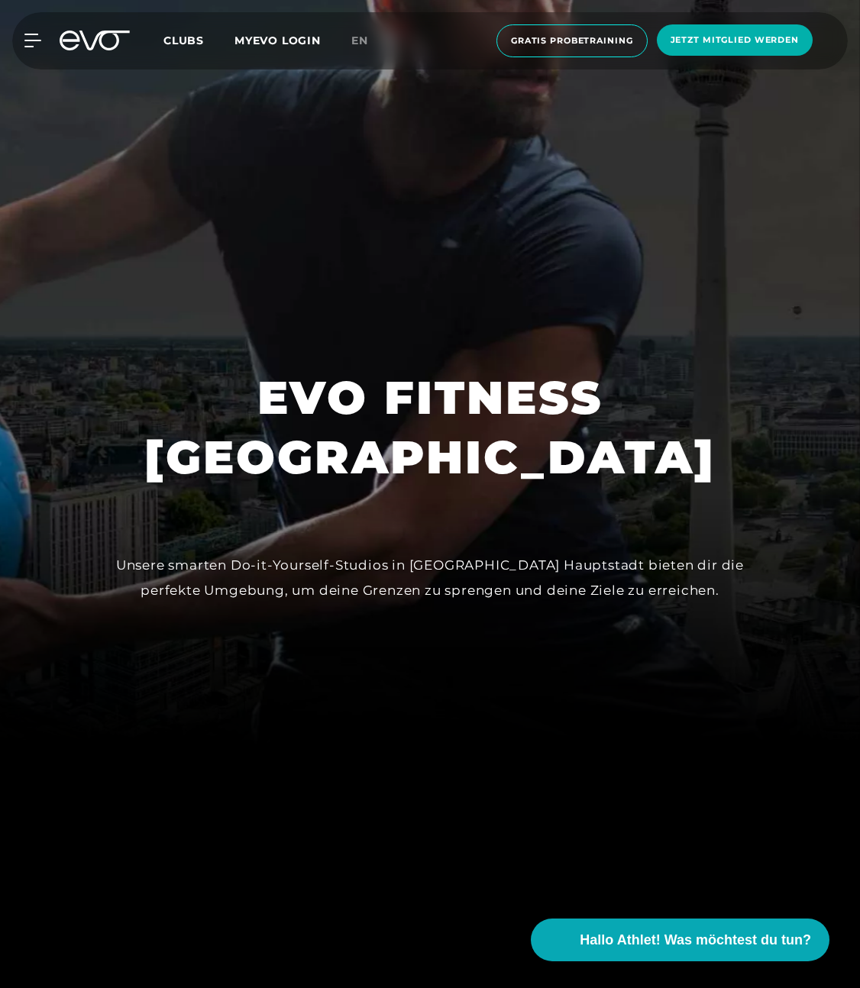
click at [273, 664] on span "BERLIN ROSENTHALER PLATZ" at bounding box center [249, 683] width 216 height 39
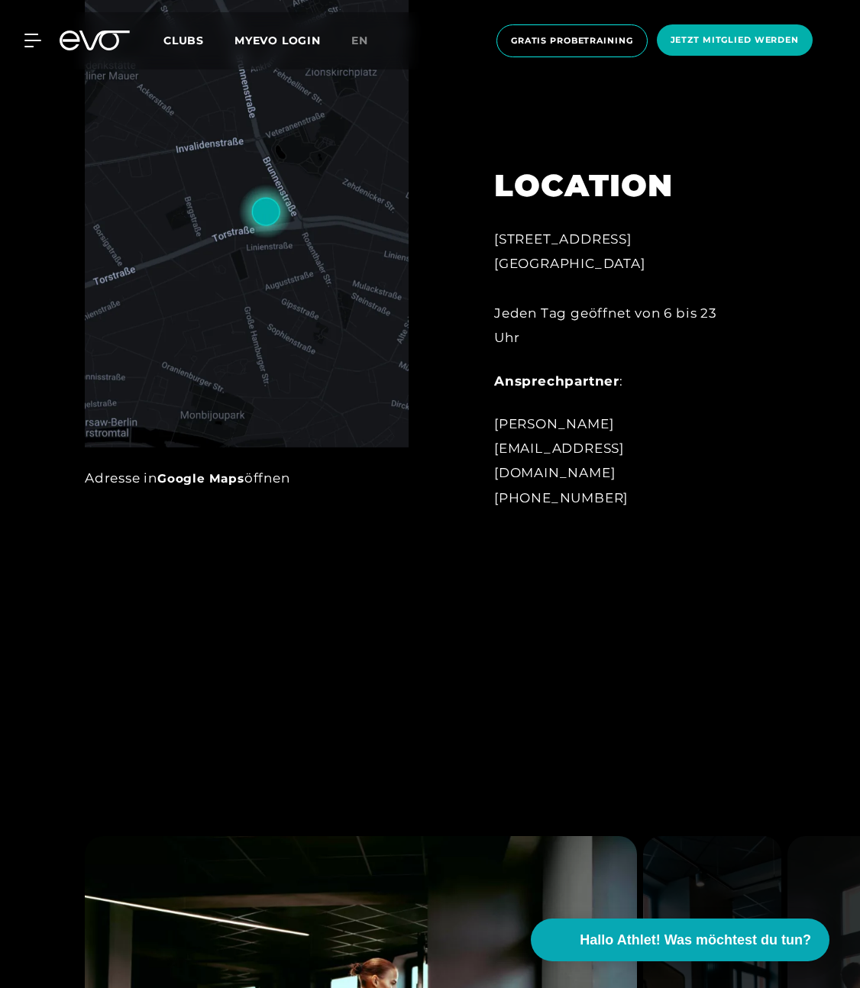
scroll to position [1223, 0]
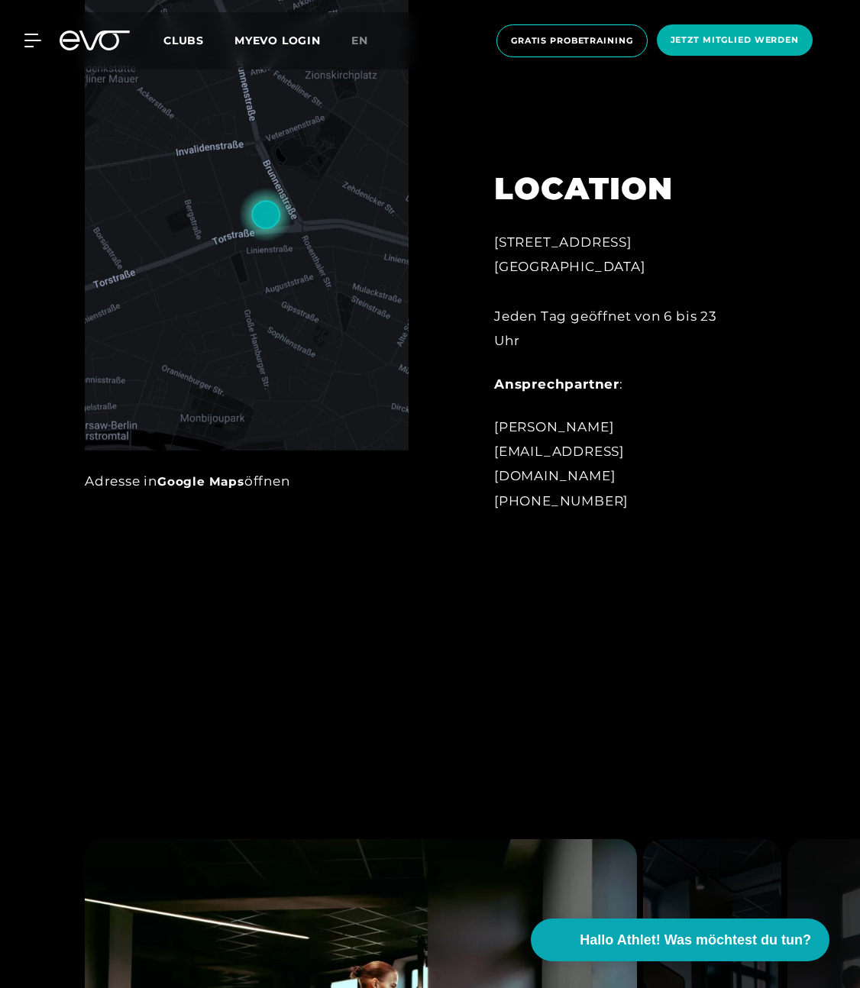
click at [561, 269] on div "[STREET_ADDRESS][GEOGRAPHIC_DATA] Tag geöffnet von 6 bis 23 Uhr" at bounding box center [619, 291] width 251 height 123
click at [573, 291] on div "[STREET_ADDRESS][GEOGRAPHIC_DATA] Tag geöffnet von 6 bis 23 Uhr" at bounding box center [619, 291] width 251 height 123
drag, startPoint x: 573, startPoint y: 291, endPoint x: 495, endPoint y: 263, distance: 82.9
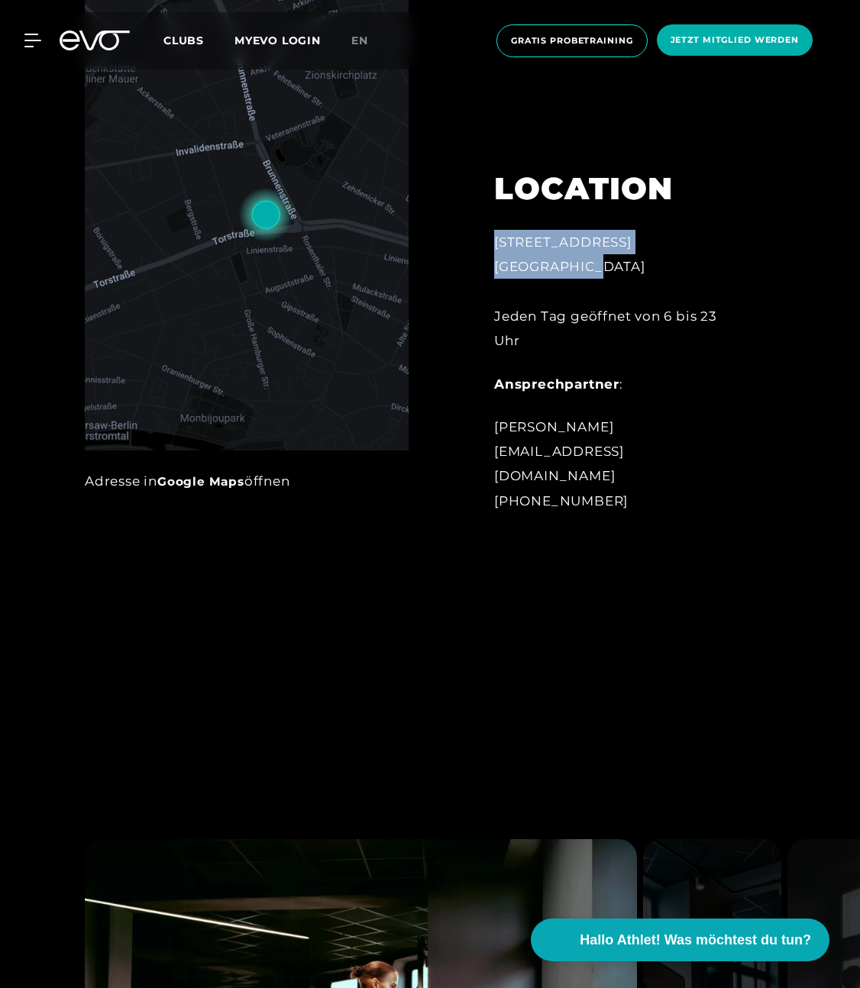
click at [495, 263] on div "[STREET_ADDRESS][GEOGRAPHIC_DATA] Tag geöffnet von 6 bis 23 Uhr" at bounding box center [619, 291] width 251 height 123
copy div "[STREET_ADDRESS]"
click at [538, 584] on div at bounding box center [430, 260] width 860 height 988
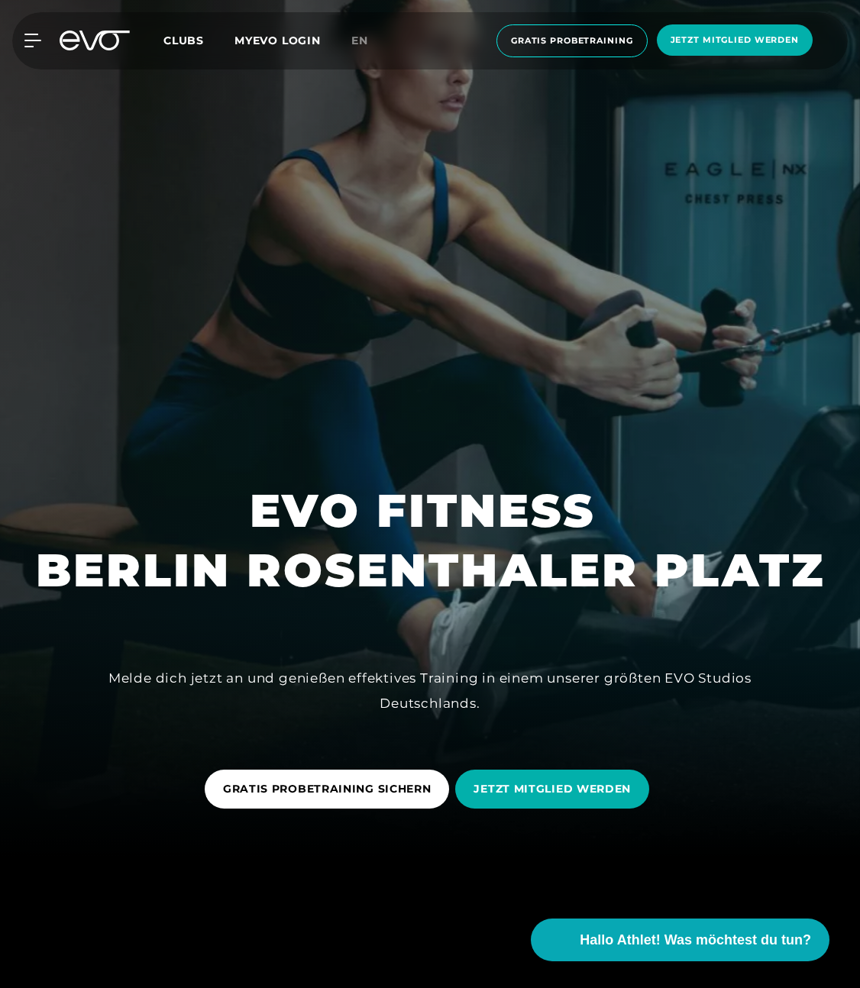
scroll to position [55, 0]
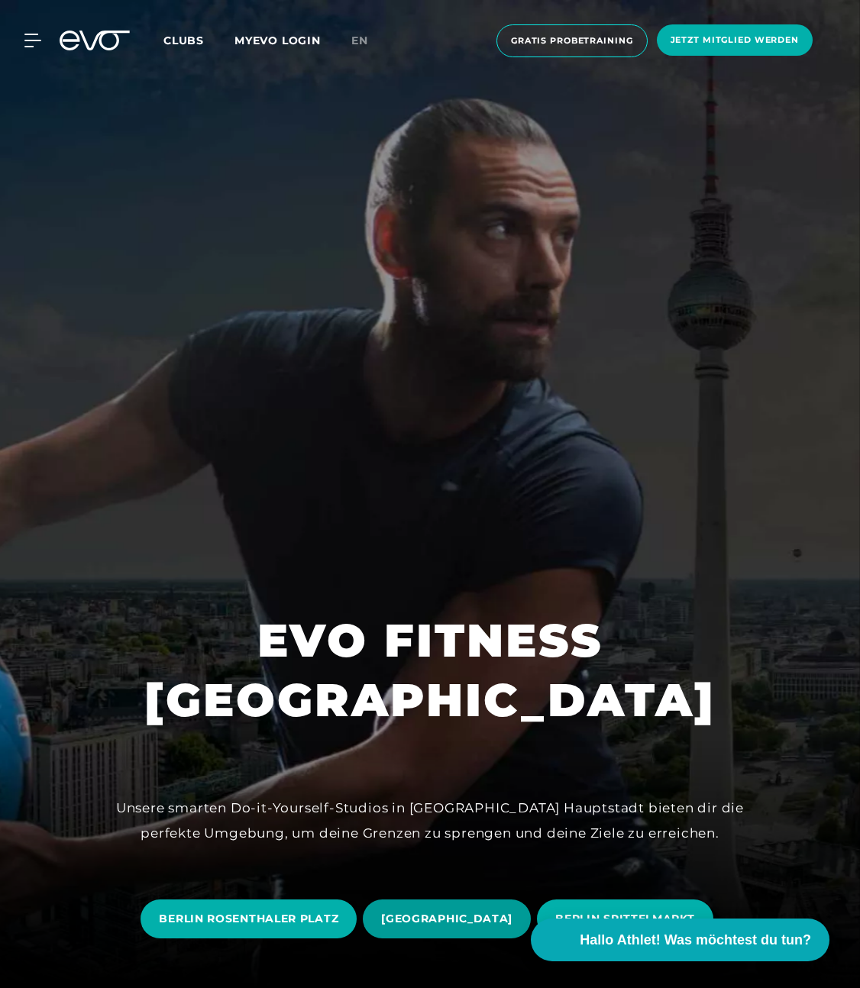
click at [437, 919] on span "[GEOGRAPHIC_DATA]" at bounding box center [446, 919] width 131 height 16
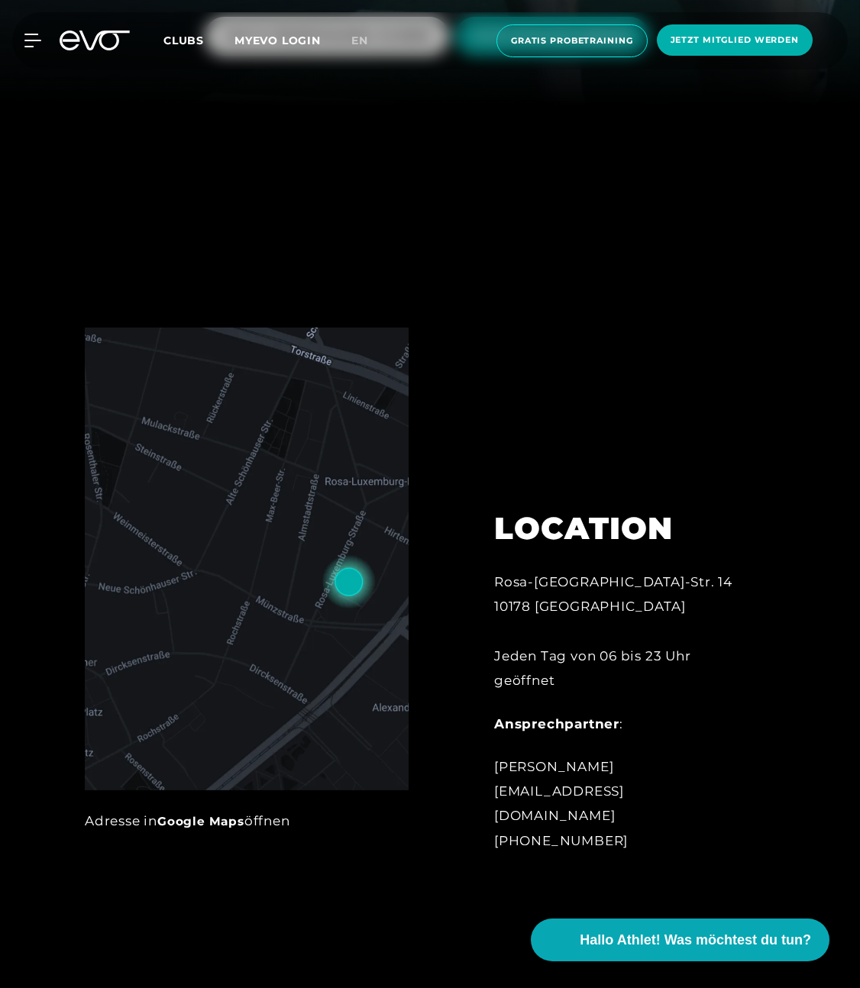
scroll to position [946, 0]
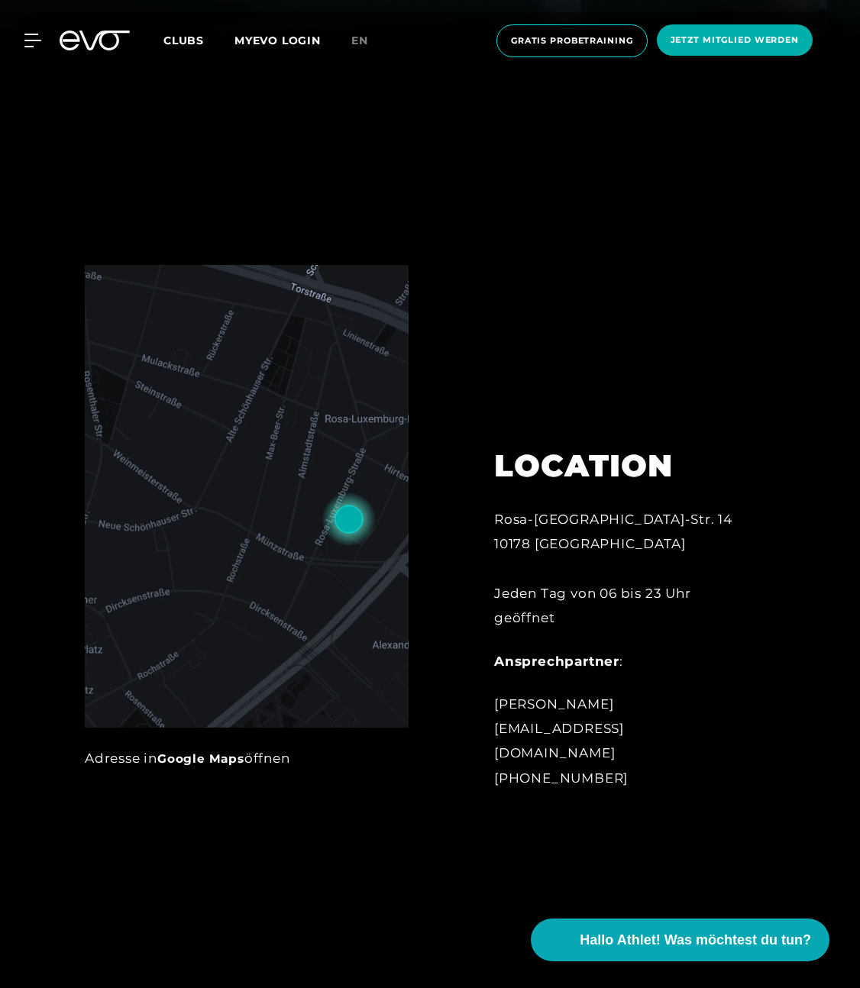
click at [544, 550] on div "Rosa-[GEOGRAPHIC_DATA]-Str. 14 10178 Berlin Jeden Tag von 06 bis 23 Uhr geöffnet" at bounding box center [619, 568] width 251 height 123
copy div "Rosa-[GEOGRAPHIC_DATA]-Str. 14"
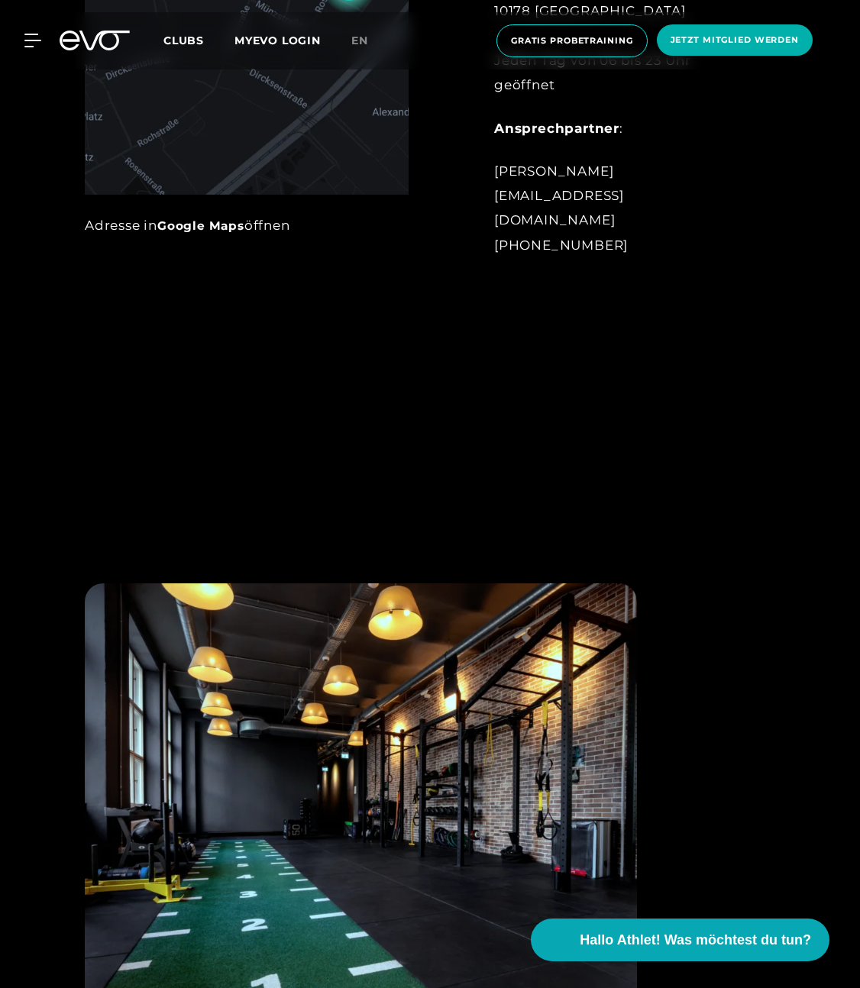
scroll to position [1542, 0]
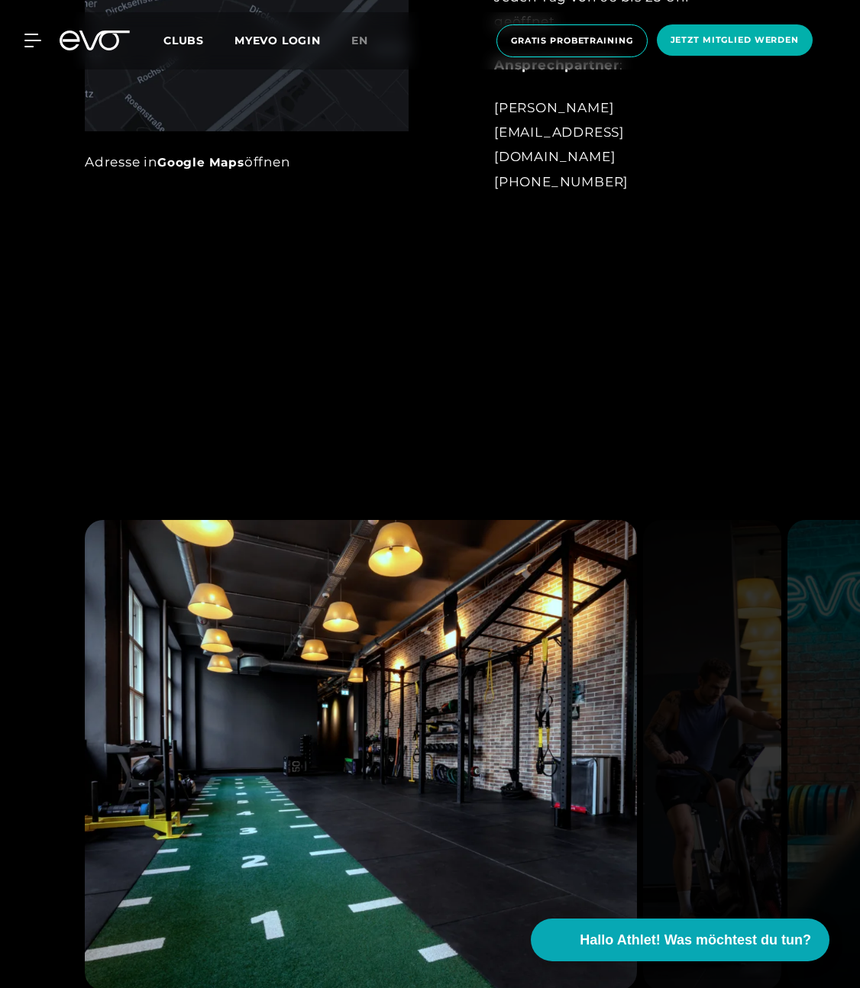
click at [599, 168] on div "[PERSON_NAME] [EMAIL_ADDRESS][DOMAIN_NAME] [PHONE_NUMBER]" at bounding box center [619, 144] width 251 height 99
